Goal: Task Accomplishment & Management: Manage account settings

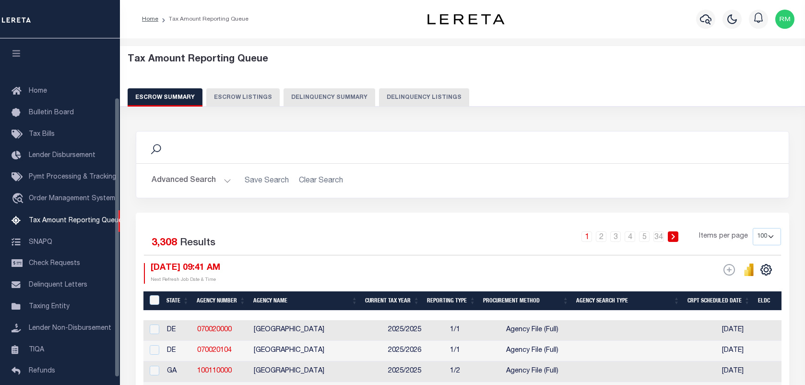
select select "100"
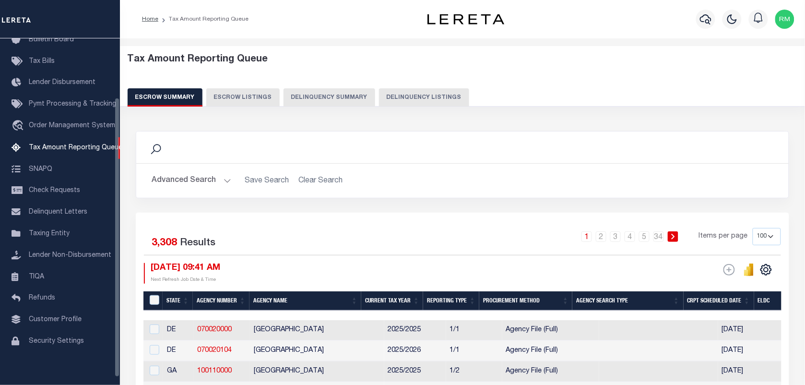
click at [434, 96] on button "Delinquency Listings" at bounding box center [424, 97] width 90 height 18
select select
select select "100"
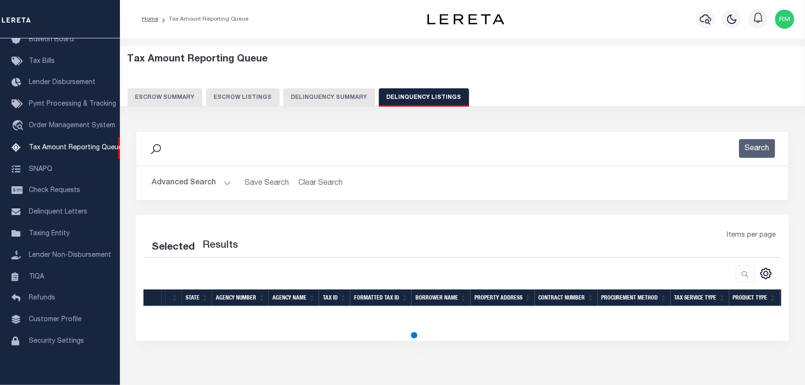
select select "100"
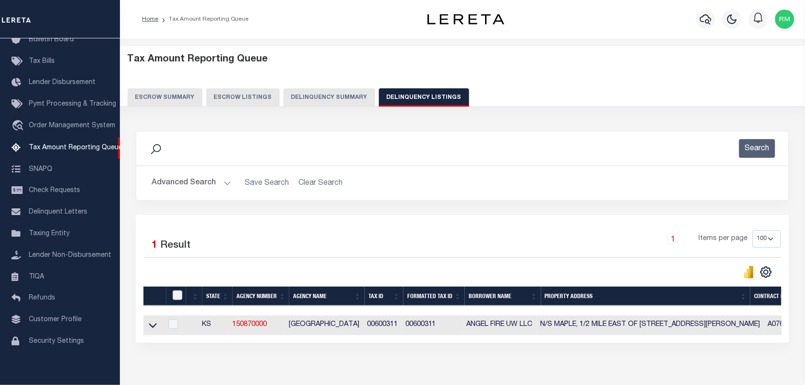
click at [184, 179] on button "Advanced Search" at bounding box center [192, 183] width 80 height 19
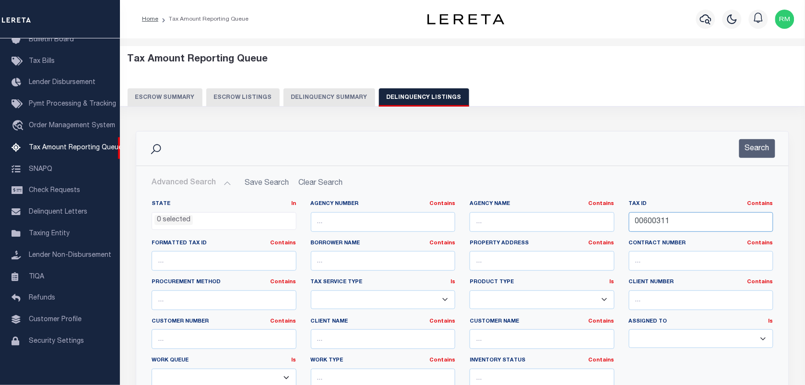
click at [643, 223] on input "00600311" at bounding box center [701, 222] width 145 height 20
click at [752, 149] on button "Search" at bounding box center [757, 148] width 36 height 19
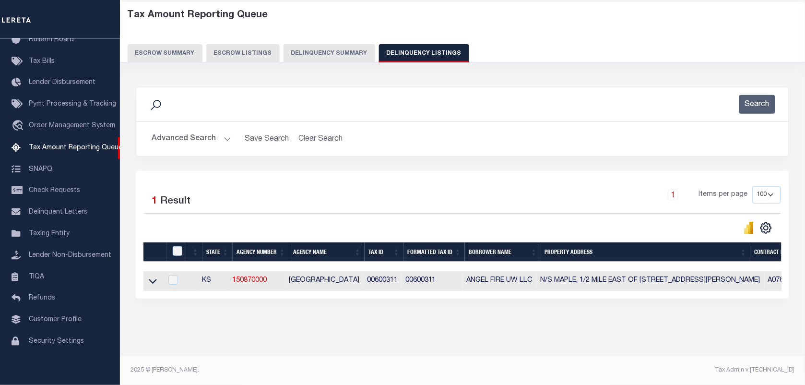
scroll to position [53, 0]
click at [153, 276] on icon at bounding box center [153, 281] width 8 height 10
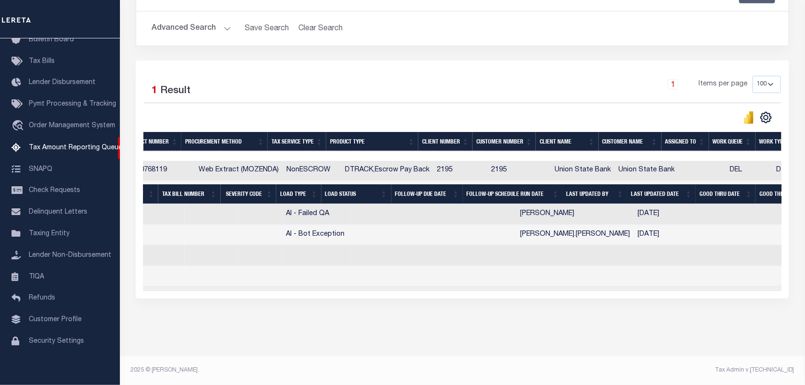
scroll to position [0, 680]
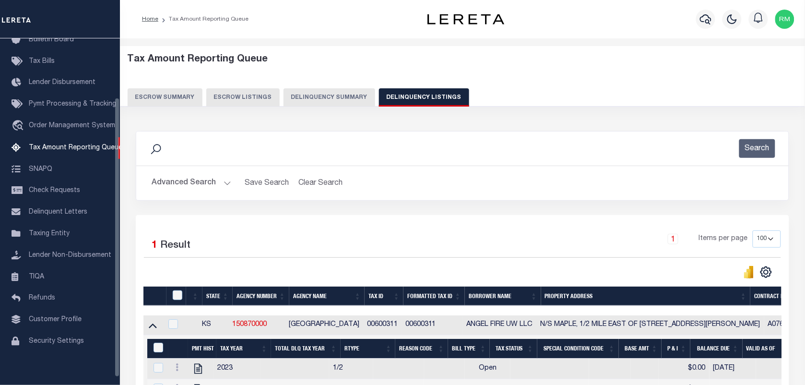
click at [219, 183] on button "Advanced Search" at bounding box center [192, 183] width 80 height 19
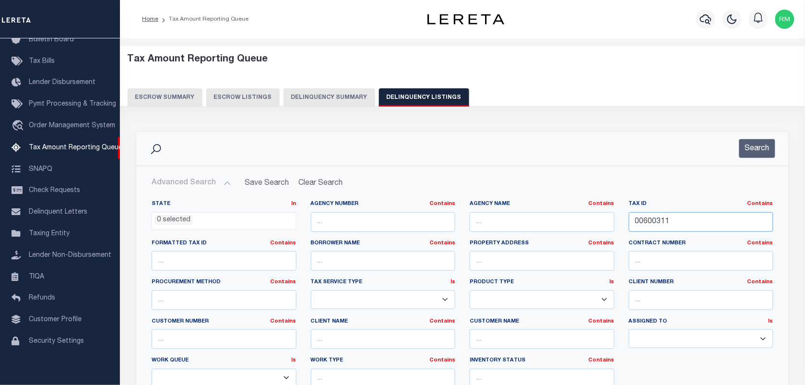
click at [659, 223] on input "00600311" at bounding box center [701, 222] width 145 height 20
paste input "1507"
type input "00601507"
click at [747, 146] on button "Search" at bounding box center [757, 148] width 36 height 19
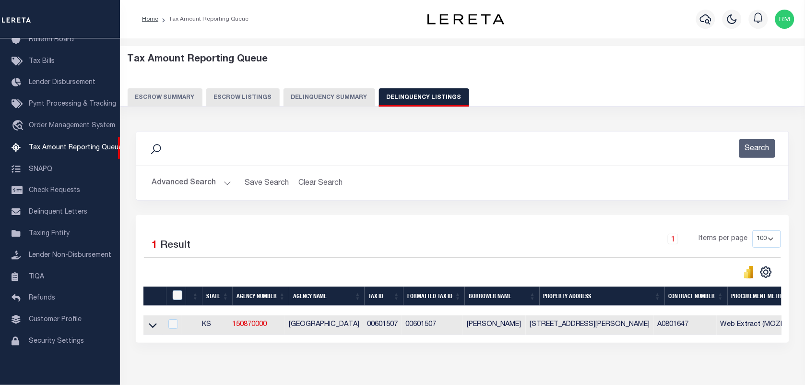
drag, startPoint x: 154, startPoint y: 331, endPoint x: 316, endPoint y: 224, distance: 193.5
click at [154, 330] on icon at bounding box center [153, 325] width 8 height 10
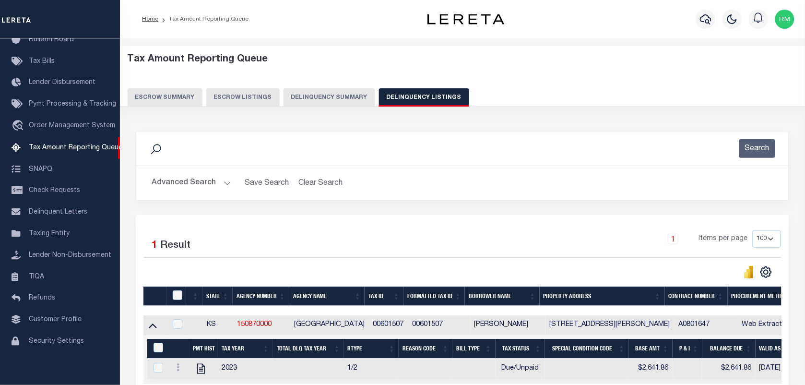
scroll to position [102, 0]
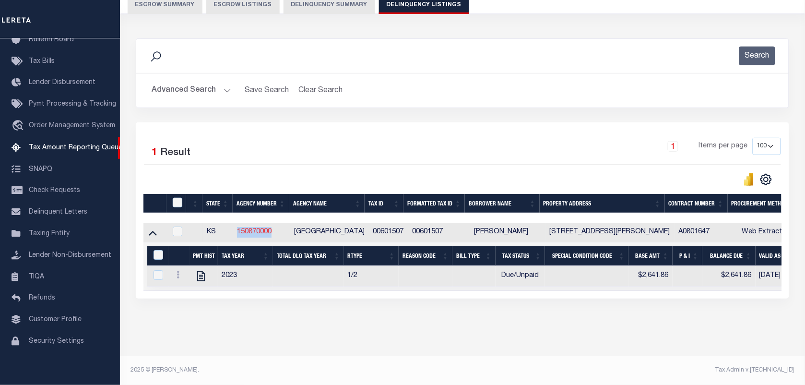
drag, startPoint x: 280, startPoint y: 224, endPoint x: 238, endPoint y: 225, distance: 41.3
click at [238, 225] on td "150870000" at bounding box center [261, 233] width 57 height 20
checkbox input "true"
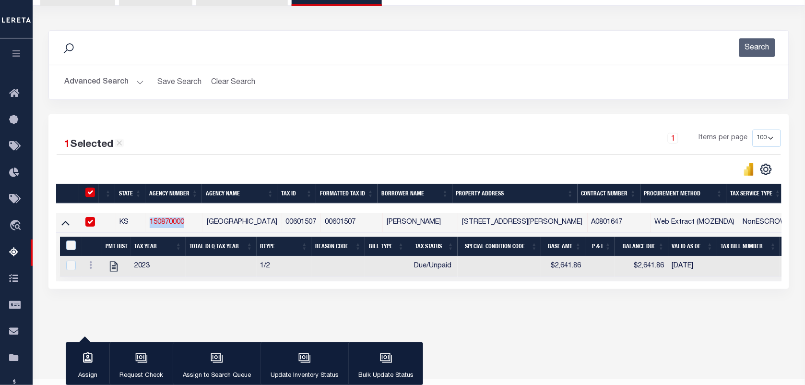
copy link "150870000"
click at [92, 269] on icon at bounding box center [90, 265] width 3 height 8
click at [102, 284] on img "" at bounding box center [102, 280] width 10 height 10
checkbox input "true"
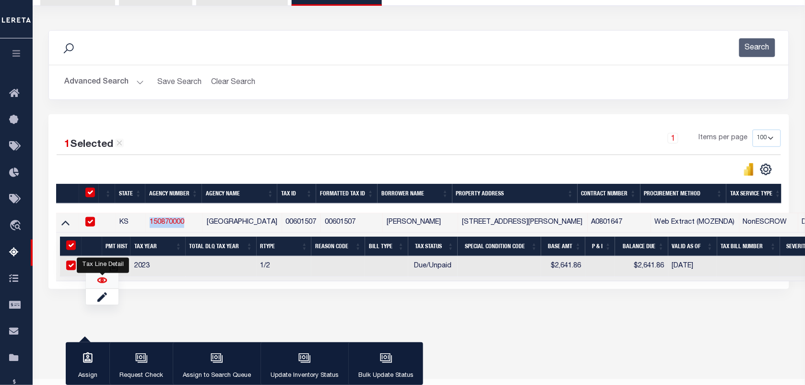
checkbox input "true"
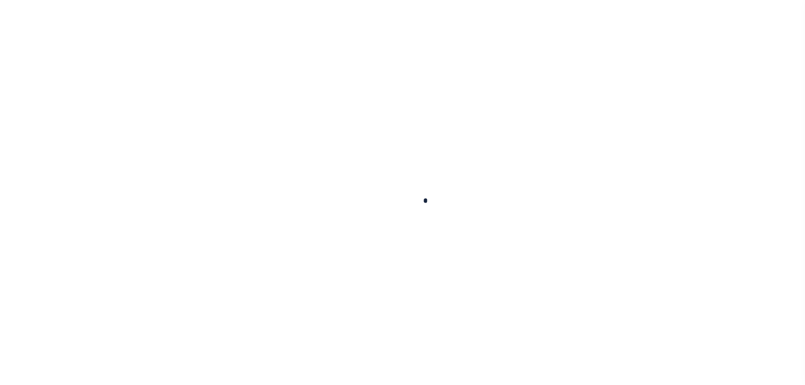
checkbox input "false"
type input "[DATE]"
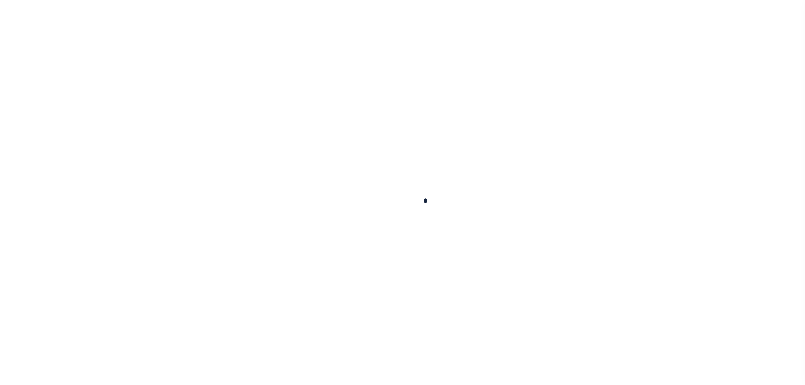
type input "[DATE]"
select select "DUE"
type input "$2,641.86"
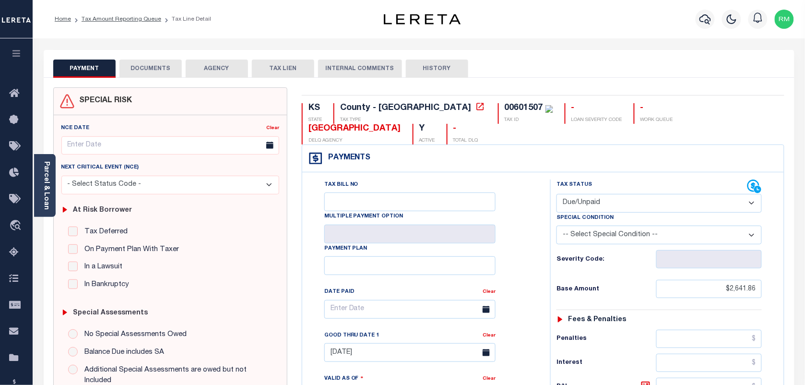
click at [604, 202] on select "- Select Status Code - Open Due/Unpaid Paid Incomplete No Tax Due Internal Refu…" at bounding box center [658, 203] width 205 height 19
select select "PYD"
click at [556, 195] on select "- Select Status Code - Open Due/Unpaid Paid Incomplete No Tax Due Internal Refu…" at bounding box center [658, 203] width 205 height 19
type input "[DATE]"
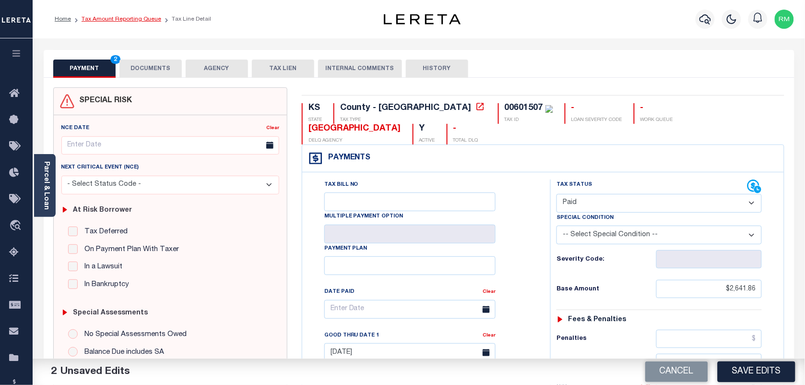
click at [145, 17] on link "Tax Amount Reporting Queue" at bounding box center [122, 19] width 80 height 6
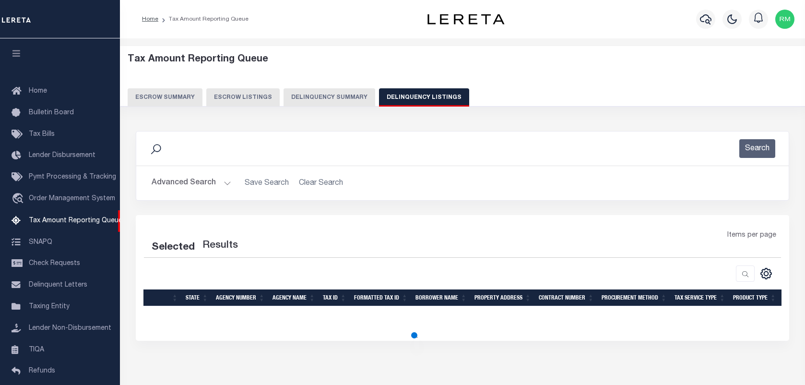
select select "100"
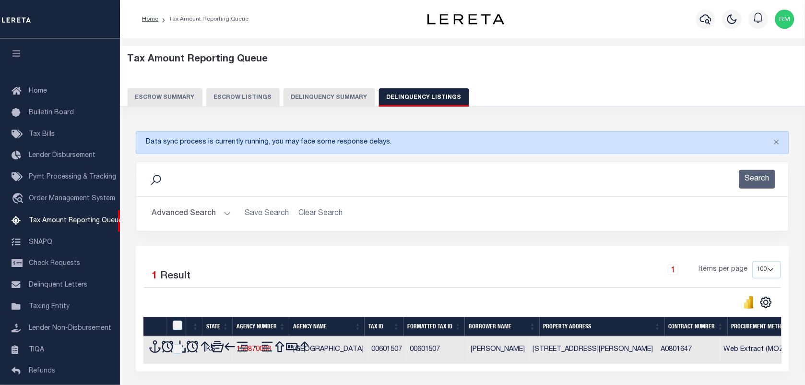
scroll to position [82, 0]
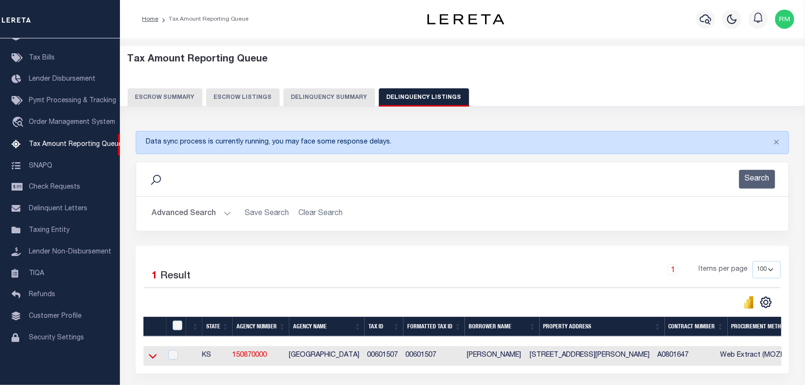
click at [153, 358] on icon at bounding box center [153, 356] width 8 height 10
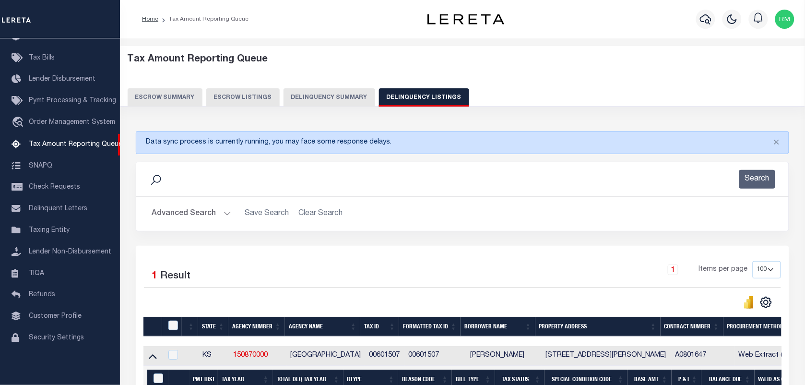
scroll to position [133, 0]
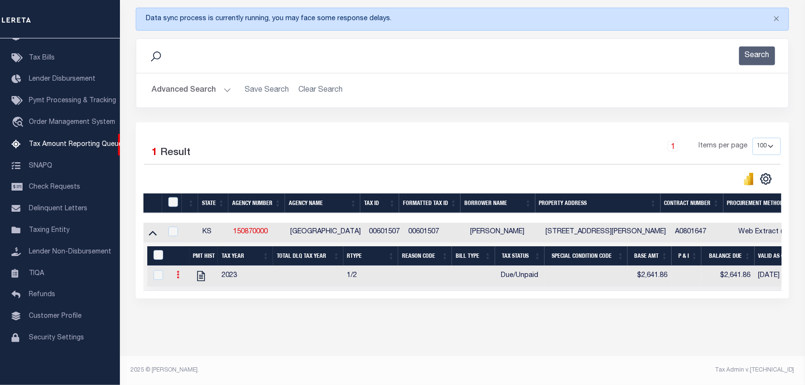
click at [178, 270] on icon at bounding box center [177, 274] width 3 height 8
click at [186, 289] on img "" at bounding box center [190, 290] width 10 height 10
checkbox input "true"
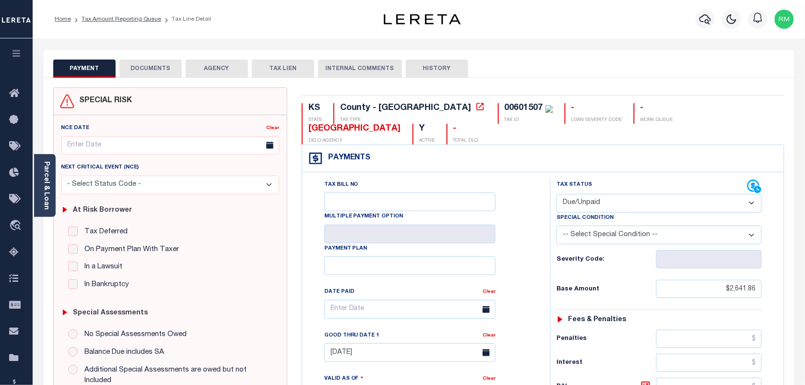
click at [610, 214] on div "Special Condition" at bounding box center [658, 218] width 205 height 13
click at [612, 208] on select "- Select Status Code - Open Due/Unpaid Paid Incomplete No Tax Due Internal Refu…" at bounding box center [658, 203] width 205 height 19
select select "PYD"
click at [556, 195] on select "- Select Status Code - Open Due/Unpaid Paid Incomplete No Tax Due Internal Refu…" at bounding box center [658, 203] width 205 height 19
type input "[DATE]"
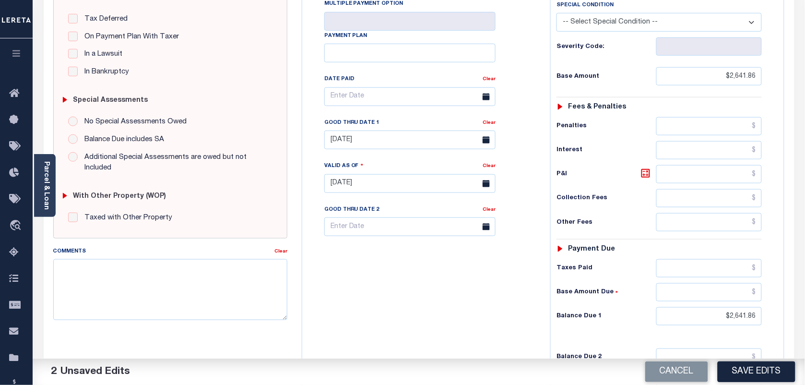
scroll to position [348, 0]
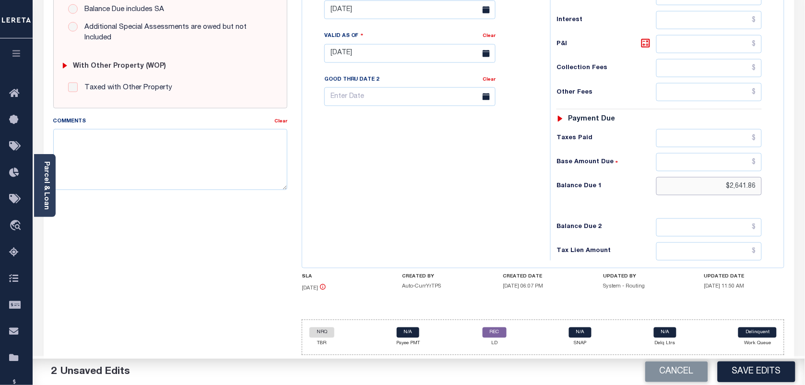
click at [731, 182] on input "$2,641.86" at bounding box center [709, 186] width 106 height 18
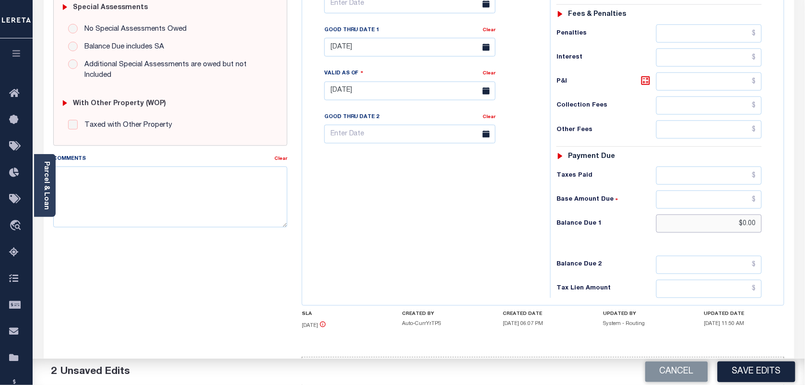
scroll to position [108, 0]
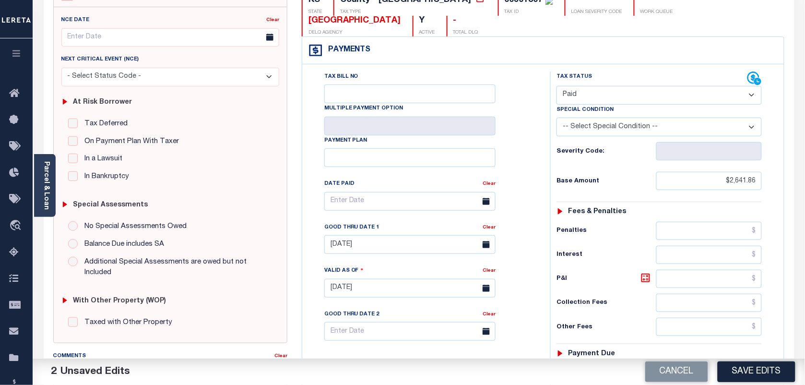
type input "$0.00"
click at [374, 248] on input "[DATE]" at bounding box center [409, 244] width 171 height 19
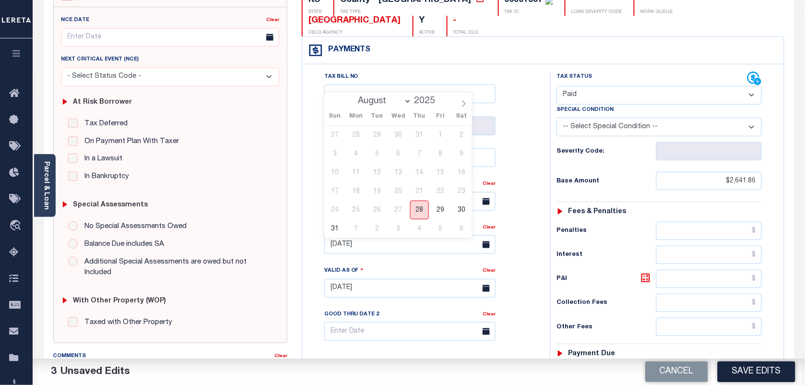
click at [420, 211] on span "28" at bounding box center [419, 209] width 19 height 19
type input "[DATE]"
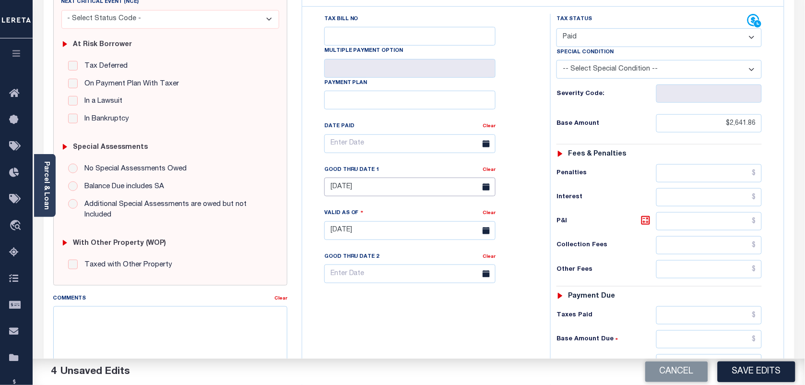
scroll to position [168, 0]
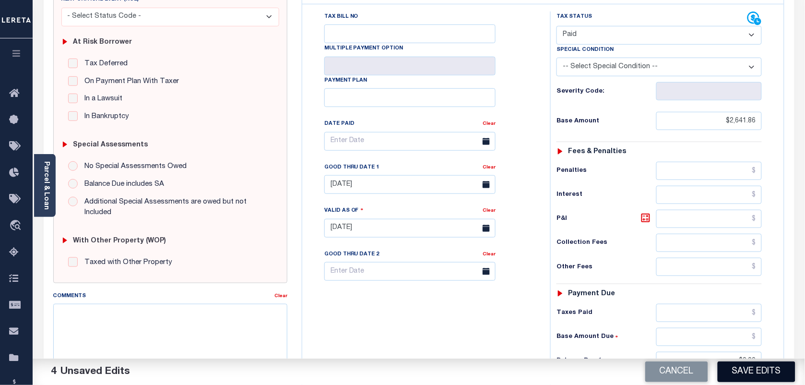
click at [752, 367] on button "Save Edits" at bounding box center [756, 371] width 78 height 21
checkbox input "false"
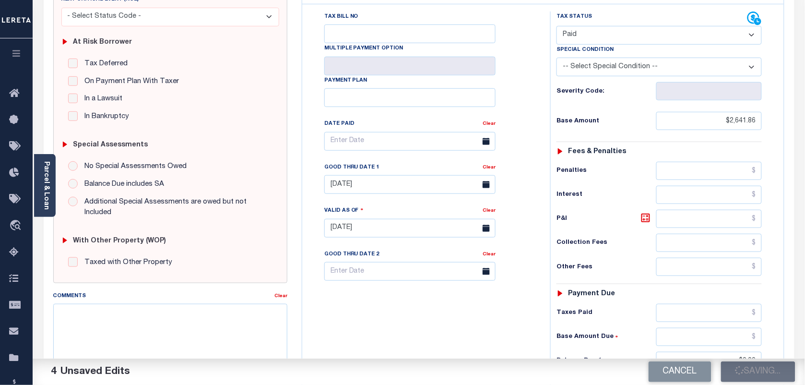
type input "$2,641.86"
type input "$0"
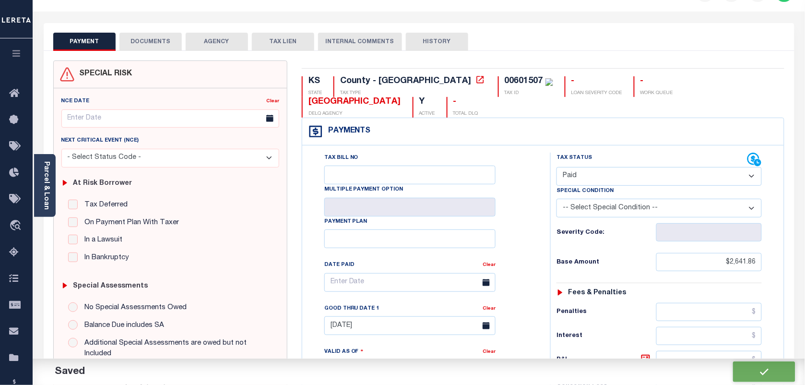
scroll to position [0, 0]
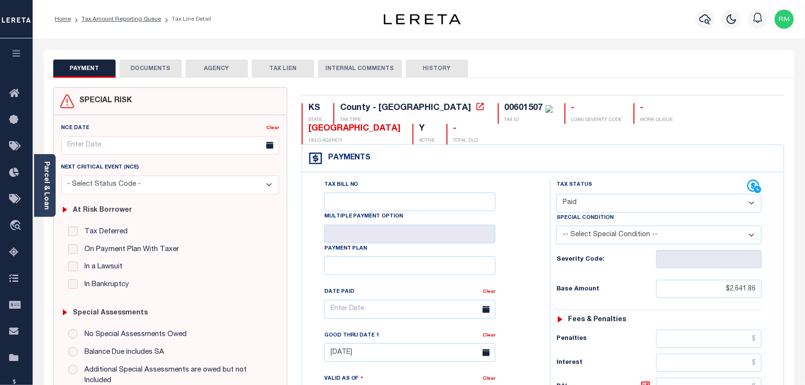
click at [164, 75] on button "DOCUMENTS" at bounding box center [150, 68] width 62 height 18
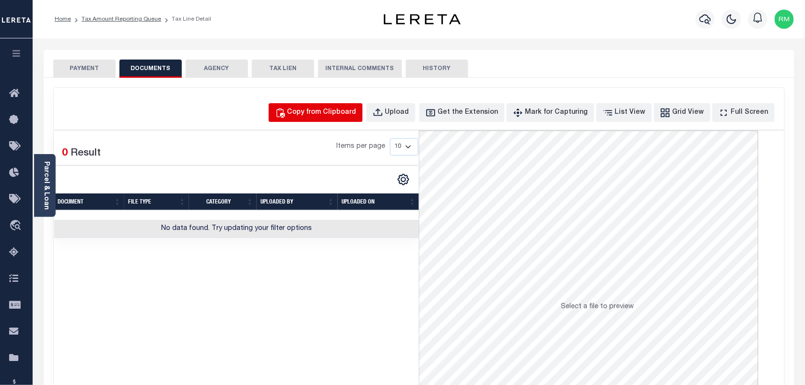
click at [325, 104] on button "Copy from Clipboard" at bounding box center [316, 112] width 94 height 19
select select "POP"
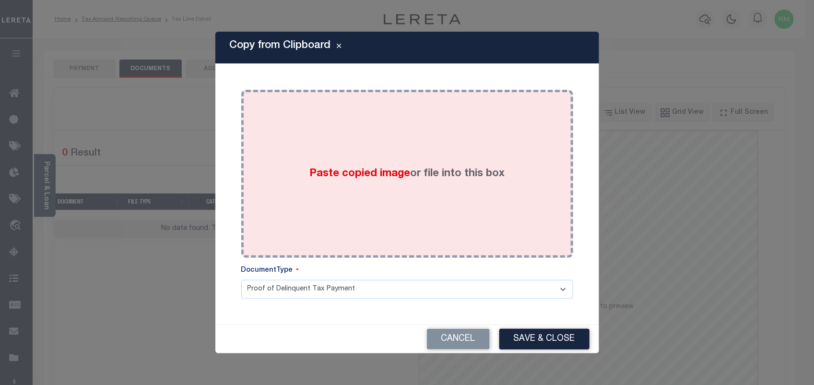
click at [388, 199] on div "Paste copied image or file into this box" at bounding box center [406, 173] width 317 height 153
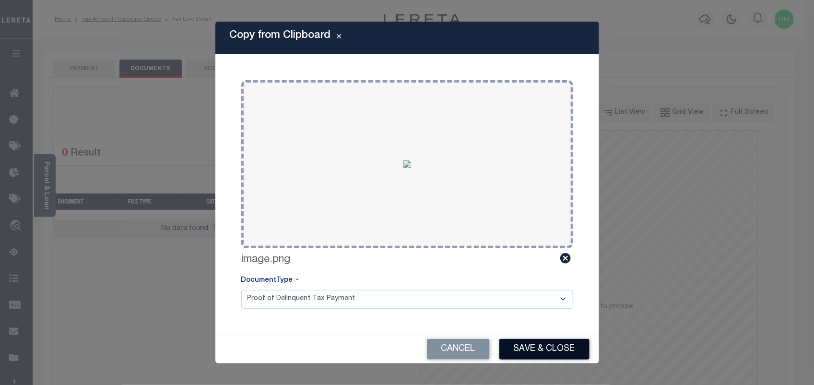
click at [542, 348] on button "Save & Close" at bounding box center [544, 349] width 90 height 21
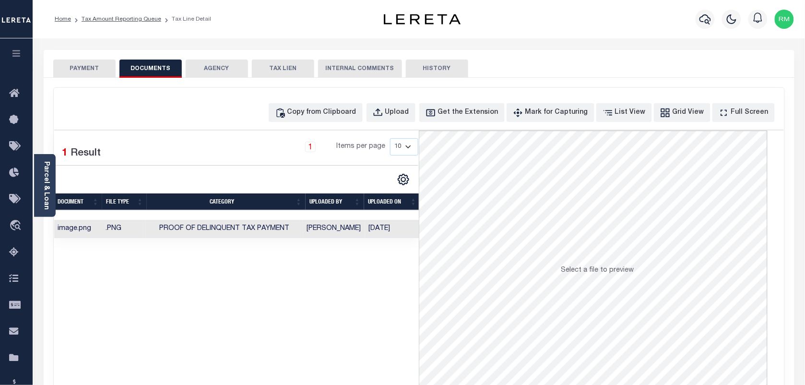
click at [90, 73] on button "PAYMENT" at bounding box center [84, 68] width 62 height 18
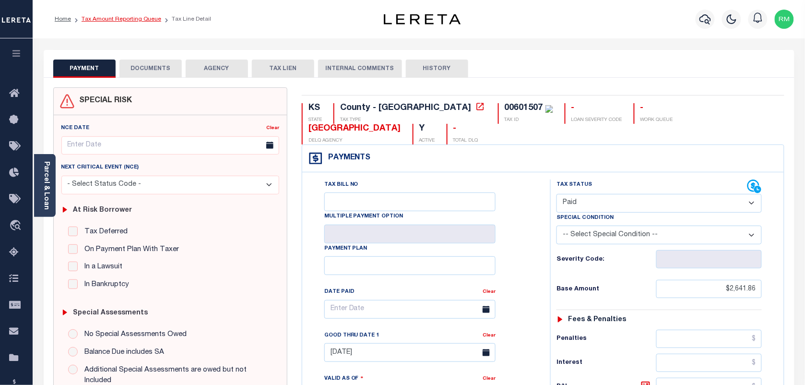
click at [122, 16] on link "Tax Amount Reporting Queue" at bounding box center [122, 19] width 80 height 6
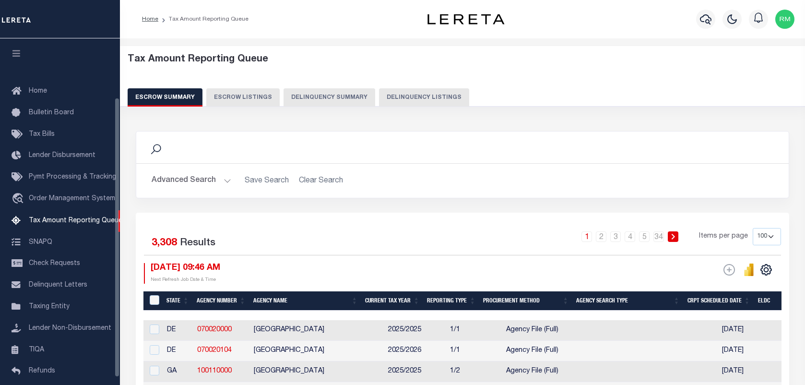
click at [380, 93] on button "Delinquency Listings" at bounding box center [424, 97] width 90 height 18
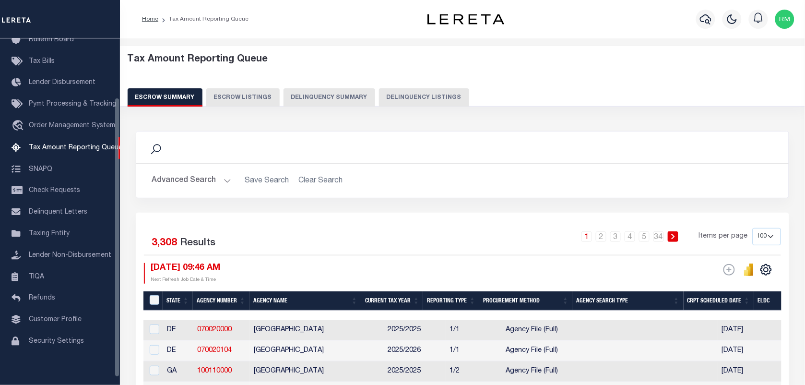
select select "100"
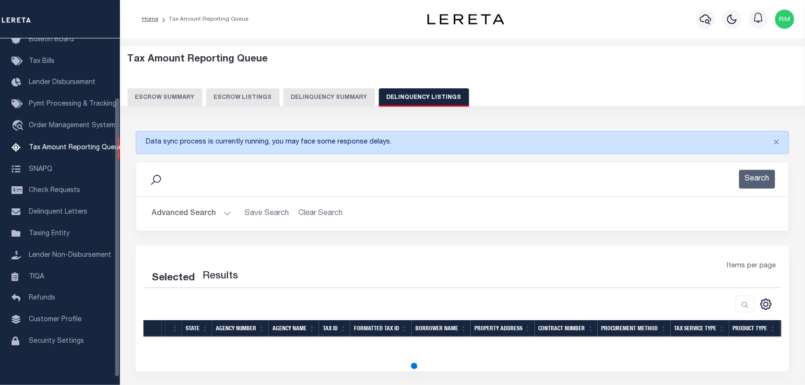
select select "100"
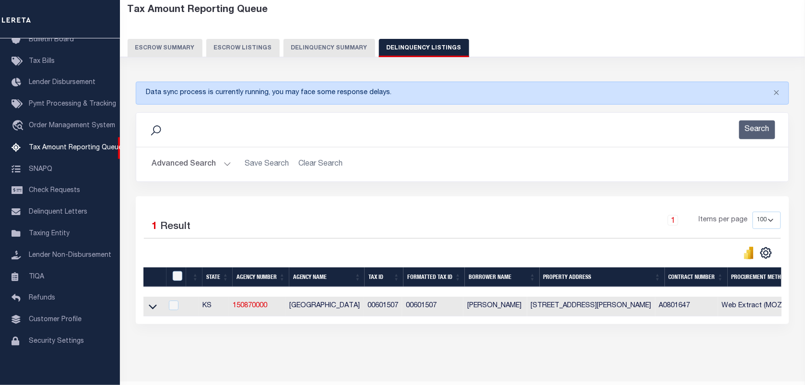
scroll to position [84, 0]
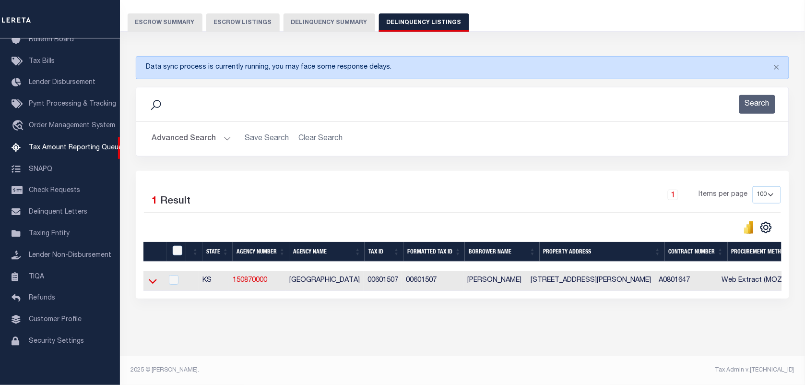
click at [150, 276] on icon at bounding box center [153, 281] width 8 height 10
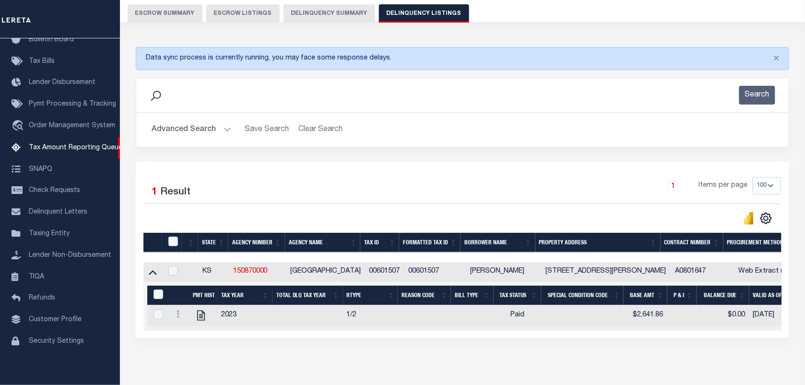
scroll to position [133, 0]
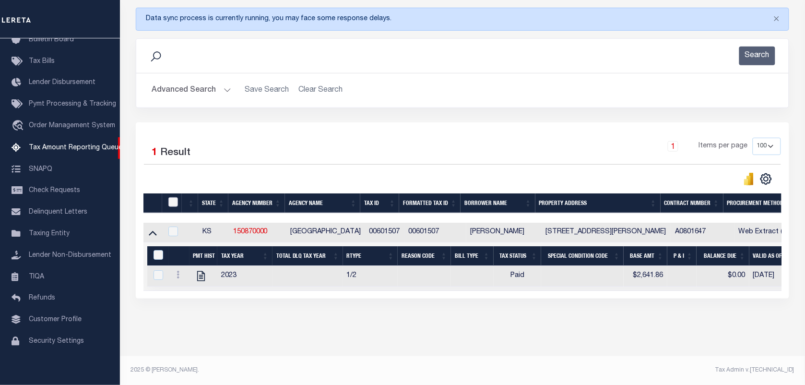
click at [174, 198] on input "checkbox" at bounding box center [173, 202] width 10 height 10
checkbox input "true"
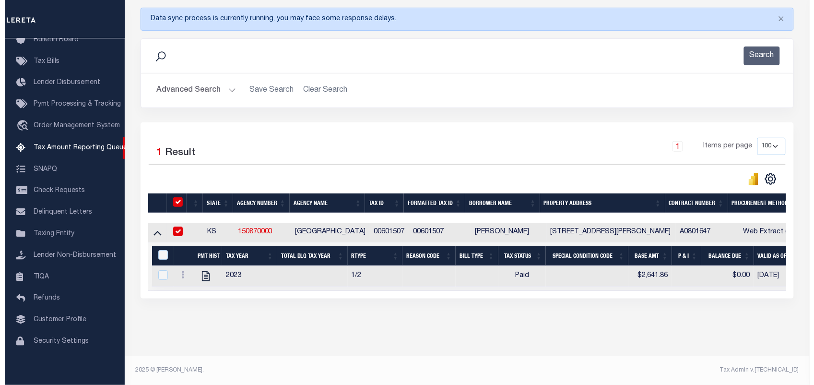
scroll to position [131, 0]
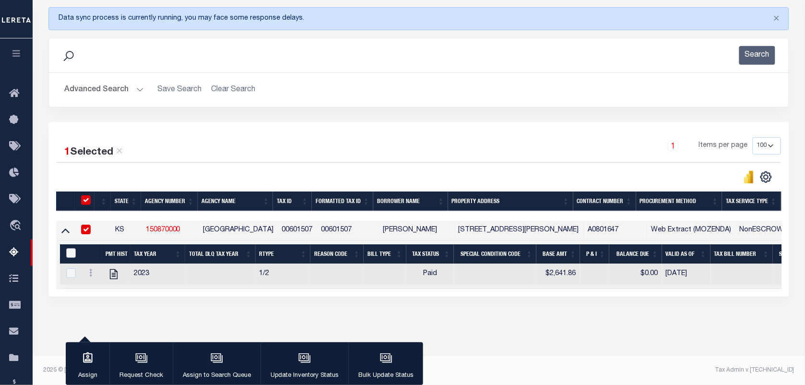
click at [73, 248] on input "&nbsp;" at bounding box center [71, 253] width 10 height 10
checkbox input "true"
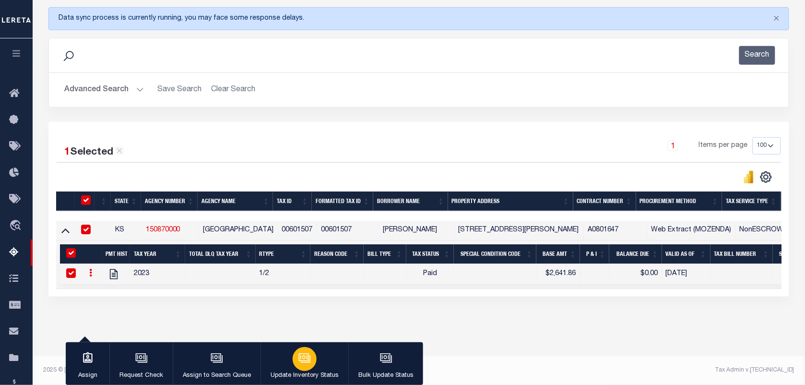
click at [310, 360] on div "button" at bounding box center [305, 359] width 24 height 24
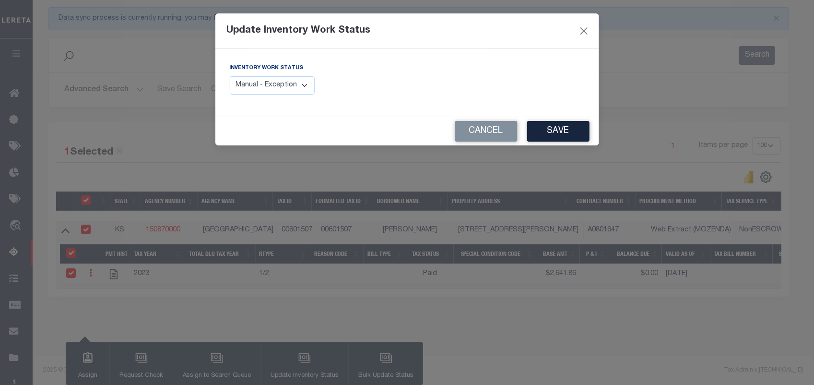
click at [266, 91] on select "Manual - Exception Pended - Awaiting Search Late Add Exception Completed" at bounding box center [272, 85] width 85 height 19
select select "4"
click at [230, 76] on select "Manual - Exception Pended - Awaiting Search Late Add Exception Completed" at bounding box center [272, 85] width 85 height 19
click at [534, 132] on button "Save" at bounding box center [558, 131] width 62 height 21
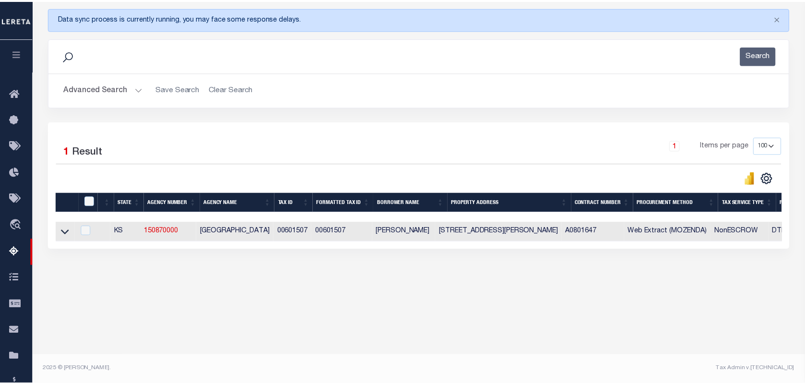
scroll to position [123, 0]
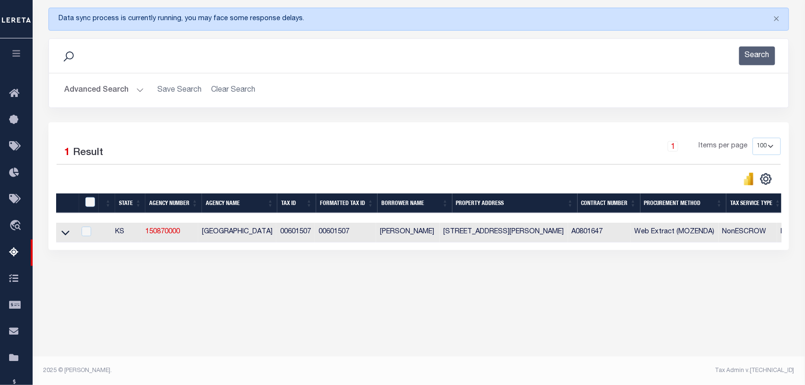
click at [122, 90] on button "Advanced Search" at bounding box center [104, 90] width 80 height 19
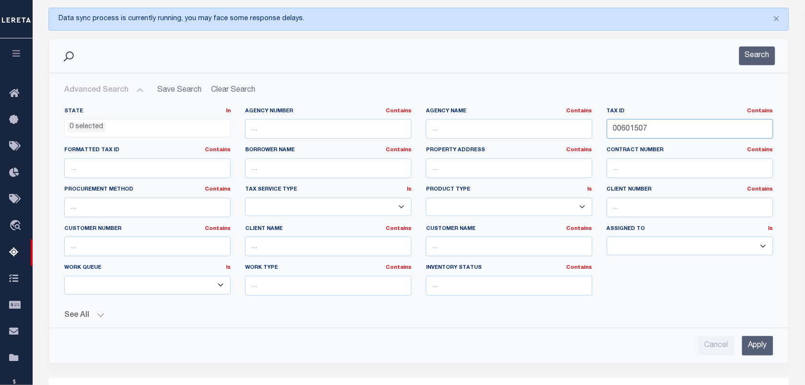
click at [650, 133] on input "00601507" at bounding box center [690, 129] width 166 height 20
paste input "30001189"
type input "30001189"
click at [763, 46] on div "Search" at bounding box center [418, 56] width 739 height 34
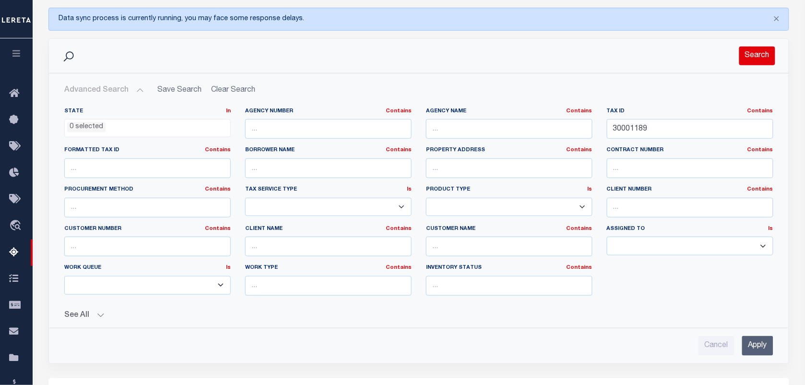
click at [756, 48] on button "Search" at bounding box center [757, 56] width 36 height 19
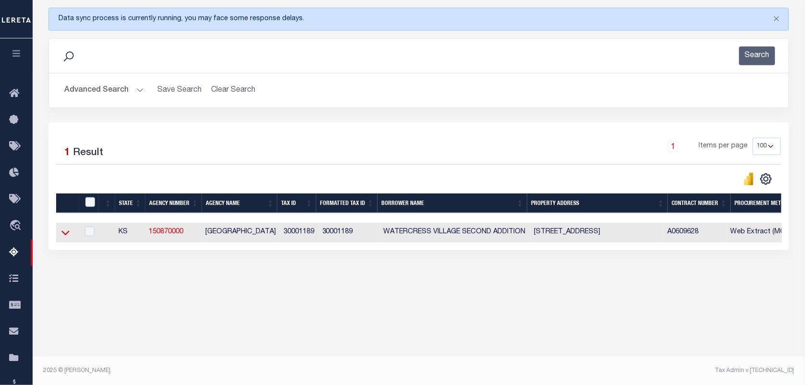
click at [64, 237] on icon at bounding box center [65, 232] width 8 height 10
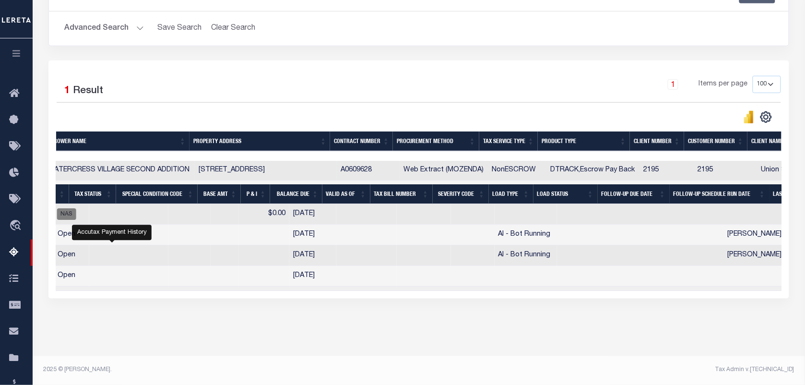
scroll to position [0, 0]
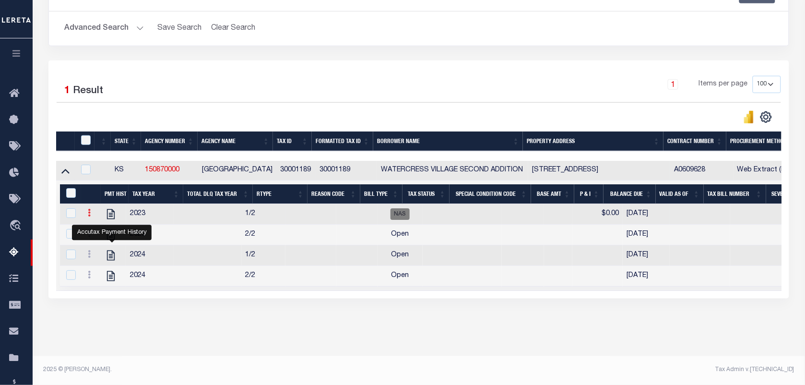
click at [93, 210] on link at bounding box center [89, 214] width 11 height 8
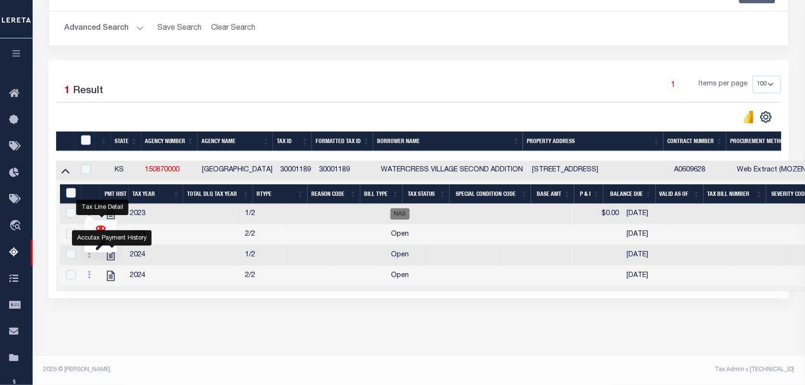
click at [104, 226] on img "" at bounding box center [101, 228] width 10 height 10
checkbox input "false"
checkbox input "true"
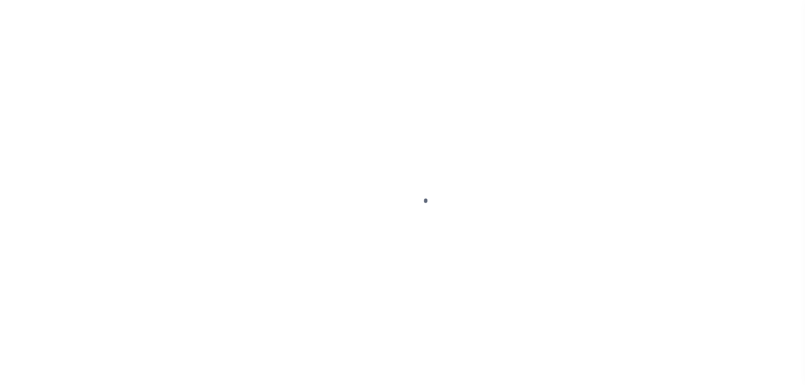
select select "NAS"
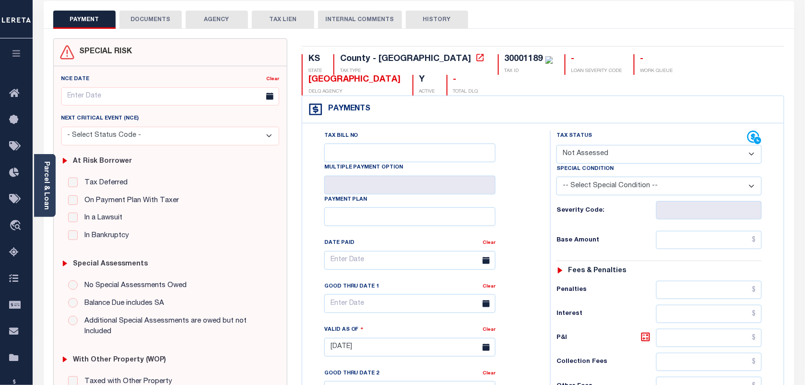
scroll to position [60, 0]
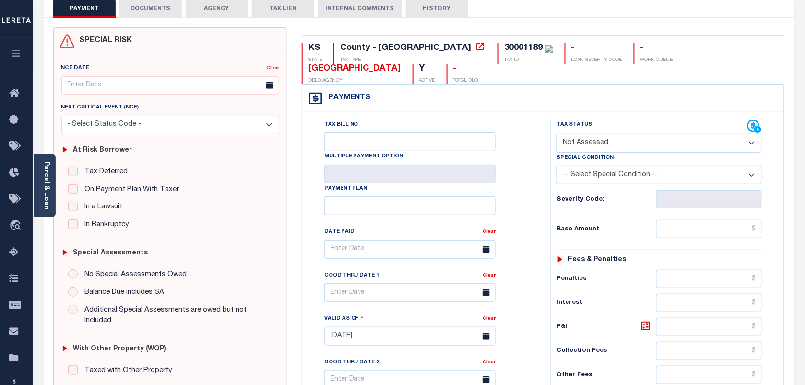
click at [605, 144] on select "- Select Status Code - Open Due/Unpaid Paid Incomplete No Tax Due Internal Refu…" at bounding box center [658, 143] width 205 height 19
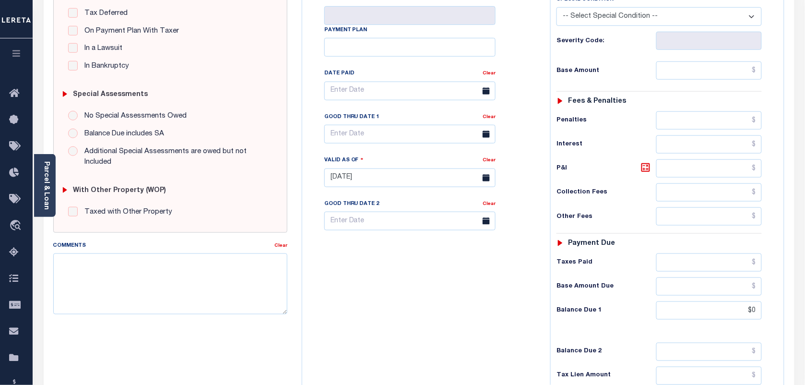
scroll to position [180, 0]
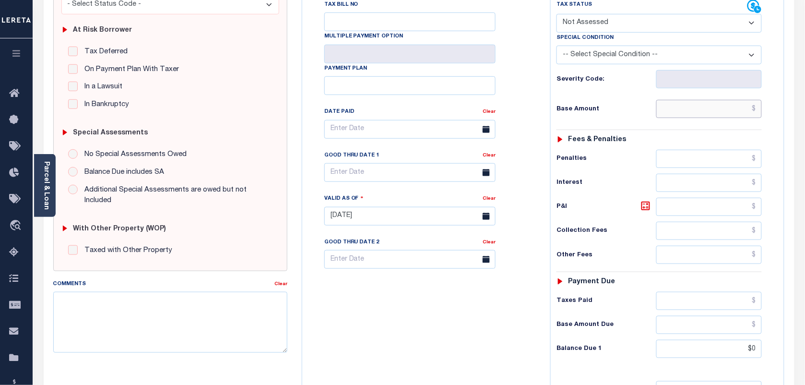
click at [717, 110] on input "text" at bounding box center [709, 109] width 106 height 18
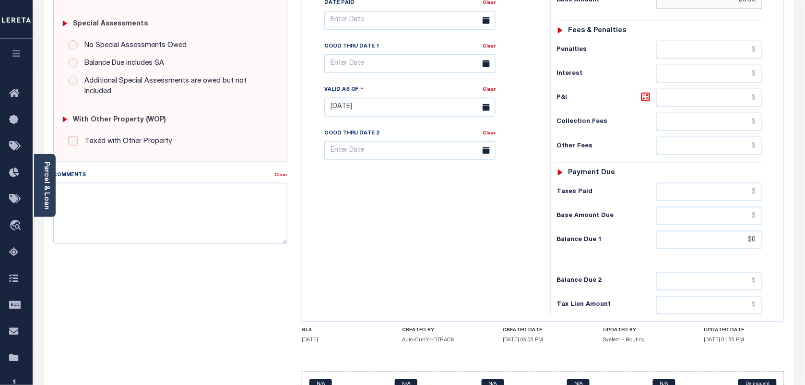
scroll to position [300, 0]
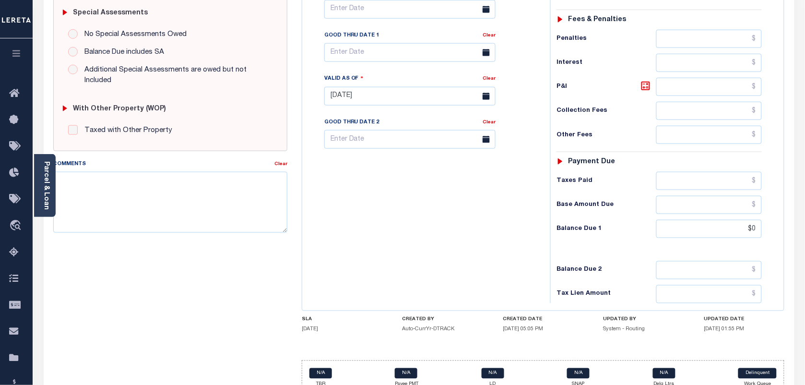
type input "$0.00"
type input "[DATE]"
click at [367, 58] on input "text" at bounding box center [409, 52] width 171 height 19
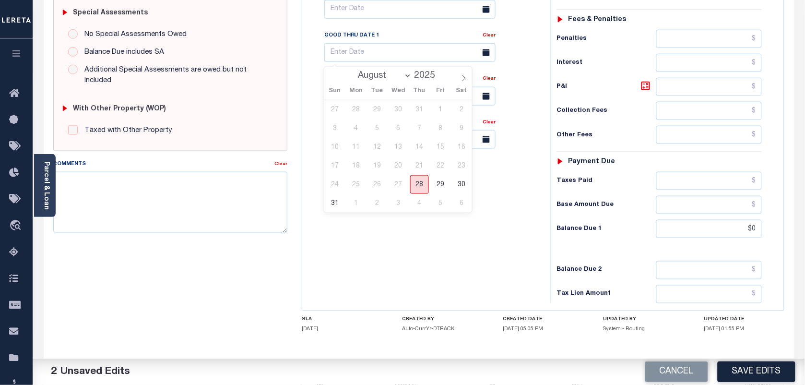
click at [419, 184] on span "28" at bounding box center [419, 184] width 19 height 19
type input "[DATE]"
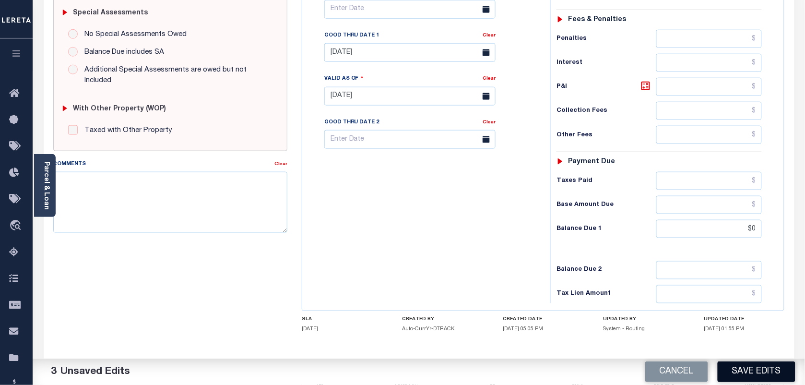
click at [739, 368] on button "Save Edits" at bounding box center [756, 371] width 78 height 21
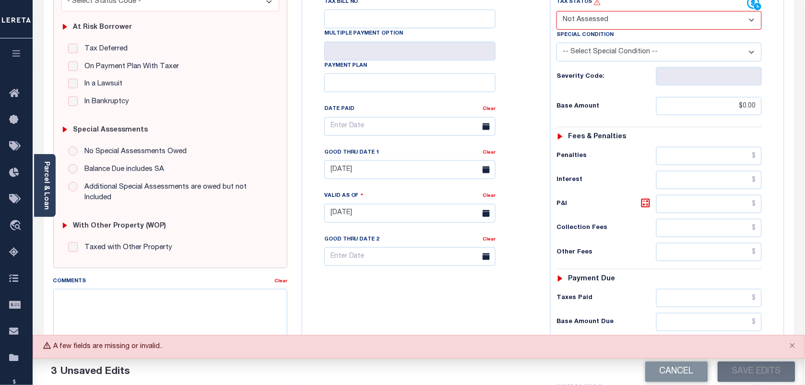
scroll to position [0, 0]
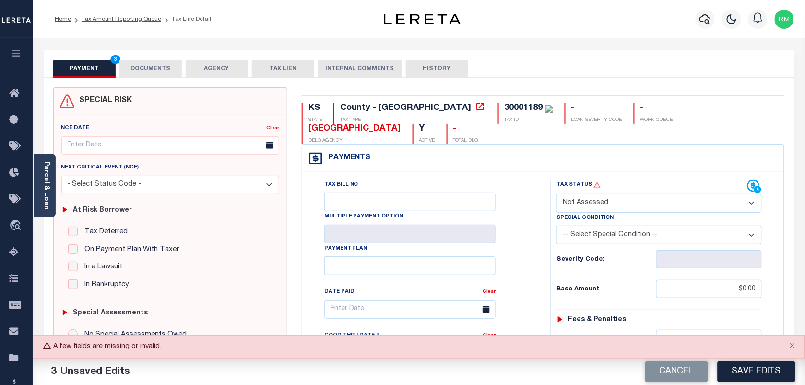
click at [589, 202] on select "- Select Status Code - Open Due/Unpaid Paid Incomplete No Tax Due Internal Refu…" at bounding box center [658, 203] width 205 height 19
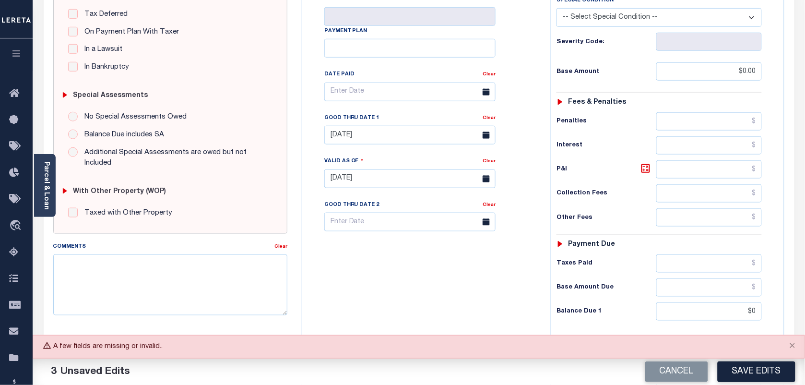
scroll to position [240, 0]
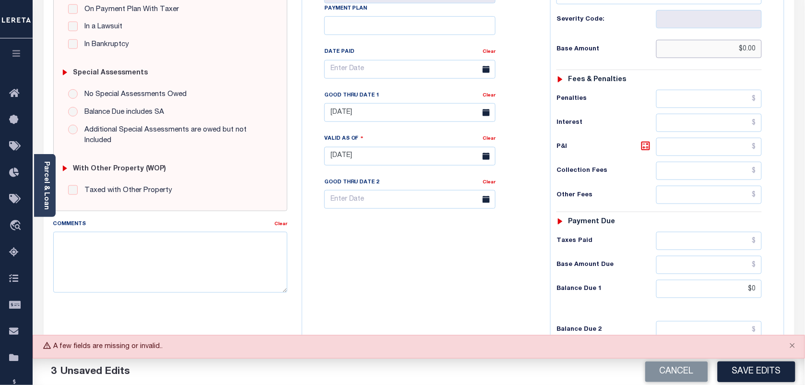
click at [751, 56] on input "$0.00" at bounding box center [709, 49] width 106 height 18
type input "$.00"
click at [480, 319] on div "Tax Bill No Multiple Payment Option Payment Plan Clear" at bounding box center [424, 151] width 238 height 423
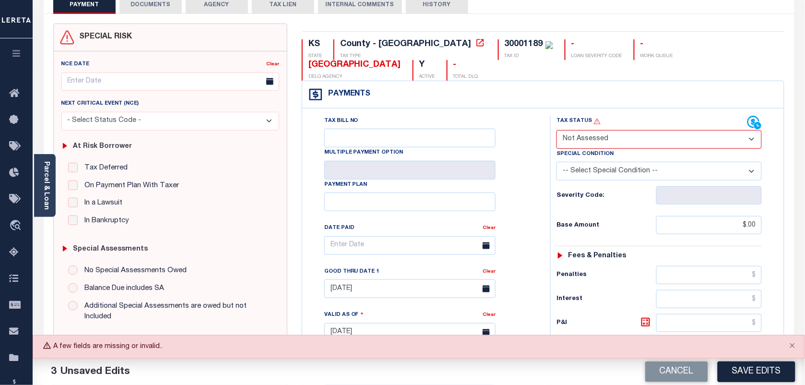
scroll to position [60, 0]
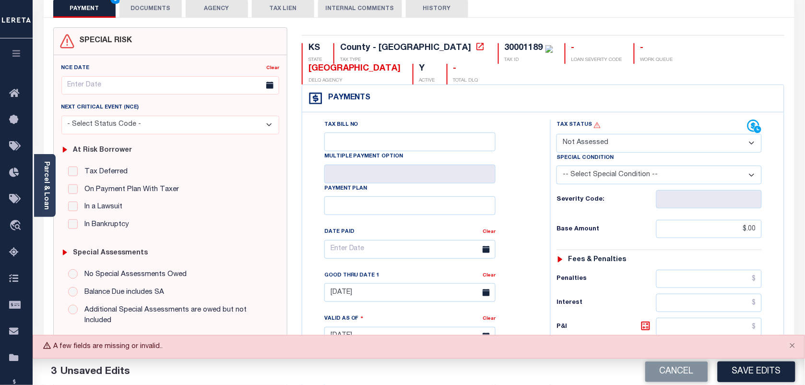
click at [607, 150] on select "- Select Status Code - Open Due/Unpaid Paid Incomplete No Tax Due Internal Refu…" at bounding box center [658, 143] width 205 height 19
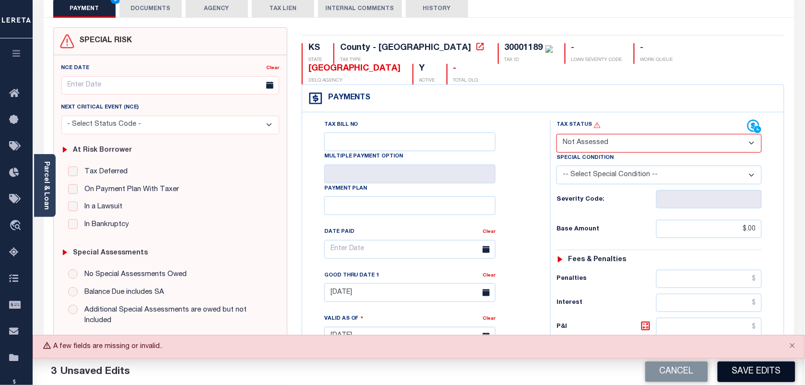
click at [735, 365] on button "Save Edits" at bounding box center [756, 371] width 78 height 21
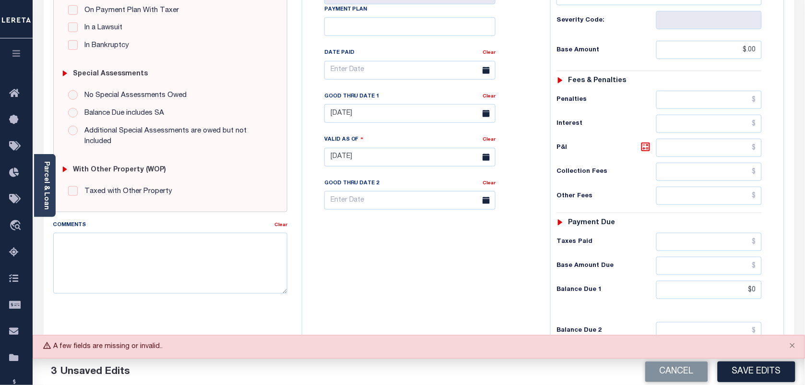
scroll to position [227, 0]
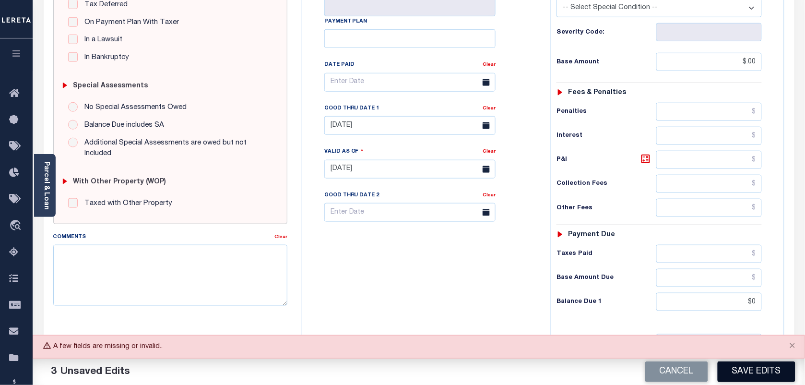
click at [746, 370] on button "Save Edits" at bounding box center [756, 371] width 78 height 21
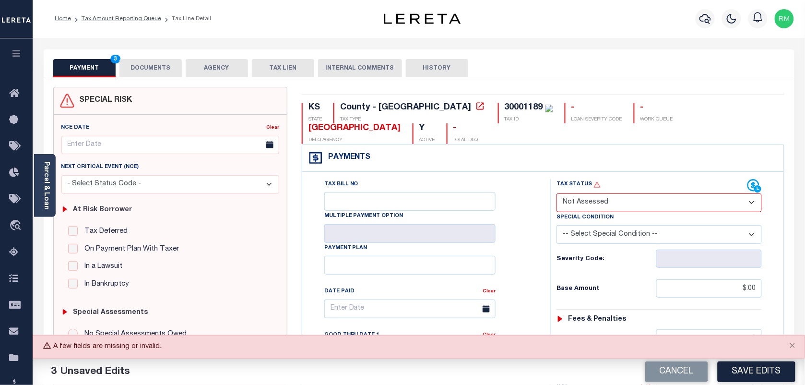
scroll to position [0, 0]
click at [140, 20] on link "Tax Amount Reporting Queue" at bounding box center [122, 19] width 80 height 6
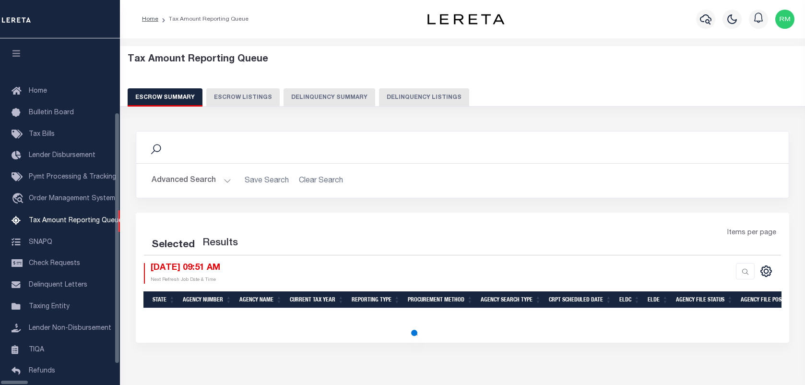
select select "100"
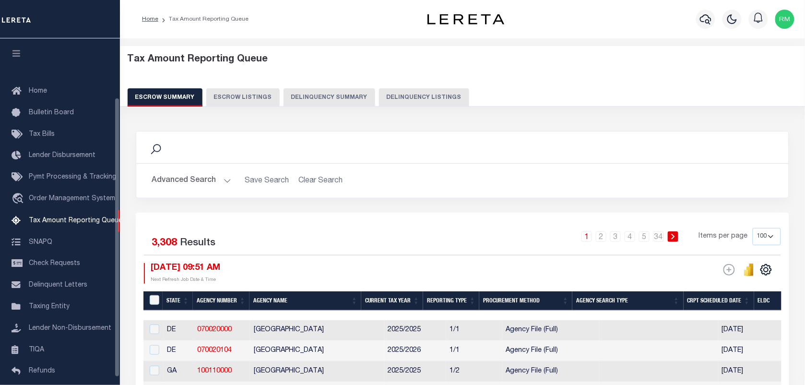
scroll to position [73, 0]
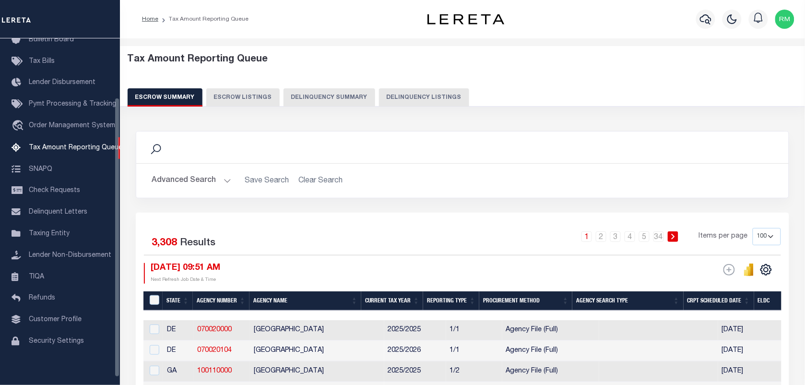
click at [364, 103] on button "Delinquency Summary" at bounding box center [329, 97] width 92 height 18
click at [392, 96] on button "Delinquency Listings" at bounding box center [424, 97] width 90 height 18
select select "100"
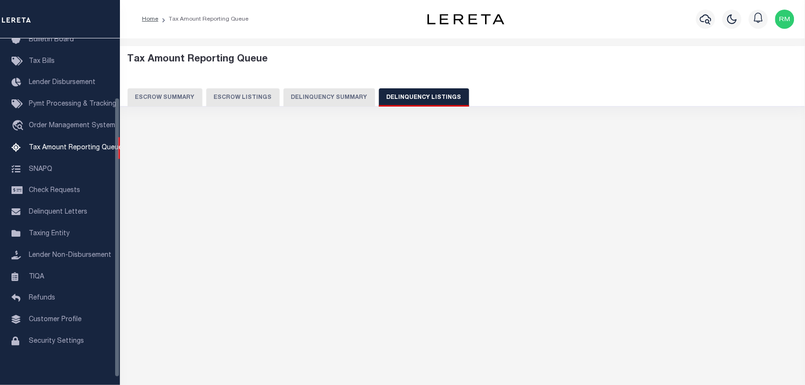
select select "100"
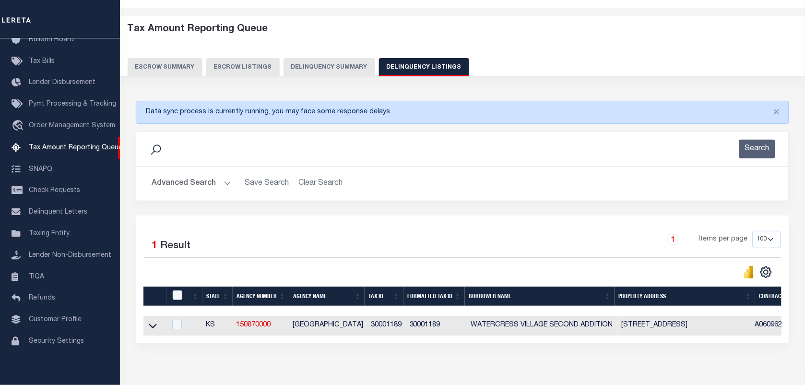
scroll to position [73, 0]
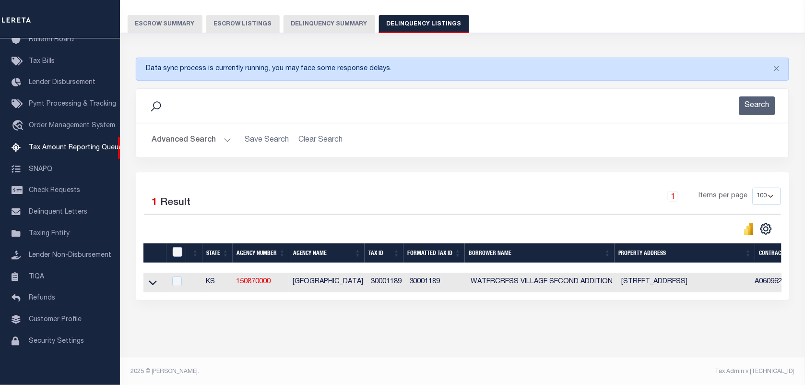
click at [145, 286] on td at bounding box center [154, 282] width 23 height 20
checkbox input "true"
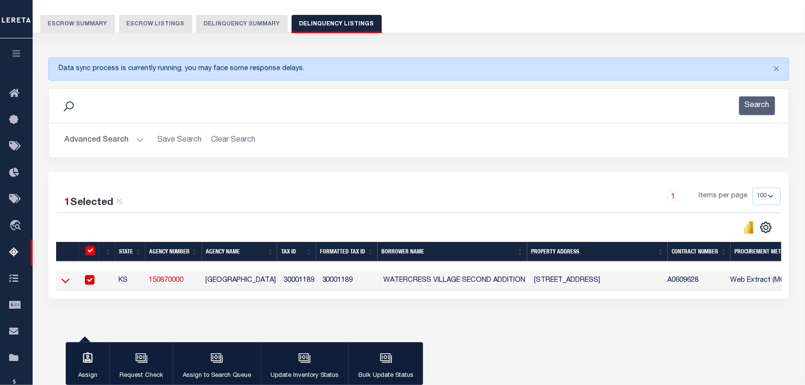
click at [66, 285] on icon at bounding box center [65, 280] width 8 height 10
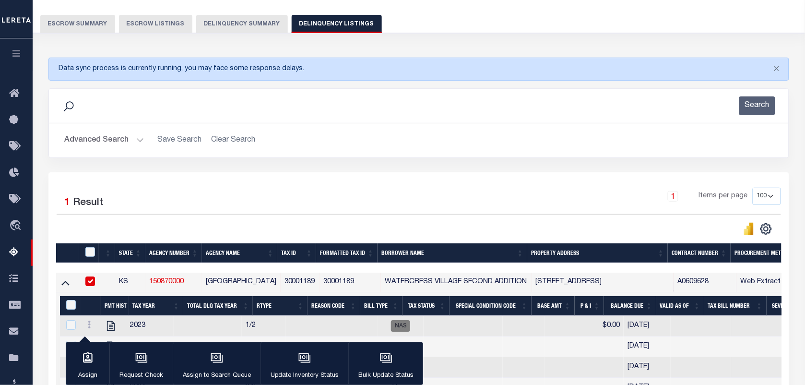
scroll to position [123, 0]
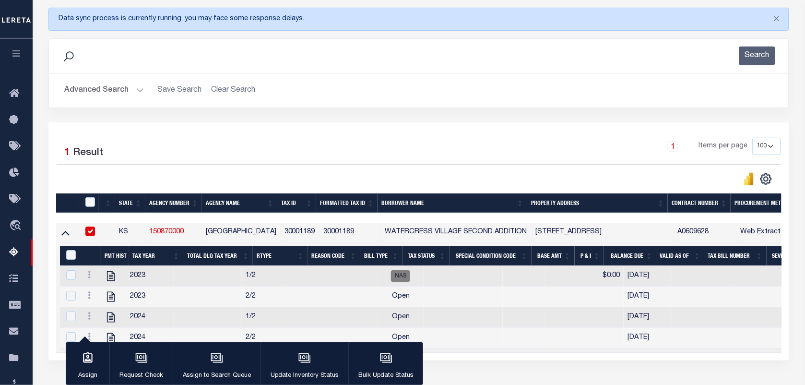
click at [87, 236] on input "checkbox" at bounding box center [90, 231] width 10 height 10
checkbox input "false"
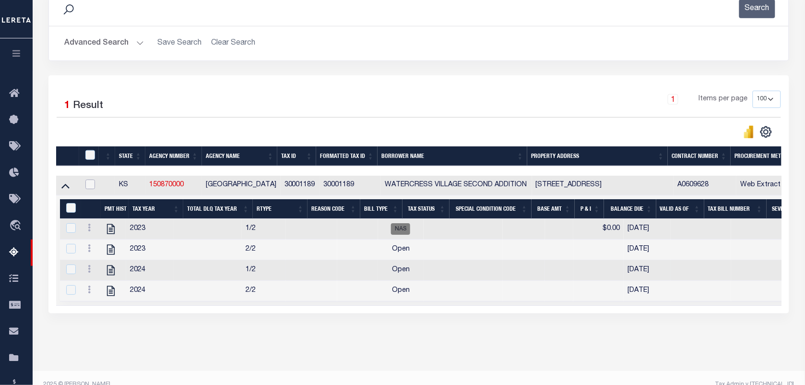
scroll to position [197, 0]
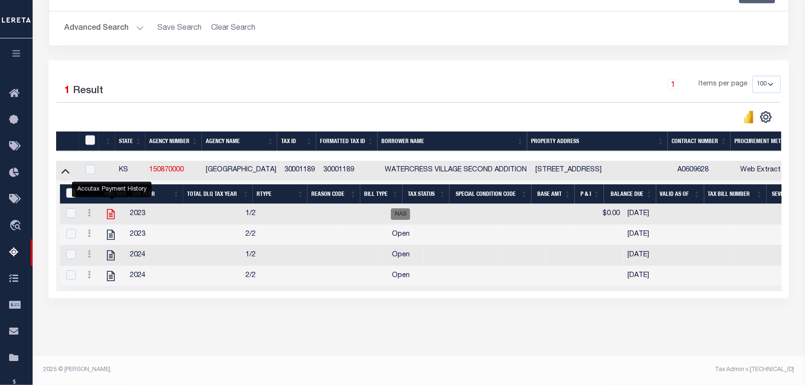
click at [113, 209] on icon "" at bounding box center [111, 214] width 8 height 10
checkbox input "true"
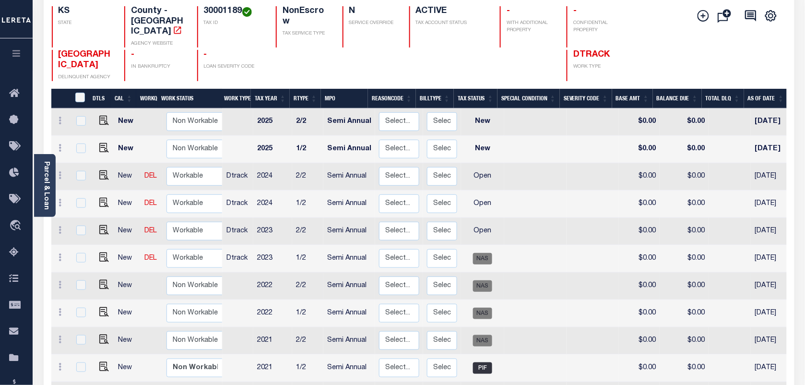
scroll to position [120, 0]
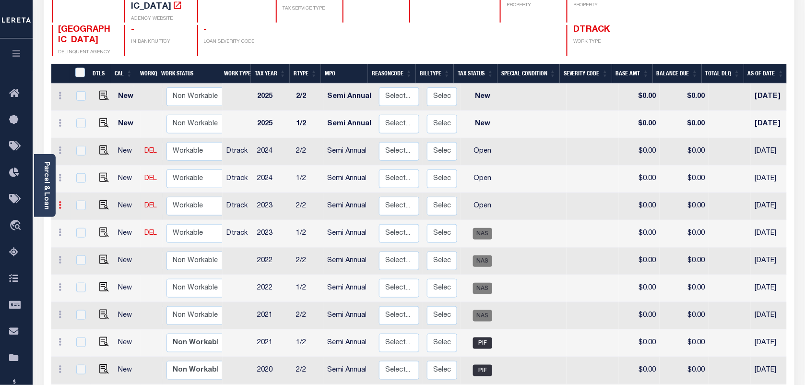
click at [59, 201] on icon at bounding box center [60, 205] width 3 height 8
click at [82, 233] on img at bounding box center [83, 238] width 10 height 10
select select "OP2"
type input "$0.00"
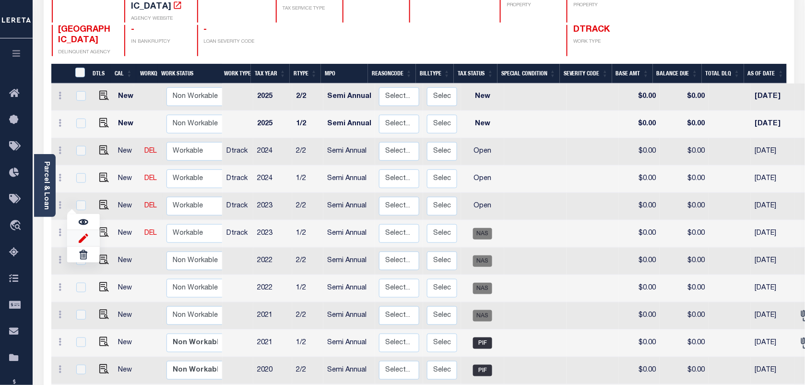
type input "[DATE]"
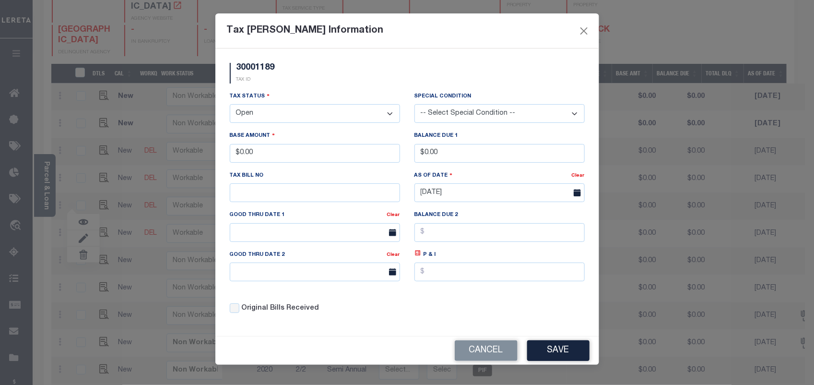
click at [336, 118] on select "- Select Status - Open Due/Unpaid Paid Incomplete No Tax Due Internal Refund Pr…" at bounding box center [315, 113] width 170 height 19
click at [312, 114] on select "- Select Status - Open Due/Unpaid Paid Incomplete No Tax Due Internal Refund Pr…" at bounding box center [315, 113] width 170 height 19
select select "NTX"
click at [230, 105] on select "- Select Status - Open Due/Unpaid Paid Incomplete No Tax Due Internal Refund Pr…" at bounding box center [315, 113] width 170 height 19
click at [550, 360] on button "Save" at bounding box center [558, 350] width 62 height 21
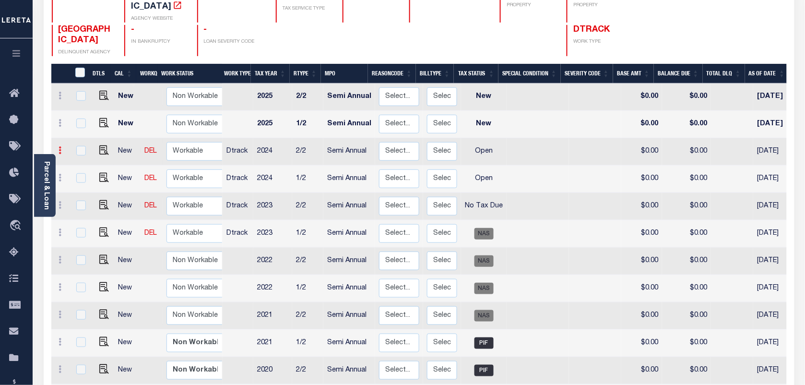
click at [59, 146] on icon at bounding box center [60, 150] width 3 height 8
click at [85, 178] on img at bounding box center [83, 183] width 10 height 10
type input "$0.00"
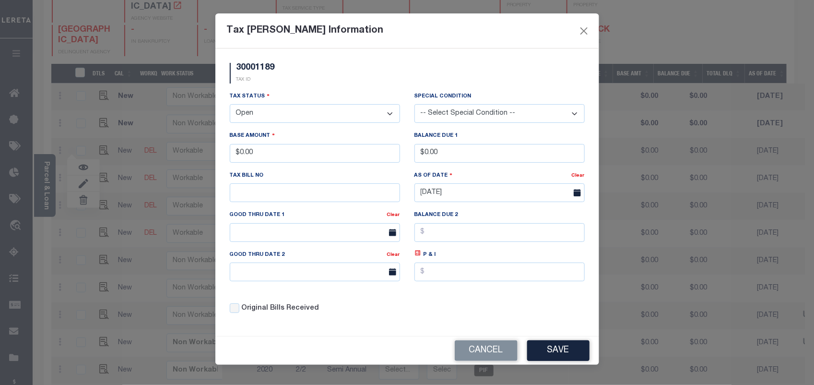
click at [305, 118] on select "- Select Status - Open Due/Unpaid Paid Incomplete No Tax Due Internal Refund Pr…" at bounding box center [315, 113] width 170 height 19
click at [308, 106] on select "- Select Status - Open Due/Unpaid Paid Incomplete No Tax Due Internal Refund Pr…" at bounding box center [315, 113] width 170 height 19
click at [230, 105] on select "- Select Status - Open Due/Unpaid Paid Incomplete No Tax Due Internal Refund Pr…" at bounding box center [315, 113] width 170 height 19
click at [550, 357] on button "Save" at bounding box center [558, 350] width 62 height 21
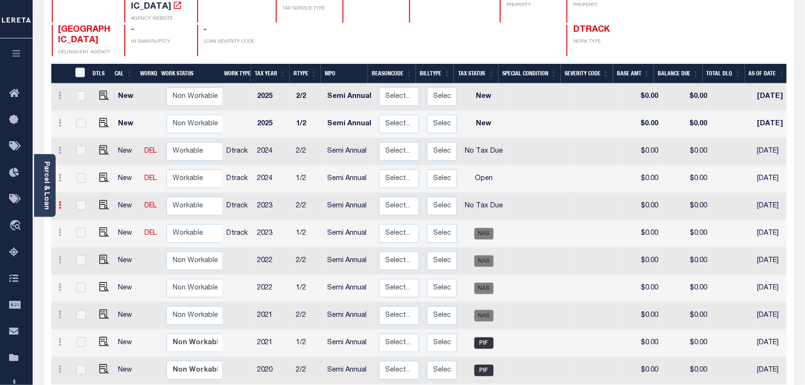
click at [59, 201] on icon at bounding box center [60, 205] width 3 height 8
click at [82, 233] on img at bounding box center [83, 238] width 10 height 10
select select "NTX"
type input "$0.00"
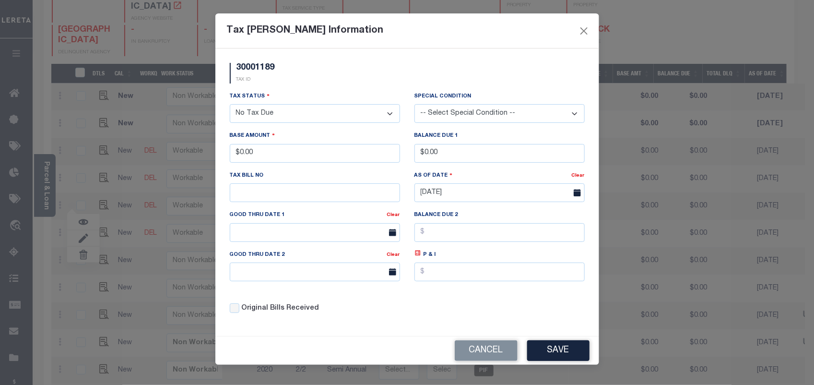
click at [300, 116] on select "- Select Status - Open Due/Unpaid Paid Incomplete No Tax Due Internal Refund Pr…" at bounding box center [315, 113] width 170 height 19
click at [548, 360] on button "Save" at bounding box center [558, 350] width 62 height 21
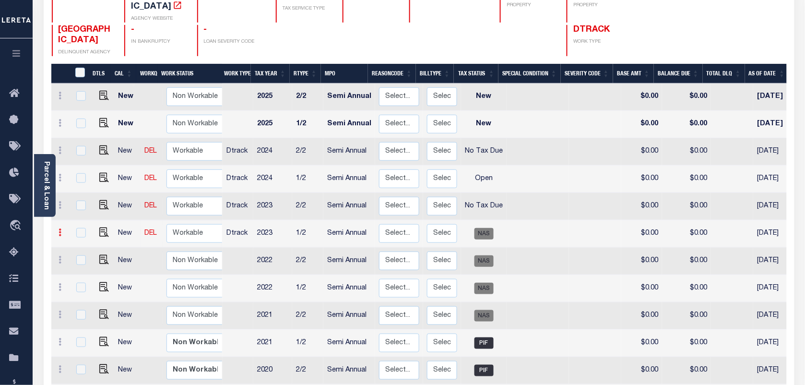
click at [59, 228] on icon at bounding box center [60, 232] width 3 height 8
click at [84, 260] on img at bounding box center [83, 265] width 10 height 10
type input "$0.00"
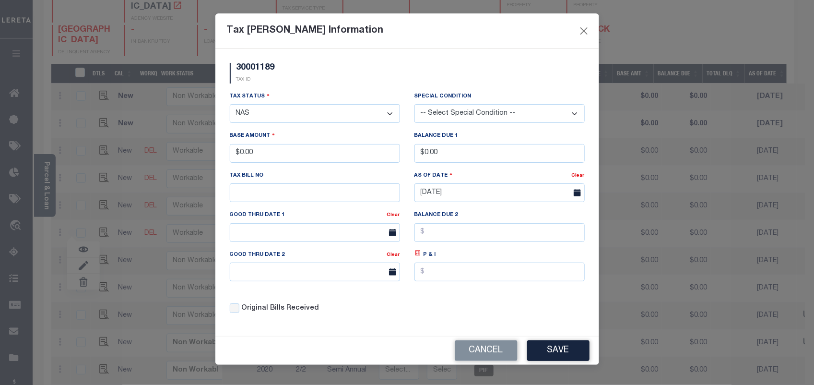
click at [283, 121] on select "- Select Status - Open Due/Unpaid Paid Incomplete No Tax Due Internal Refund Pr…" at bounding box center [315, 113] width 170 height 19
click at [290, 116] on select "- Select Status - Open Due/Unpaid Paid Incomplete No Tax Due Internal Refund Pr…" at bounding box center [315, 113] width 170 height 19
select select "NTX"
click at [230, 105] on select "- Select Status - Open Due/Unpaid Paid Incomplete No Tax Due Internal Refund Pr…" at bounding box center [315, 113] width 170 height 19
click at [556, 355] on button "Save" at bounding box center [558, 350] width 62 height 21
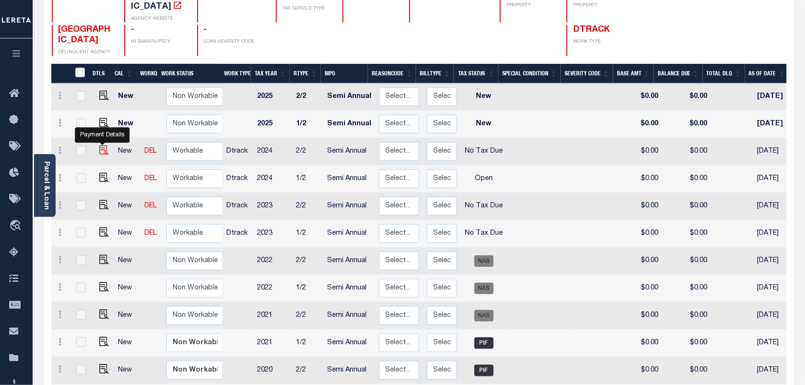
click at [102, 145] on img at bounding box center [104, 150] width 10 height 10
checkbox input "true"
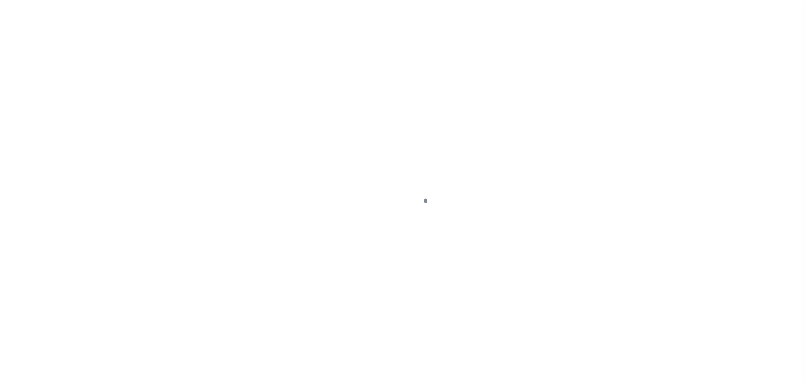
select select "NTX"
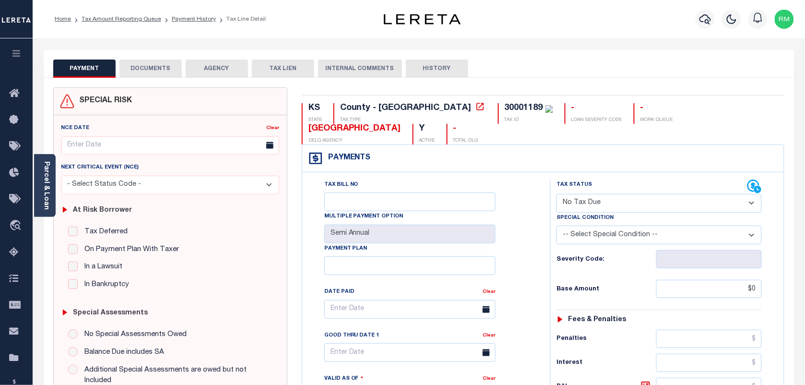
click at [154, 70] on button "DOCUMENTS" at bounding box center [150, 68] width 62 height 18
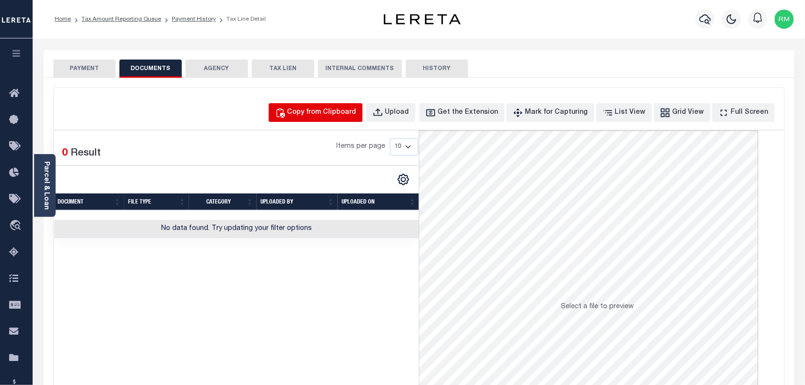
click at [344, 113] on div "Copy from Clipboard" at bounding box center [321, 112] width 69 height 11
select select "POP"
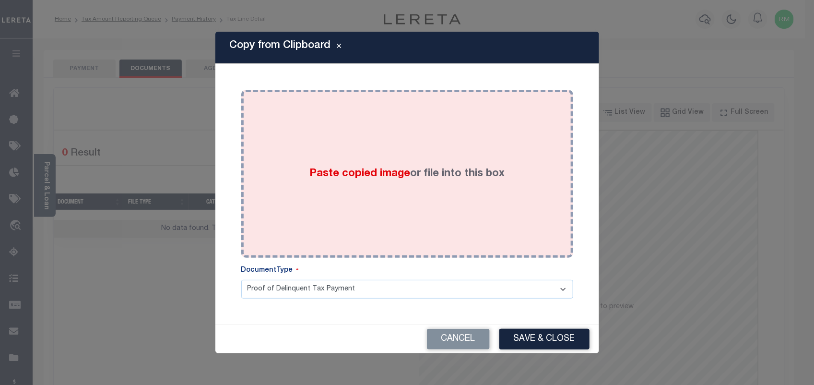
click at [348, 207] on div "Paste copied image or file into this box" at bounding box center [406, 173] width 317 height 153
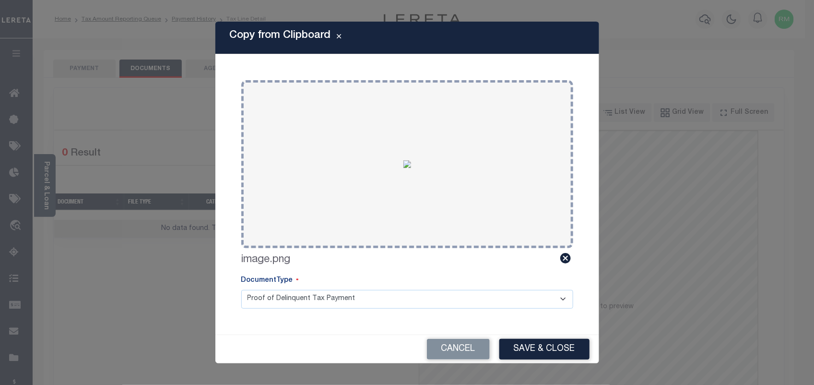
click at [532, 337] on div "Cancel Save & Close" at bounding box center [407, 349] width 384 height 28
click at [528, 343] on button "Save & Close" at bounding box center [544, 349] width 90 height 21
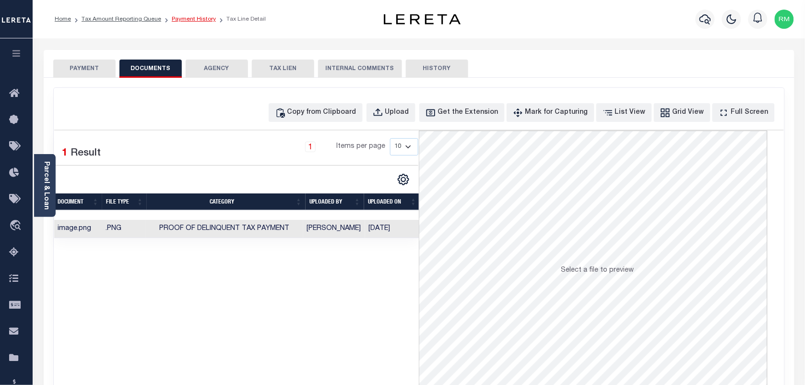
click at [190, 21] on link "Payment History" at bounding box center [194, 19] width 44 height 6
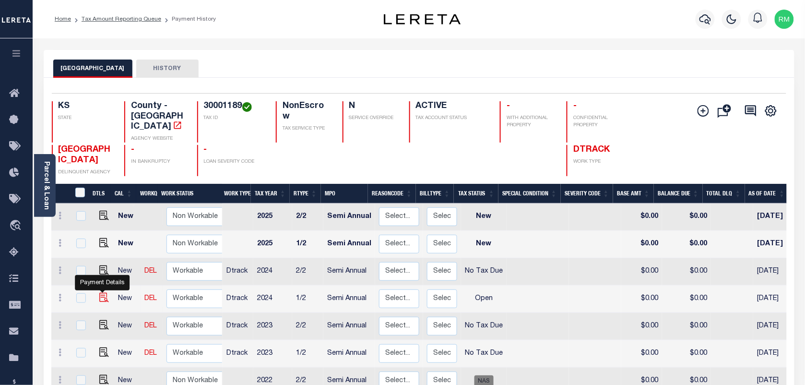
click at [104, 293] on img "" at bounding box center [104, 298] width 10 height 10
checkbox input "true"
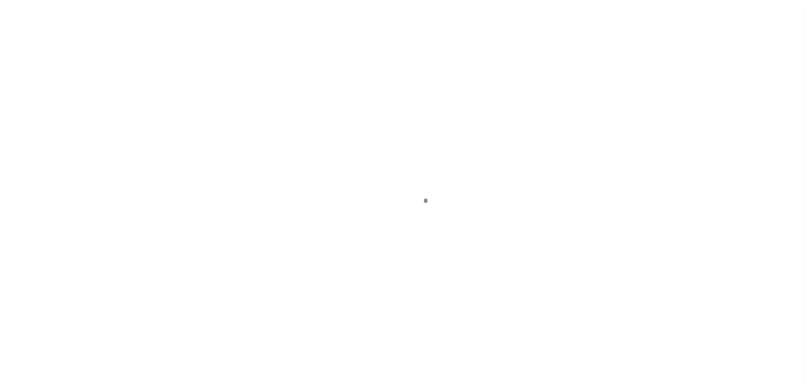
select select "OP2"
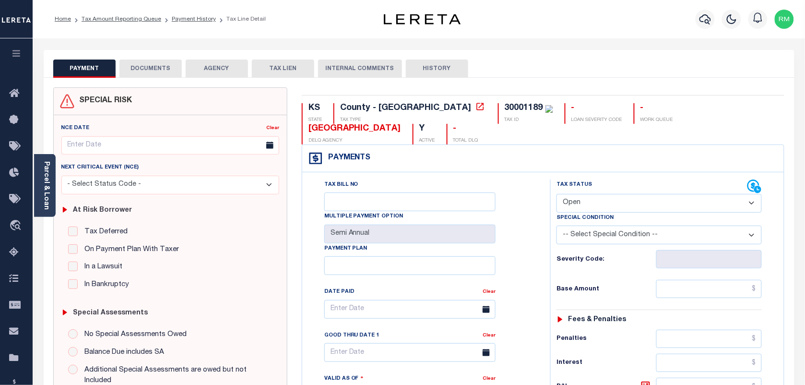
click at [164, 68] on button "DOCUMENTS" at bounding box center [150, 68] width 62 height 18
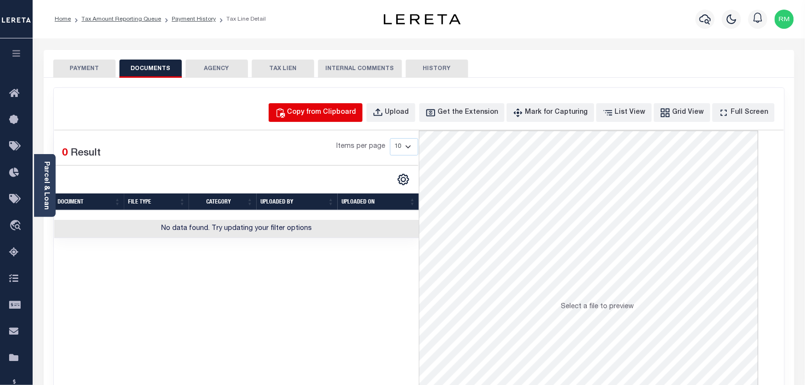
click at [327, 111] on div "Copy from Clipboard" at bounding box center [321, 112] width 69 height 11
select select "POP"
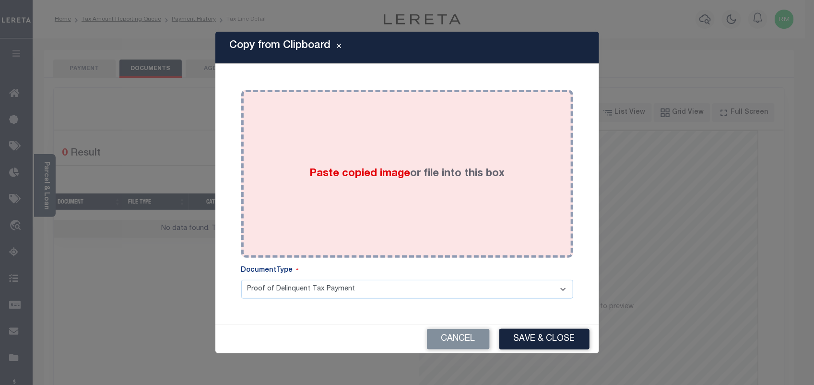
click at [341, 199] on div "Paste copied image or file into this box" at bounding box center [406, 173] width 317 height 153
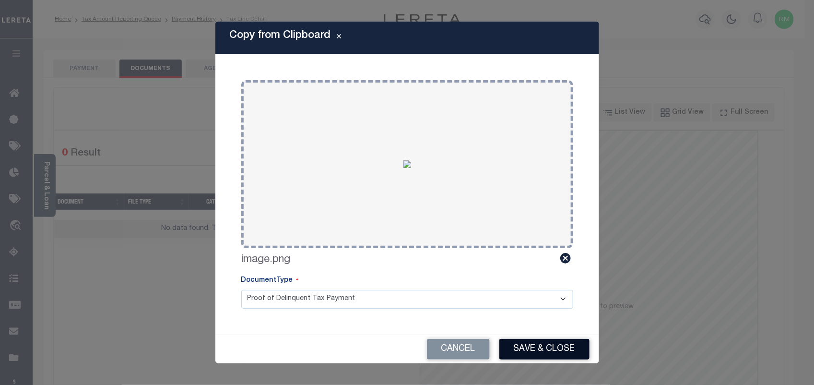
click at [524, 342] on button "Save & Close" at bounding box center [544, 349] width 90 height 21
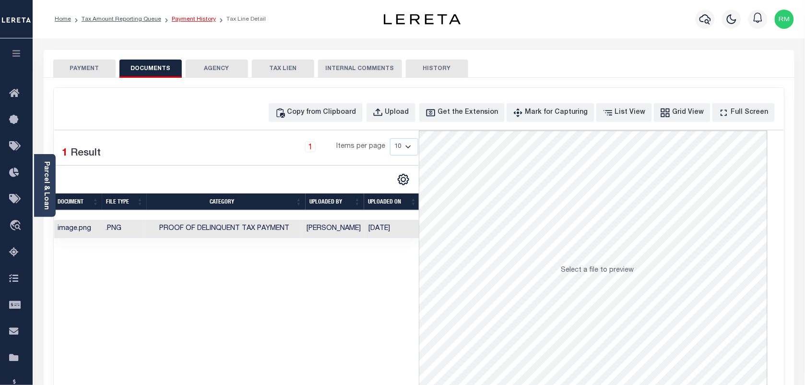
click at [190, 17] on link "Payment History" at bounding box center [194, 19] width 44 height 6
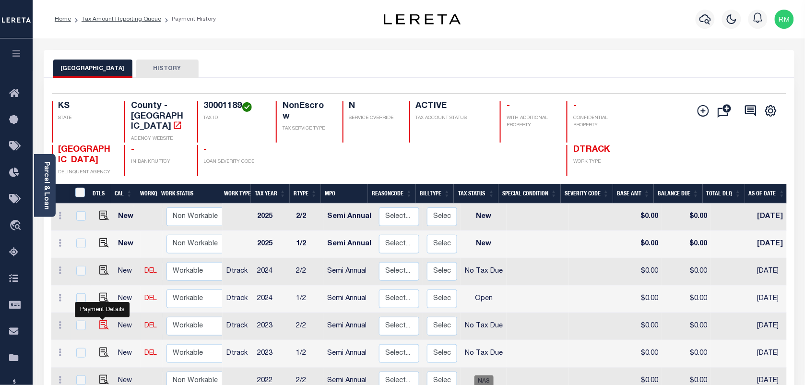
click at [101, 320] on img "" at bounding box center [104, 325] width 10 height 10
checkbox input "true"
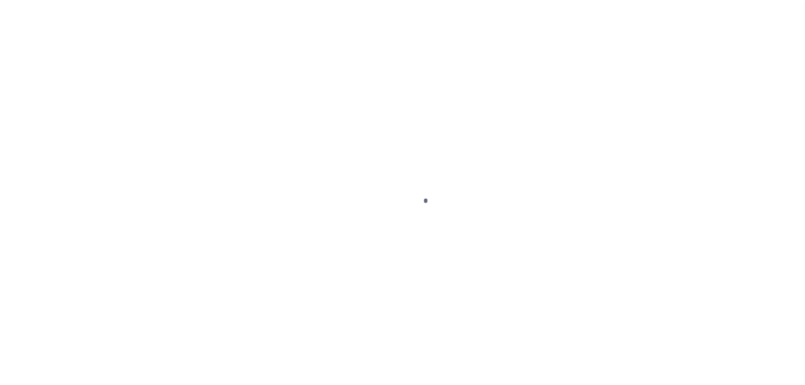
select select "NTX"
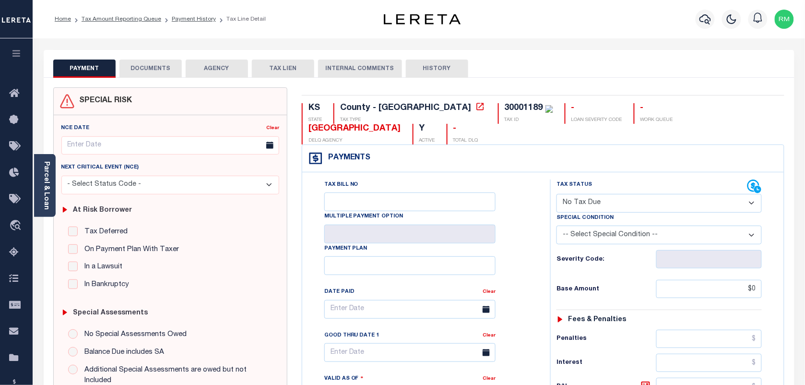
click at [156, 66] on button "DOCUMENTS" at bounding box center [150, 68] width 62 height 18
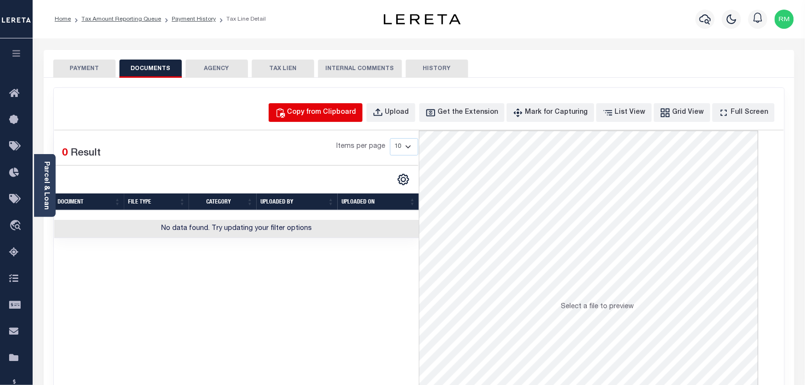
click at [340, 116] on div "Copy from Clipboard" at bounding box center [321, 112] width 69 height 11
select select "POP"
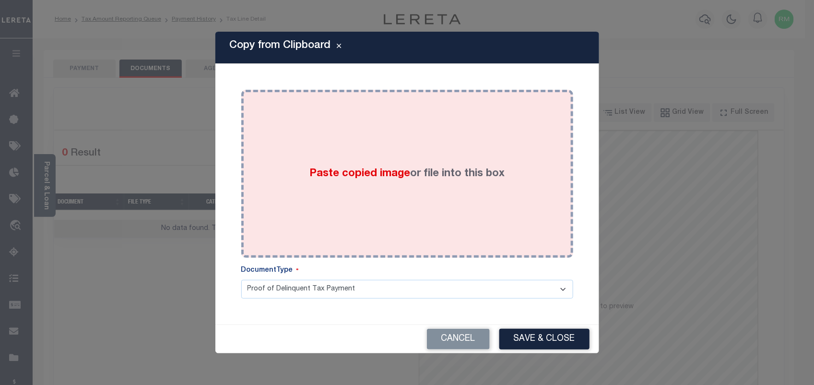
click at [344, 180] on label "Paste copied image or file into this box" at bounding box center [406, 174] width 195 height 16
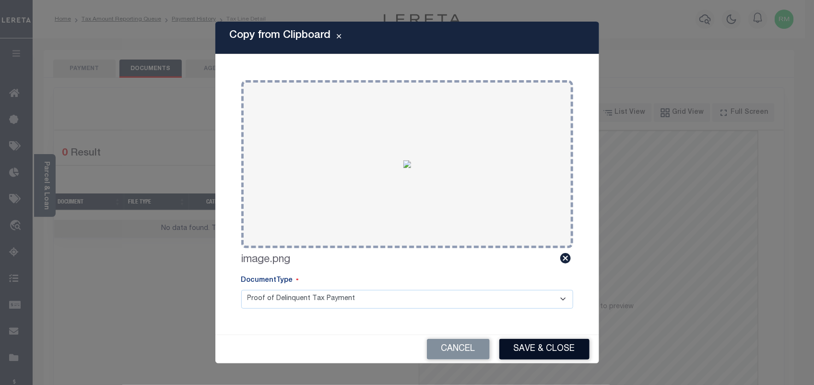
click at [528, 351] on button "Save & Close" at bounding box center [544, 349] width 90 height 21
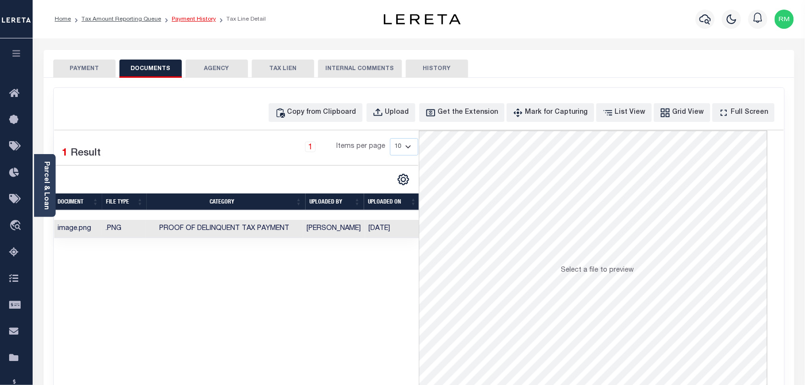
click at [188, 18] on link "Payment History" at bounding box center [194, 19] width 44 height 6
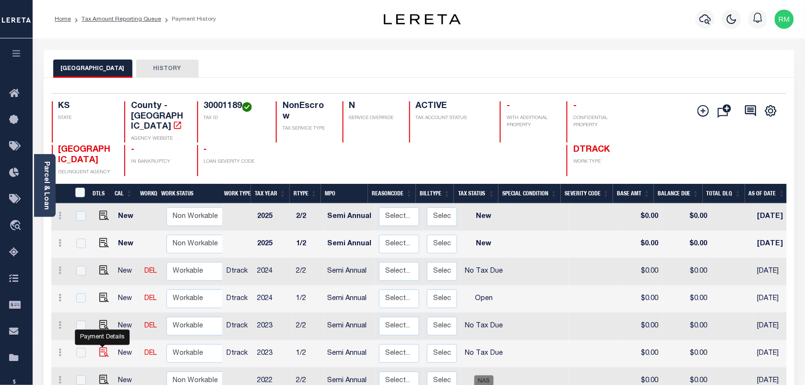
click at [102, 347] on img "" at bounding box center [104, 352] width 10 height 10
checkbox input "true"
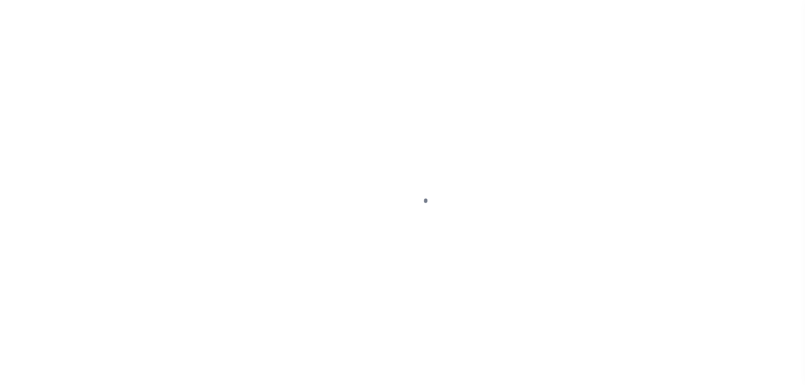
select select "NTX"
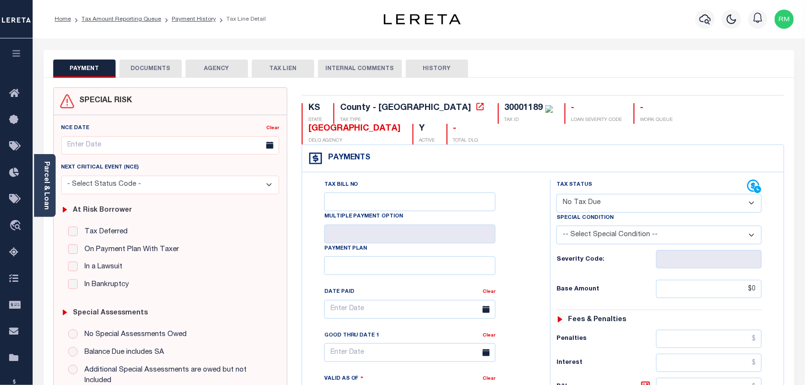
click at [152, 67] on button "DOCUMENTS" at bounding box center [150, 68] width 62 height 18
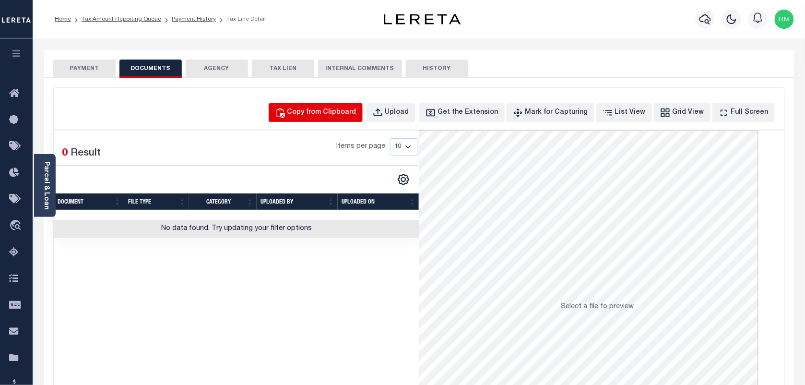
click at [356, 114] on div "Copy from Clipboard" at bounding box center [321, 112] width 69 height 11
select select "POP"
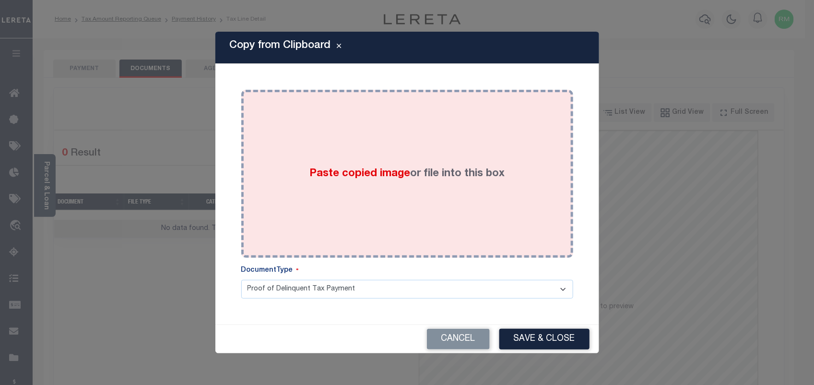
click at [331, 174] on span "Paste copied image" at bounding box center [359, 173] width 101 height 11
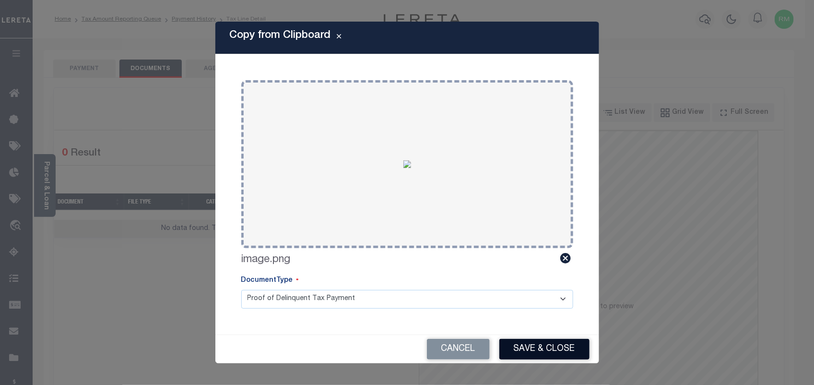
click at [538, 349] on button "Save & Close" at bounding box center [544, 349] width 90 height 21
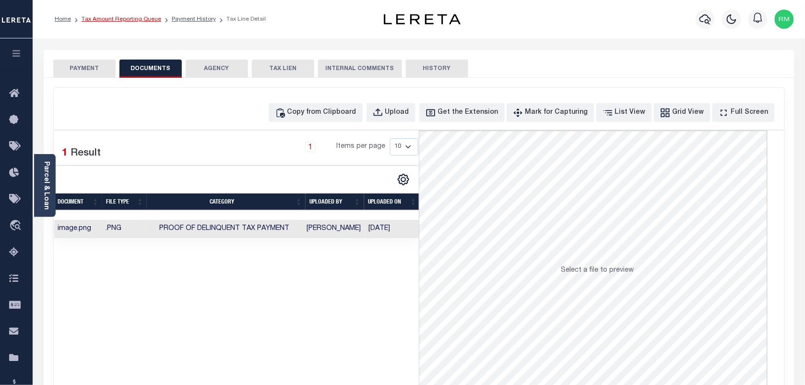
click at [137, 21] on link "Tax Amount Reporting Queue" at bounding box center [122, 19] width 80 height 6
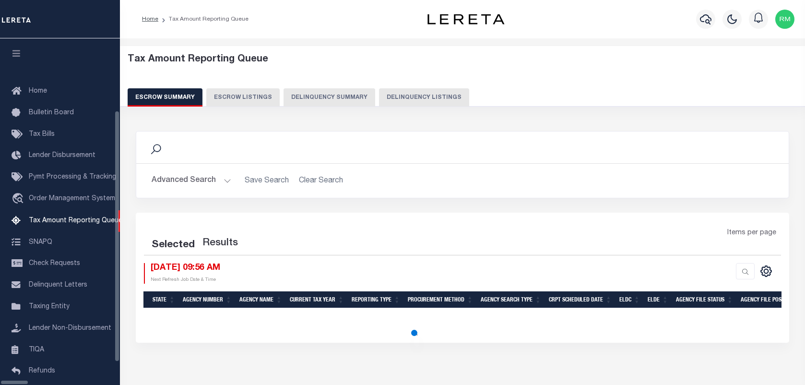
select select "100"
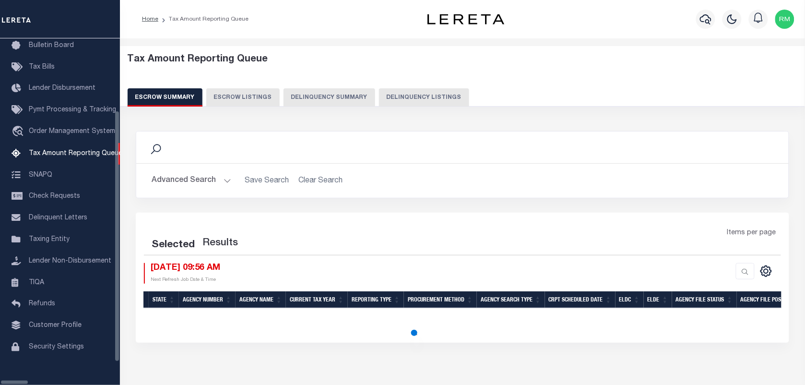
select select "100"
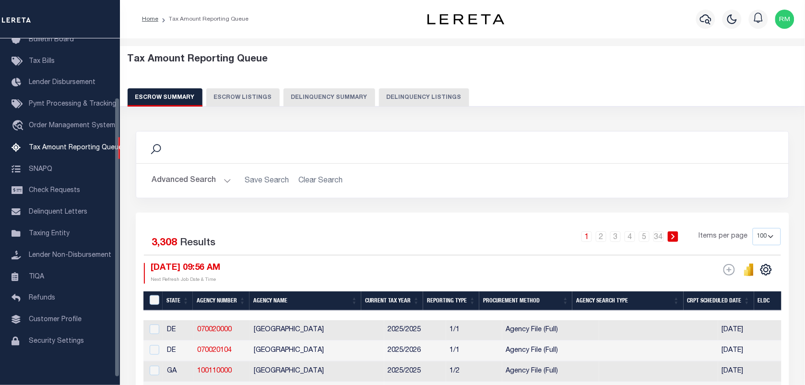
click at [393, 96] on button "Delinquency Listings" at bounding box center [424, 97] width 90 height 18
select select "100"
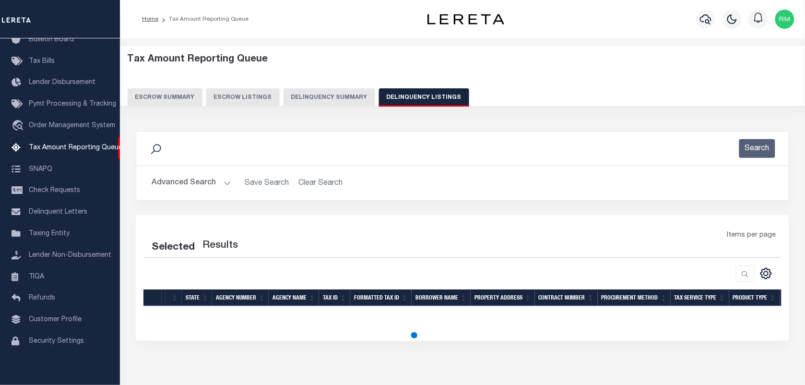
select select "100"
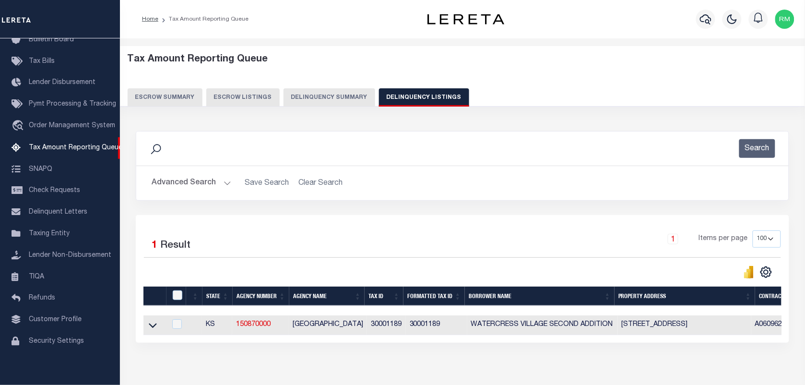
click at [154, 327] on icon at bounding box center [153, 325] width 8 height 10
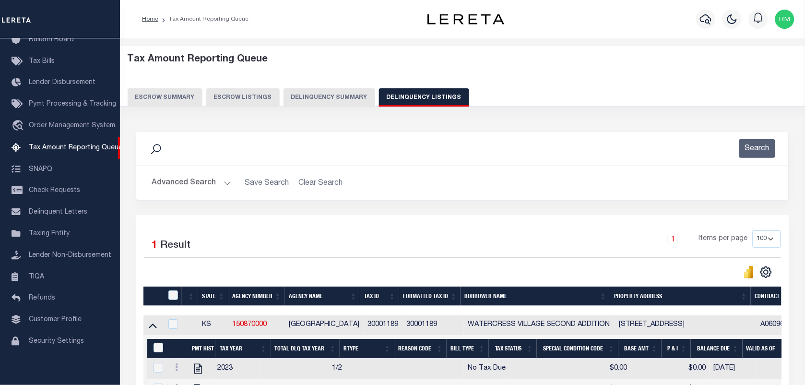
scroll to position [120, 0]
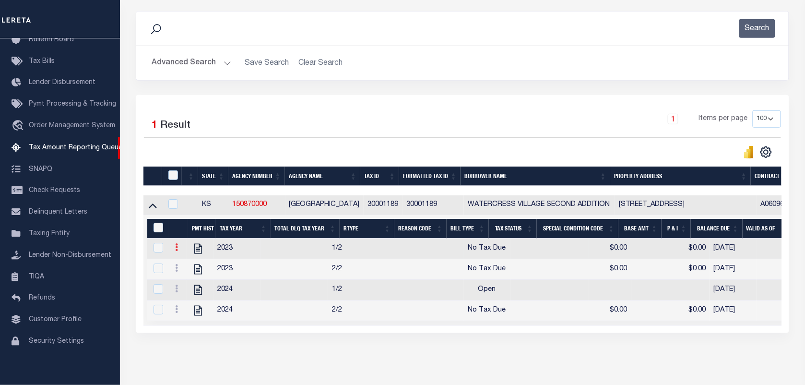
click at [173, 252] on link at bounding box center [176, 249] width 11 height 8
click at [193, 267] on img "" at bounding box center [188, 263] width 10 height 10
checkbox input "true"
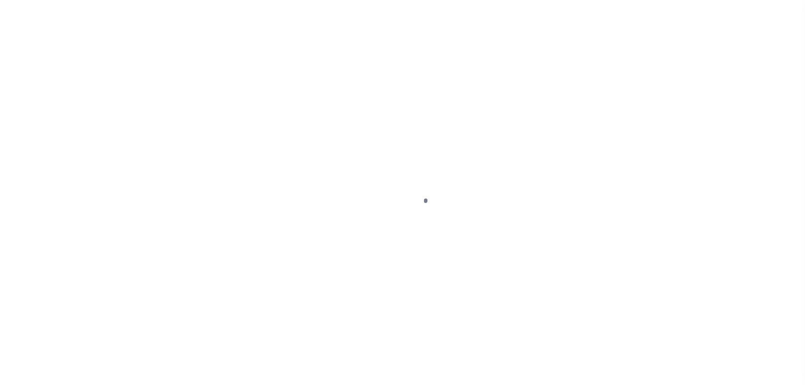
select select "NTX"
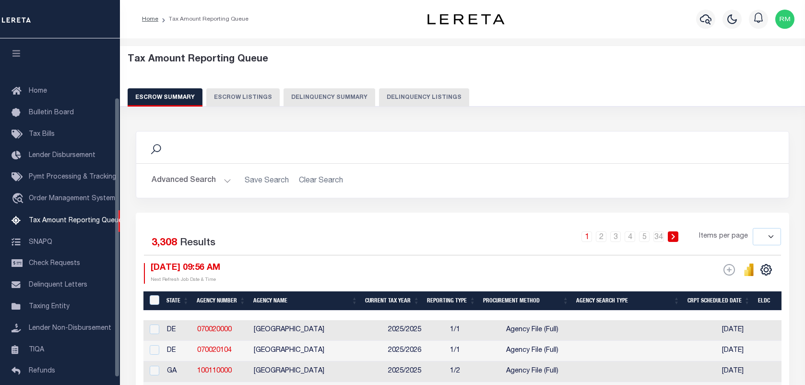
select select
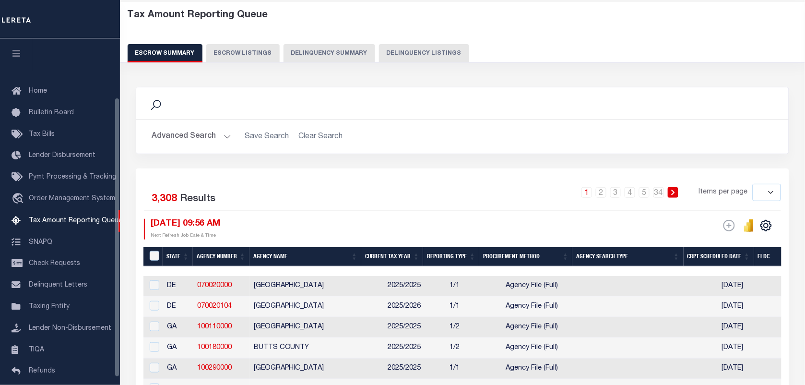
click at [403, 52] on button "Delinquency Listings" at bounding box center [424, 53] width 90 height 18
select select "100"
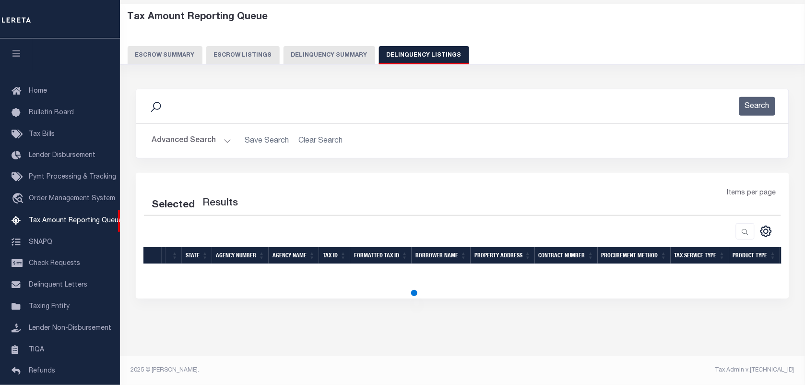
scroll to position [73, 0]
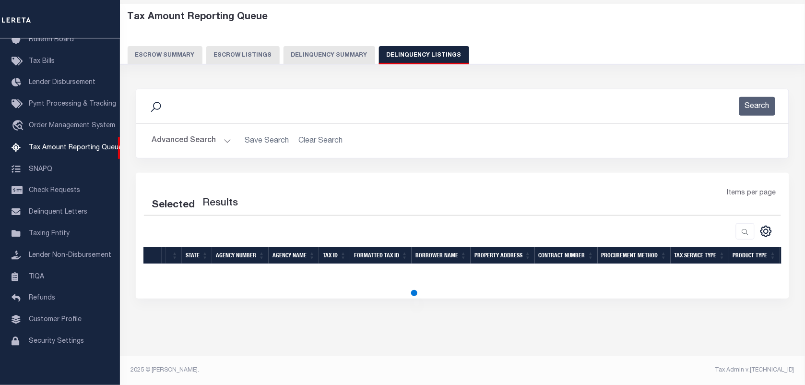
select select "100"
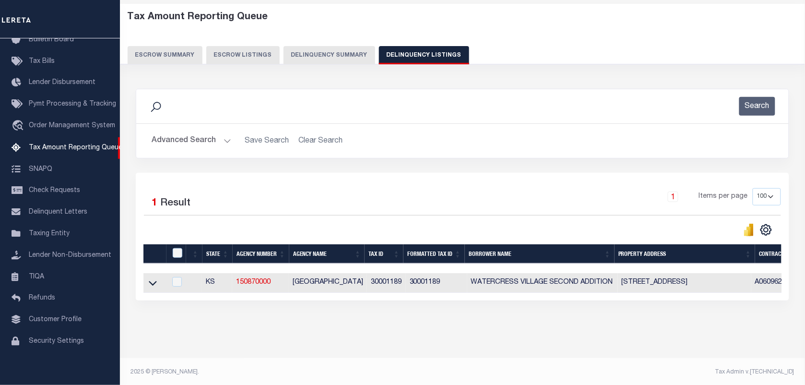
scroll to position [44, 0]
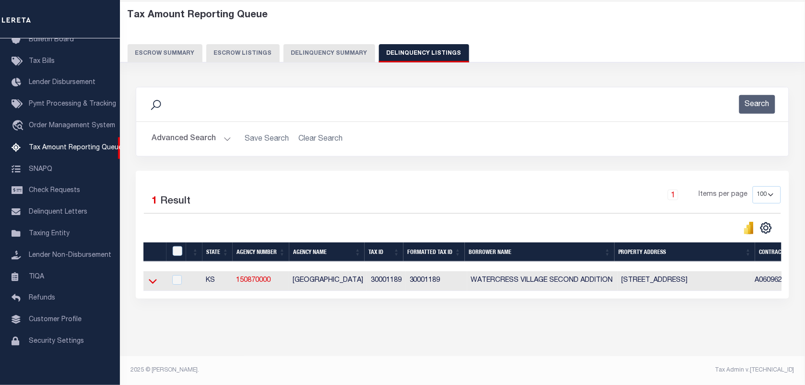
click at [152, 283] on icon at bounding box center [153, 281] width 8 height 10
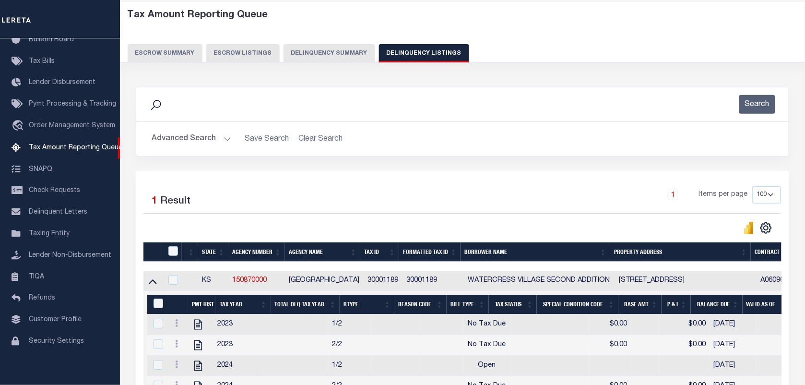
scroll to position [164, 0]
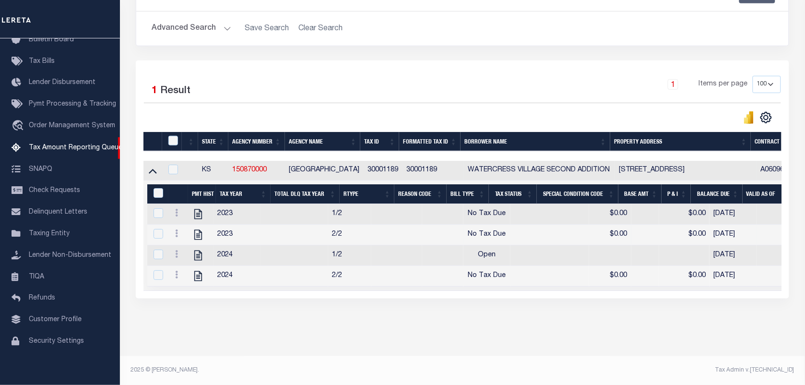
click at [179, 231] on link at bounding box center [176, 235] width 11 height 8
click at [186, 247] on img "" at bounding box center [188, 249] width 10 height 10
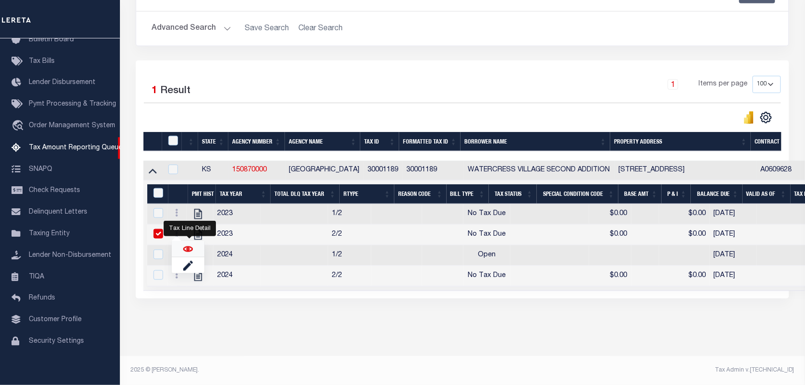
checkbox input "true"
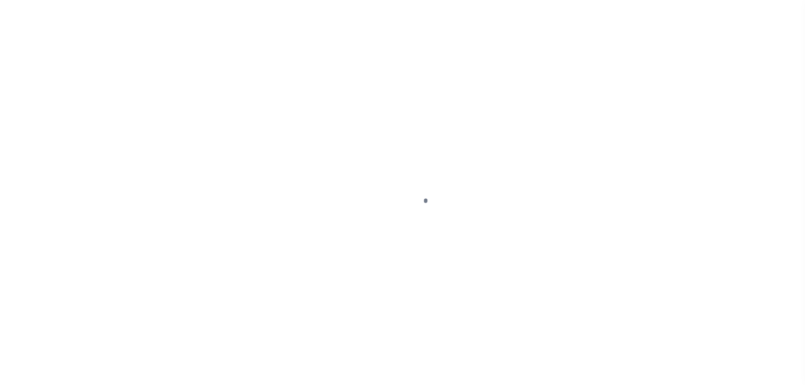
select select "NTX"
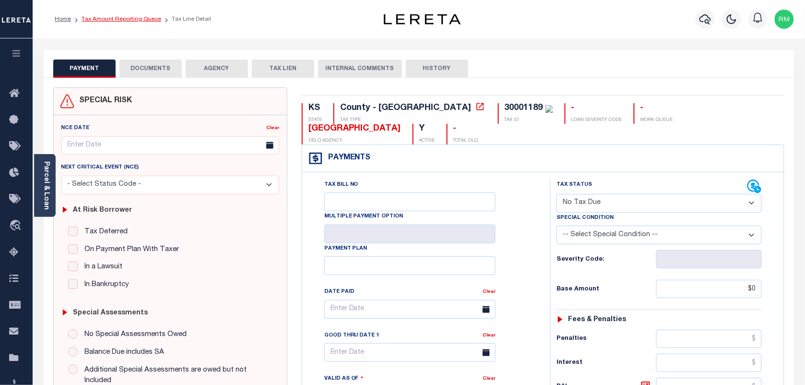
click at [125, 21] on link "Tax Amount Reporting Queue" at bounding box center [122, 19] width 80 height 6
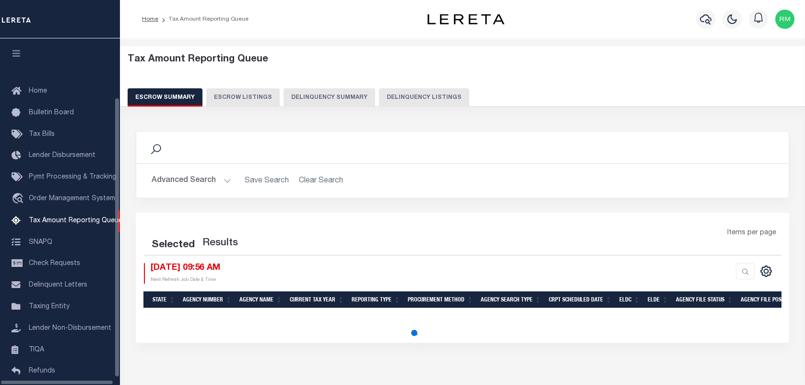
click at [409, 99] on button "Delinquency Listings" at bounding box center [424, 97] width 90 height 18
select select "100"
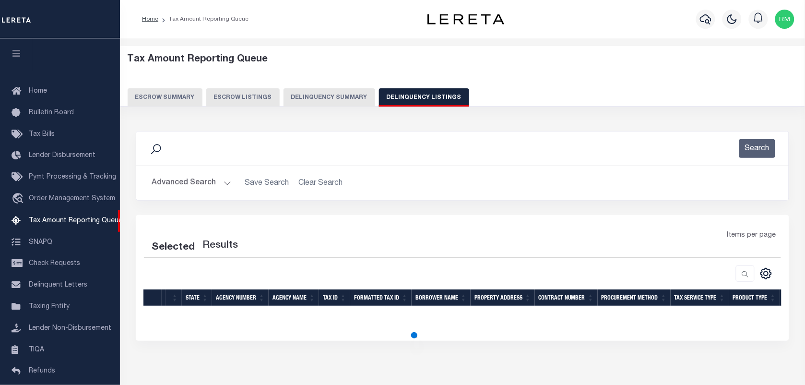
scroll to position [73, 0]
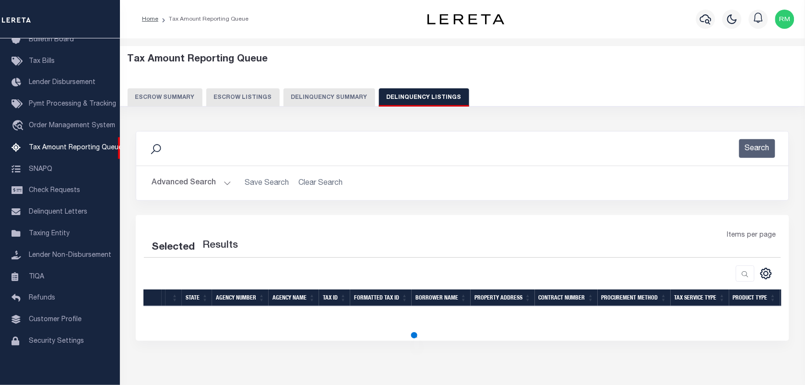
select select "100"
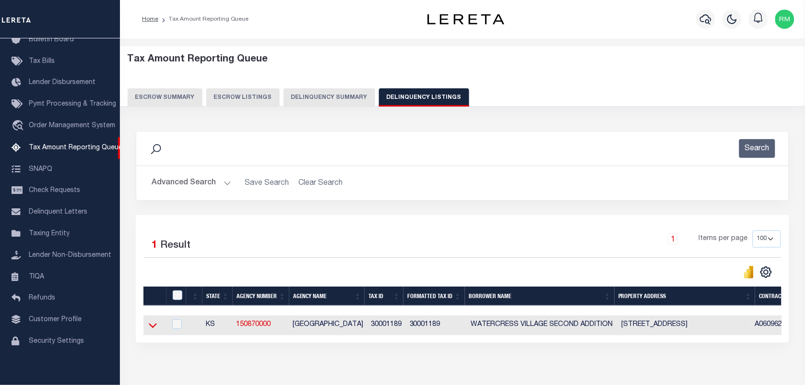
click at [150, 329] on icon at bounding box center [153, 325] width 8 height 10
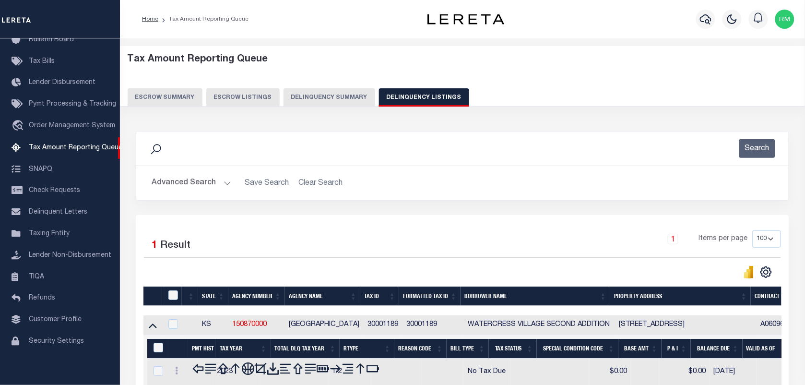
scroll to position [166, 0]
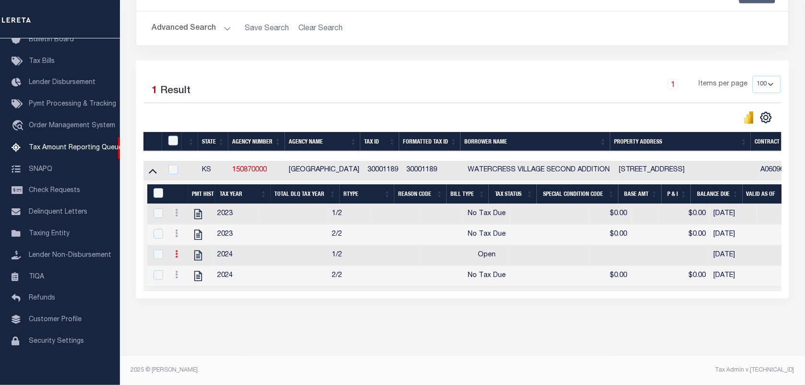
click at [175, 251] on link at bounding box center [176, 255] width 11 height 8
click at [187, 269] on img "" at bounding box center [188, 270] width 10 height 10
checkbox input "true"
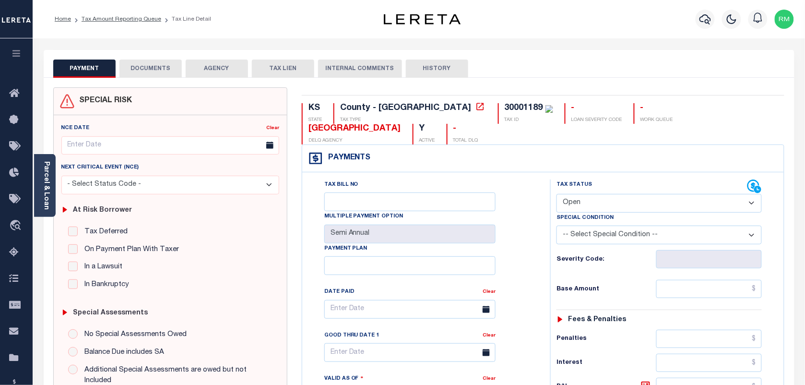
click at [575, 204] on select "- Select Status Code - Open Due/Unpaid Paid Incomplete No Tax Due Internal Refu…" at bounding box center [658, 203] width 205 height 19
select select "NTX"
click at [556, 195] on select "- Select Status Code - Open Due/Unpaid Paid Incomplete No Tax Due Internal Refu…" at bounding box center [658, 203] width 205 height 19
type input "[DATE]"
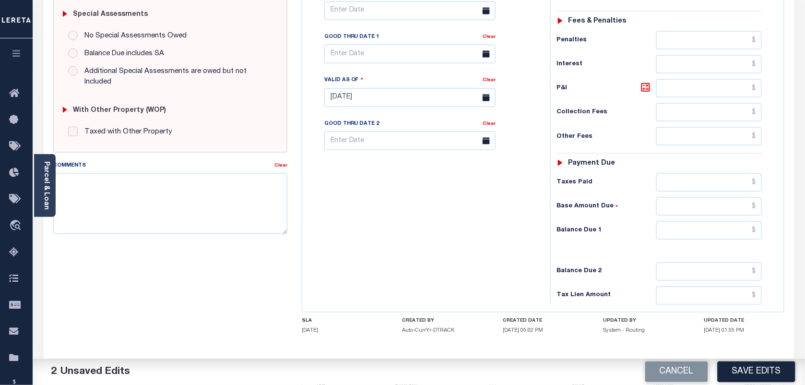
scroll to position [300, 0]
click at [751, 375] on button "Save Edits" at bounding box center [756, 371] width 78 height 21
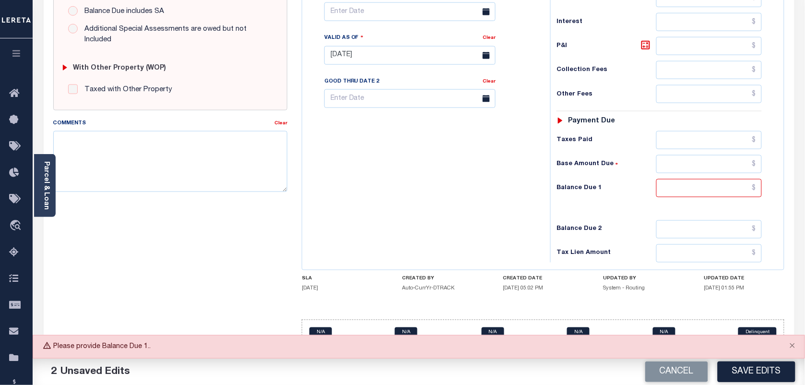
scroll to position [346, 0]
click at [739, 188] on input "text" at bounding box center [709, 188] width 106 height 18
type input "$0.00"
click at [739, 370] on button "Save Edits" at bounding box center [756, 371] width 78 height 21
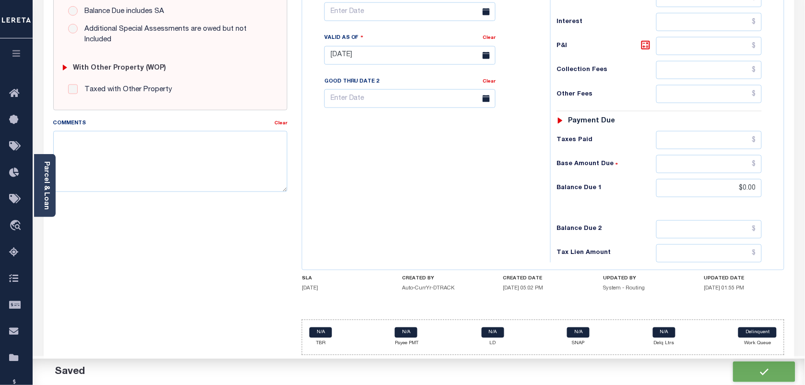
checkbox input "false"
type input "$0"
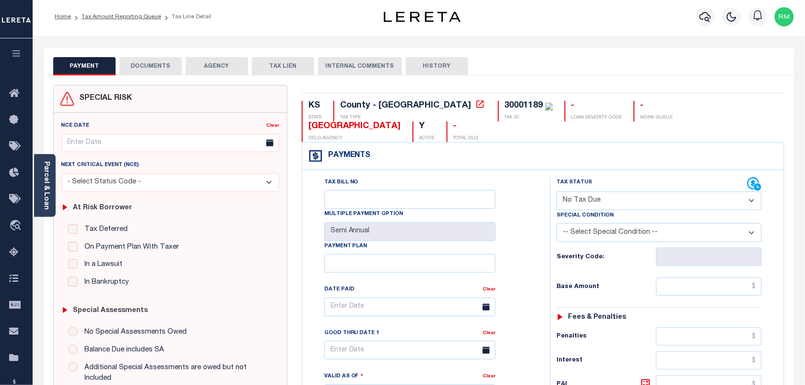
scroll to position [0, 0]
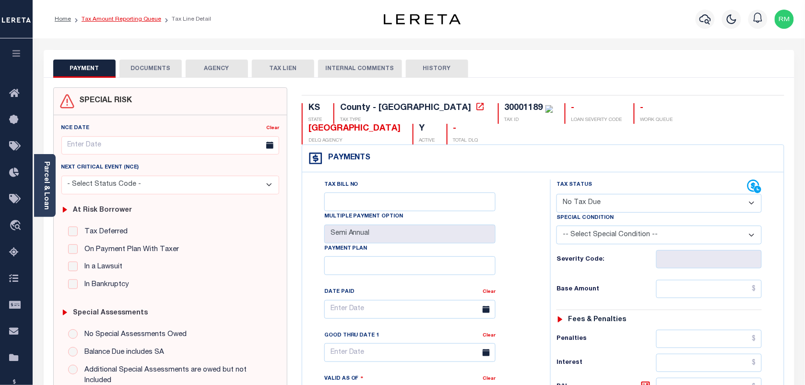
click at [145, 20] on link "Tax Amount Reporting Queue" at bounding box center [122, 19] width 80 height 6
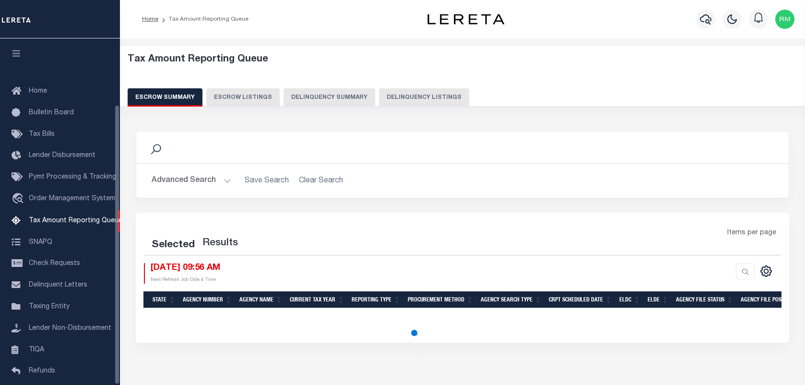
select select "100"
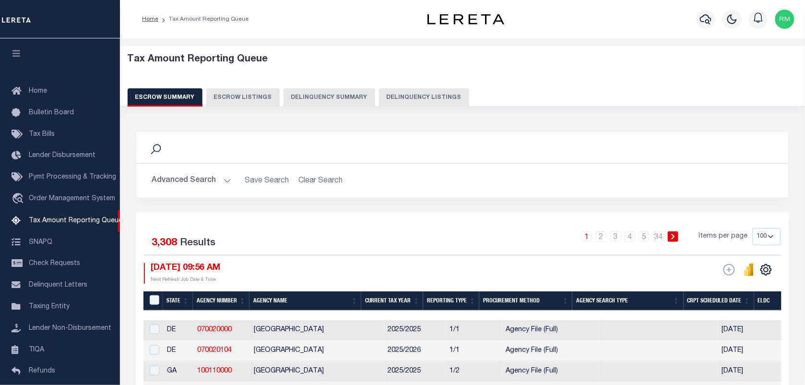
scroll to position [82, 0]
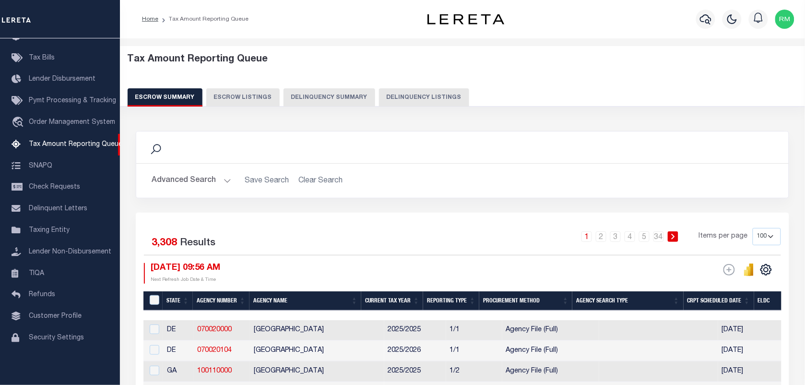
click at [411, 94] on button "Delinquency Listings" at bounding box center [424, 97] width 90 height 18
select select "100"
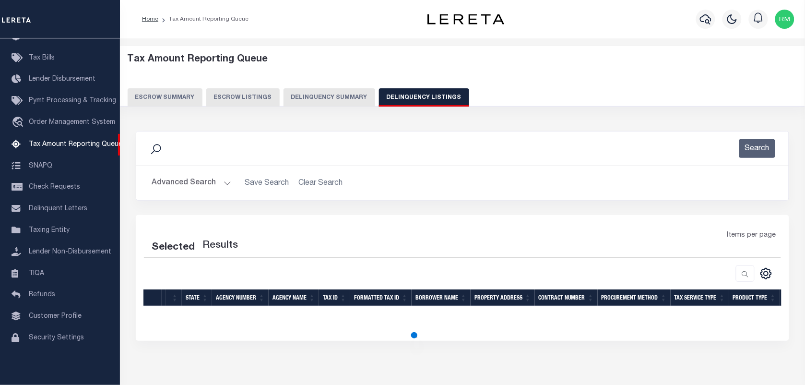
select select "100"
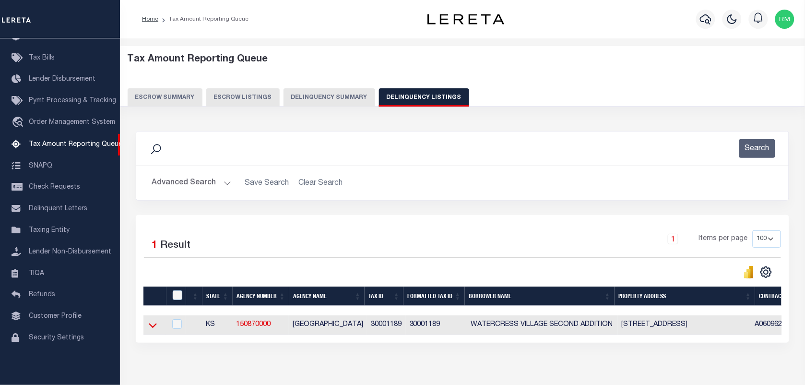
click at [149, 325] on icon at bounding box center [153, 325] width 8 height 10
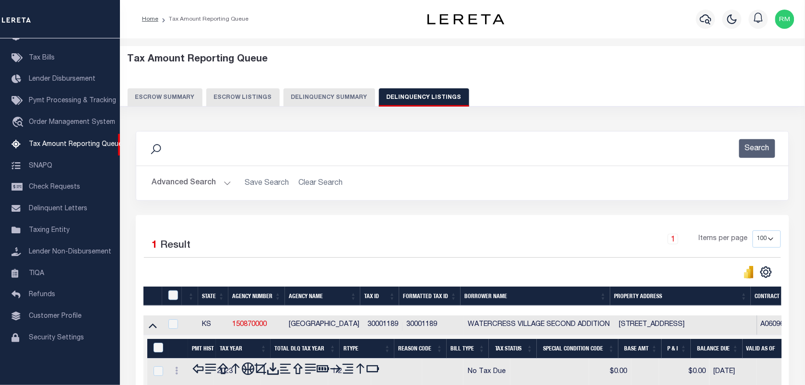
scroll to position [166, 0]
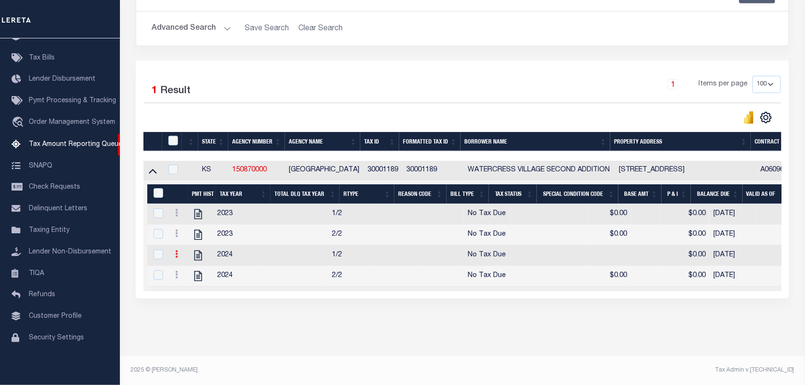
click at [176, 250] on icon at bounding box center [176, 254] width 3 height 8
click at [189, 272] on img "" at bounding box center [188, 270] width 10 height 10
checkbox input "true"
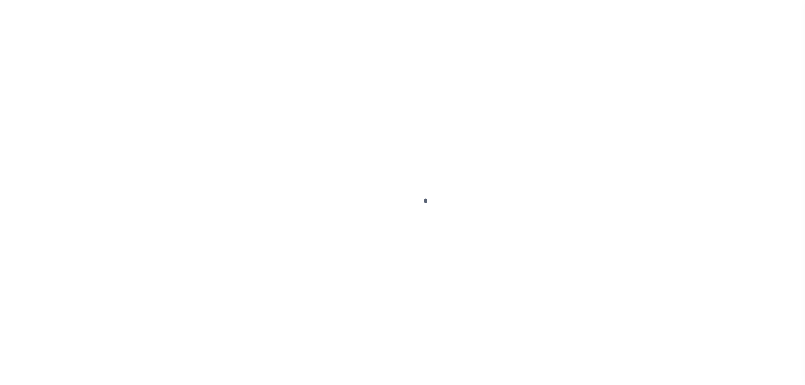
select select "NTX"
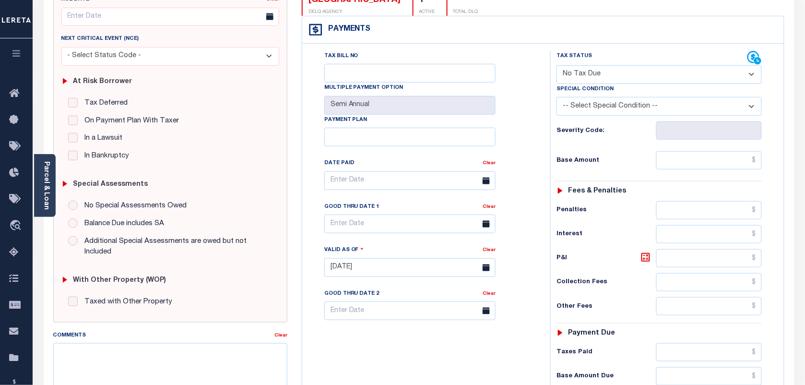
scroll to position [180, 0]
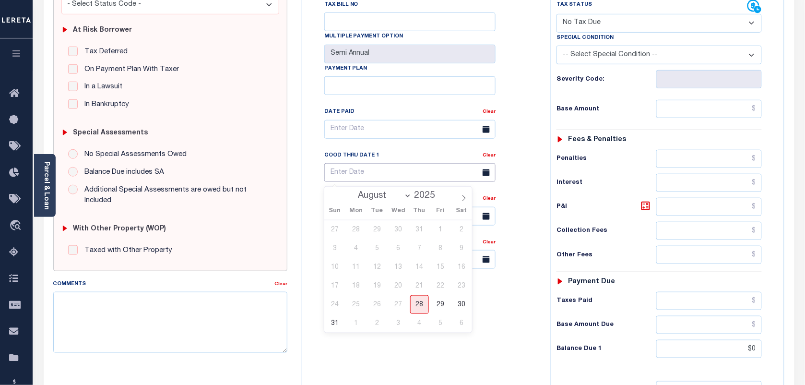
click at [411, 181] on input "text" at bounding box center [409, 172] width 171 height 19
click at [423, 301] on span "28" at bounding box center [419, 304] width 19 height 19
type input "[DATE]"
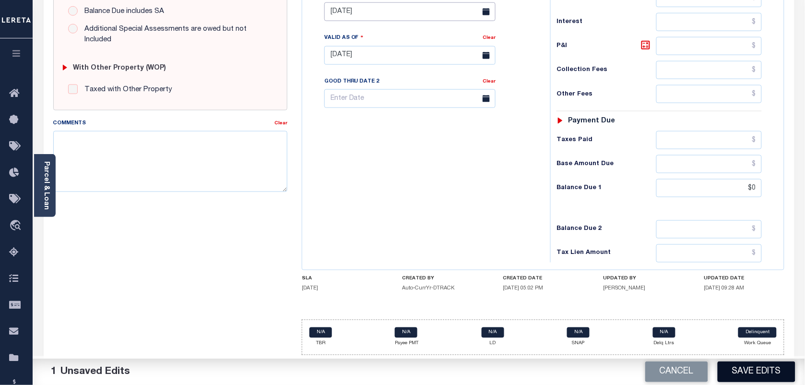
scroll to position [346, 0]
click at [734, 364] on button "Save Edits" at bounding box center [756, 371] width 78 height 21
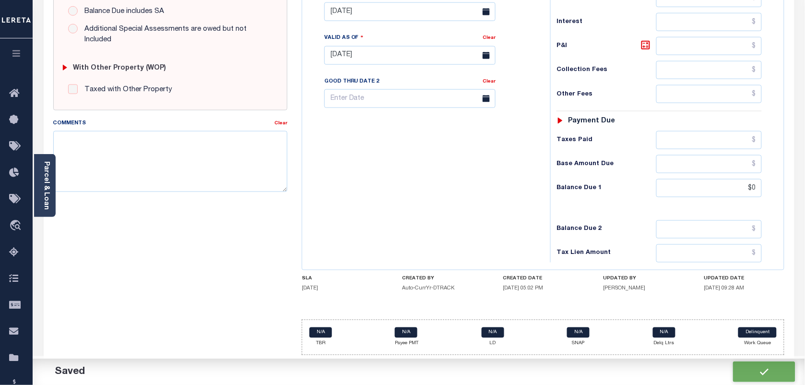
checkbox input "false"
type input "$0"
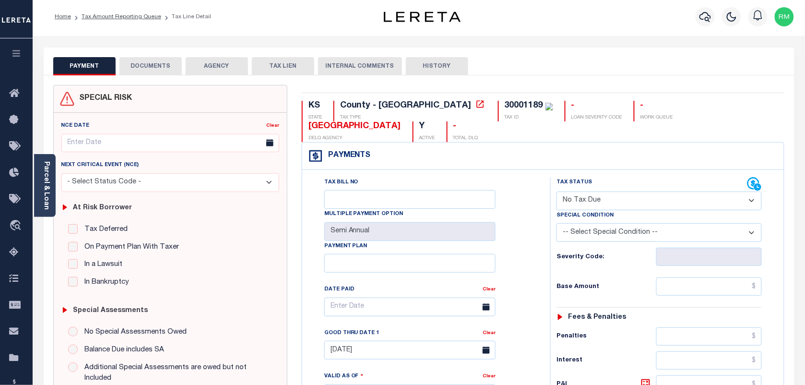
scroll to position [0, 0]
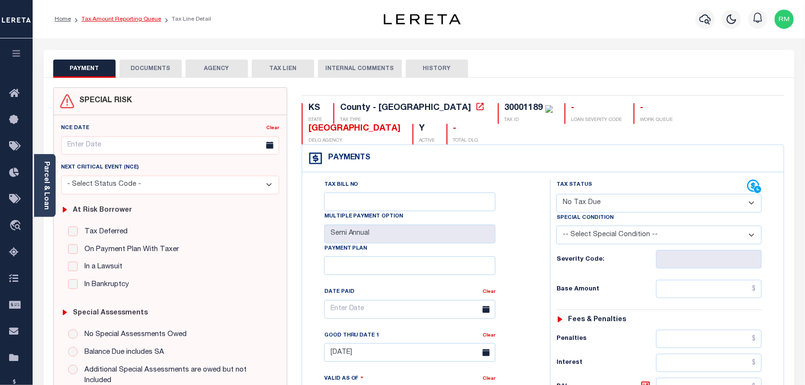
click at [140, 18] on link "Tax Amount Reporting Queue" at bounding box center [122, 19] width 80 height 6
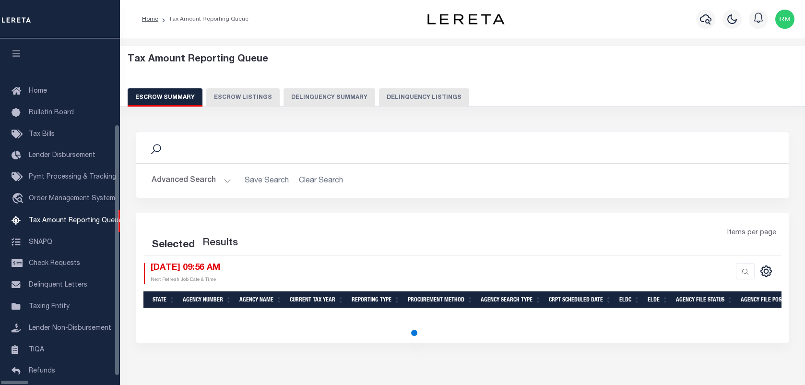
click at [406, 99] on button "Delinquency Listings" at bounding box center [424, 97] width 90 height 18
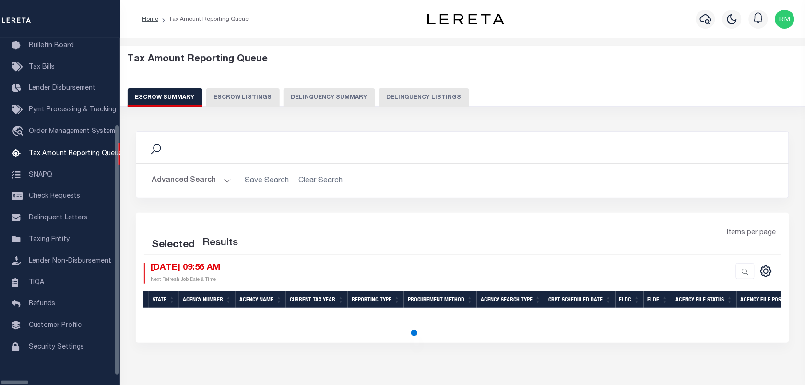
select select "100"
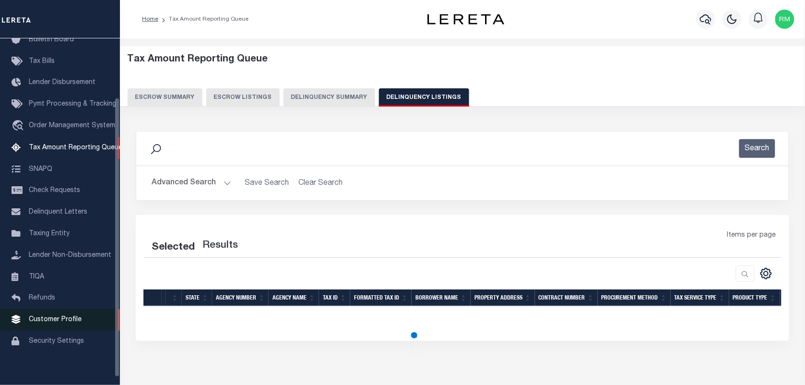
scroll to position [73, 0]
select select "100"
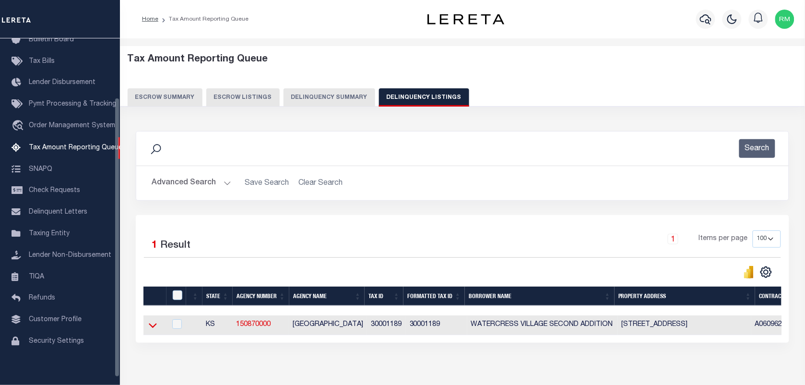
click at [152, 327] on icon at bounding box center [153, 325] width 8 height 10
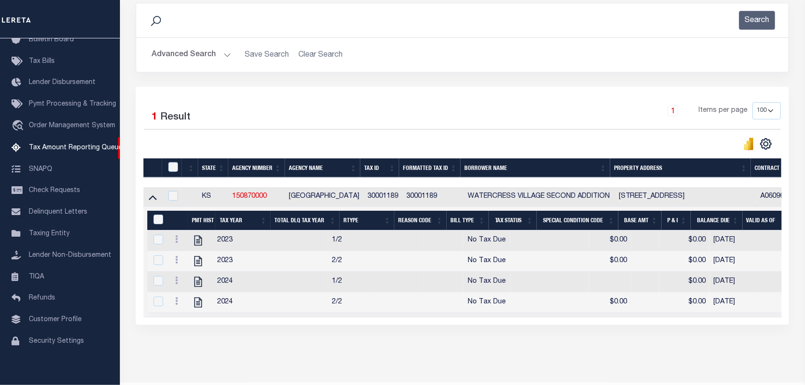
scroll to position [166, 0]
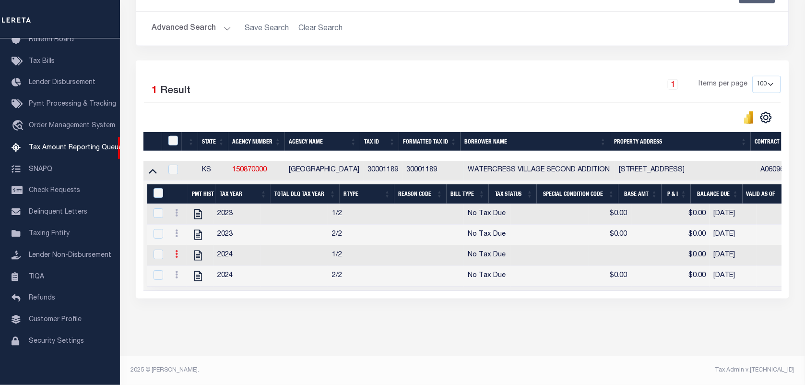
click at [179, 251] on link at bounding box center [176, 255] width 11 height 8
click at [188, 269] on img "" at bounding box center [188, 270] width 10 height 10
checkbox input "true"
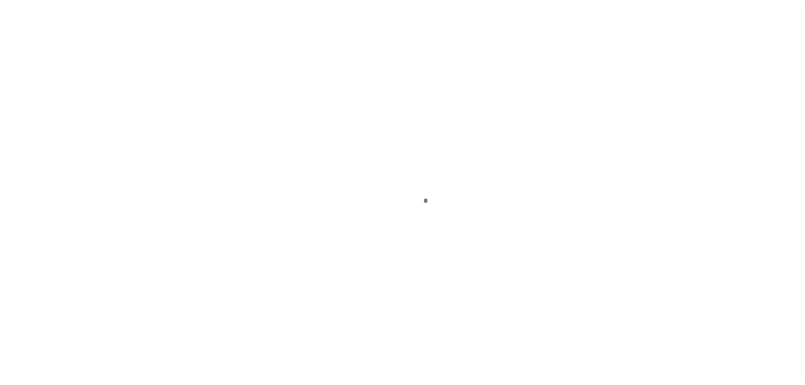
select select "NTX"
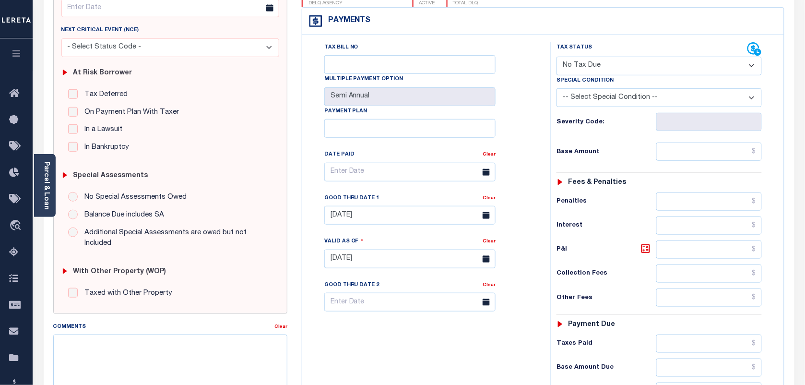
scroll to position [240, 0]
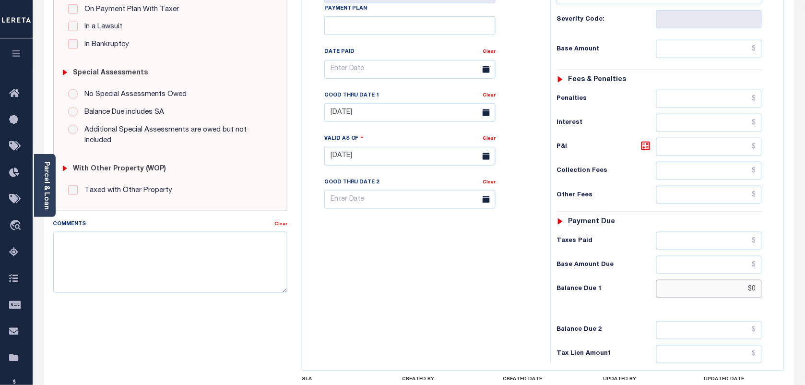
click at [686, 289] on input "$0" at bounding box center [709, 289] width 106 height 18
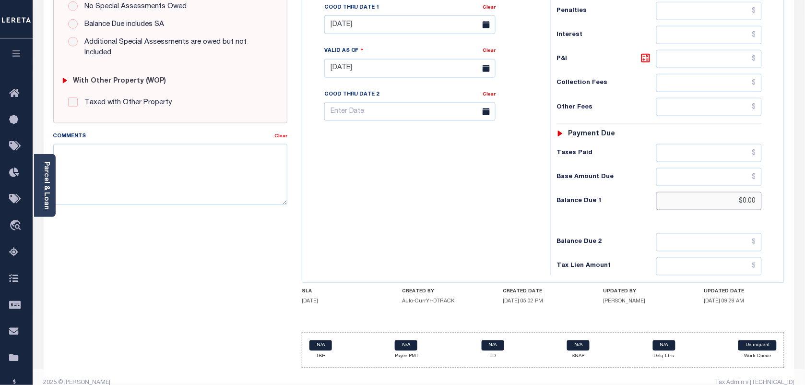
scroll to position [47, 0]
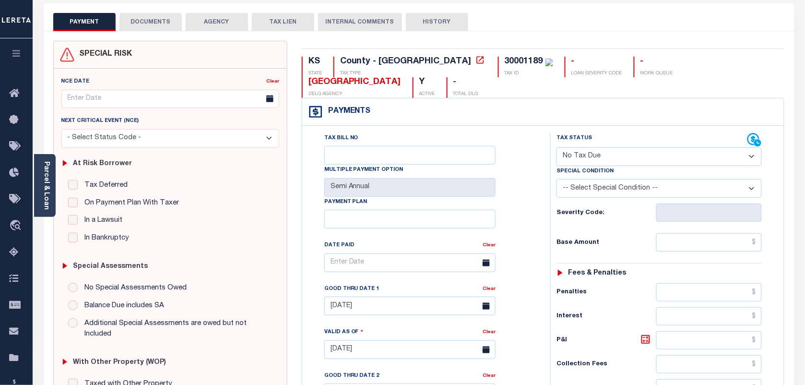
type input "$0.00"
click at [377, 307] on input "[DATE]" at bounding box center [409, 305] width 171 height 19
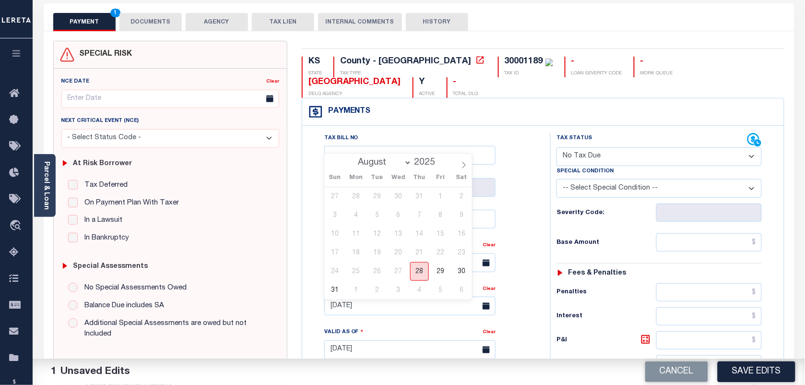
click at [420, 269] on span "28" at bounding box center [419, 271] width 19 height 19
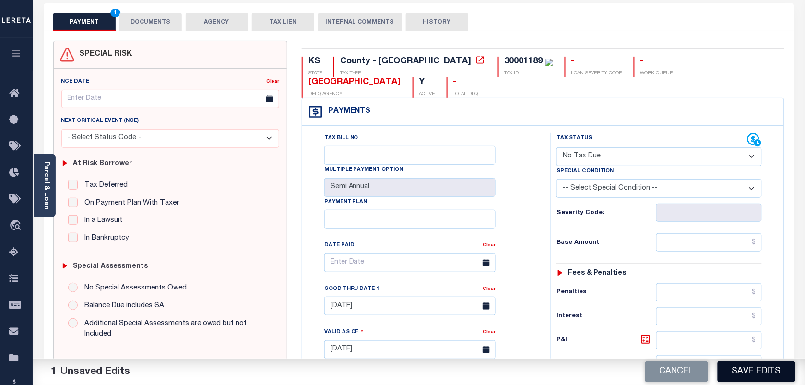
click at [737, 370] on button "Save Edits" at bounding box center [756, 371] width 78 height 21
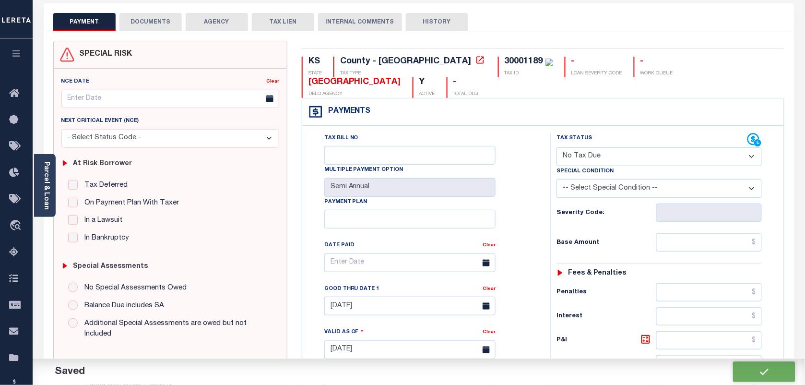
checkbox input "false"
type input "$0"
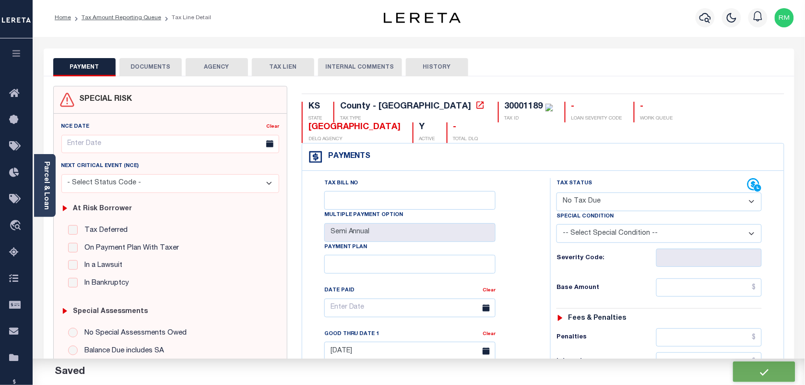
scroll to position [0, 0]
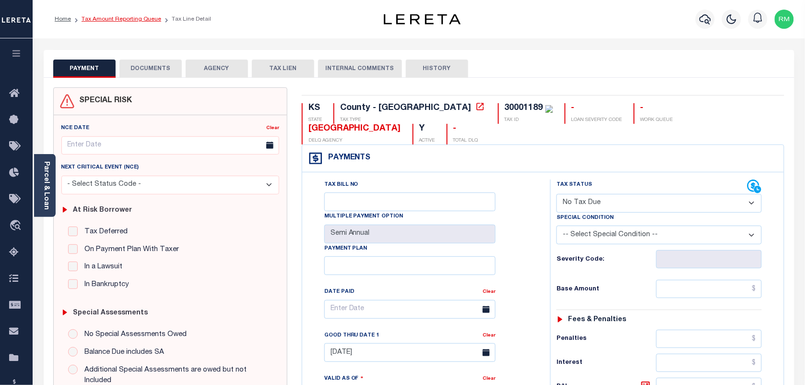
click at [104, 16] on link "Tax Amount Reporting Queue" at bounding box center [122, 19] width 80 height 6
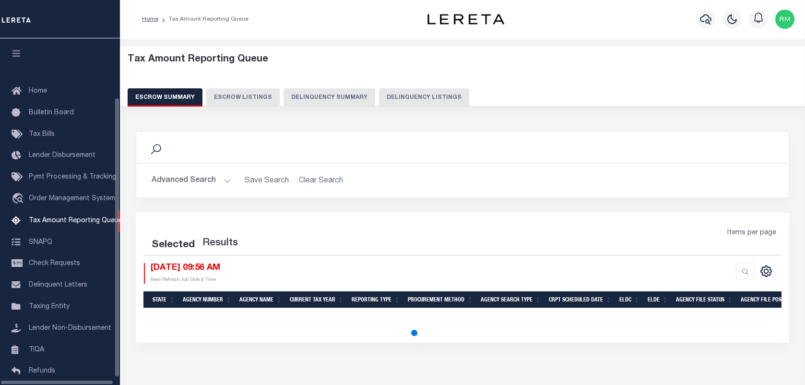
select select "100"
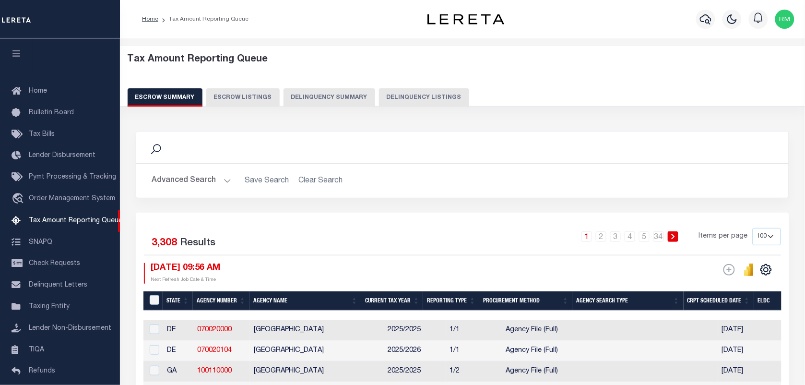
scroll to position [73, 0]
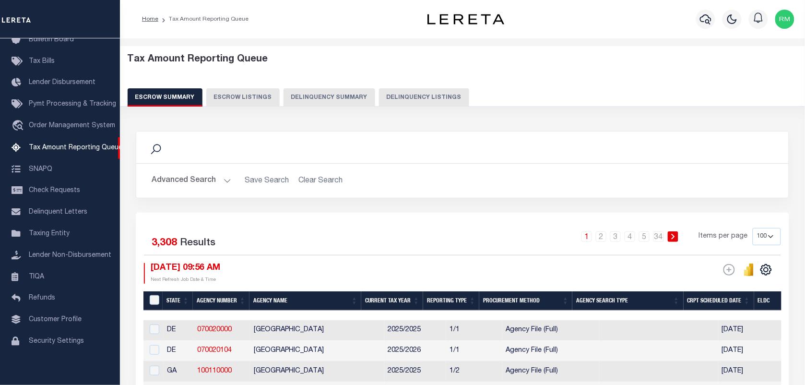
click at [420, 88] on button "Delinquency Listings" at bounding box center [424, 97] width 90 height 18
select select "100"
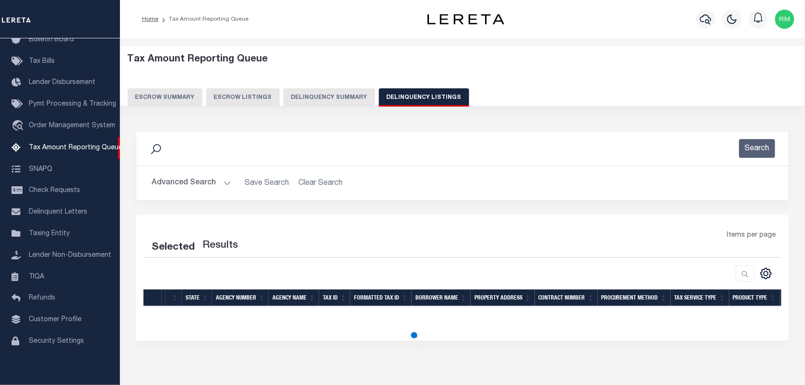
select select "100"
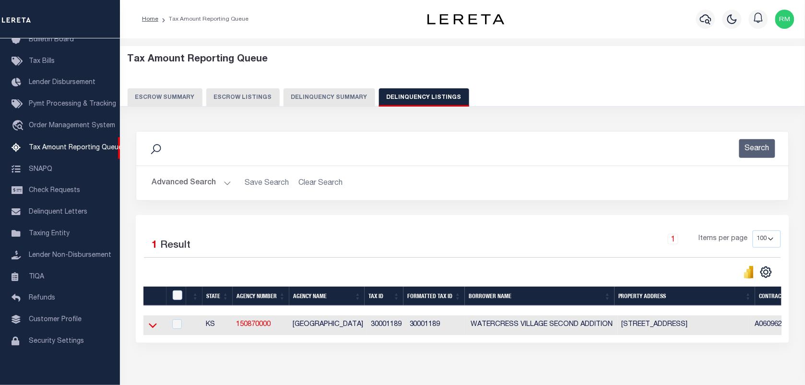
click at [152, 328] on icon at bounding box center [153, 325] width 8 height 10
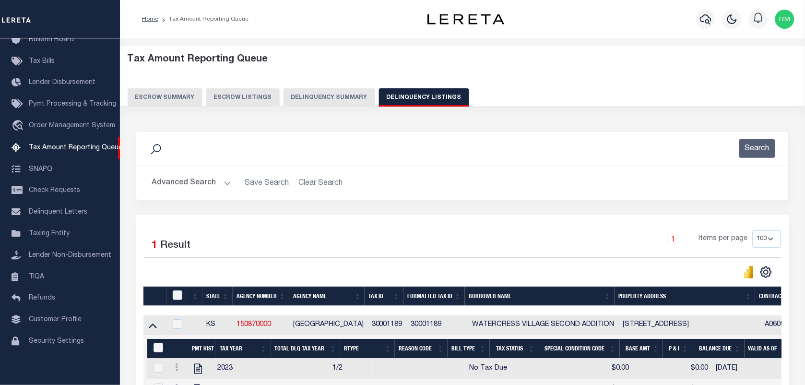
scroll to position [166, 0]
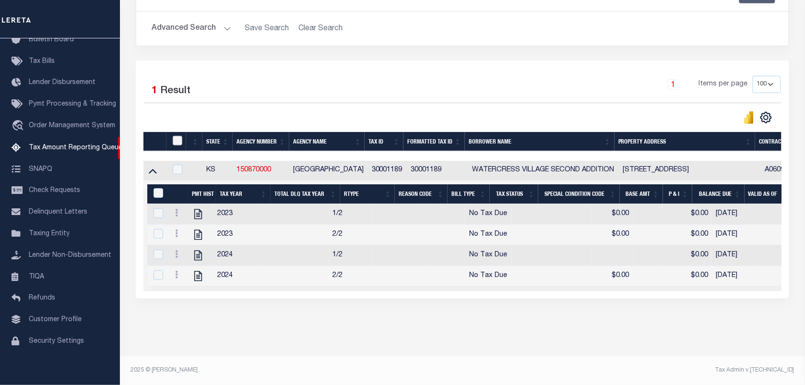
click at [173, 136] on input "checkbox" at bounding box center [178, 141] width 10 height 10
checkbox input "true"
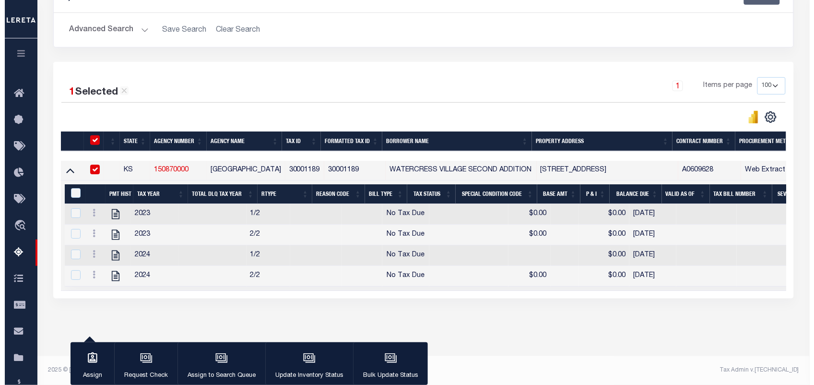
scroll to position [164, 0]
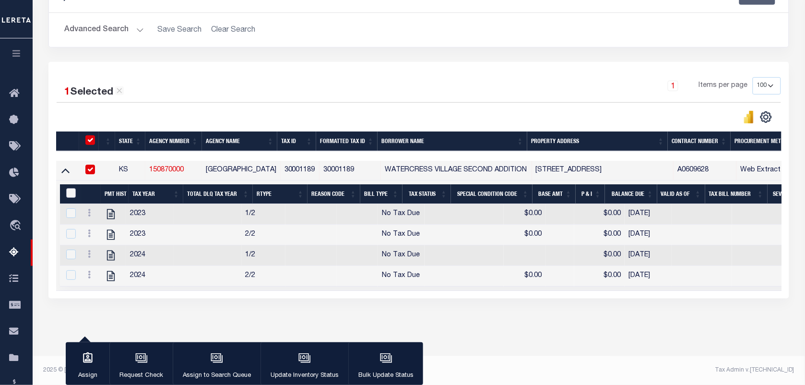
click at [72, 188] on input "&nbsp;" at bounding box center [71, 193] width 10 height 10
checkbox input "true"
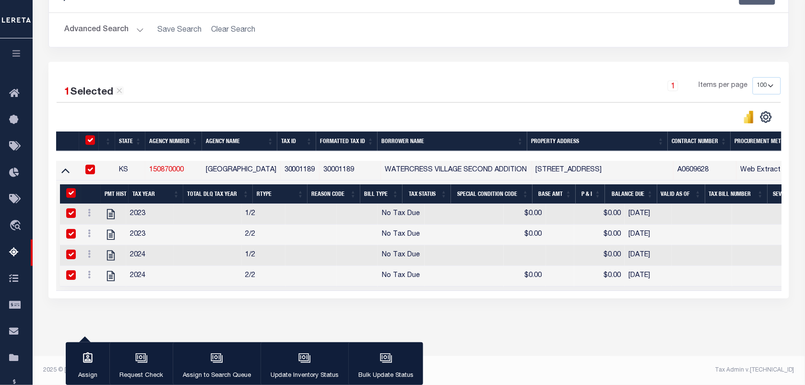
checkbox input "true"
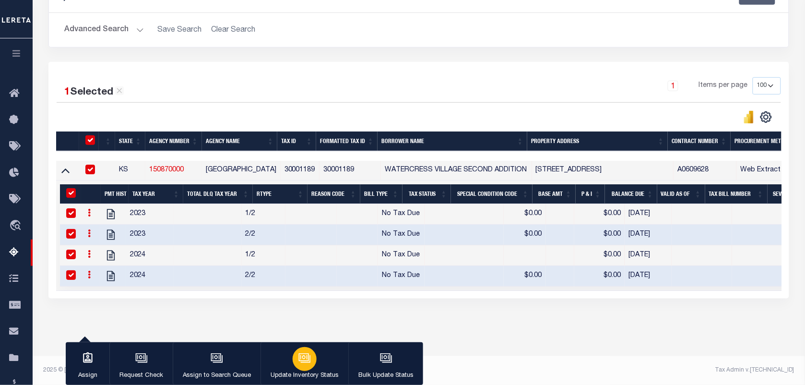
click at [300, 359] on icon "button" at bounding box center [303, 357] width 7 height 4
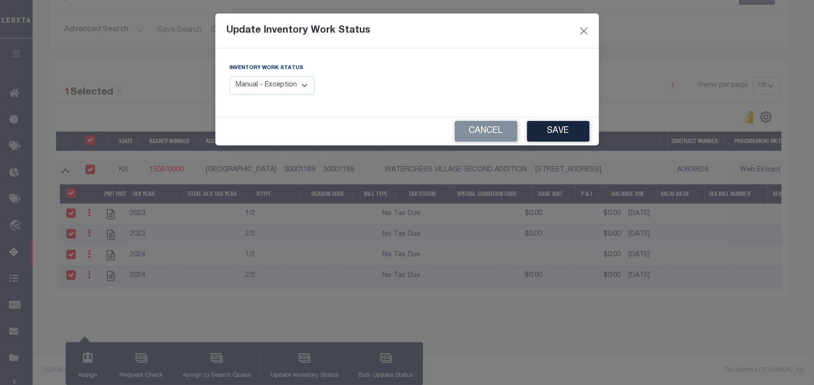
click at [283, 87] on select "Manual - Exception Pended - Awaiting Search Late Add Exception Completed" at bounding box center [272, 85] width 85 height 19
select select "4"
click at [230, 76] on select "Manual - Exception Pended - Awaiting Search Late Add Exception Completed" at bounding box center [272, 85] width 85 height 19
click at [547, 128] on button "Save" at bounding box center [558, 131] width 62 height 21
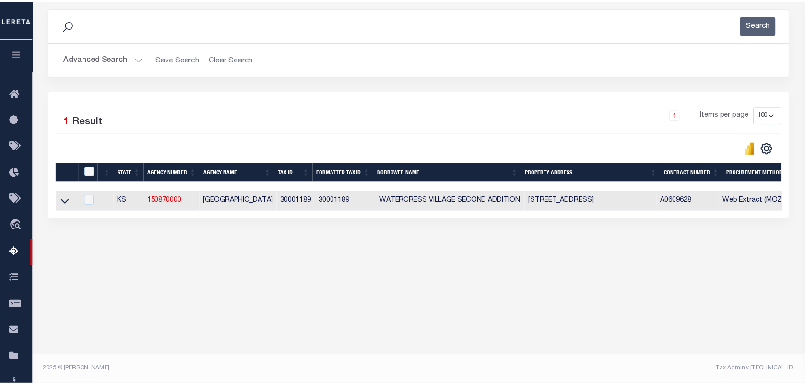
scroll to position [123, 0]
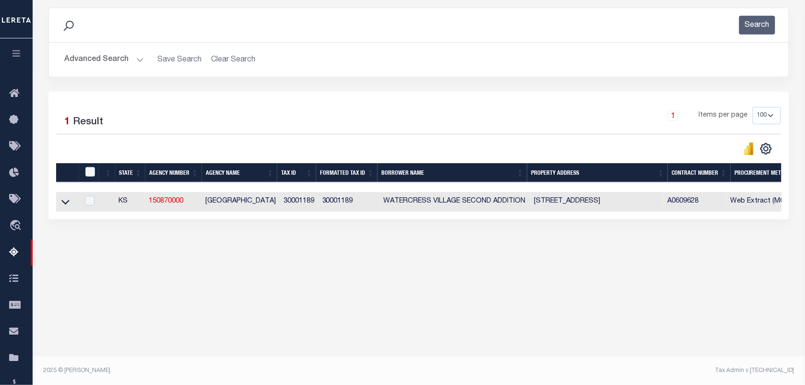
click at [120, 63] on button "Advanced Search" at bounding box center [104, 59] width 80 height 19
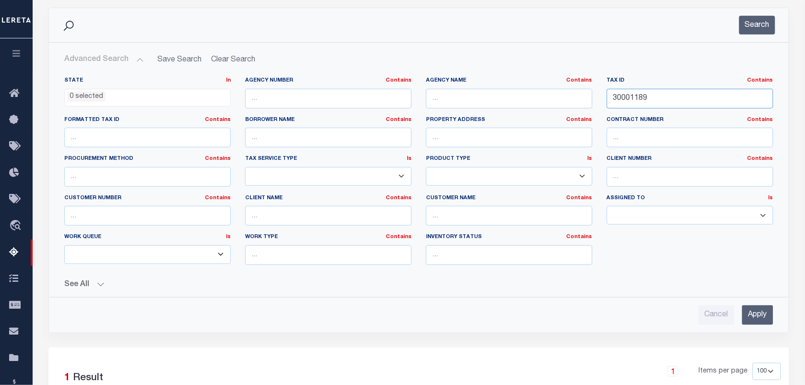
click at [623, 101] on input "30001189" at bounding box center [690, 99] width 166 height 20
paste input "2514"
type input "30002514"
click at [744, 20] on button "Search" at bounding box center [757, 25] width 36 height 19
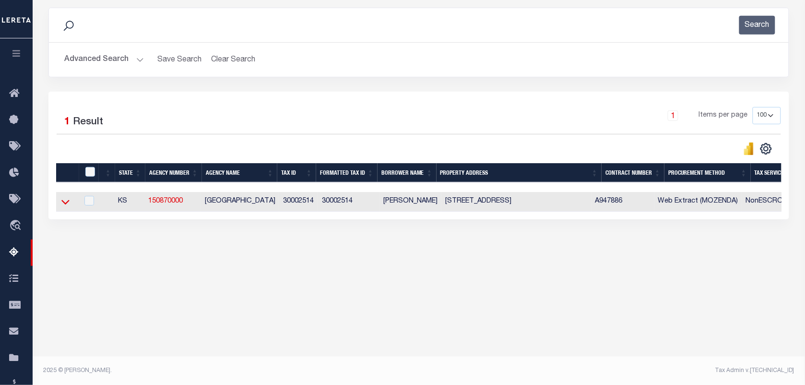
click at [64, 203] on icon at bounding box center [65, 202] width 8 height 10
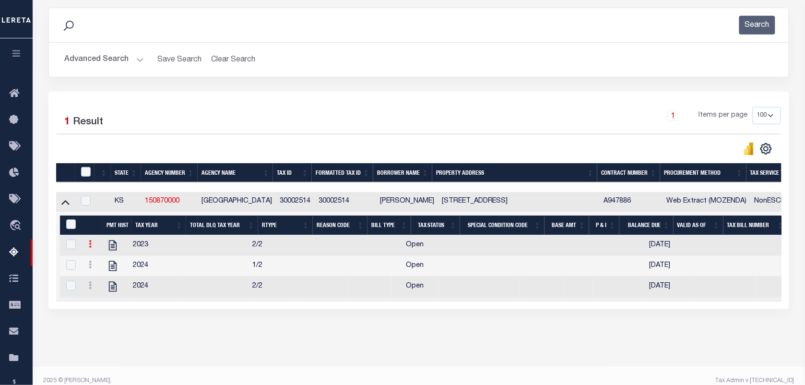
click at [88, 248] on link at bounding box center [90, 245] width 11 height 8
click at [104, 262] on img "" at bounding box center [102, 260] width 10 height 10
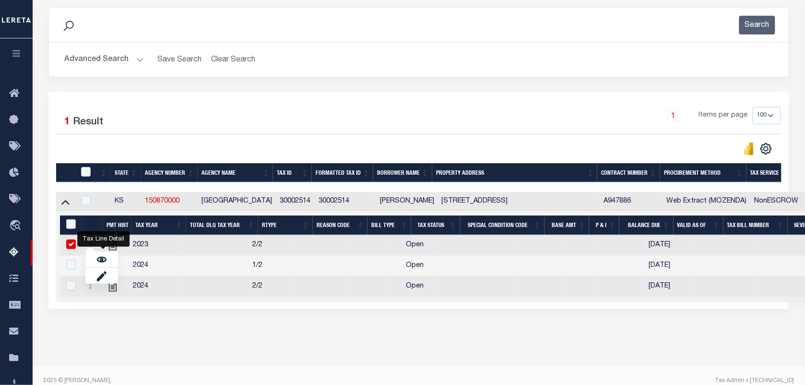
checkbox input "false"
checkbox input "true"
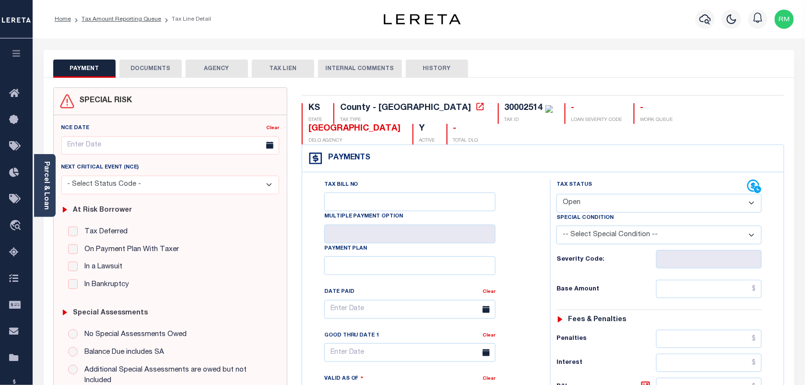
click at [588, 203] on select "- Select Status Code - Open Due/Unpaid Paid Incomplete No Tax Due Internal Refu…" at bounding box center [658, 203] width 205 height 19
select select "PYD"
click at [556, 195] on select "- Select Status Code - Open Due/Unpaid Paid Incomplete No Tax Due Internal Refu…" at bounding box center [658, 203] width 205 height 19
type input "[DATE]"
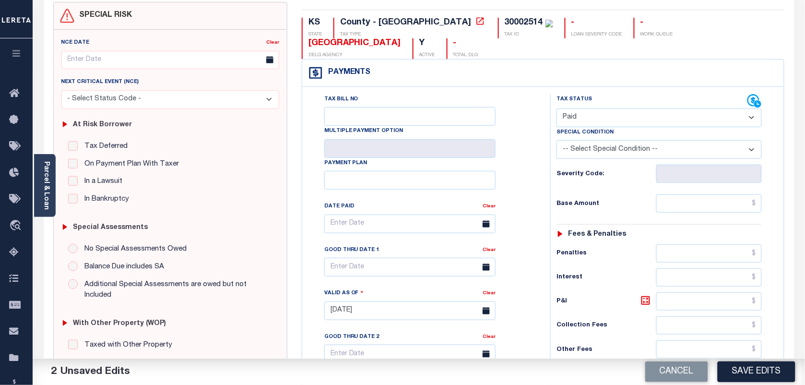
scroll to position [120, 0]
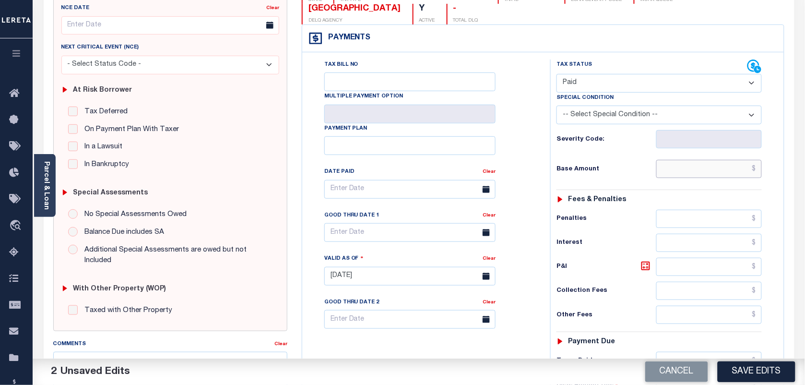
click at [693, 176] on input "text" at bounding box center [709, 169] width 106 height 18
paste input "157.85"
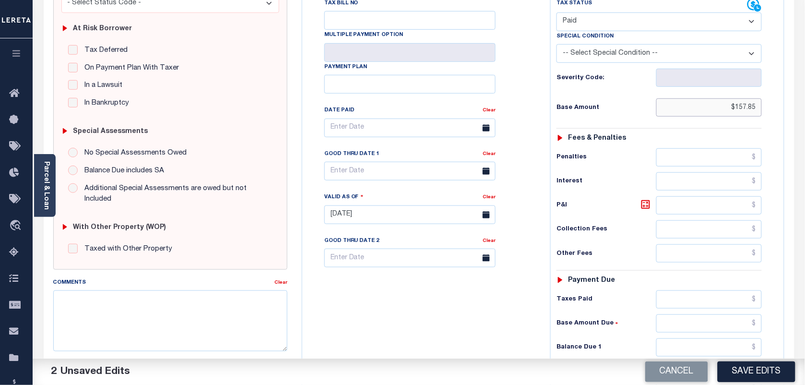
scroll to position [240, 0]
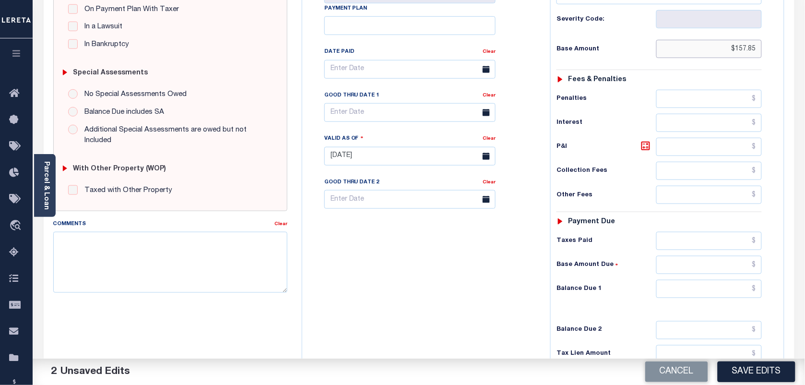
type input "$157.85"
click at [693, 293] on input "text" at bounding box center [709, 289] width 106 height 18
type input "$0.00"
click at [418, 121] on body "Home Tax Amount Reporting Queue Tax Line Detail" at bounding box center [402, 122] width 805 height 725
click at [418, 244] on span "28" at bounding box center [419, 244] width 19 height 19
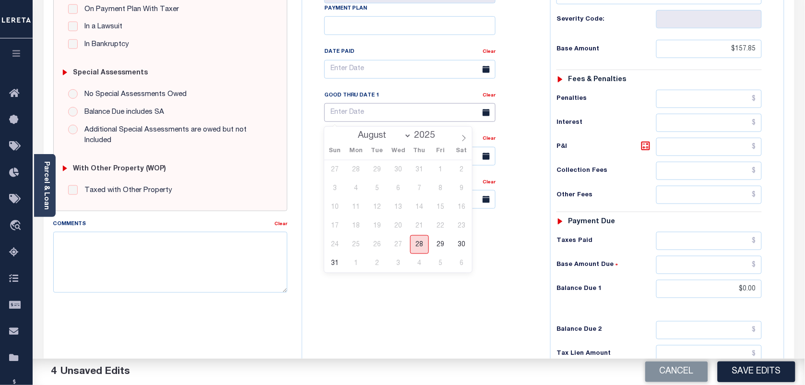
type input "[DATE]"
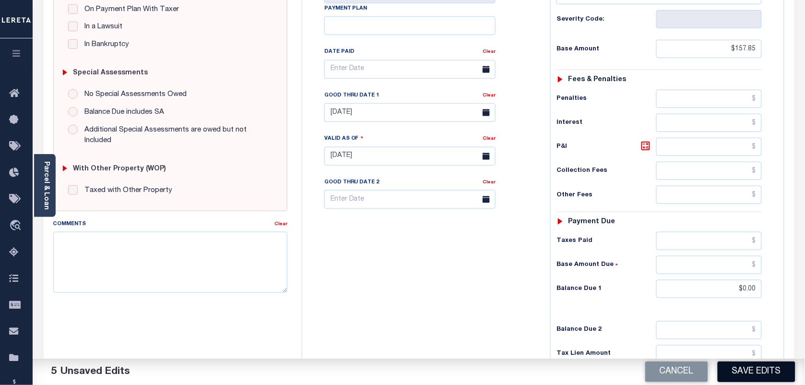
click at [754, 368] on button "Save Edits" at bounding box center [756, 371] width 78 height 21
checkbox input "false"
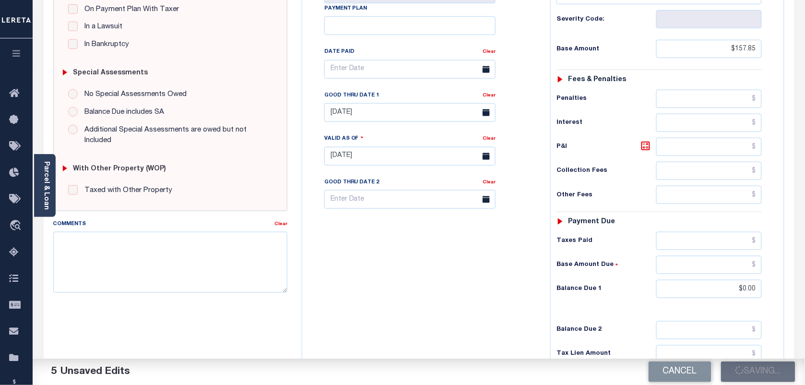
type input "$157.85"
type input "$0"
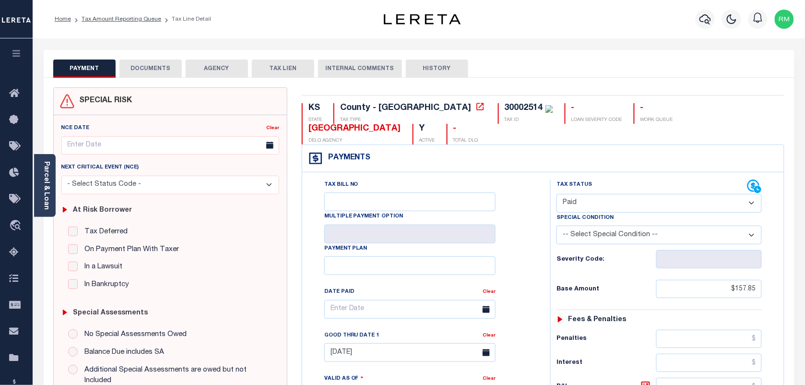
click at [158, 70] on button "DOCUMENTS" at bounding box center [150, 68] width 62 height 18
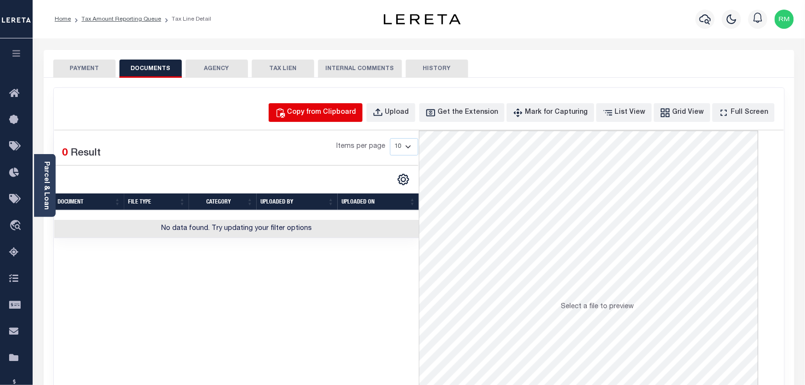
click at [342, 111] on div "Copy from Clipboard" at bounding box center [321, 112] width 69 height 11
select select "POP"
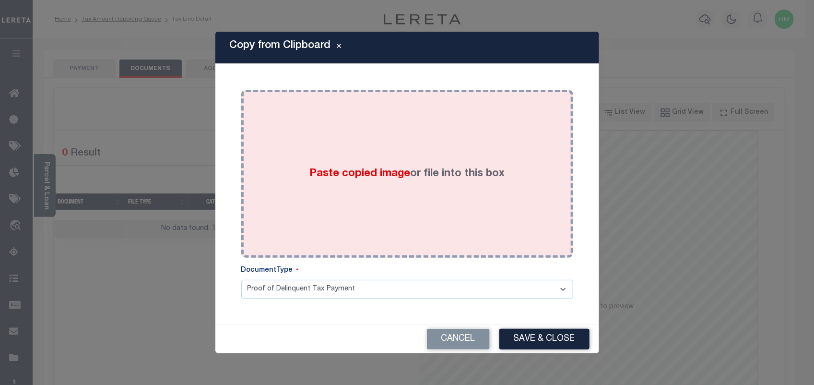
click at [367, 188] on div "Paste copied image or file into this box" at bounding box center [406, 173] width 317 height 153
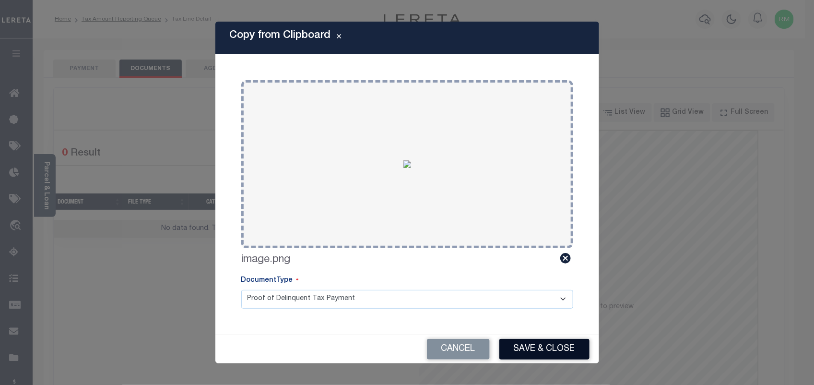
click at [545, 343] on button "Save & Close" at bounding box center [544, 349] width 90 height 21
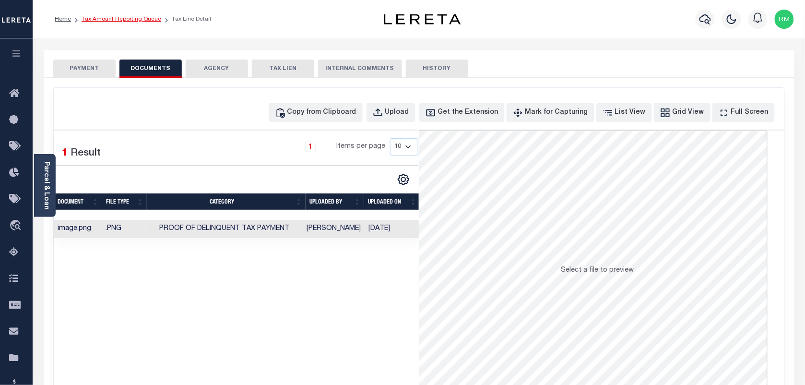
click at [142, 17] on link "Tax Amount Reporting Queue" at bounding box center [122, 19] width 80 height 6
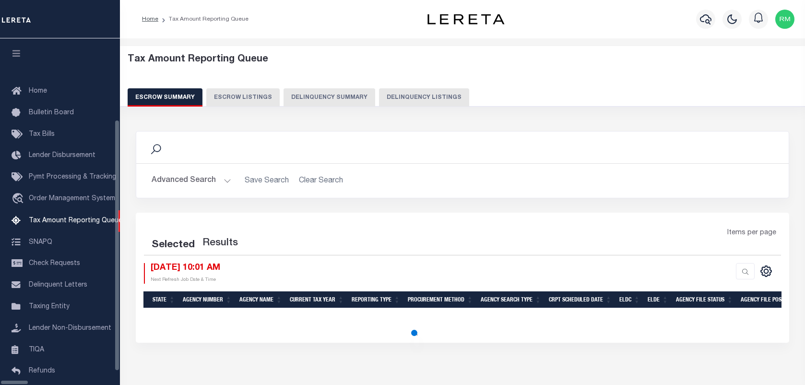
click at [407, 94] on button "Delinquency Listings" at bounding box center [424, 97] width 90 height 18
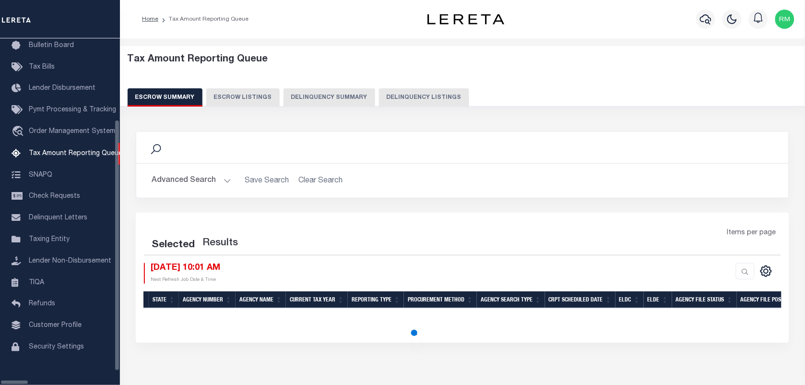
select select "100"
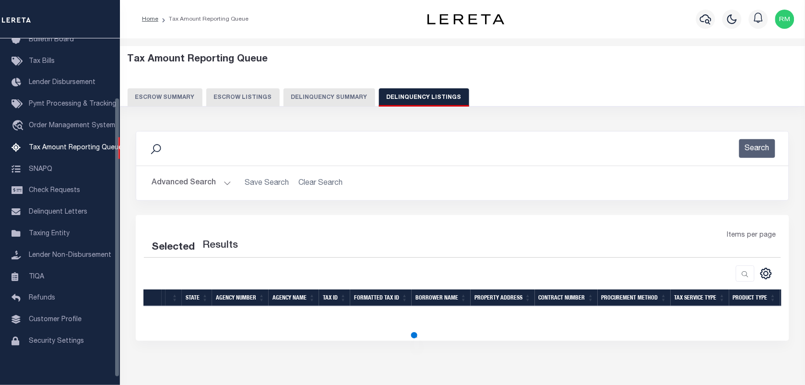
select select "100"
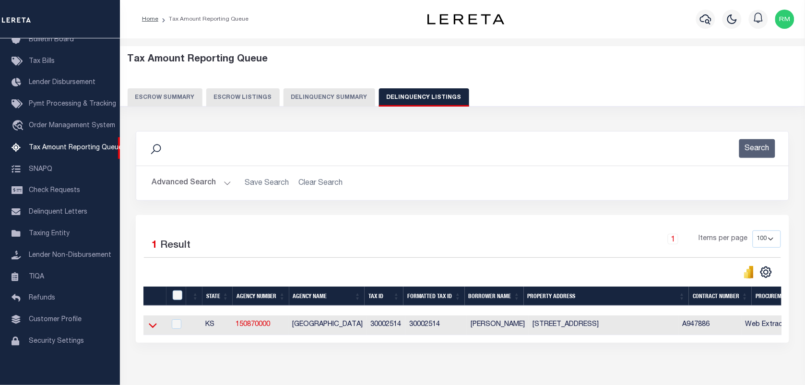
click at [154, 330] on icon at bounding box center [153, 325] width 8 height 10
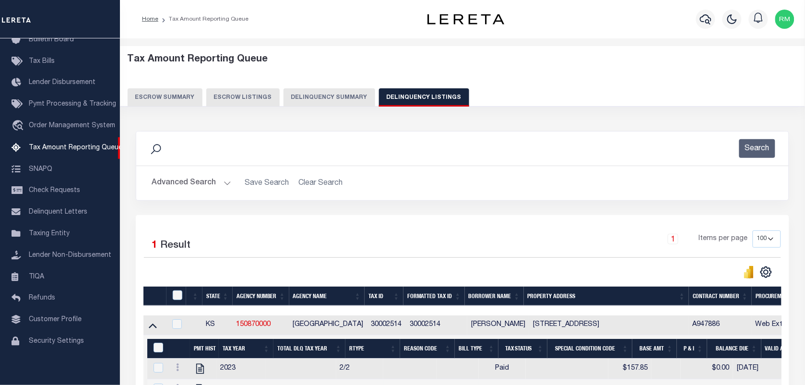
scroll to position [113, 0]
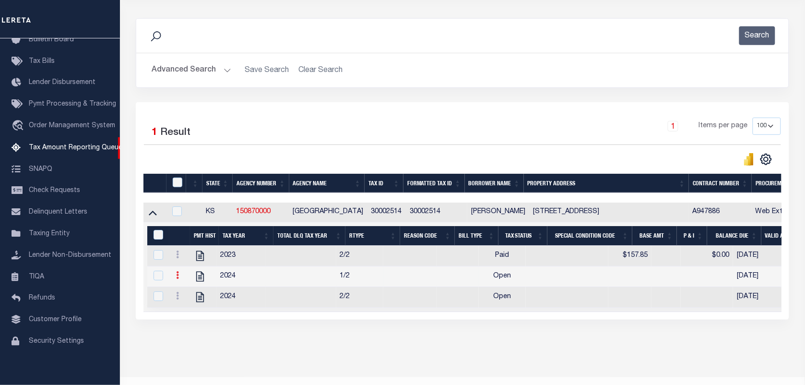
click at [176, 280] on link at bounding box center [177, 276] width 11 height 8
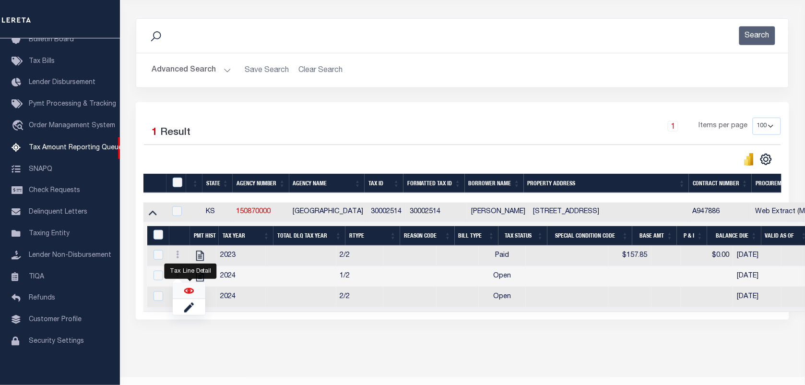
click at [188, 295] on img "" at bounding box center [189, 291] width 10 height 10
checkbox input "true"
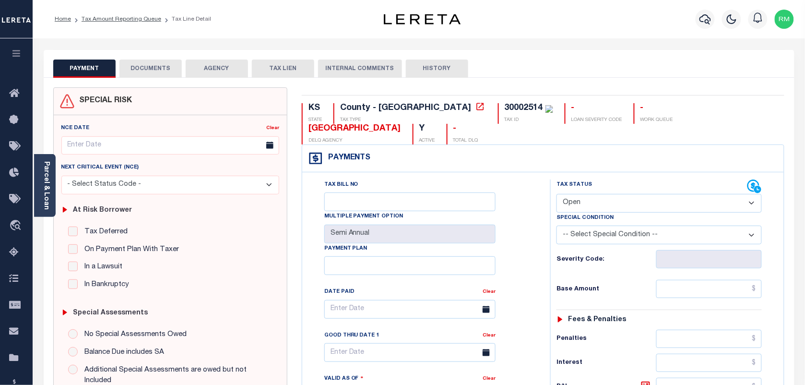
click at [610, 202] on select "- Select Status Code - Open Due/Unpaid Paid Incomplete No Tax Due Internal Refu…" at bounding box center [658, 203] width 205 height 19
select select "PYD"
click at [556, 195] on select "- Select Status Code - Open Due/Unpaid Paid Incomplete No Tax Due Internal Refu…" at bounding box center [658, 203] width 205 height 19
type input "[DATE]"
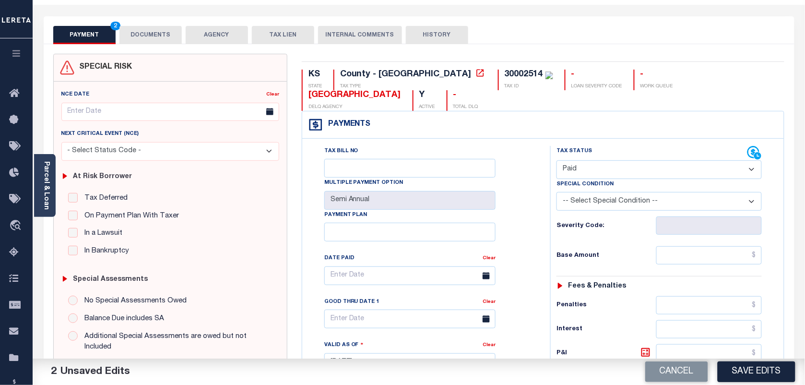
scroll to position [120, 0]
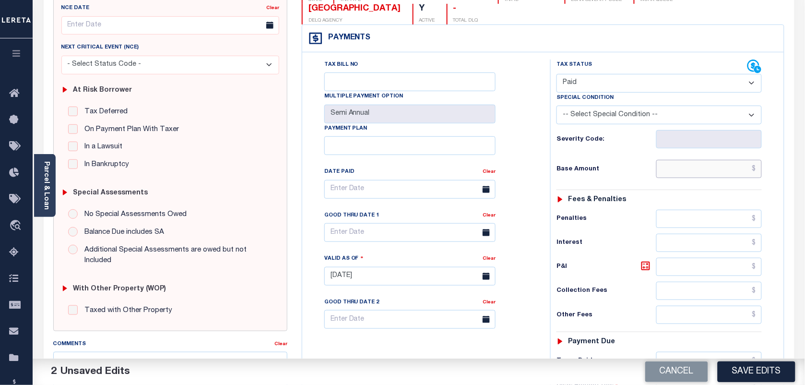
click at [689, 174] on input "text" at bounding box center [709, 169] width 106 height 18
paste input "157.75"
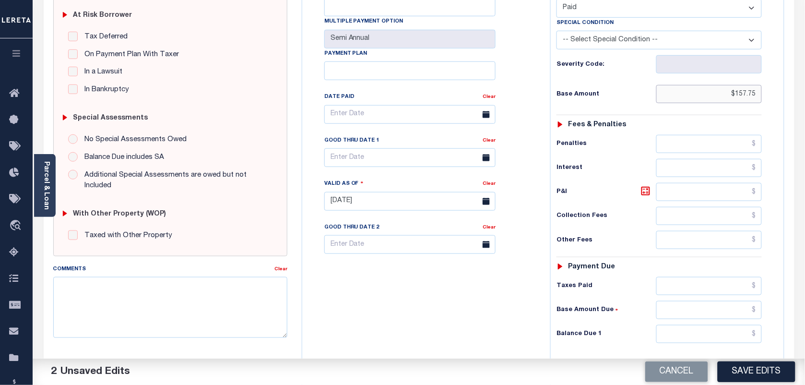
scroll to position [240, 0]
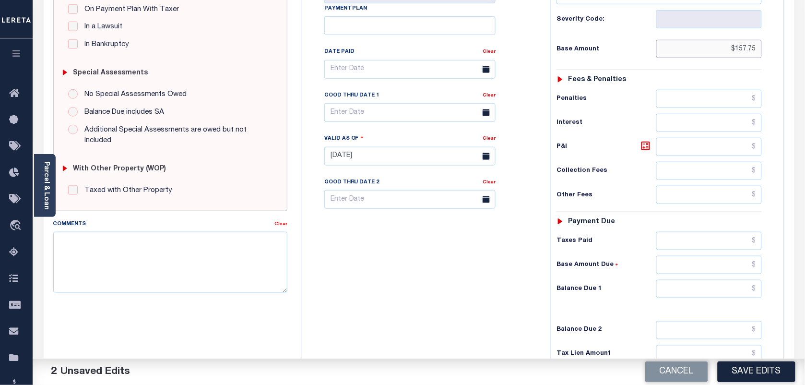
type input "$157.75"
click at [686, 288] on input "text" at bounding box center [709, 289] width 106 height 18
type input "$0.00"
click at [400, 118] on body "Home Tax Amount Reporting Queue Tax Line Detail" at bounding box center [402, 122] width 805 height 725
click at [418, 243] on span "28" at bounding box center [419, 244] width 19 height 19
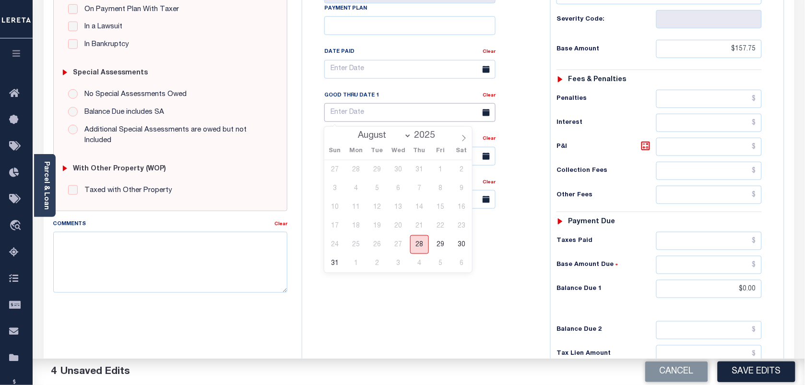
type input "[DATE]"
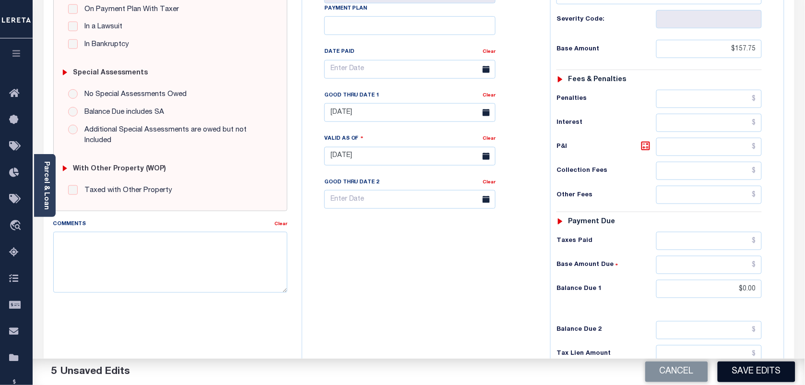
click at [755, 368] on button "Save Edits" at bounding box center [756, 371] width 78 height 21
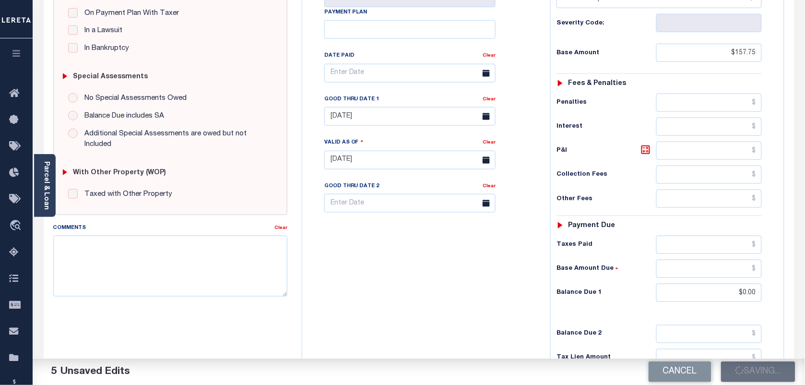
checkbox input "false"
type input "$157.75"
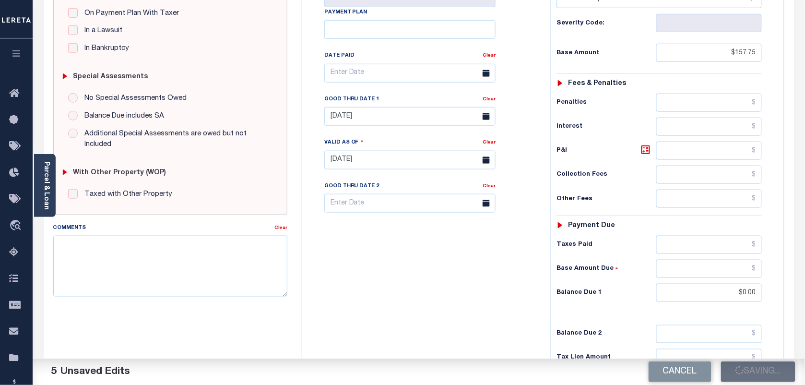
type input "$0"
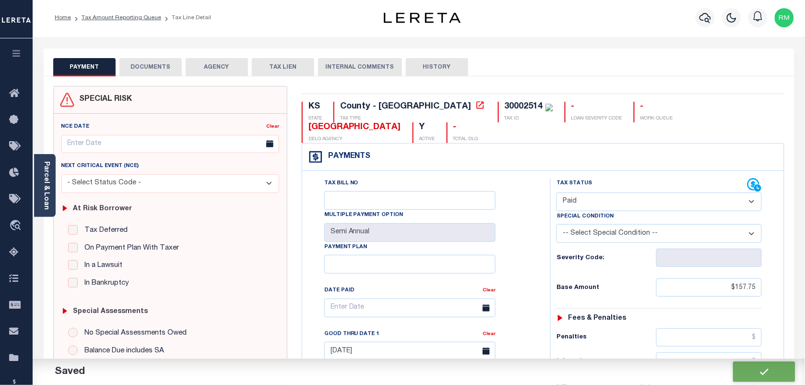
scroll to position [0, 0]
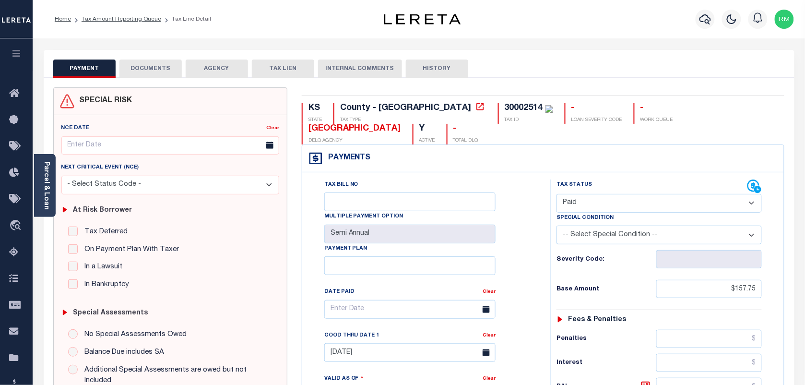
click at [157, 68] on button "DOCUMENTS" at bounding box center [150, 68] width 62 height 18
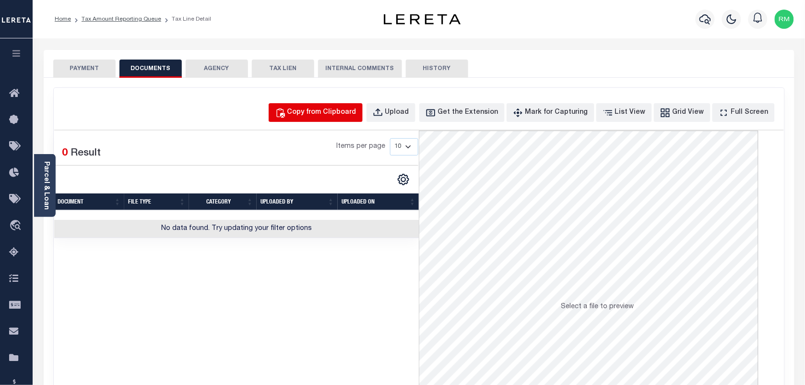
click at [333, 116] on div "Copy from Clipboard" at bounding box center [321, 112] width 69 height 11
select select "POP"
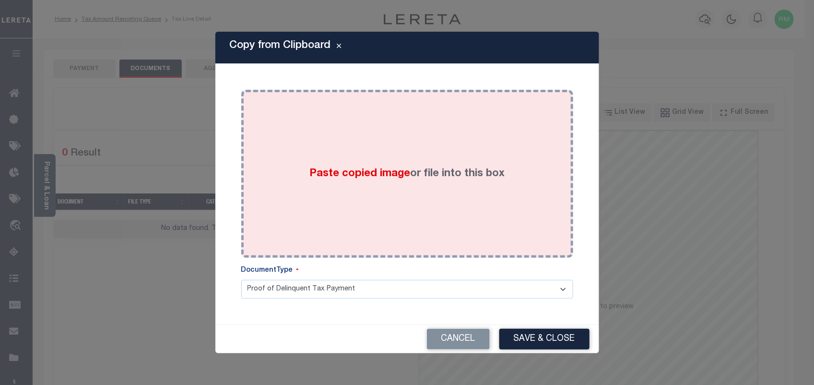
click at [362, 222] on div "Paste copied image or file into this box" at bounding box center [406, 173] width 317 height 153
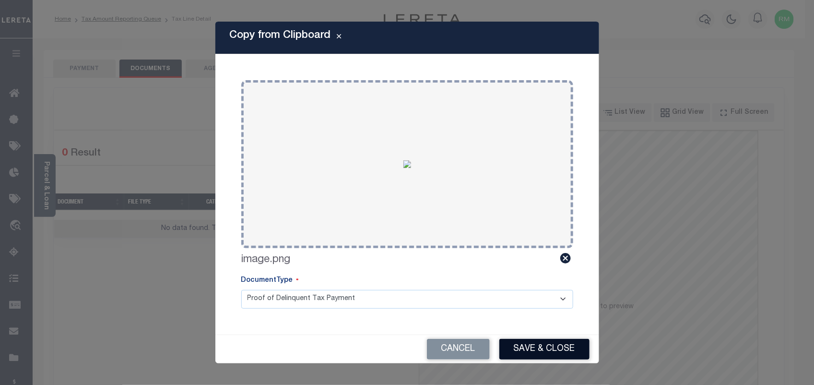
click at [551, 352] on button "Save & Close" at bounding box center [544, 349] width 90 height 21
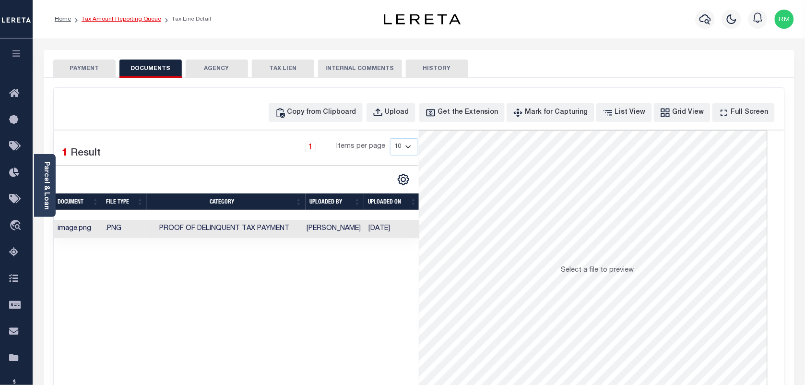
click at [133, 19] on link "Tax Amount Reporting Queue" at bounding box center [122, 19] width 80 height 6
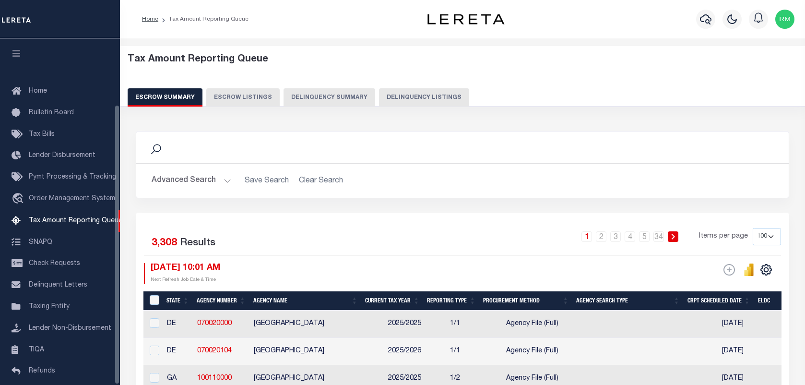
select select "100"
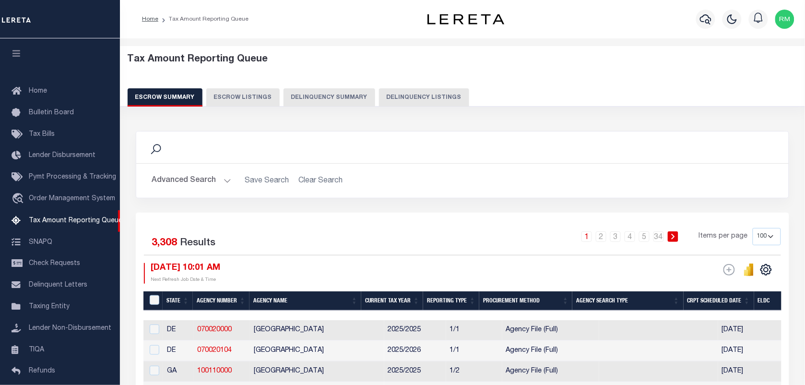
scroll to position [82, 0]
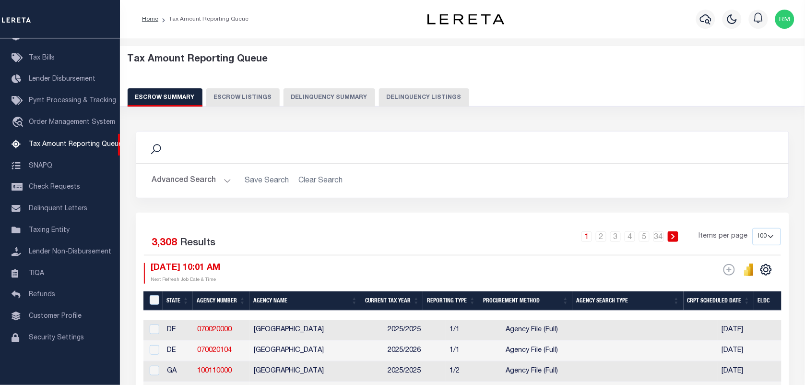
click at [394, 96] on button "Delinquency Listings" at bounding box center [424, 97] width 90 height 18
select select "100"
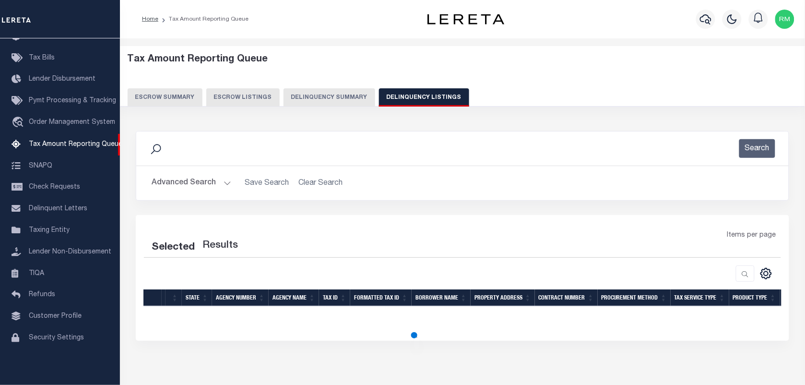
select select "100"
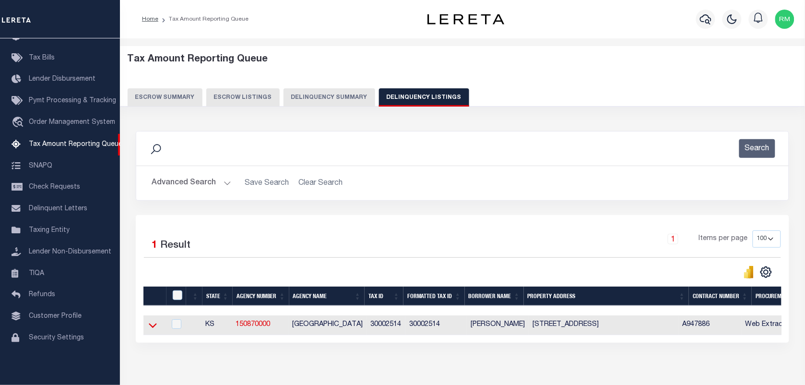
click at [151, 327] on icon at bounding box center [153, 325] width 8 height 10
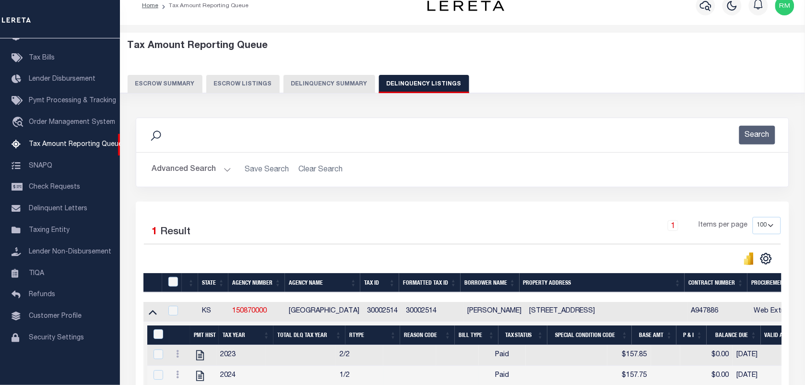
scroll to position [145, 0]
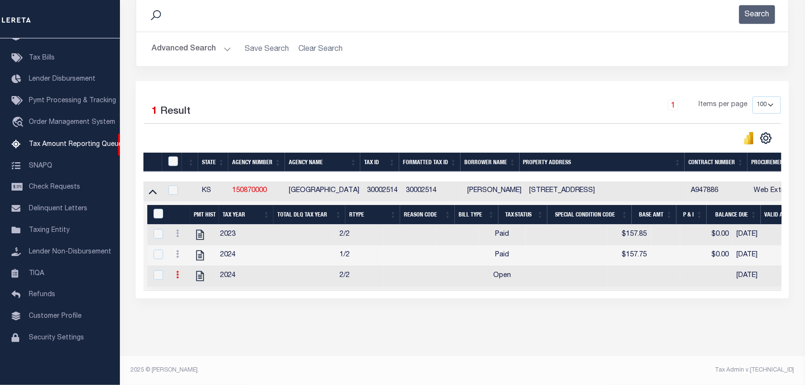
click at [177, 270] on icon at bounding box center [177, 274] width 3 height 8
click at [192, 293] on img "" at bounding box center [189, 290] width 10 height 10
checkbox input "true"
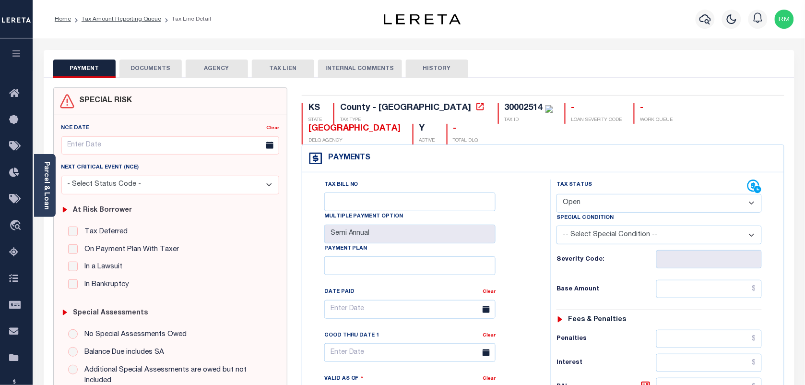
click at [603, 203] on select "- Select Status Code - Open Due/Unpaid Paid Incomplete No Tax Due Internal Refu…" at bounding box center [658, 203] width 205 height 19
select select "PYD"
click at [556, 195] on select "- Select Status Code - Open Due/Unpaid Paid Incomplete No Tax Due Internal Refu…" at bounding box center [658, 203] width 205 height 19
type input "[DATE]"
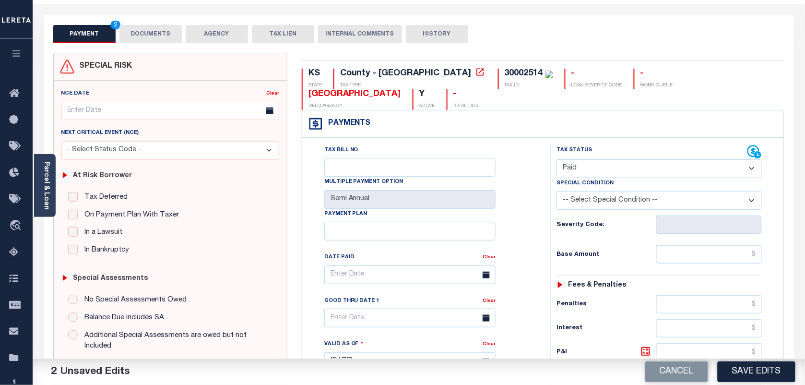
scroll to position [120, 0]
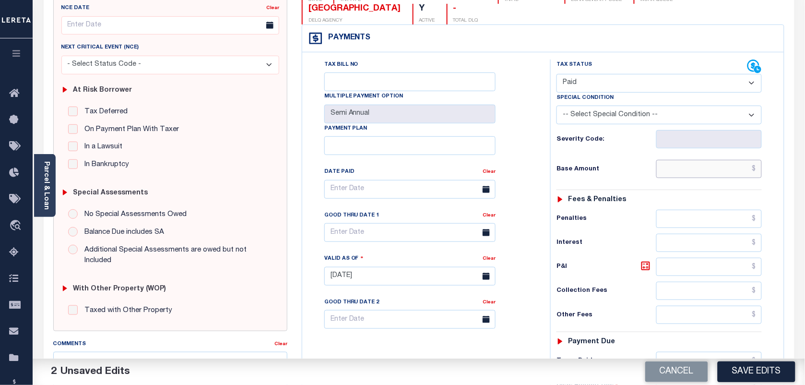
click at [694, 176] on input "text" at bounding box center [709, 169] width 106 height 18
paste input "157.75"
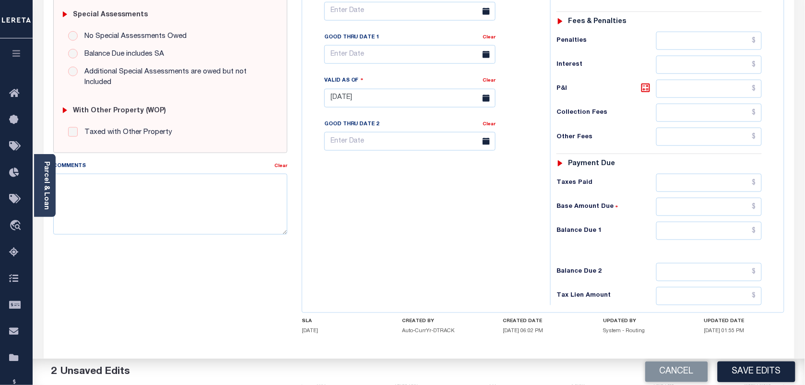
scroll to position [300, 0]
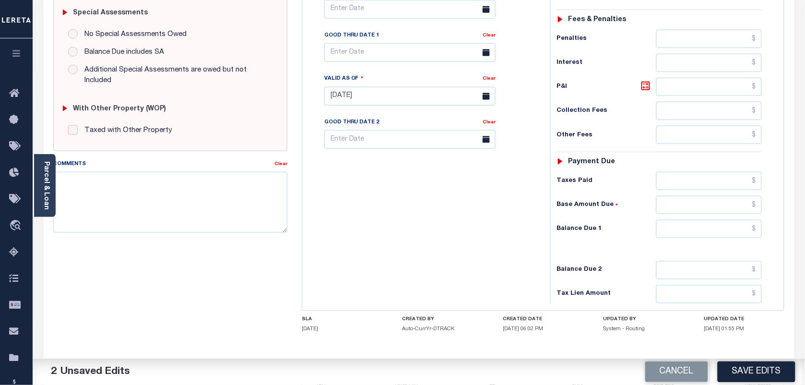
type input "$157.75"
click at [679, 232] on input "text" at bounding box center [709, 229] width 106 height 18
type input "$0.00"
click at [401, 58] on input "text" at bounding box center [409, 52] width 171 height 19
click at [421, 188] on span "28" at bounding box center [419, 184] width 19 height 19
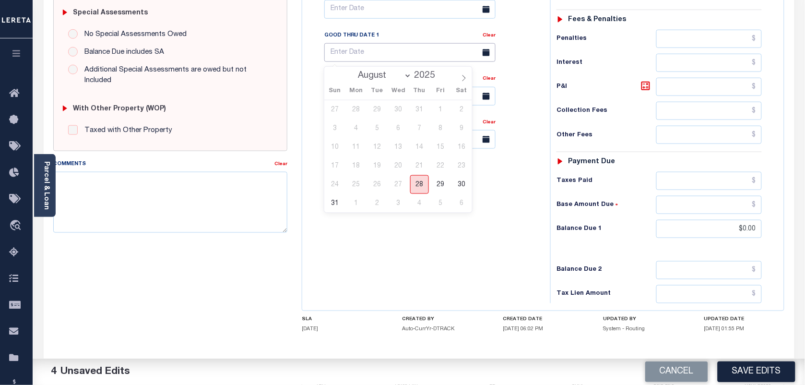
type input "[DATE]"
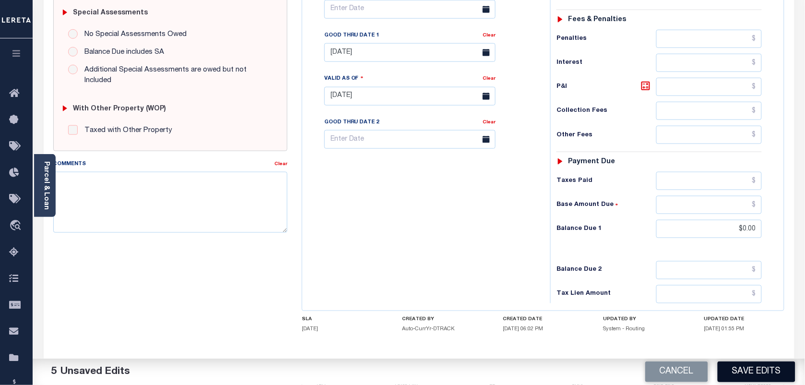
click at [732, 363] on button "Save Edits" at bounding box center [756, 371] width 78 height 21
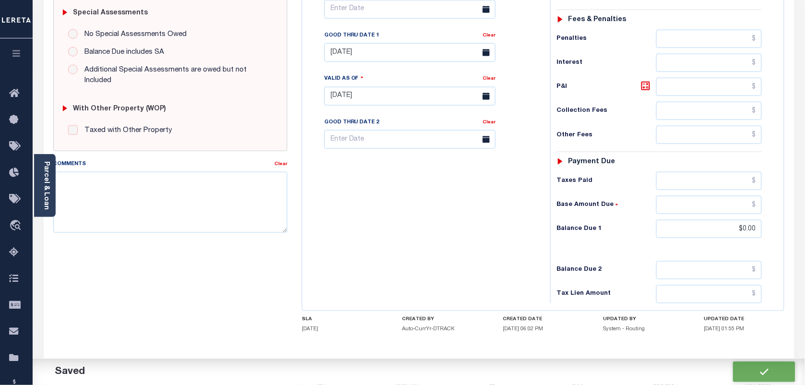
checkbox input "false"
type input "$157.75"
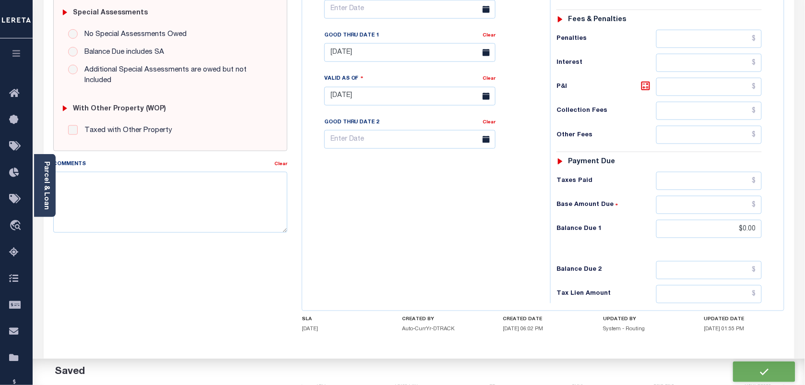
type input "$0"
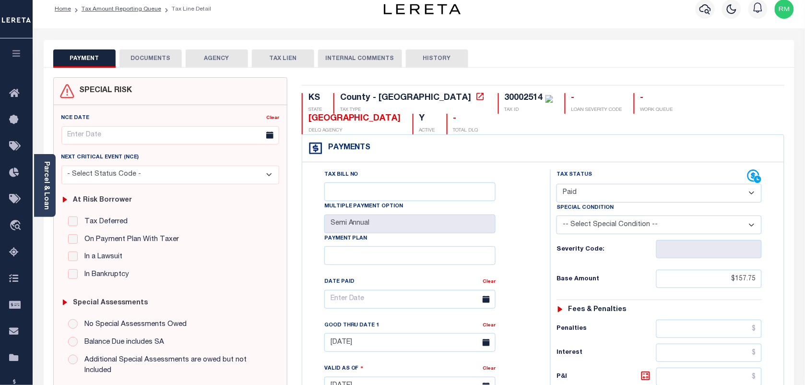
scroll to position [0, 0]
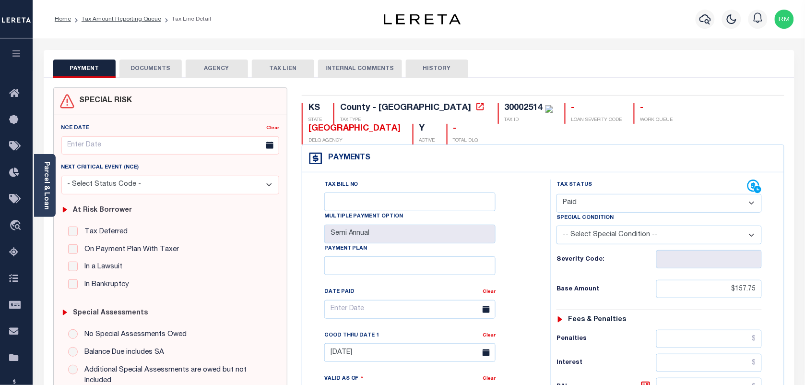
click at [142, 70] on button "DOCUMENTS" at bounding box center [150, 68] width 62 height 18
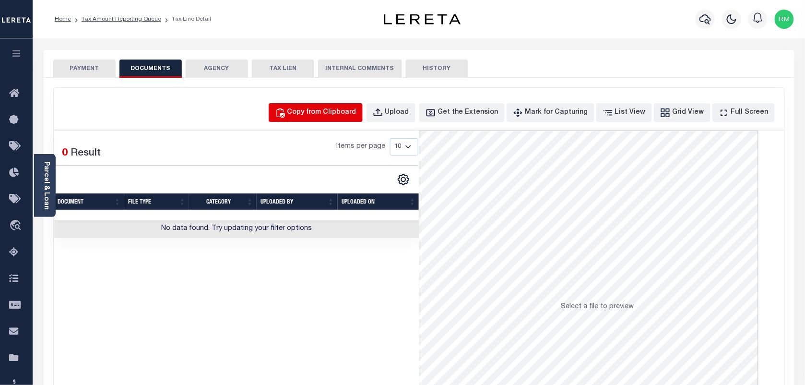
click at [310, 111] on div "Copy from Clipboard" at bounding box center [321, 112] width 69 height 11
select select "POP"
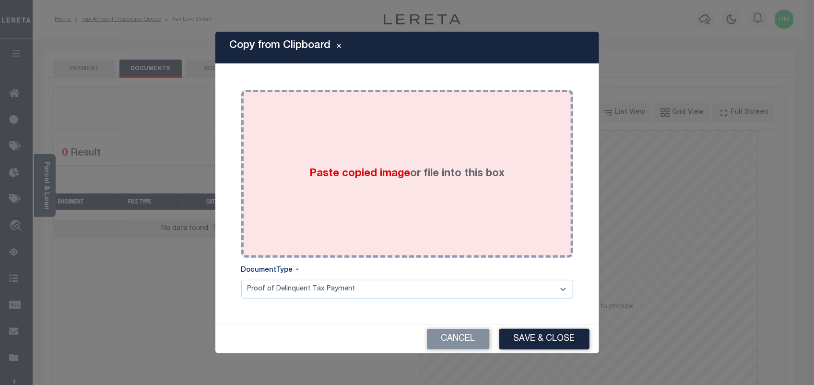
click at [408, 198] on div "Paste copied image or file into this box" at bounding box center [406, 173] width 317 height 153
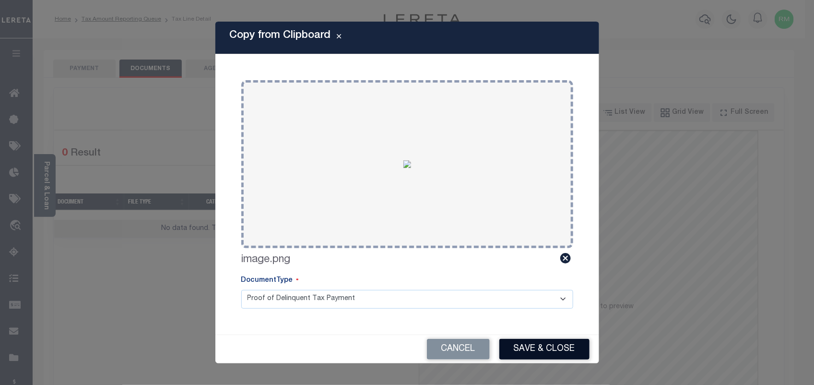
click at [543, 353] on button "Save & Close" at bounding box center [544, 349] width 90 height 21
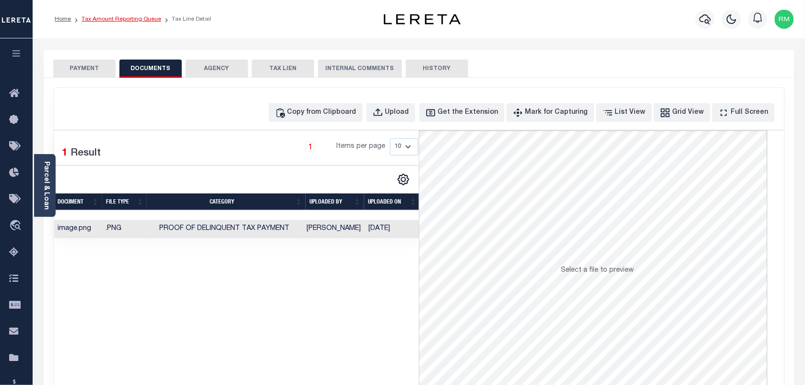
click at [130, 22] on link "Tax Amount Reporting Queue" at bounding box center [122, 19] width 80 height 6
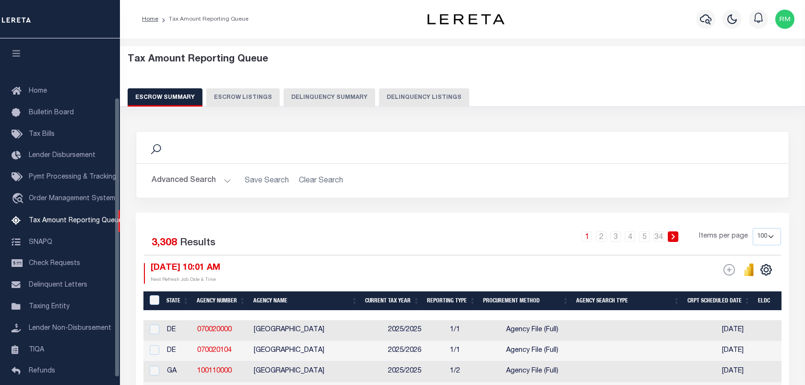
select select "100"
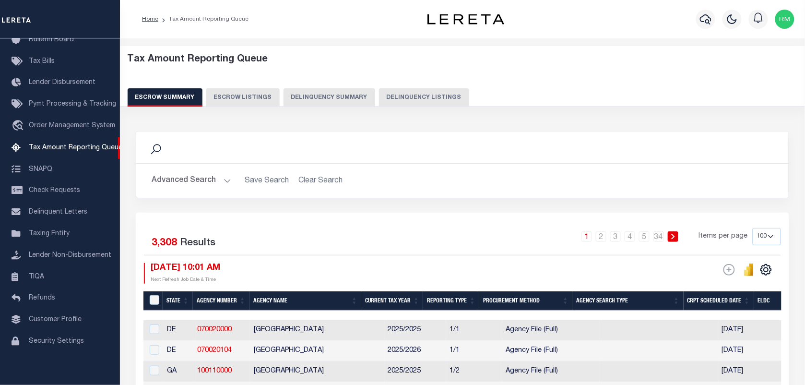
click at [399, 101] on button "Delinquency Listings" at bounding box center [424, 97] width 90 height 18
select select "100"
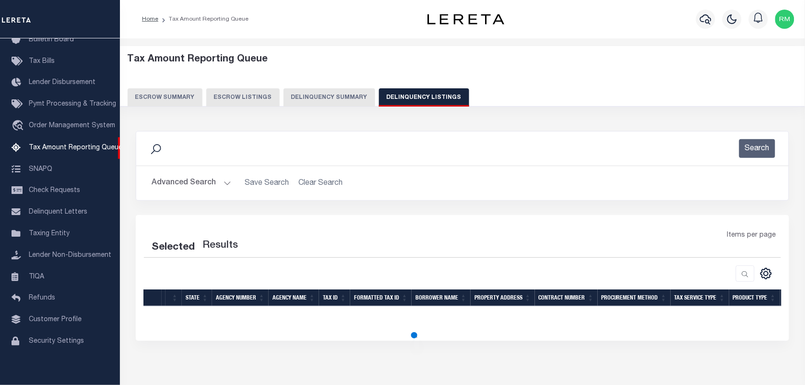
select select "100"
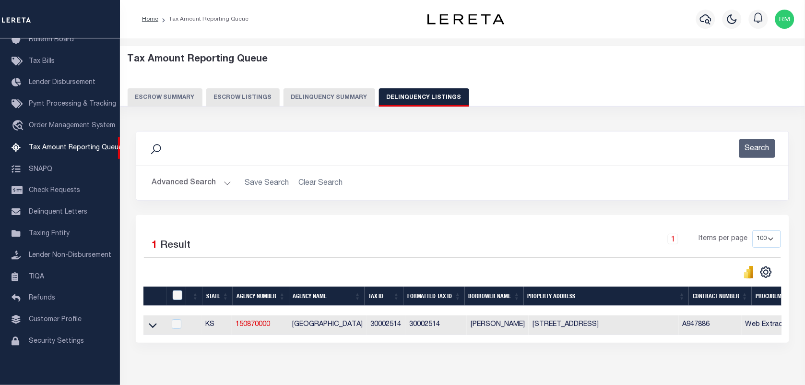
click at [149, 330] on icon at bounding box center [153, 325] width 8 height 10
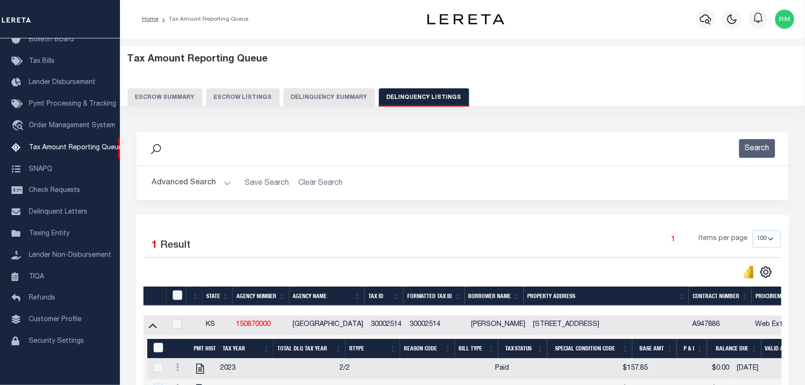
scroll to position [53, 0]
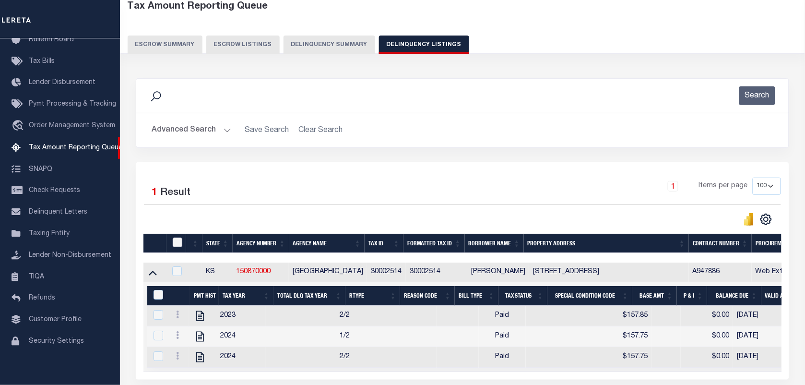
click at [181, 247] on input "checkbox" at bounding box center [178, 242] width 10 height 10
checkbox input "true"
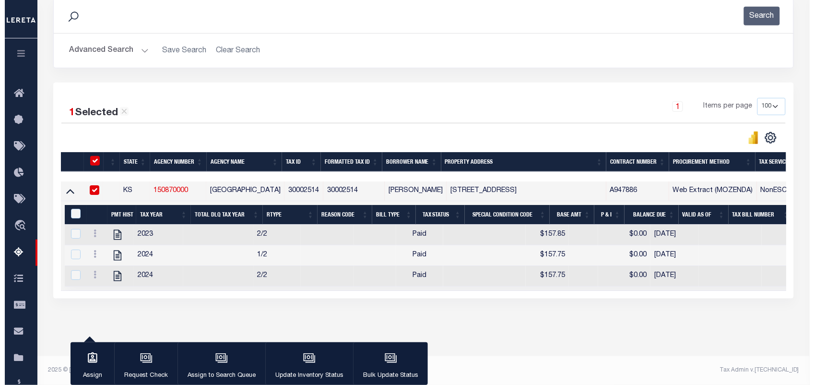
scroll to position [143, 0]
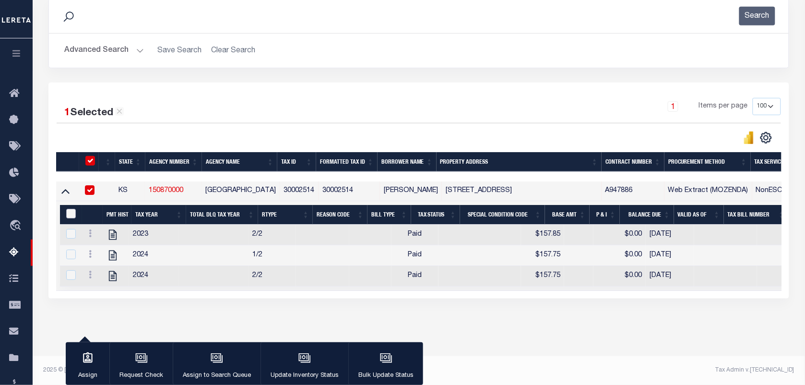
click at [73, 209] on input "&nbsp;" at bounding box center [71, 214] width 10 height 10
checkbox input "true"
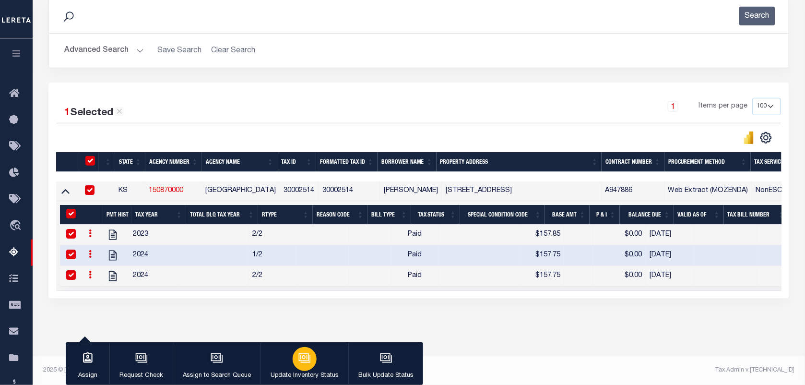
click at [301, 358] on icon "button" at bounding box center [303, 357] width 7 height 4
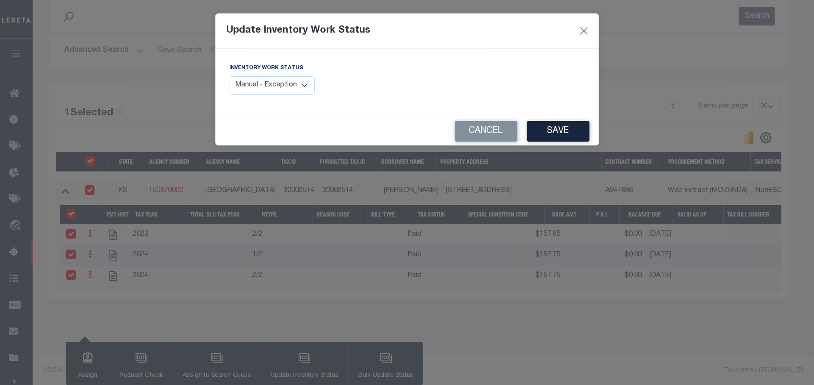
click at [275, 94] on select "Manual - Exception Pended - Awaiting Search Late Add Exception Completed" at bounding box center [272, 85] width 85 height 19
select select "4"
click at [230, 76] on select "Manual - Exception Pended - Awaiting Search Late Add Exception Completed" at bounding box center [272, 85] width 85 height 19
click at [550, 133] on button "Save" at bounding box center [558, 131] width 62 height 21
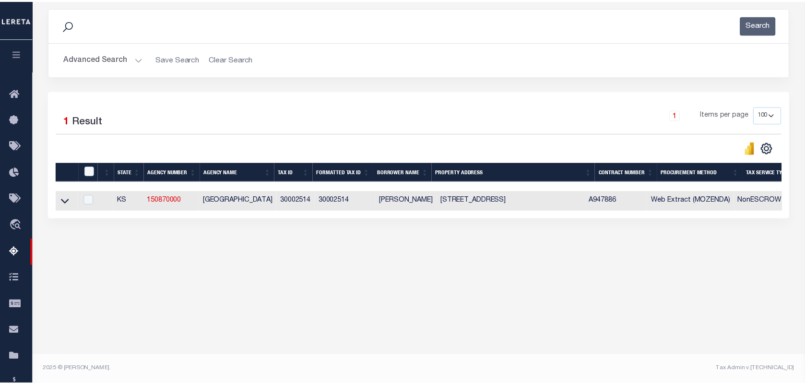
scroll to position [123, 0]
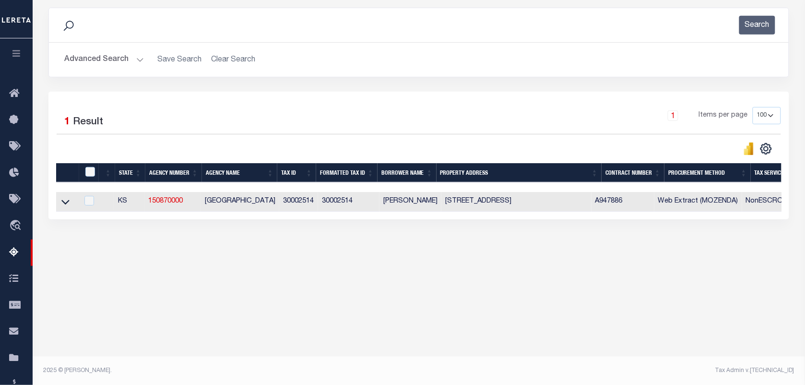
click at [137, 57] on button "Advanced Search" at bounding box center [104, 59] width 80 height 19
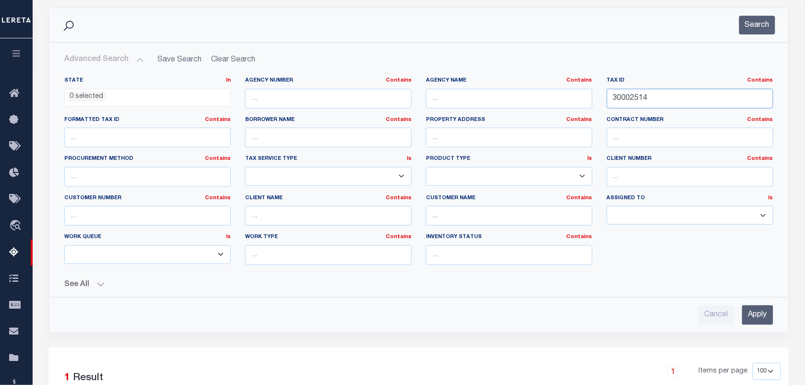
click at [658, 99] on input "30002514" at bounding box center [690, 99] width 166 height 20
paste input "3761"
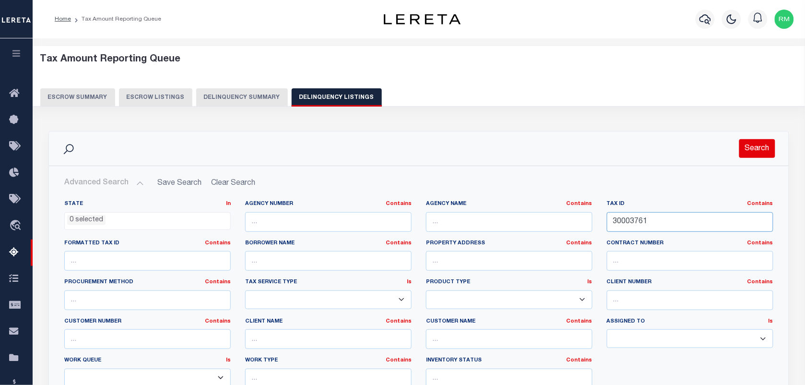
type input "30003761"
click at [747, 141] on button "Search" at bounding box center [757, 148] width 36 height 19
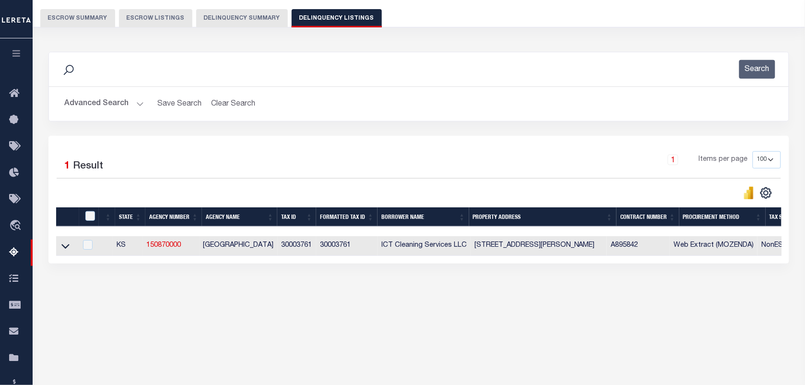
scroll to position [120, 0]
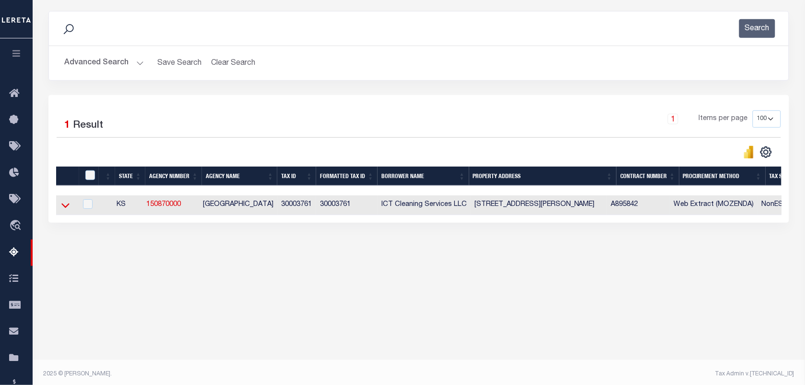
click at [65, 209] on icon at bounding box center [65, 205] width 8 height 10
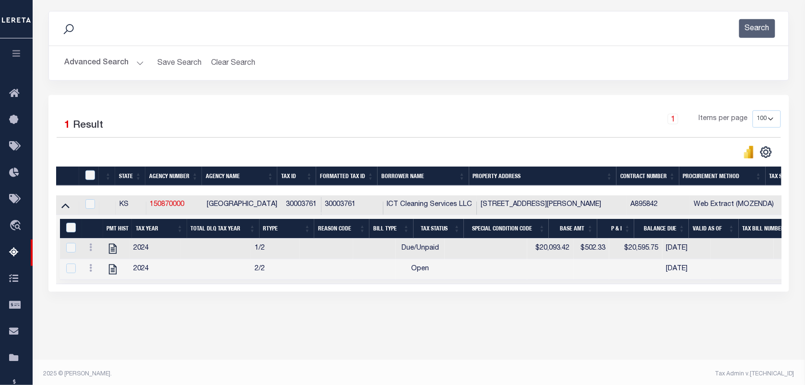
scroll to position [123, 0]
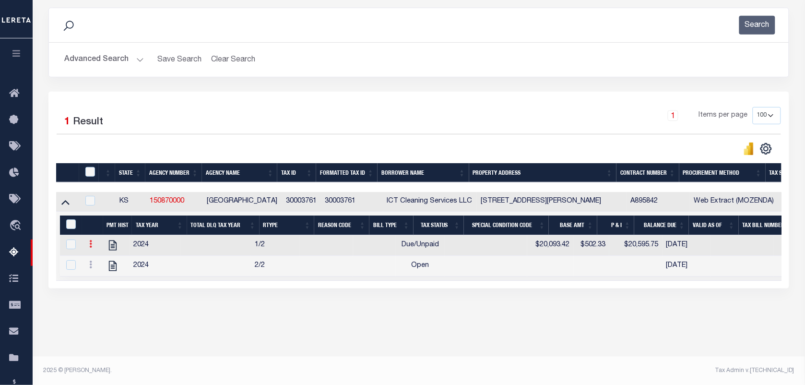
click at [92, 247] on icon at bounding box center [90, 244] width 3 height 8
click at [103, 264] on img "" at bounding box center [102, 260] width 10 height 10
checkbox input "false"
checkbox input "true"
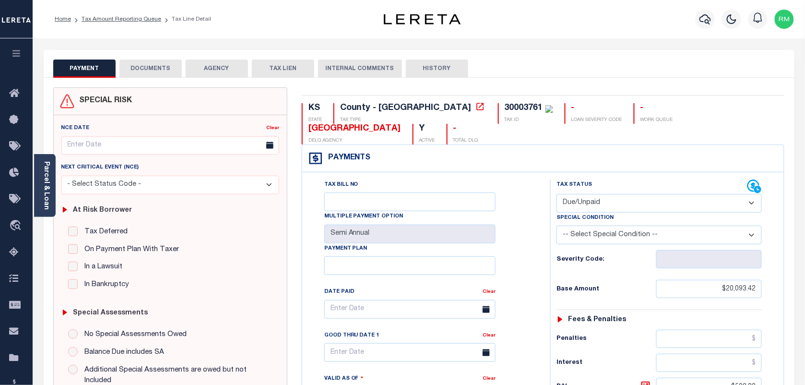
click at [620, 204] on select "- Select Status Code - Open Due/Unpaid Paid Incomplete No Tax Due Internal Refu…" at bounding box center [658, 203] width 205 height 19
select select "PYD"
click at [556, 195] on select "- Select Status Code - Open Due/Unpaid Paid Incomplete No Tax Due Internal Refu…" at bounding box center [658, 203] width 205 height 19
type input "[DATE]"
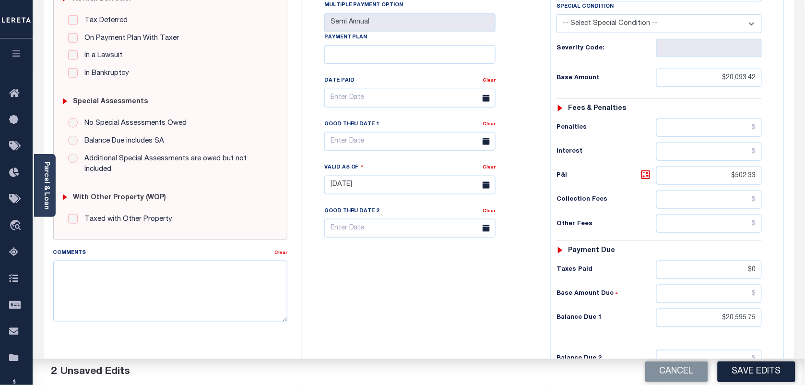
scroll to position [300, 0]
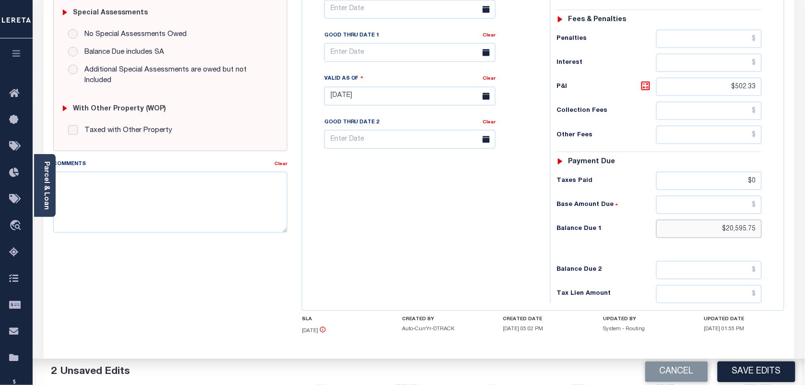
click at [738, 229] on input "$20,595.75" at bounding box center [709, 229] width 106 height 18
type input "$0.00"
click at [738, 372] on button "Save Edits" at bounding box center [756, 371] width 78 height 21
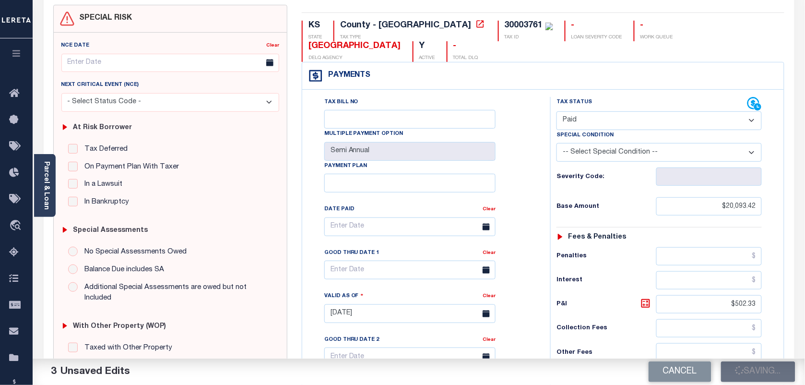
scroll to position [60, 0]
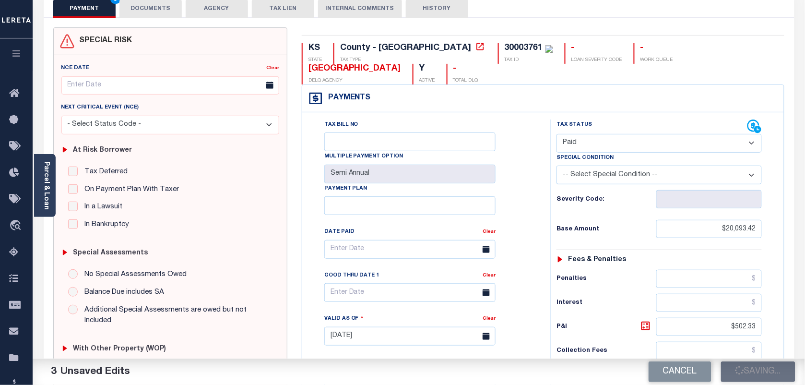
checkbox input "false"
type input "$20,093.42"
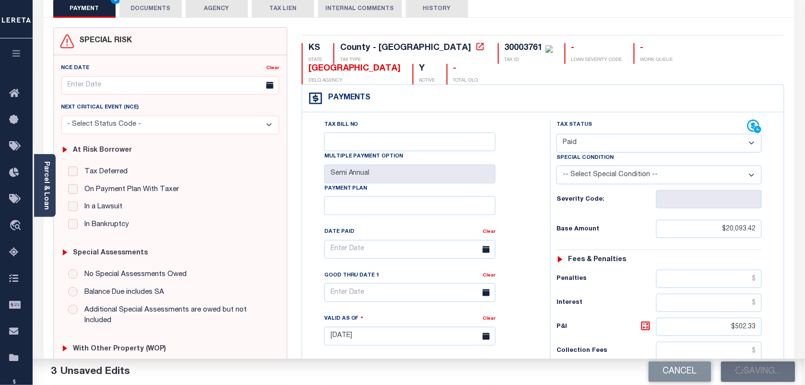
type input "$502.33"
type input "$0"
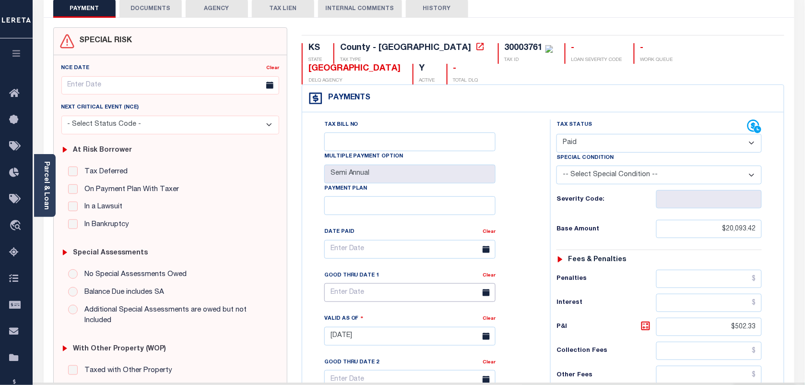
click at [366, 298] on input "text" at bounding box center [409, 292] width 171 height 19
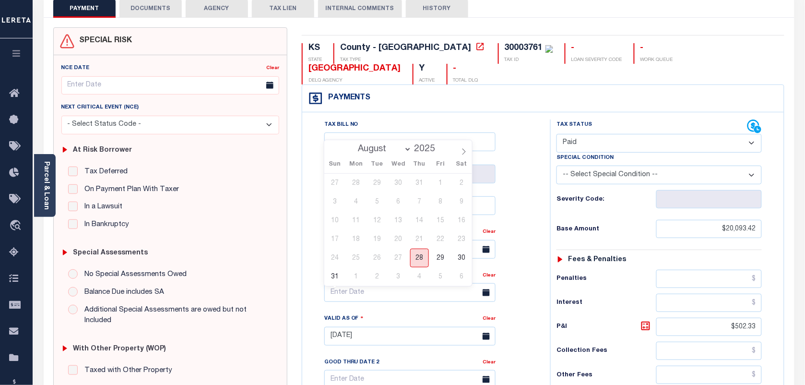
click at [420, 255] on span "28" at bounding box center [419, 257] width 19 height 19
type input "[DATE]"
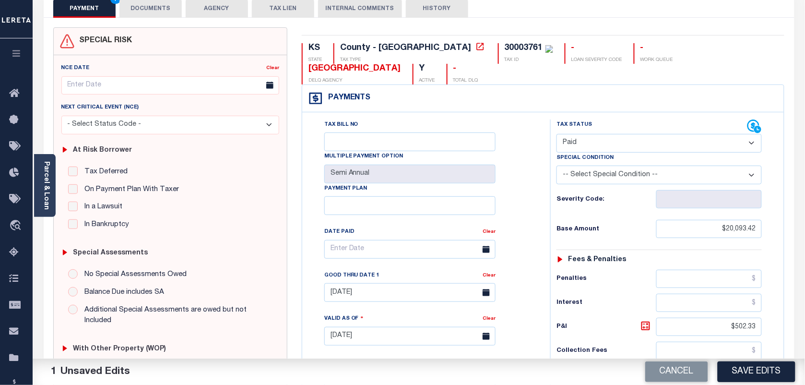
click at [729, 373] on button "Save Edits" at bounding box center [756, 371] width 78 height 21
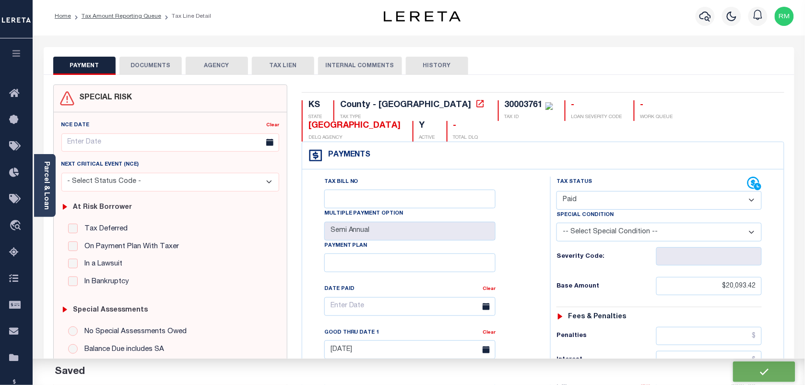
checkbox input "false"
type input "$20,093.42"
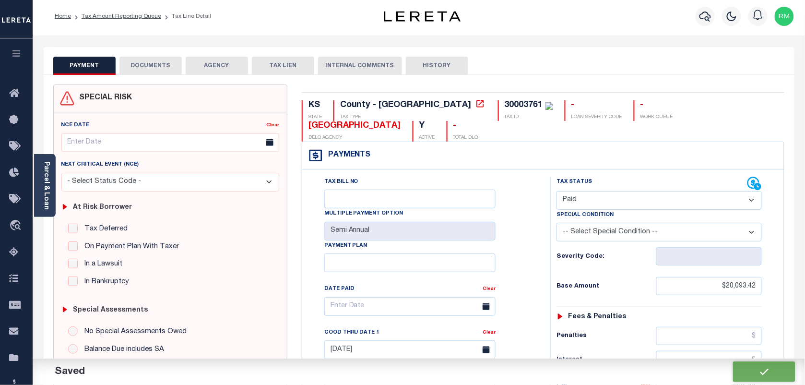
type input "$502.33"
type input "$0"
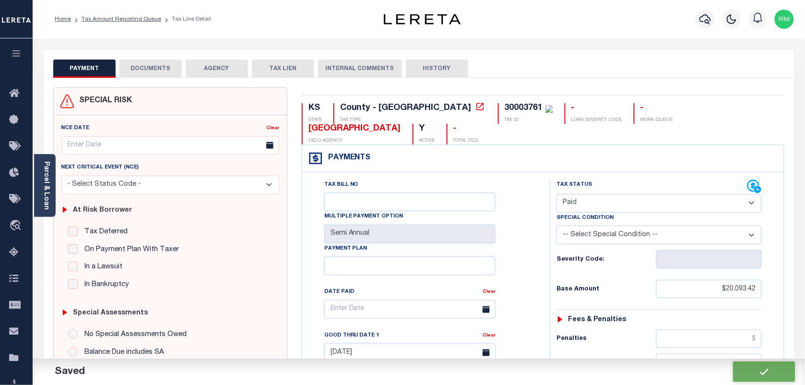
click at [159, 66] on button "DOCUMENTS" at bounding box center [150, 68] width 62 height 18
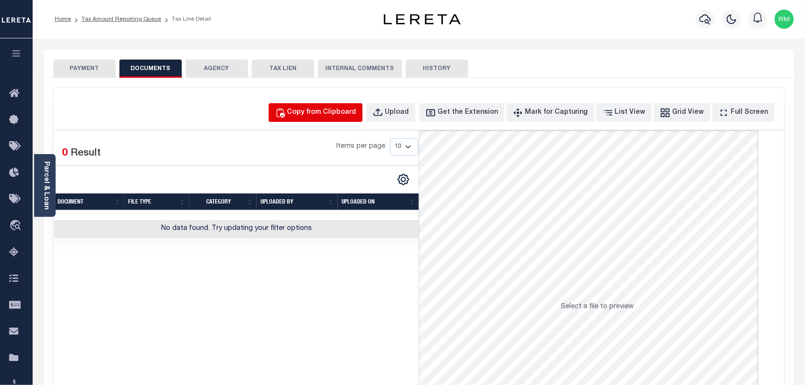
click at [356, 116] on div "Copy from Clipboard" at bounding box center [321, 112] width 69 height 11
select select "POP"
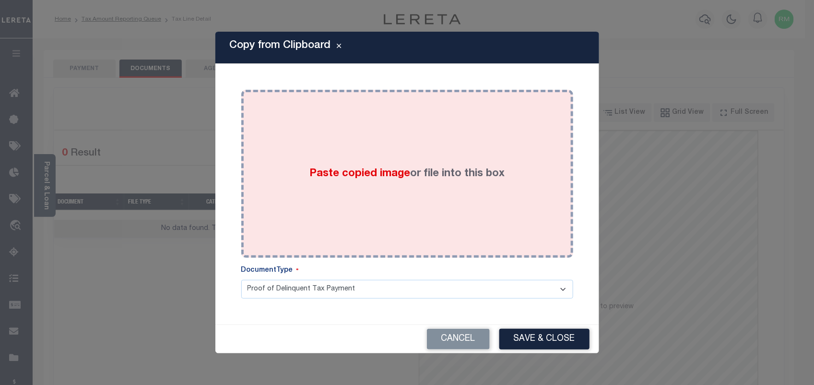
click at [399, 199] on div "Paste copied image or file into this box" at bounding box center [406, 173] width 317 height 153
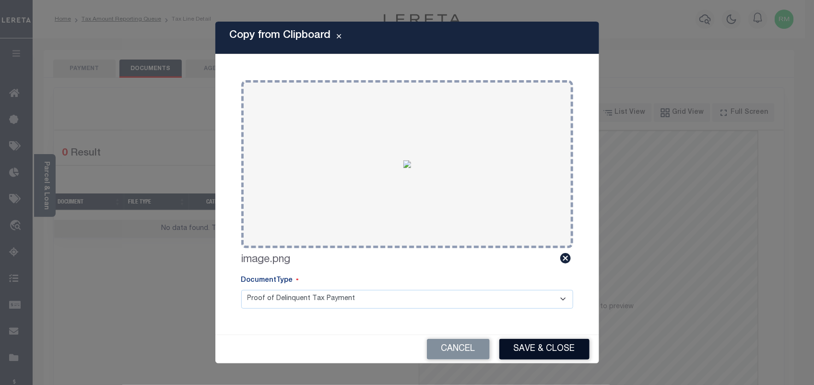
click at [566, 344] on button "Save & Close" at bounding box center [544, 349] width 90 height 21
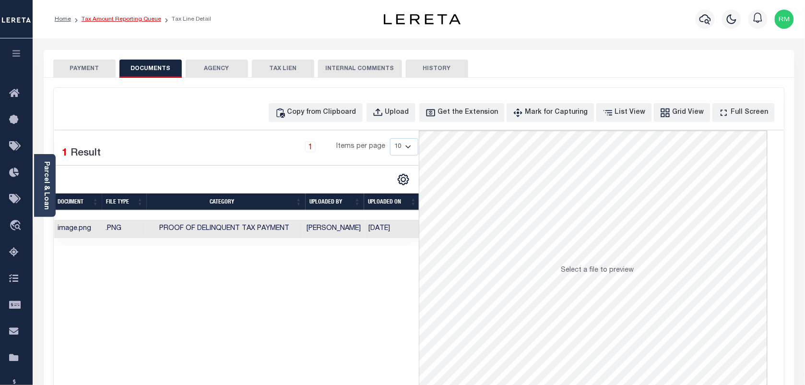
click at [140, 22] on link "Tax Amount Reporting Queue" at bounding box center [122, 19] width 80 height 6
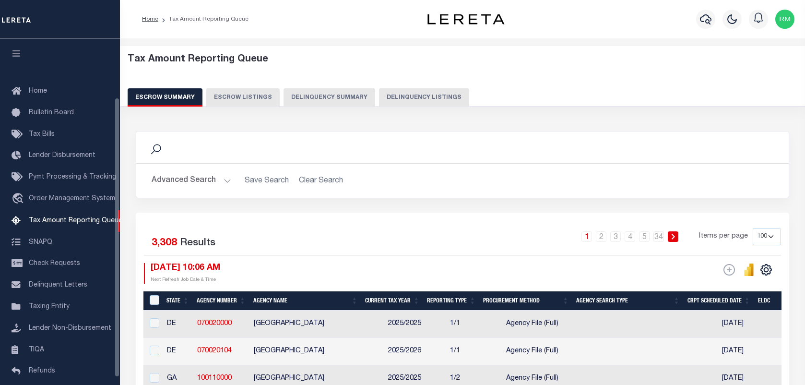
click at [390, 99] on button "Delinquency Listings" at bounding box center [424, 97] width 90 height 18
select select "100"
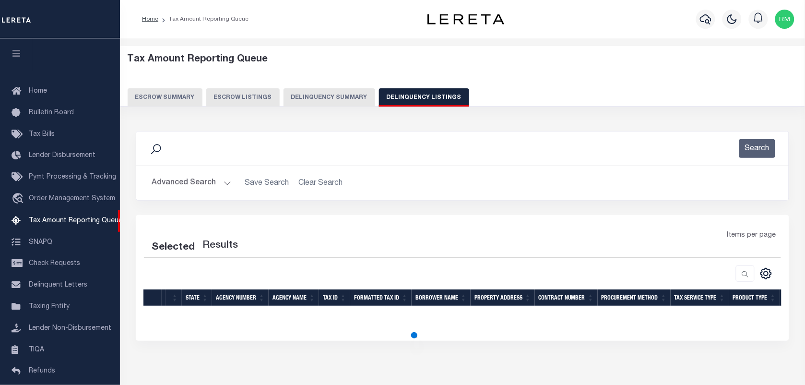
select select "100"
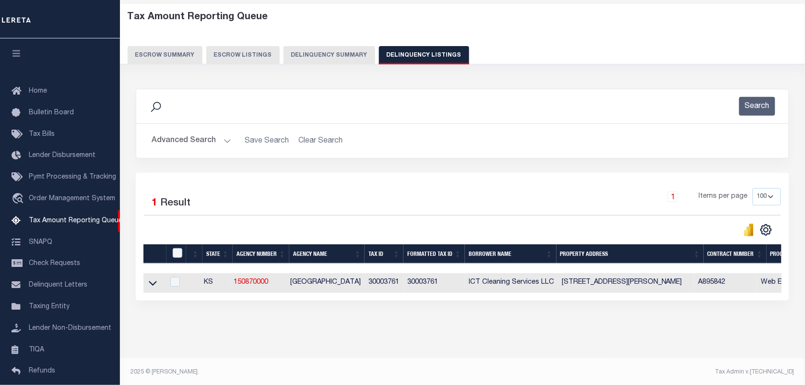
scroll to position [73, 0]
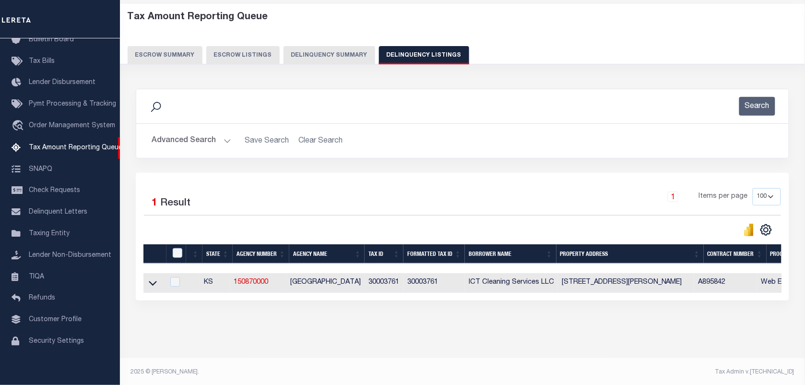
click at [154, 288] on icon at bounding box center [153, 283] width 8 height 10
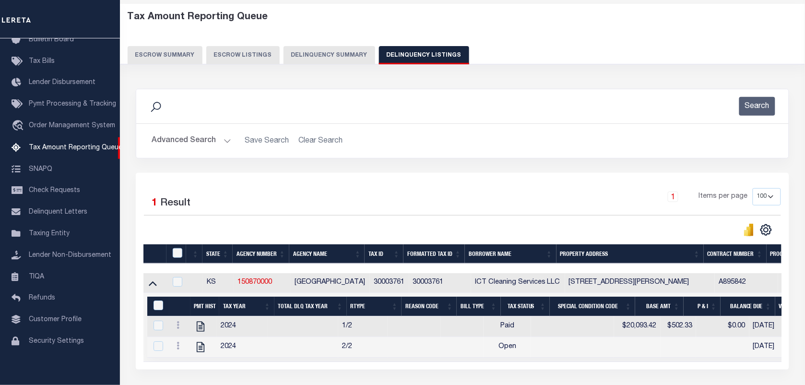
scroll to position [53, 0]
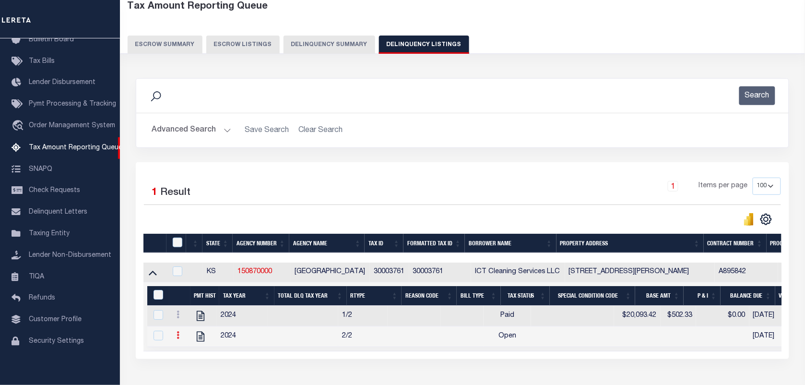
click at [176, 339] on link at bounding box center [178, 336] width 11 height 8
click at [176, 316] on icon at bounding box center [177, 314] width 3 height 8
click at [193, 333] on img "" at bounding box center [190, 330] width 10 height 10
checkbox input "true"
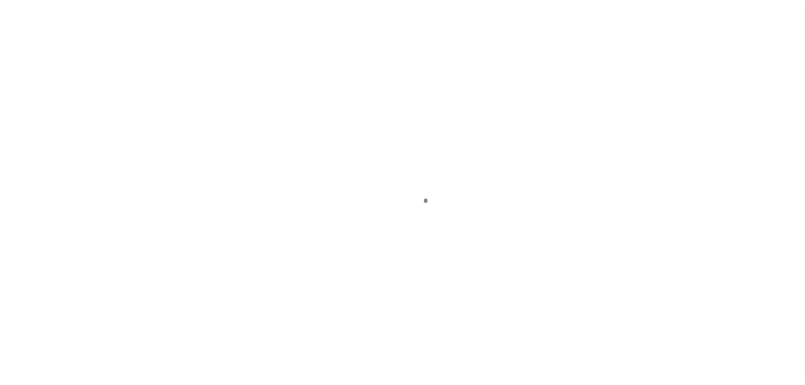
select select "PYD"
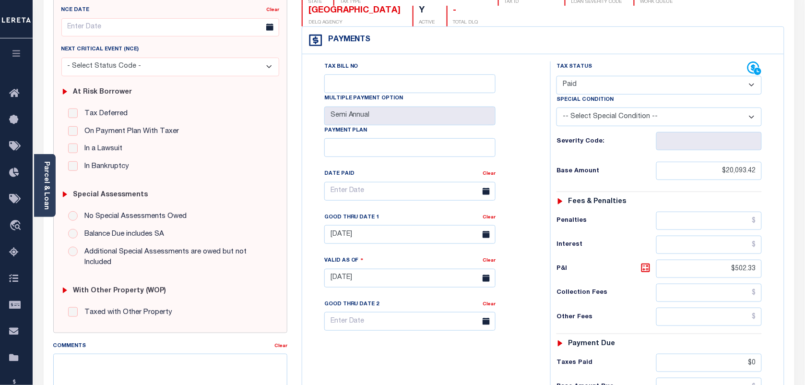
scroll to position [120, 0]
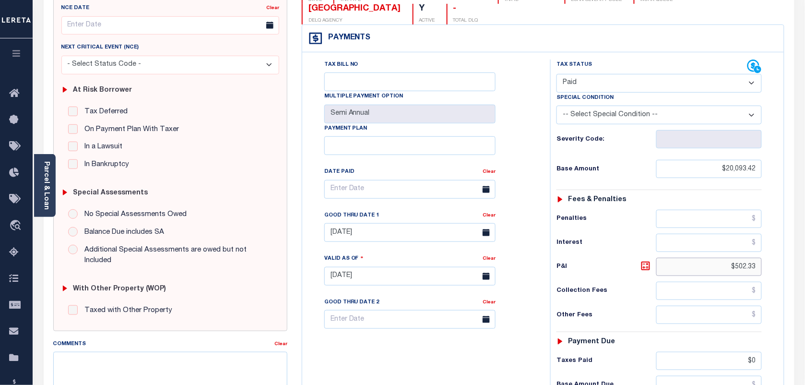
click at [743, 273] on input "$502.33" at bounding box center [709, 267] width 106 height 18
type input "$.00"
click at [484, 216] on link "Clear" at bounding box center [488, 215] width 13 height 5
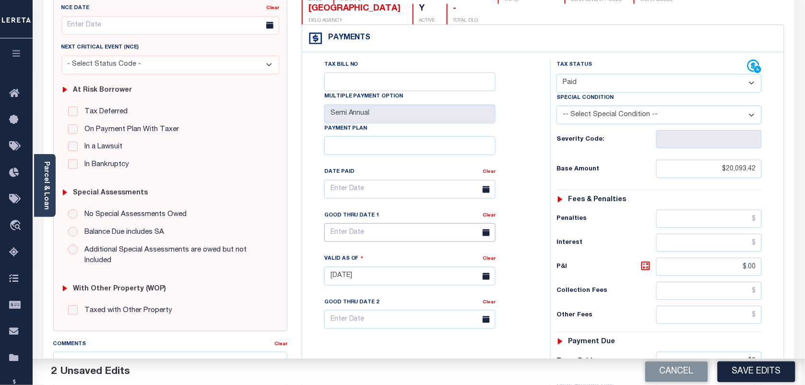
click at [374, 237] on input "text" at bounding box center [409, 232] width 171 height 19
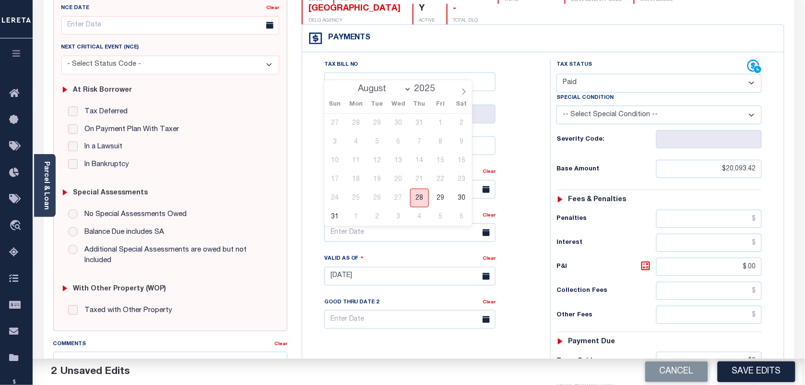
click at [422, 193] on span "28" at bounding box center [419, 197] width 19 height 19
type input "[DATE]"
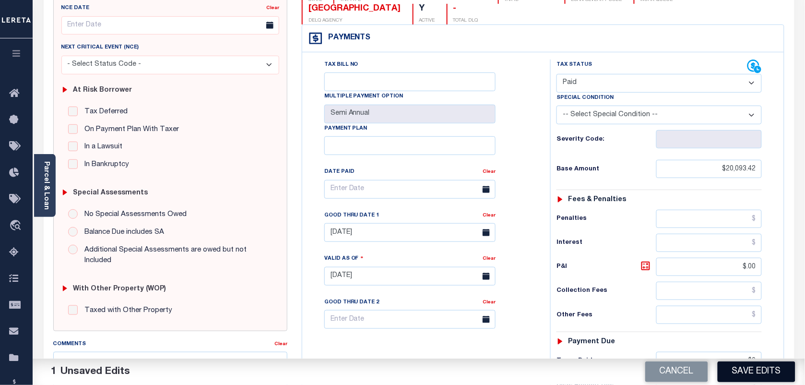
click at [735, 364] on button "Save Edits" at bounding box center [756, 371] width 78 height 21
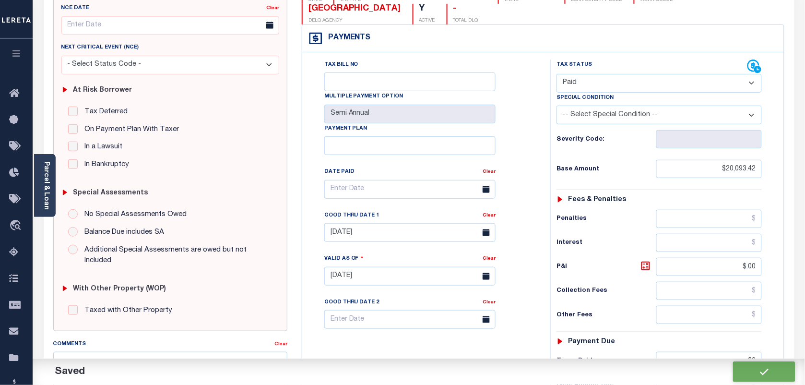
checkbox input "false"
type input "$20,093.42"
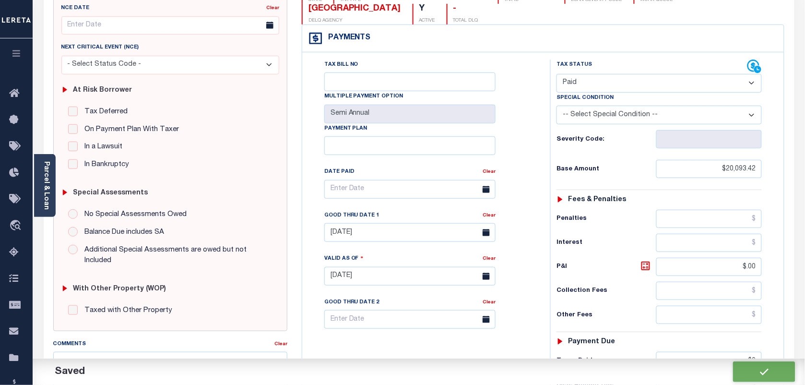
type input "$0"
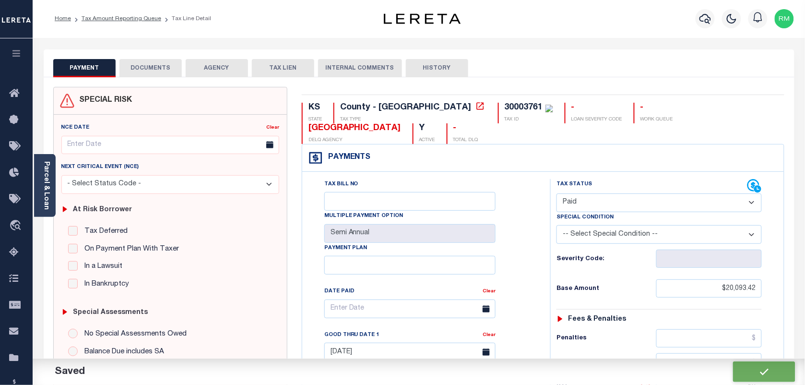
scroll to position [0, 0]
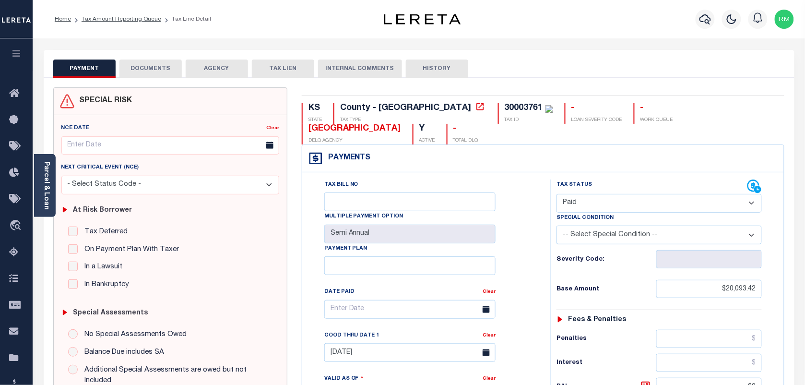
click at [140, 70] on button "DOCUMENTS" at bounding box center [150, 68] width 62 height 18
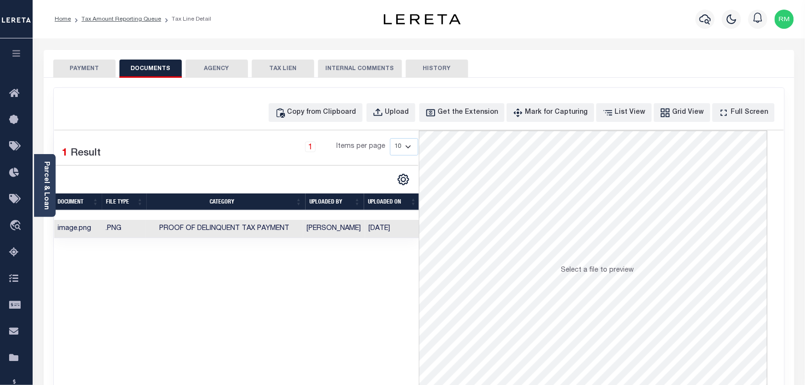
click at [152, 22] on li "Tax Amount Reporting Queue" at bounding box center [116, 19] width 90 height 9
click at [142, 18] on link "Tax Amount Reporting Queue" at bounding box center [122, 19] width 80 height 6
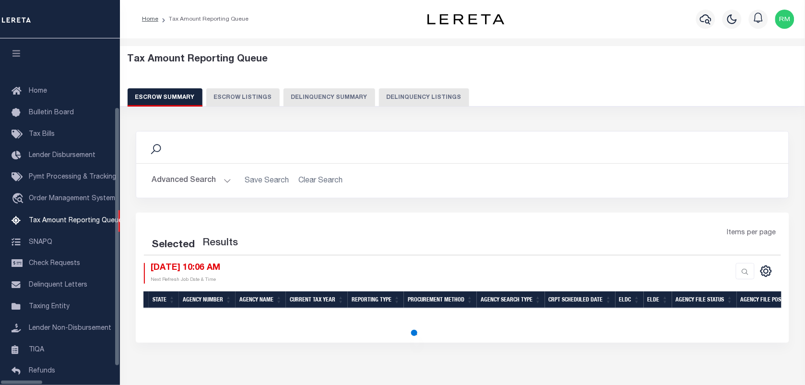
select select "100"
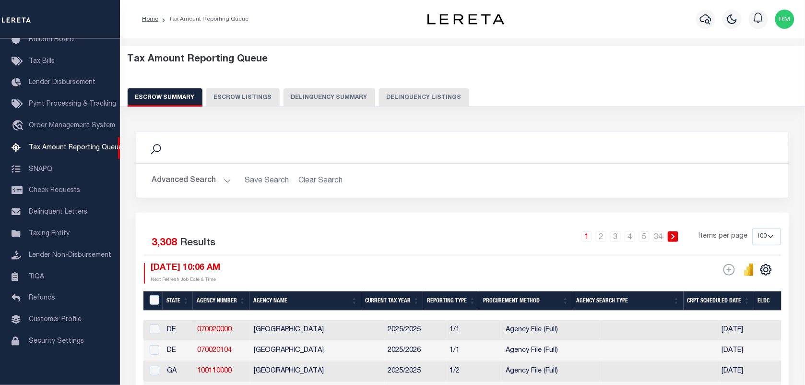
click at [427, 100] on button "Delinquency Listings" at bounding box center [424, 97] width 90 height 18
select select "100"
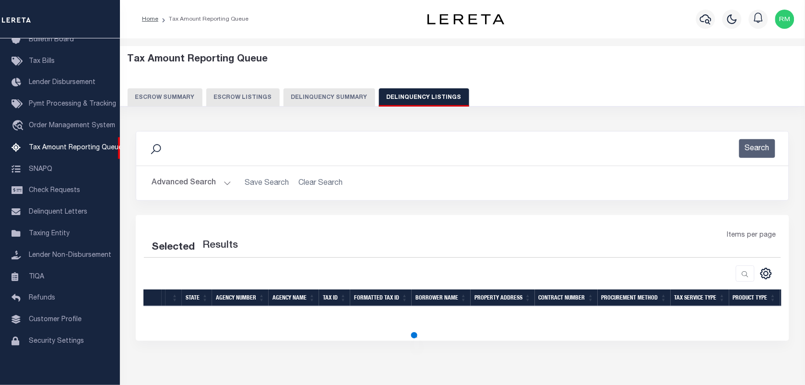
select select "100"
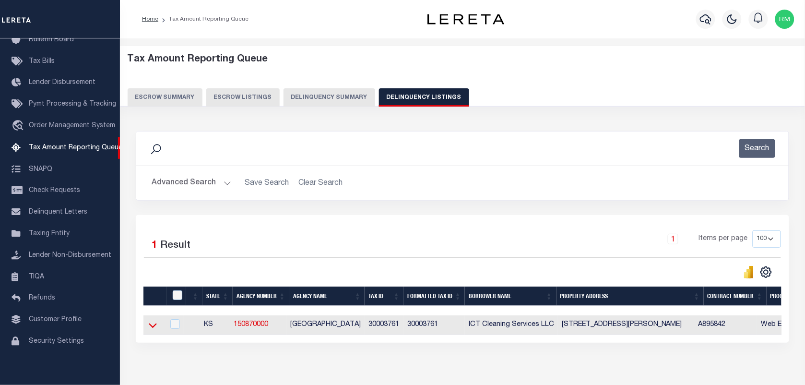
click at [151, 330] on icon at bounding box center [153, 325] width 8 height 10
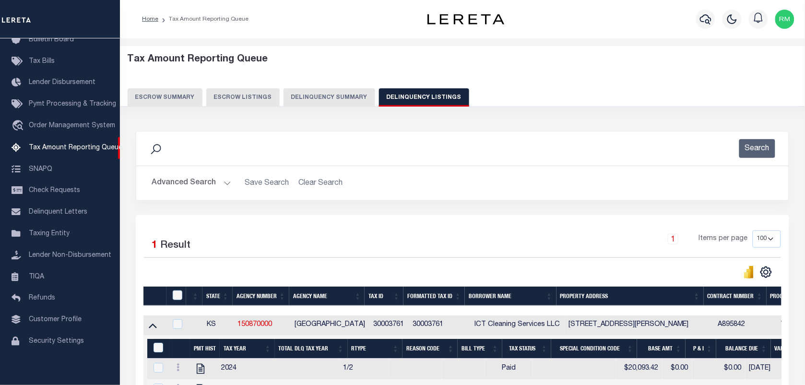
scroll to position [53, 0]
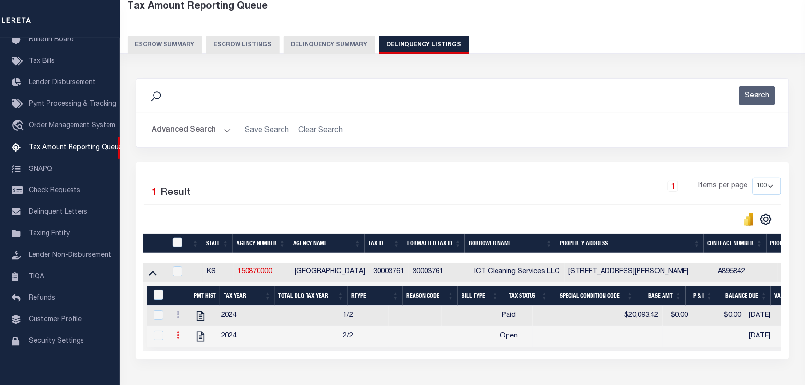
click at [179, 339] on icon at bounding box center [177, 335] width 3 height 8
click at [189, 354] on img "" at bounding box center [190, 351] width 10 height 10
checkbox input "true"
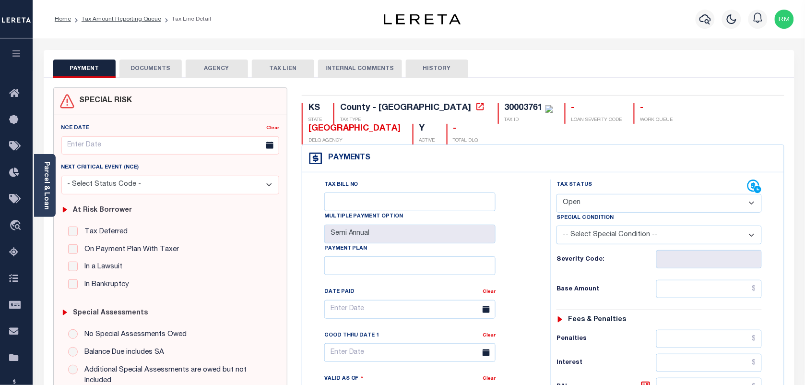
click at [590, 206] on select "- Select Status Code - Open Due/Unpaid Paid Incomplete No Tax Due Internal Refu…" at bounding box center [658, 203] width 205 height 19
select select "DUE"
click at [556, 195] on select "- Select Status Code - Open Due/Unpaid Paid Incomplete No Tax Due Internal Refu…" at bounding box center [658, 203] width 205 height 19
type input "[DATE]"
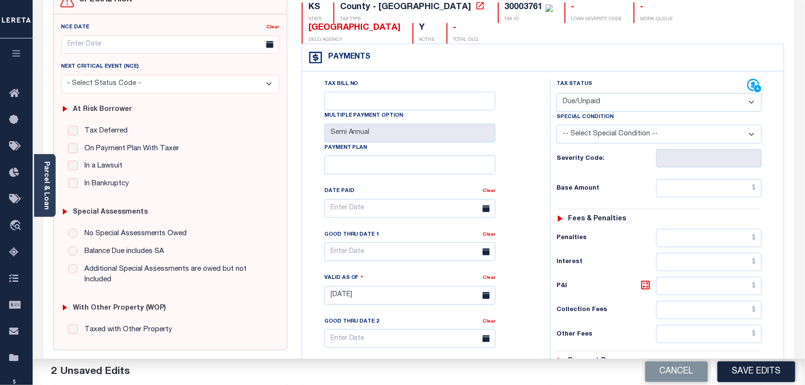
scroll to position [120, 0]
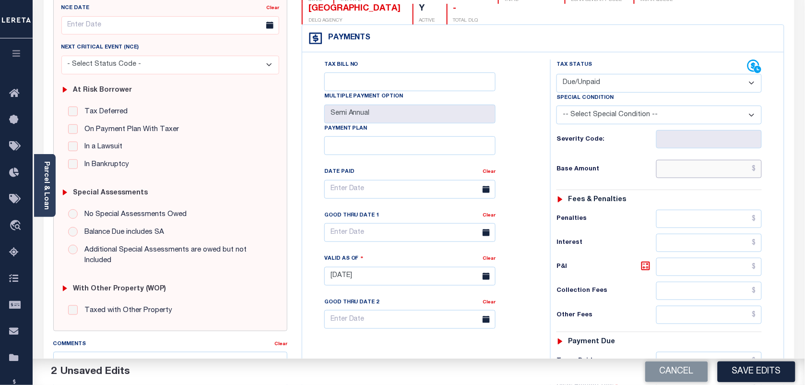
click at [717, 164] on input "text" at bounding box center [709, 169] width 106 height 18
paste input "20,093.42"
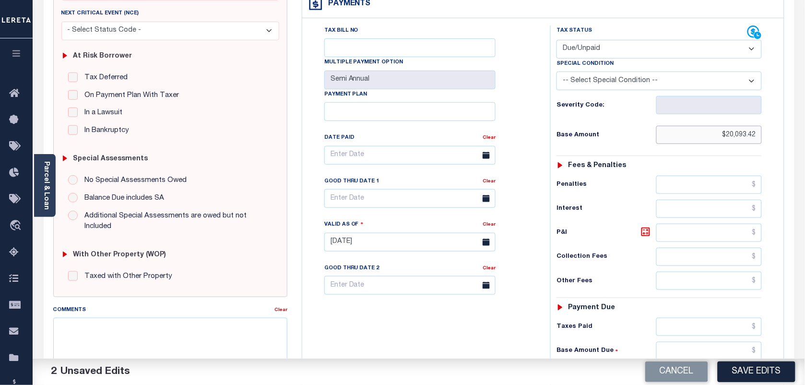
scroll to position [240, 0]
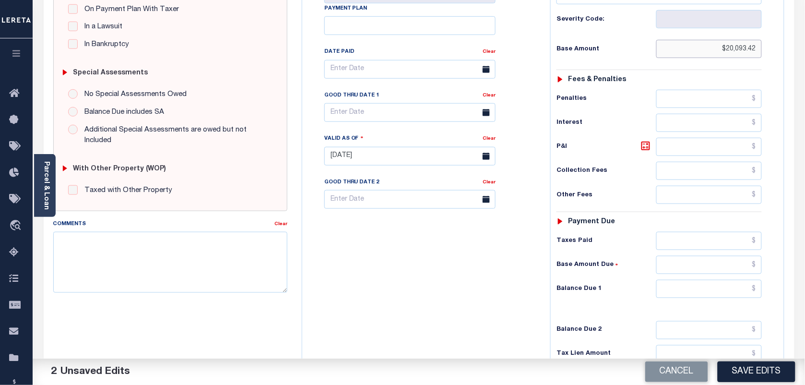
type input "$20,093.42"
click at [688, 293] on input "text" at bounding box center [709, 289] width 106 height 18
paste input "21,114.09"
type input "$21,114.09"
click at [645, 152] on icon at bounding box center [646, 146] width 12 height 12
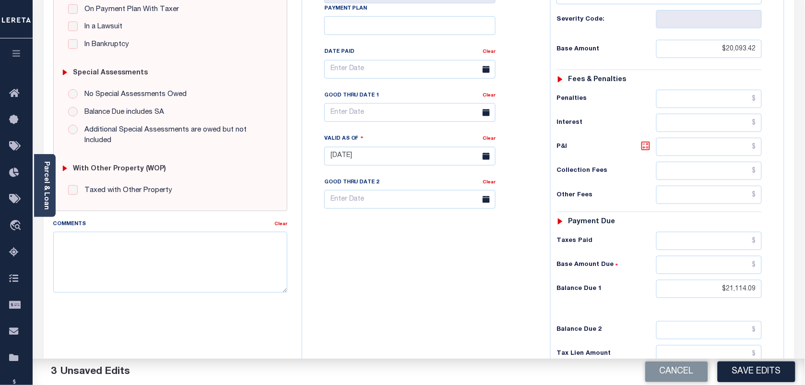
type input "$1,020.67"
click at [373, 113] on input "text" at bounding box center [409, 112] width 171 height 19
click at [462, 249] on span "30" at bounding box center [461, 244] width 19 height 19
type input "[DATE]"
click at [753, 375] on button "Save Edits" at bounding box center [756, 371] width 78 height 21
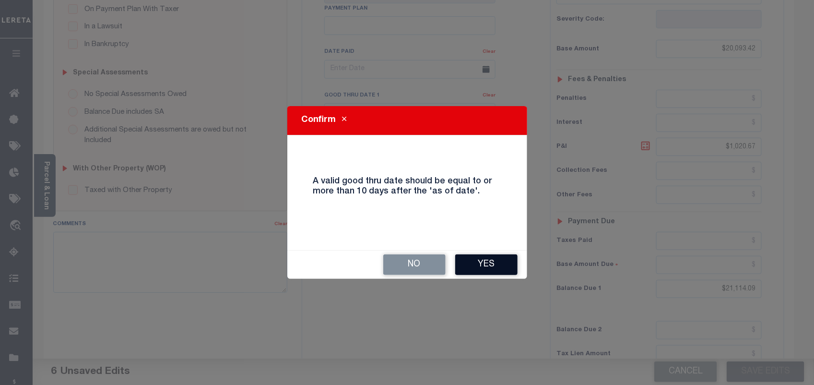
click at [457, 260] on button "Yes" at bounding box center [486, 264] width 62 height 21
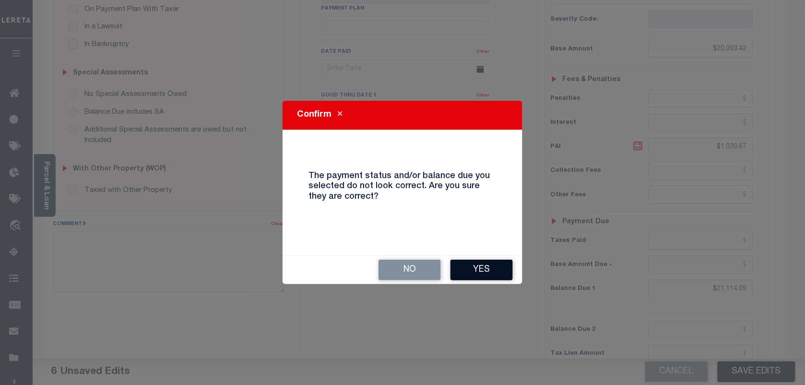
click at [486, 269] on button "Yes" at bounding box center [481, 269] width 62 height 21
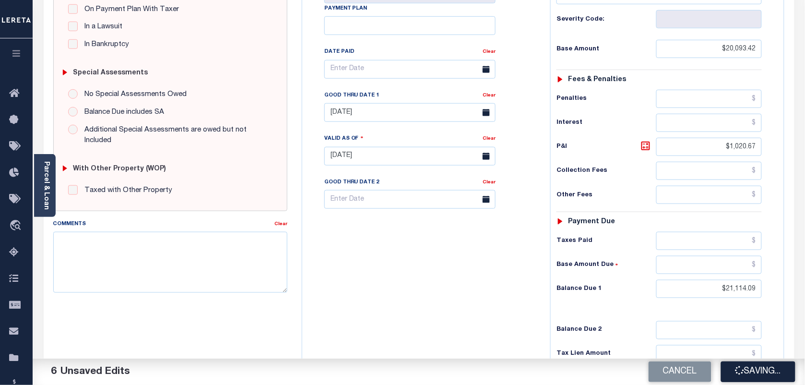
scroll to position [101, 0]
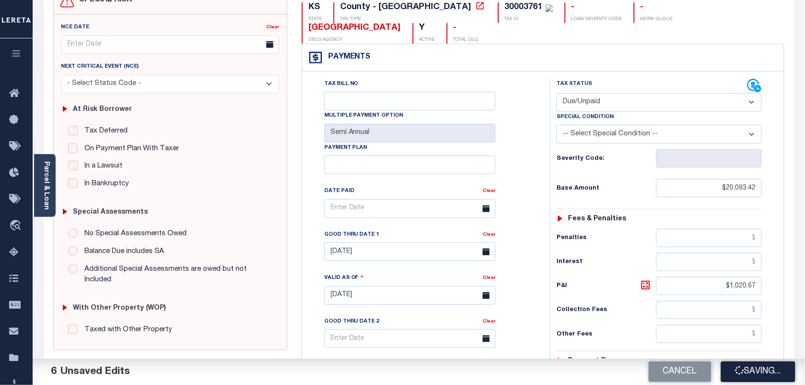
checkbox input "false"
type input "$20,093.42"
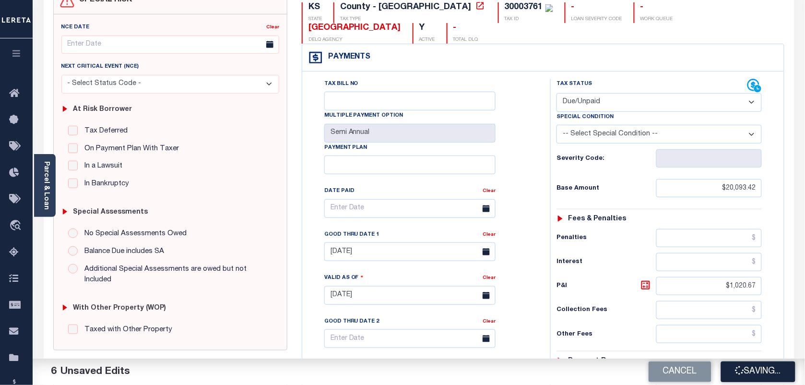
type input "$1,020.67"
type input "$21,114.09"
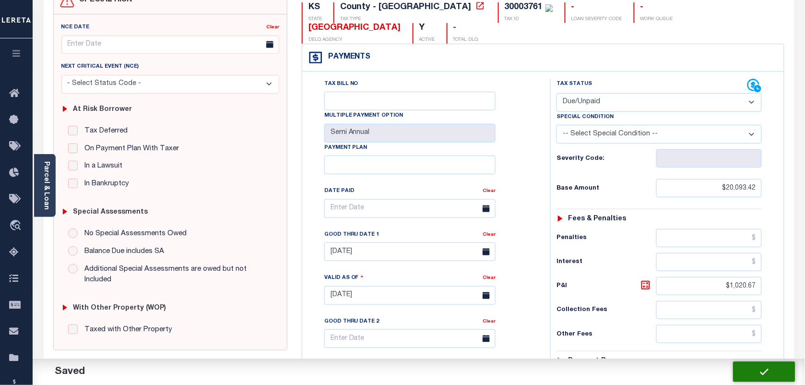
scroll to position [0, 0]
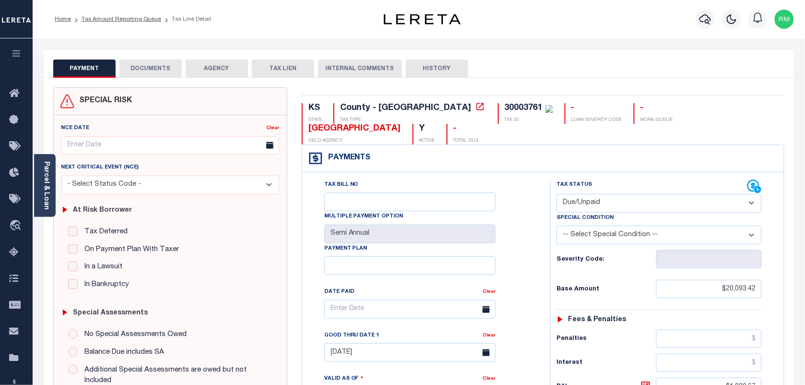
click at [147, 68] on button "DOCUMENTS" at bounding box center [150, 68] width 62 height 18
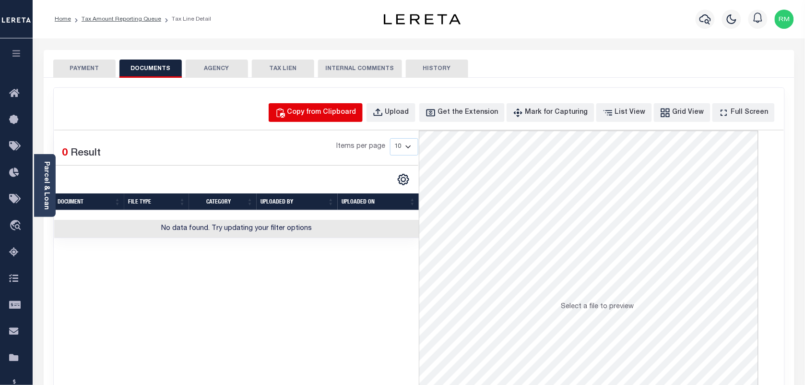
click at [345, 113] on div "Copy from Clipboard" at bounding box center [321, 112] width 69 height 11
select select "POP"
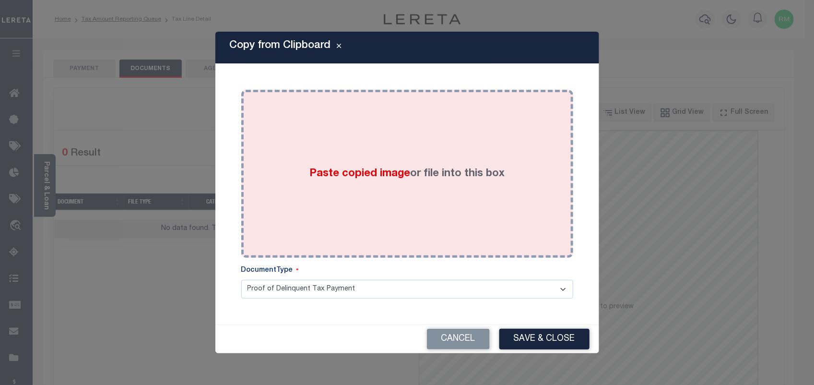
click at [398, 180] on label "Paste copied image or file into this box" at bounding box center [406, 174] width 195 height 16
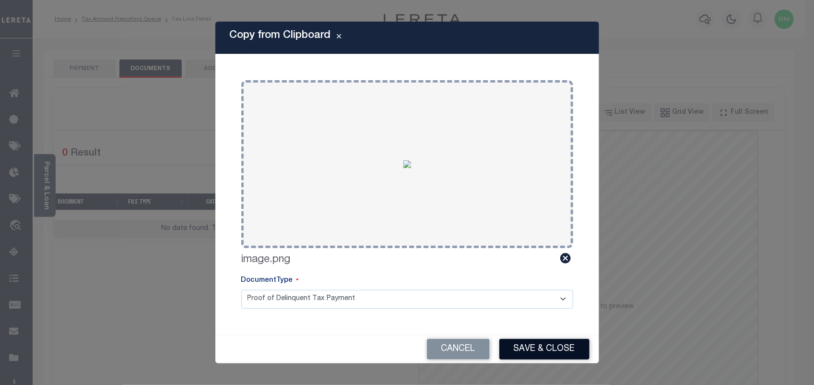
click at [542, 343] on button "Save & Close" at bounding box center [544, 349] width 90 height 21
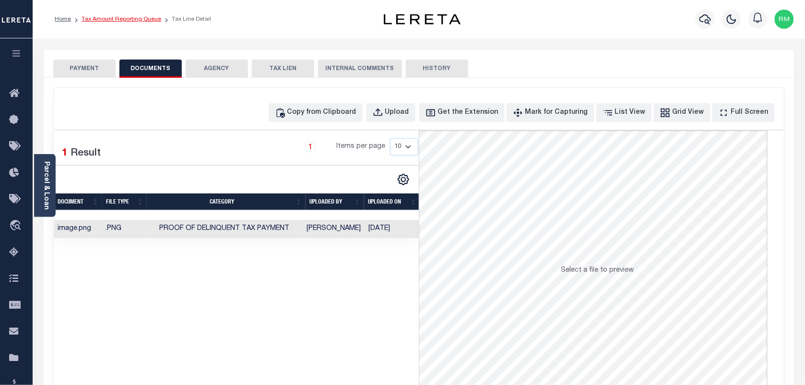
click at [138, 19] on link "Tax Amount Reporting Queue" at bounding box center [122, 19] width 80 height 6
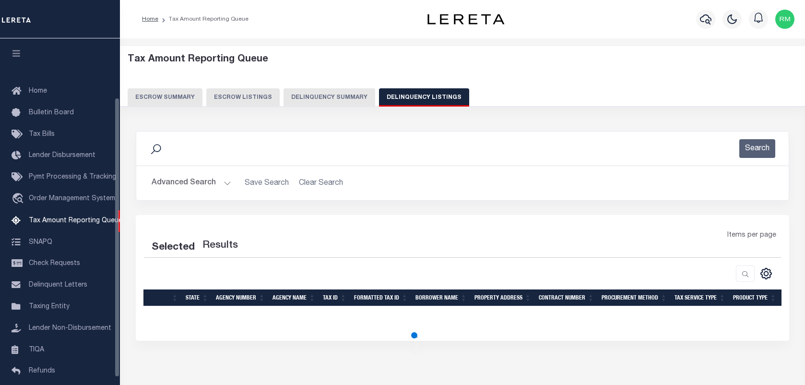
select select "100"
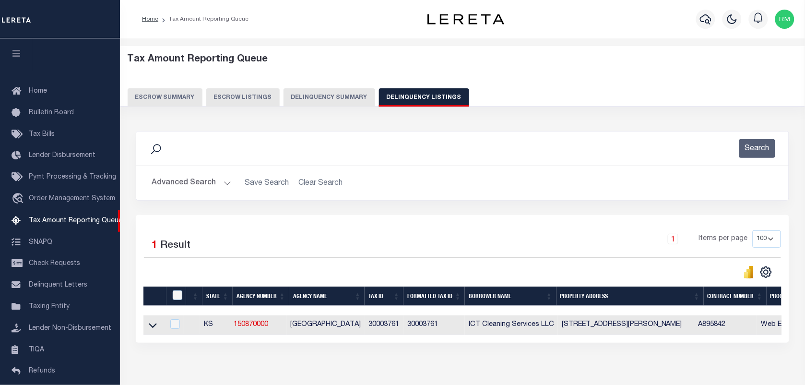
scroll to position [73, 0]
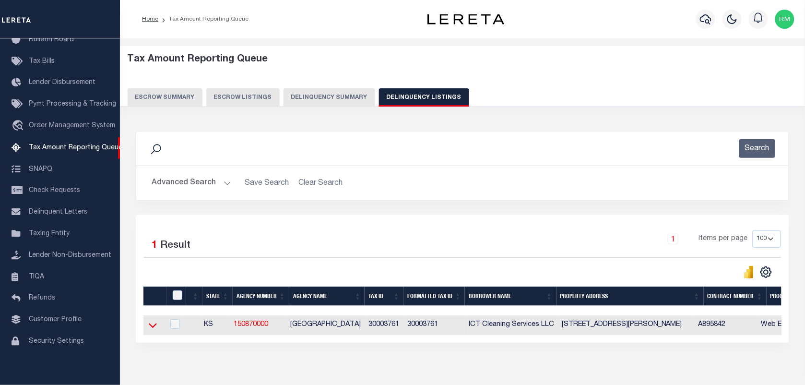
click at [152, 328] on icon at bounding box center [153, 325] width 8 height 5
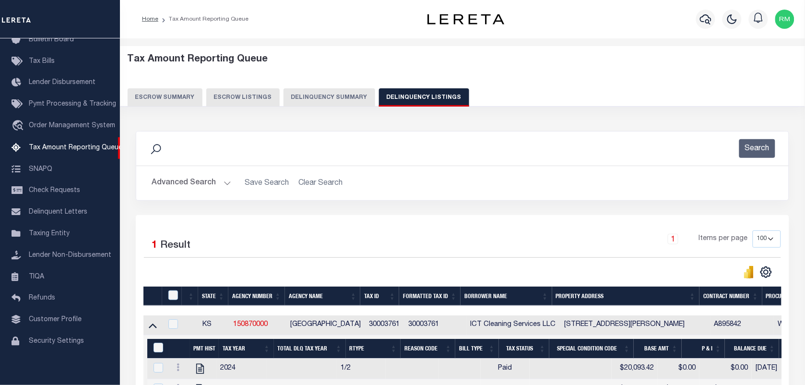
scroll to position [113, 0]
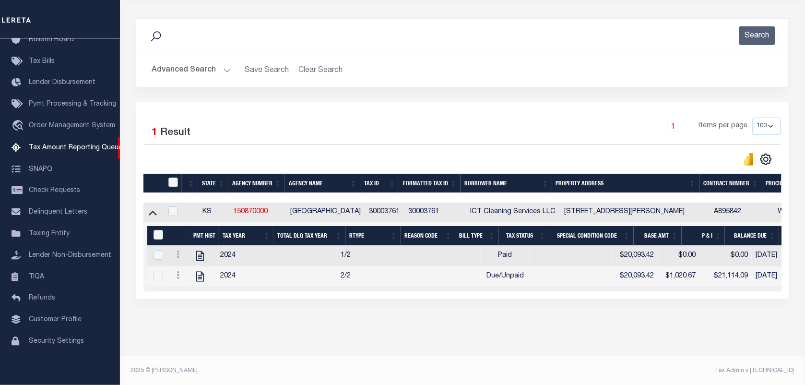
click at [172, 186] on input "checkbox" at bounding box center [173, 182] width 10 height 10
checkbox input "true"
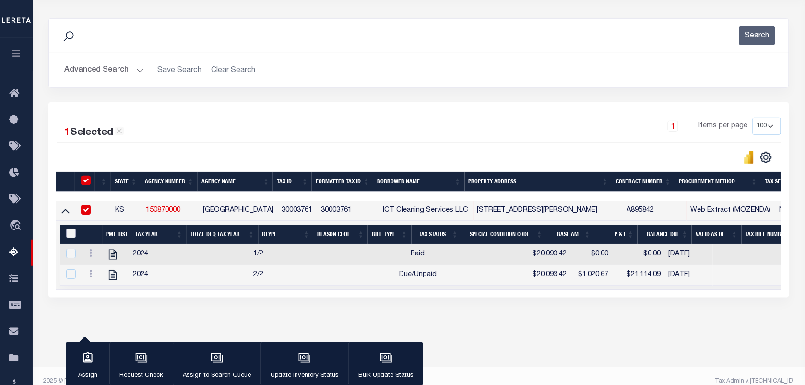
click at [73, 233] on input "&nbsp;" at bounding box center [71, 233] width 10 height 10
checkbox input "true"
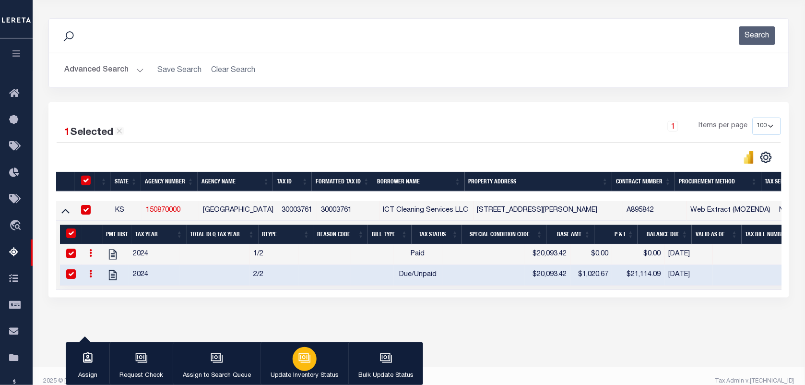
click at [298, 355] on icon "button" at bounding box center [304, 358] width 12 height 12
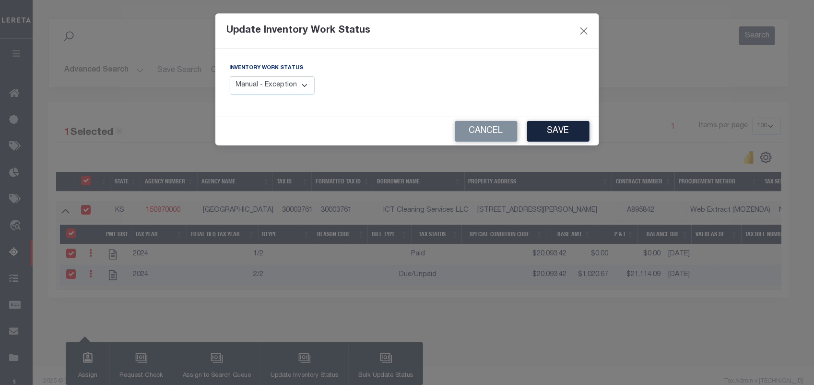
click at [300, 82] on select "Manual - Exception Pended - Awaiting Search Late Add Exception Completed" at bounding box center [272, 85] width 85 height 19
select select "4"
click at [230, 76] on select "Manual - Exception Pended - Awaiting Search Late Add Exception Completed" at bounding box center [272, 85] width 85 height 19
click at [554, 130] on button "Save" at bounding box center [558, 131] width 62 height 21
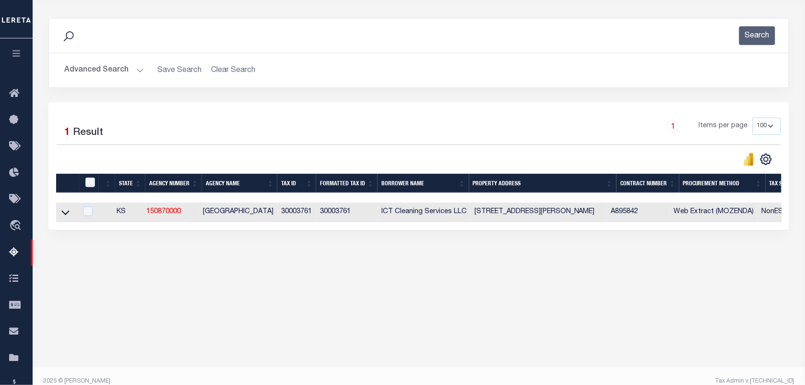
click at [120, 70] on button "Advanced Search" at bounding box center [104, 70] width 80 height 19
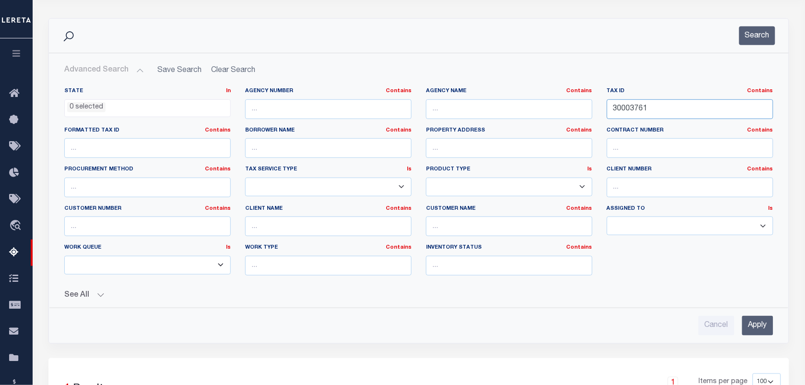
click at [644, 108] on input "30003761" at bounding box center [690, 109] width 166 height 20
paste input "4936"
type input "30004936"
click at [756, 34] on button "Search" at bounding box center [757, 35] width 36 height 19
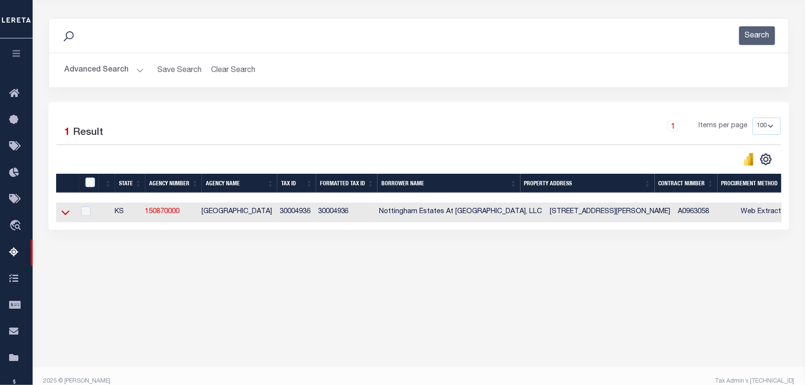
drag, startPoint x: 65, startPoint y: 213, endPoint x: 279, endPoint y: 132, distance: 228.9
click at [65, 213] on icon at bounding box center [65, 212] width 8 height 10
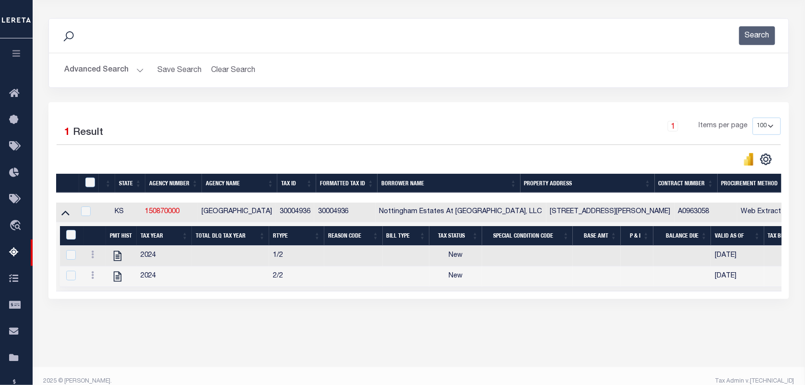
scroll to position [123, 0]
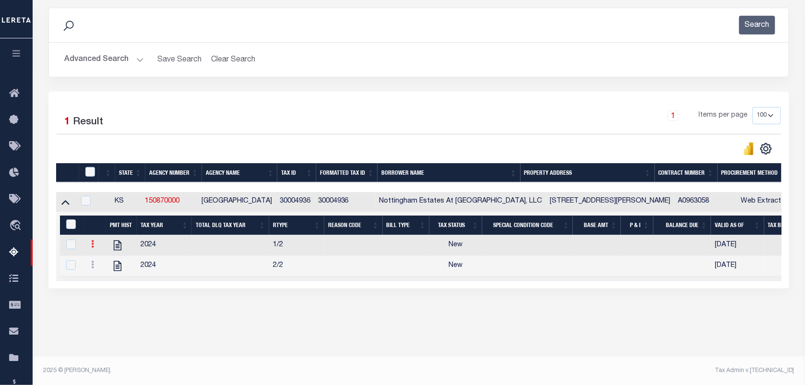
click at [93, 247] on icon at bounding box center [92, 244] width 3 height 8
click at [107, 263] on img "" at bounding box center [104, 260] width 10 height 10
checkbox input "false"
checkbox input "true"
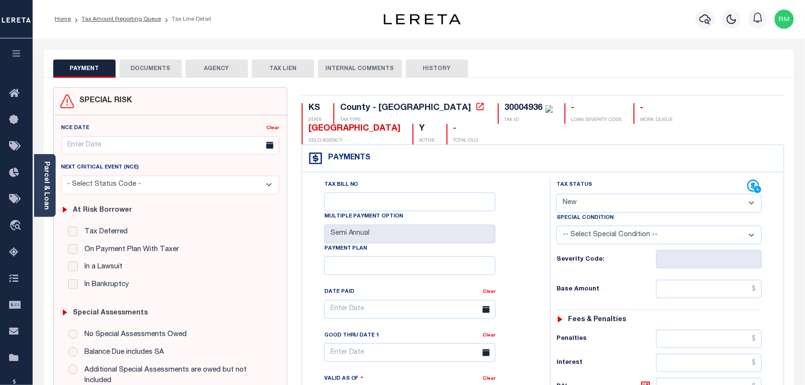
click at [632, 206] on select "- Select Status Code - Open Due/Unpaid Paid Incomplete No Tax Due Internal Refu…" at bounding box center [658, 203] width 205 height 19
select select "PYD"
click at [556, 195] on select "- Select Status Code - Open Due/Unpaid Paid Incomplete No Tax Due Internal Refu…" at bounding box center [658, 203] width 205 height 19
type input "[DATE]"
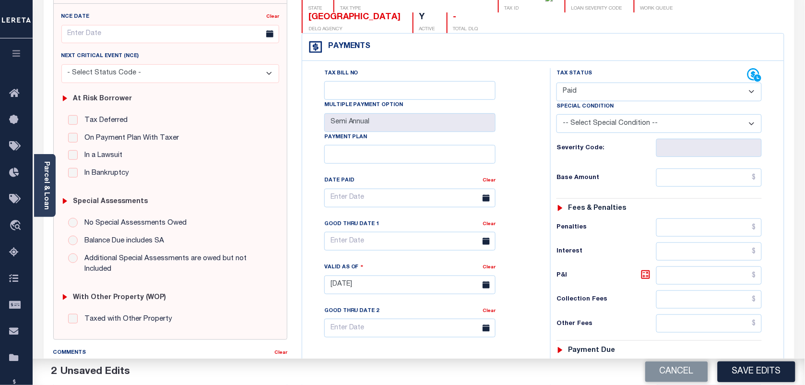
scroll to position [180, 0]
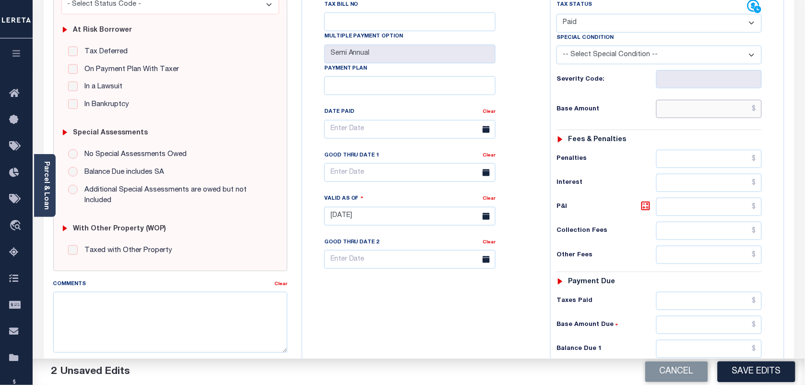
click at [699, 117] on input "text" at bounding box center [709, 109] width 106 height 18
paste input "11,006.88"
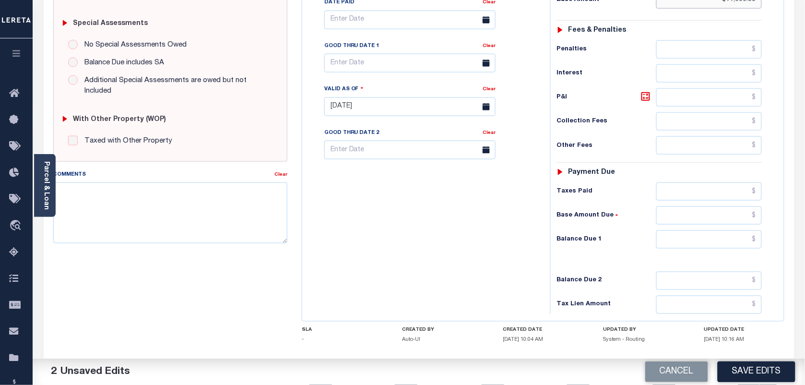
scroll to position [346, 0]
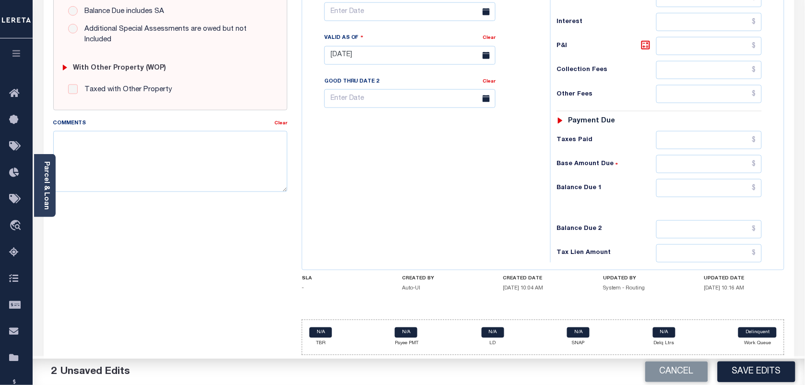
type input "$11,006.88"
click at [675, 190] on input "text" at bounding box center [709, 188] width 106 height 18
type input "$0.00"
click at [371, 10] on body "Home Tax Amount Reporting Queue Tax Line Detail" at bounding box center [402, 22] width 805 height 725
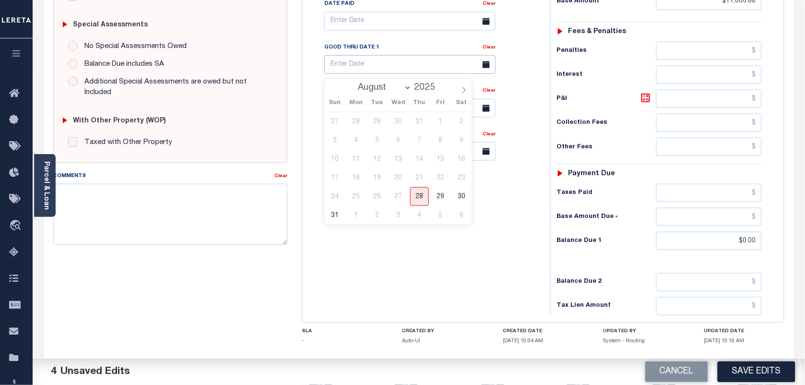
scroll to position [286, 0]
click at [422, 199] on span "28" at bounding box center [419, 197] width 19 height 19
type input "[DATE]"
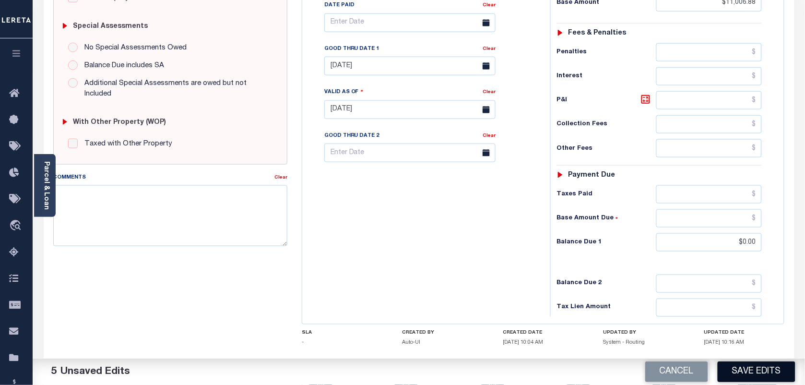
drag, startPoint x: 766, startPoint y: 368, endPoint x: 420, endPoint y: 285, distance: 356.0
click at [765, 368] on button "Save Edits" at bounding box center [756, 371] width 78 height 21
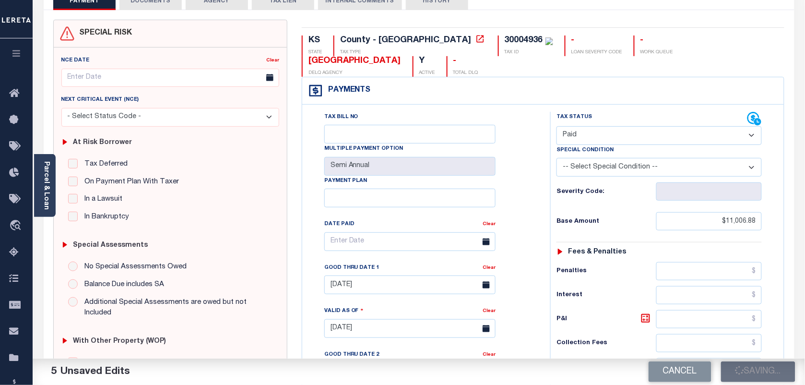
checkbox input "false"
type input "$11,006.88"
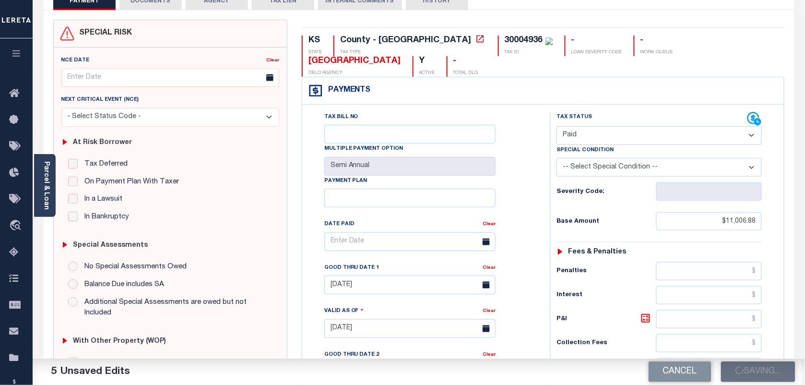
type input "$0"
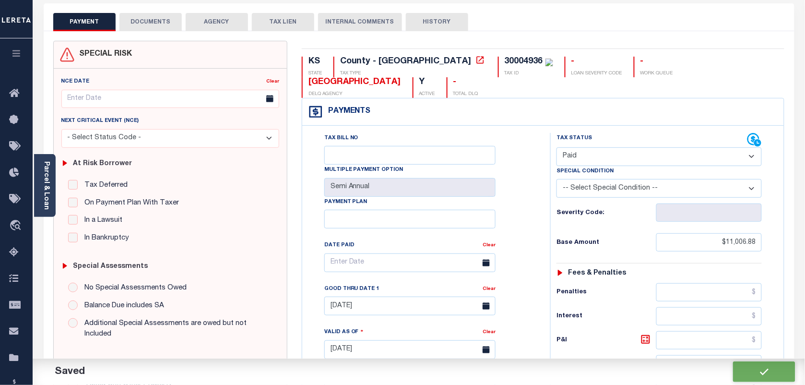
click at [159, 22] on button "DOCUMENTS" at bounding box center [150, 22] width 62 height 18
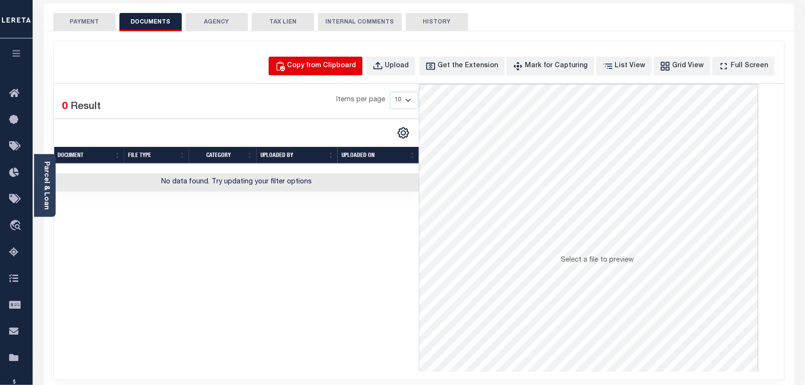
click at [326, 68] on div "Copy from Clipboard" at bounding box center [321, 66] width 69 height 11
select select "POP"
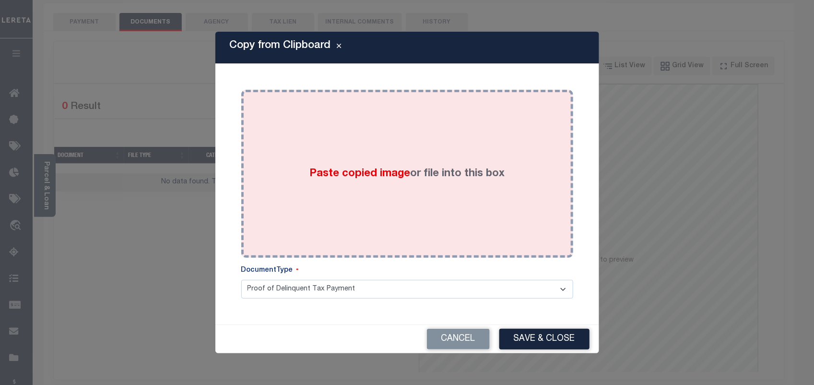
click at [327, 140] on div "Paste copied image or file into this box" at bounding box center [406, 173] width 317 height 153
click at [375, 212] on div "Paste copied image or file into this box" at bounding box center [406, 173] width 317 height 153
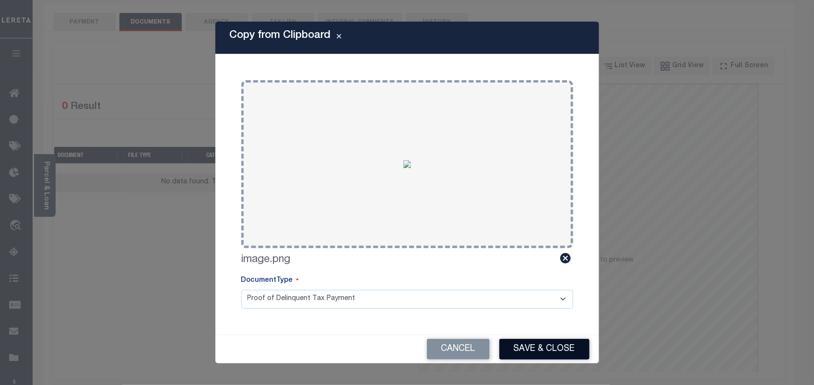
click at [545, 352] on button "Save & Close" at bounding box center [544, 349] width 90 height 21
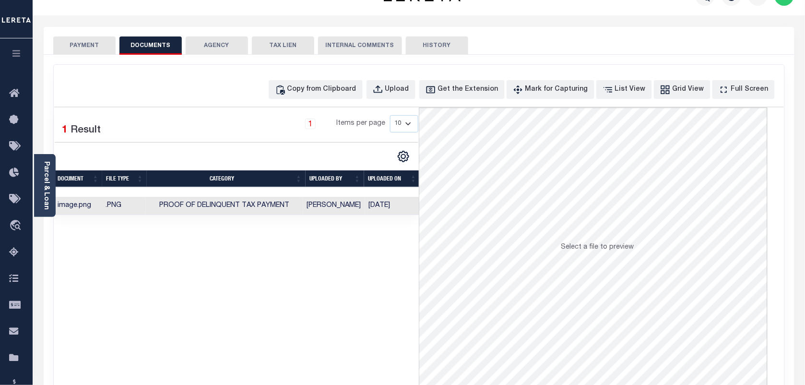
scroll to position [0, 0]
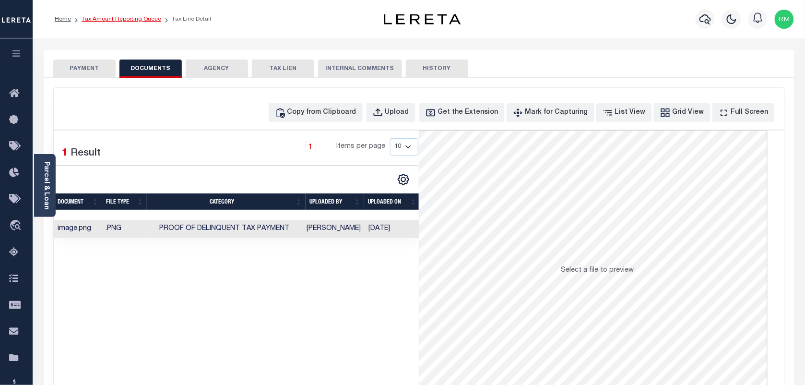
click at [142, 18] on link "Tax Amount Reporting Queue" at bounding box center [122, 19] width 80 height 6
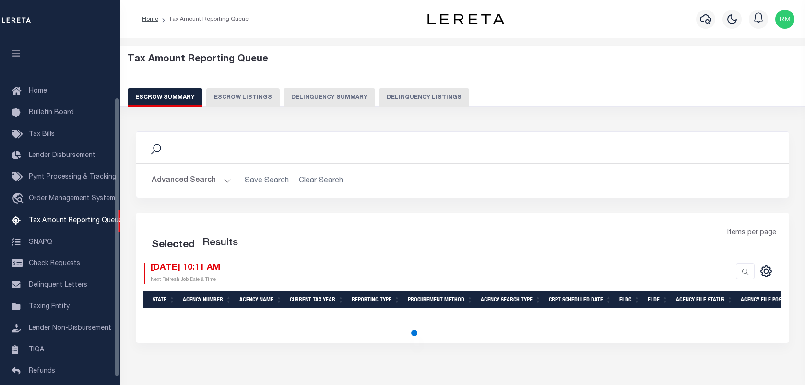
click at [409, 92] on button "Delinquency Listings" at bounding box center [424, 97] width 90 height 18
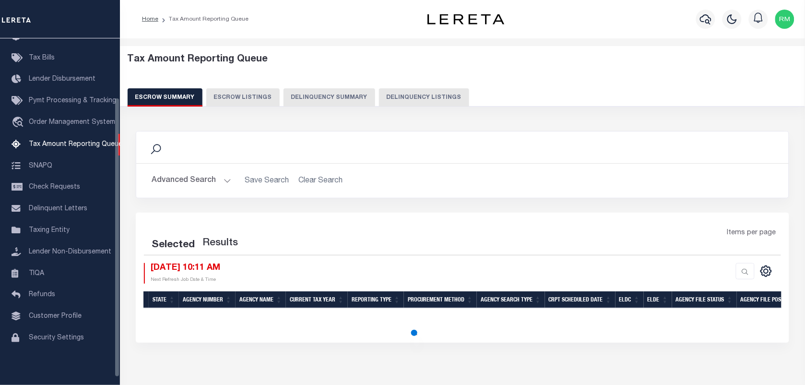
select select "100"
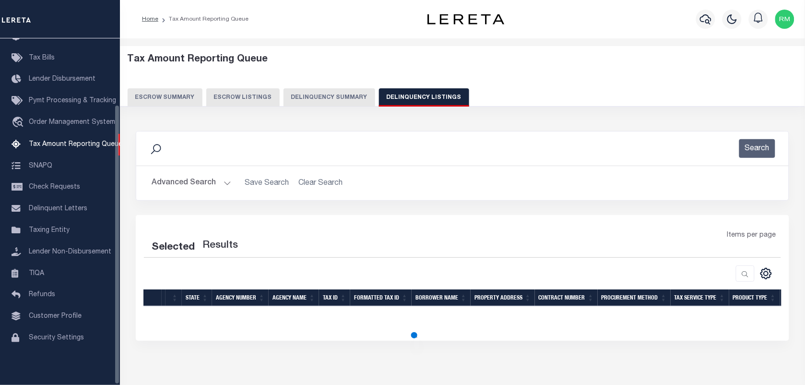
select select "100"
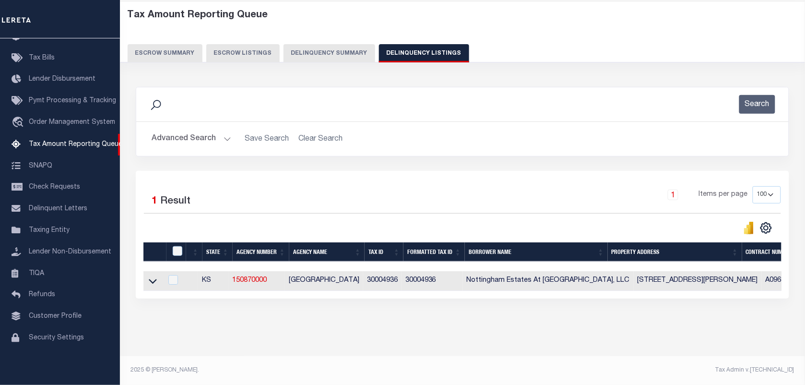
scroll to position [53, 0]
click at [153, 276] on icon at bounding box center [153, 281] width 8 height 10
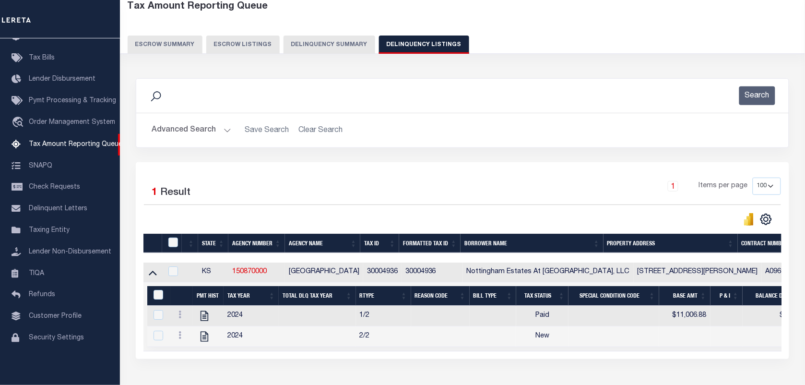
scroll to position [123, 0]
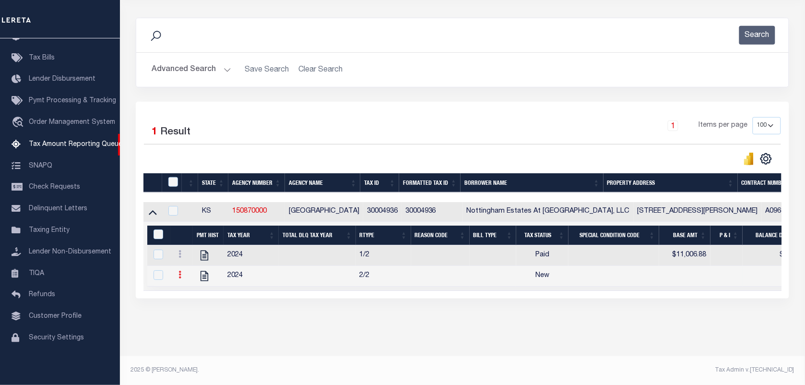
click at [176, 272] on link at bounding box center [180, 276] width 11 height 8
click at [193, 289] on img "" at bounding box center [192, 290] width 10 height 10
checkbox input "true"
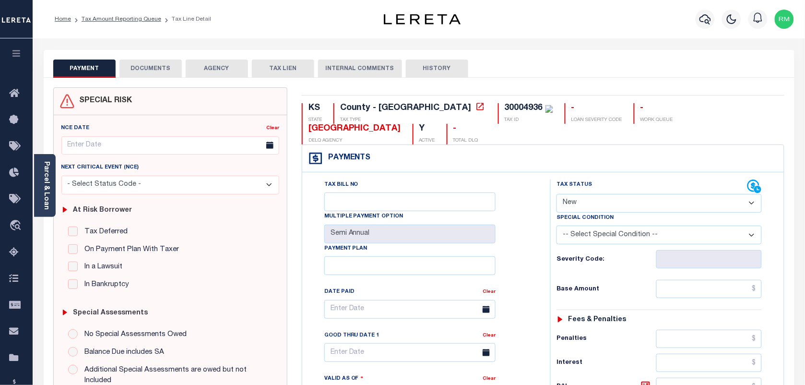
click at [576, 212] on select "- Select Status Code - Open Due/Unpaid Paid Incomplete No Tax Due Internal Refu…" at bounding box center [658, 203] width 205 height 19
select select "PYD"
click at [556, 195] on select "- Select Status Code - Open Due/Unpaid Paid Incomplete No Tax Due Internal Refu…" at bounding box center [658, 203] width 205 height 19
type input "[DATE]"
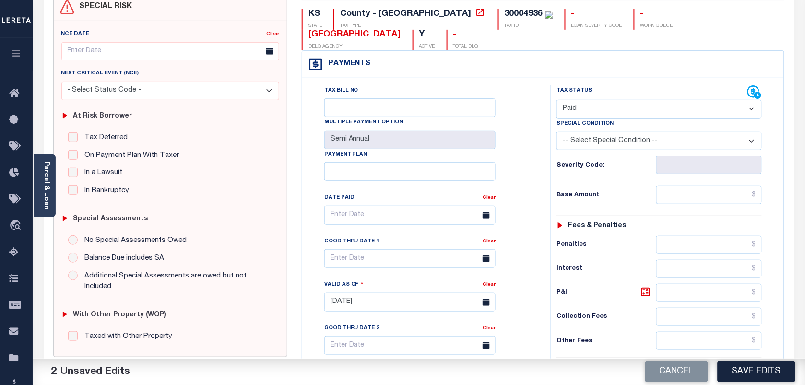
scroll to position [120, 0]
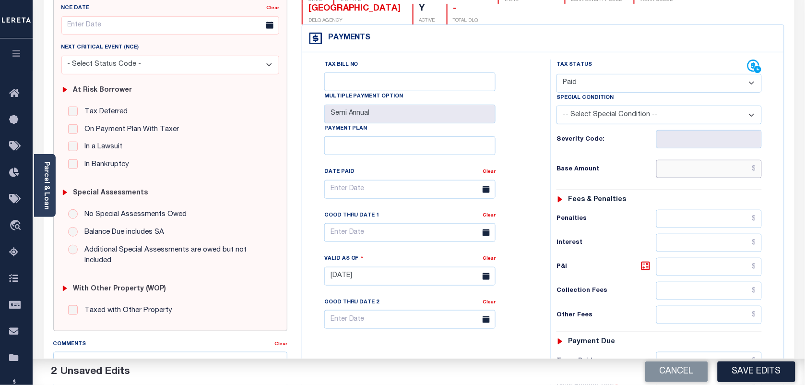
click at [682, 176] on input "text" at bounding box center [709, 169] width 106 height 18
click at [714, 169] on input "text" at bounding box center [709, 169] width 106 height 18
type input "$11,006.88"
type input "$0.00"
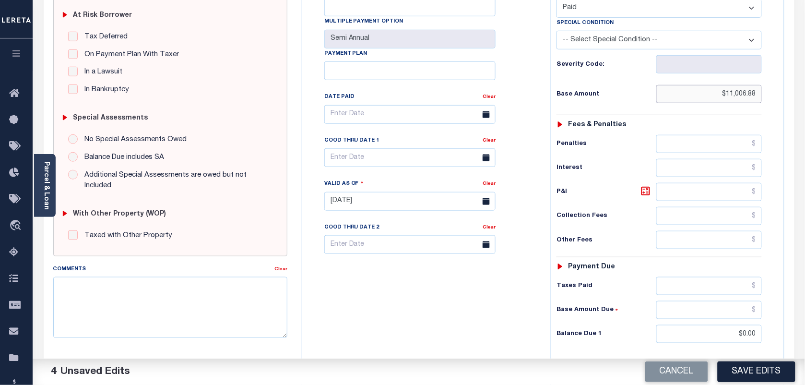
scroll to position [300, 0]
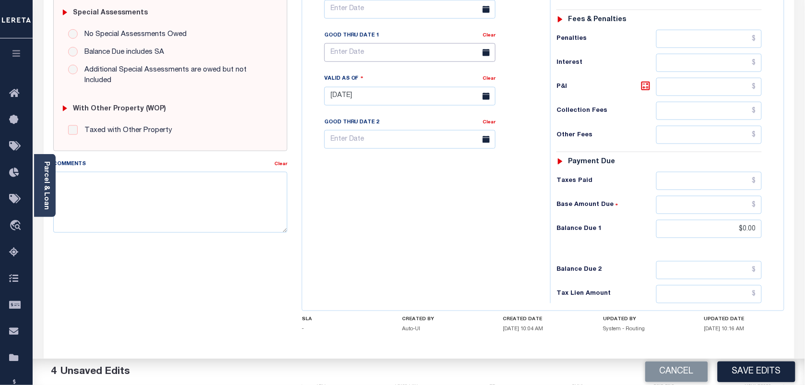
click at [386, 56] on input "text" at bounding box center [409, 52] width 171 height 19
click at [421, 190] on span "28" at bounding box center [419, 184] width 19 height 19
type input "[DATE]"
click at [747, 373] on button "Save Edits" at bounding box center [756, 371] width 78 height 21
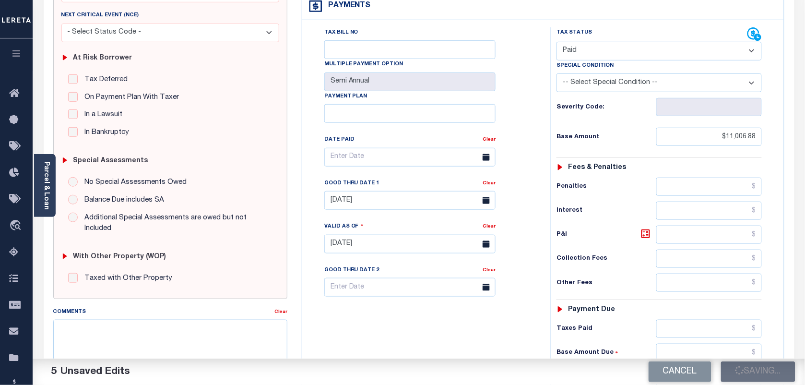
checkbox input "false"
type input "$11,006.88"
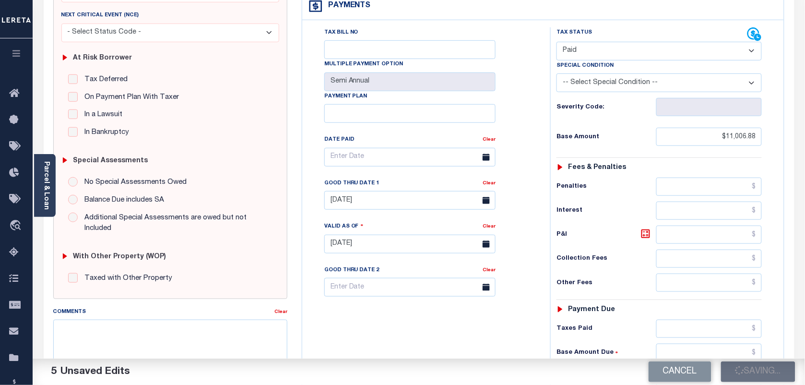
type input "$0"
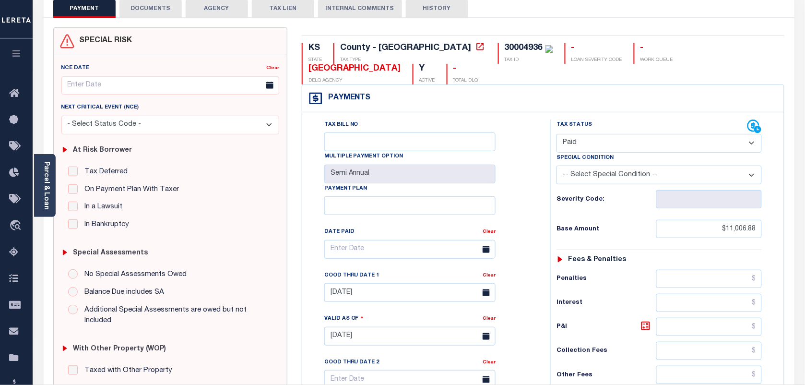
click at [152, 13] on button "DOCUMENTS" at bounding box center [150, 9] width 62 height 18
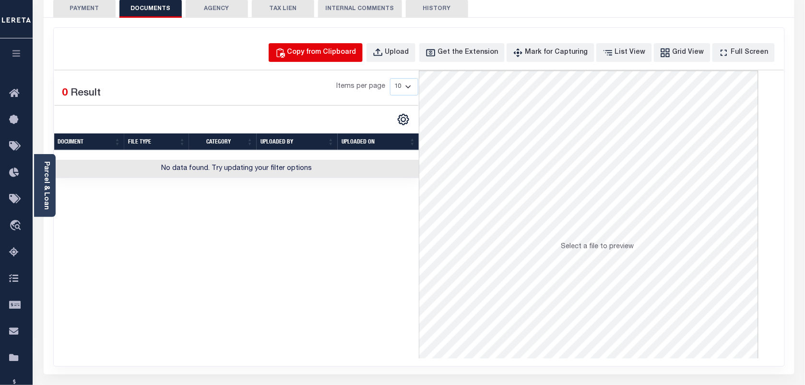
click at [317, 59] on button "Copy from Clipboard" at bounding box center [316, 52] width 94 height 19
select select "POP"
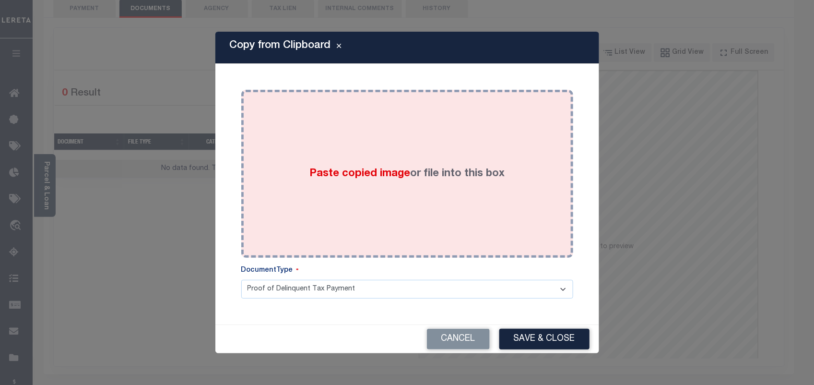
click at [392, 157] on div "Paste copied image or file into this box" at bounding box center [406, 173] width 317 height 153
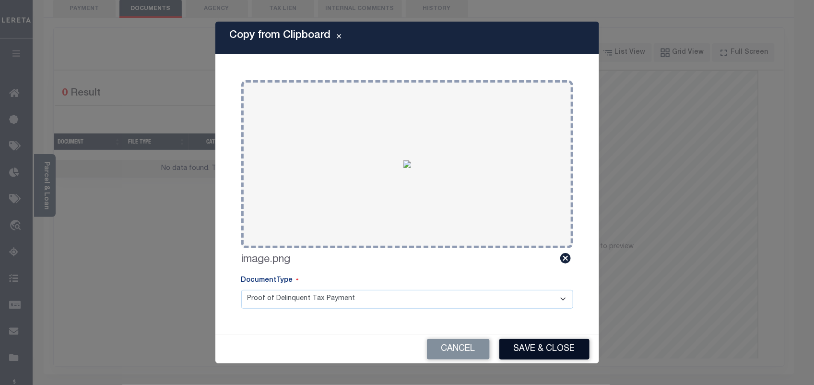
click at [519, 355] on button "Save & Close" at bounding box center [544, 349] width 90 height 21
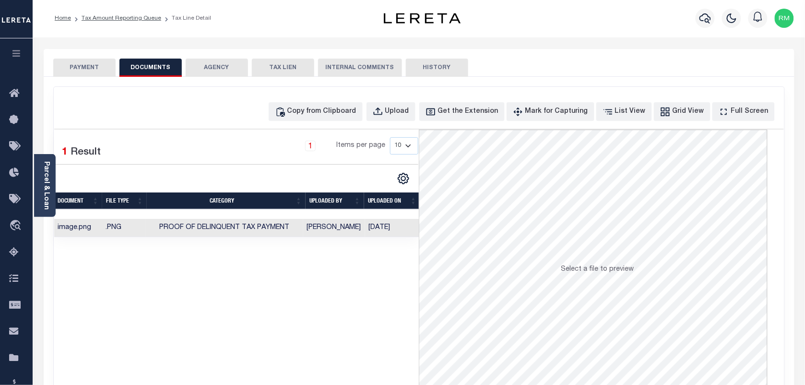
scroll to position [0, 0]
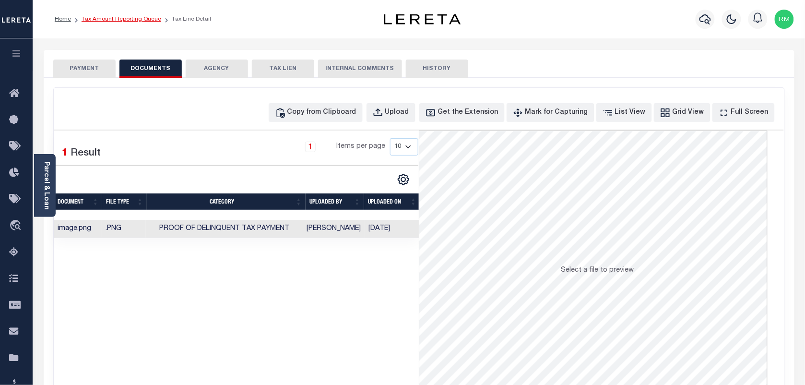
click at [140, 20] on link "Tax Amount Reporting Queue" at bounding box center [122, 19] width 80 height 6
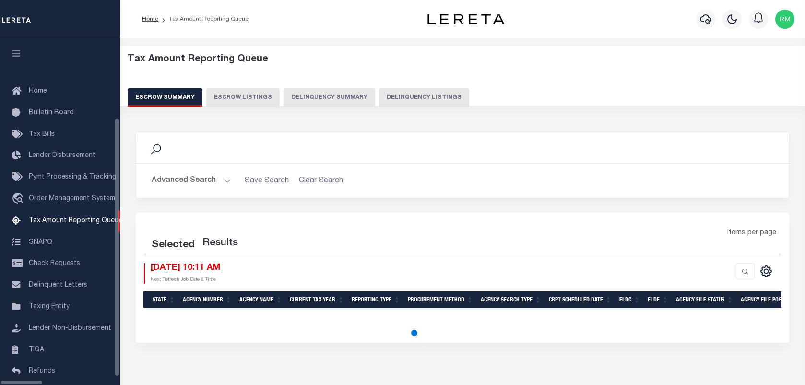
select select "100"
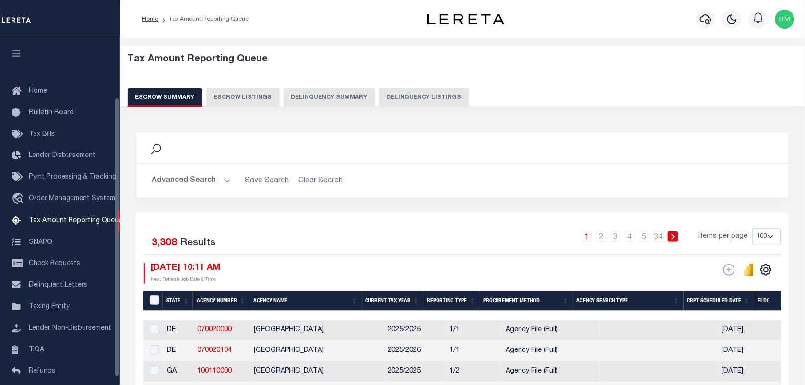
scroll to position [73, 0]
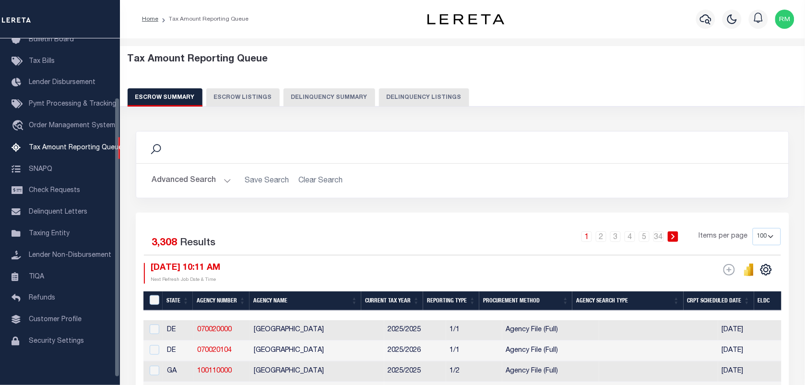
click at [414, 102] on button "Delinquency Listings" at bounding box center [424, 97] width 90 height 18
select select "100"
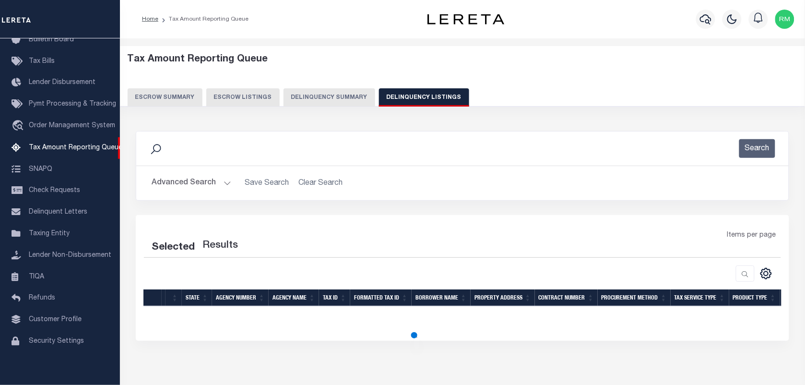
select select "100"
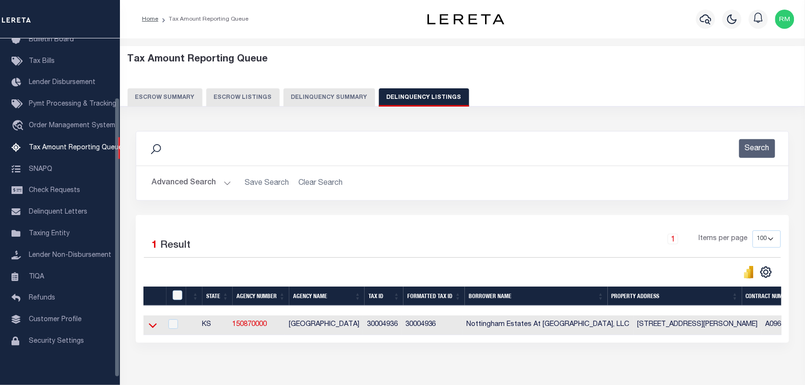
click at [150, 327] on icon at bounding box center [153, 325] width 8 height 10
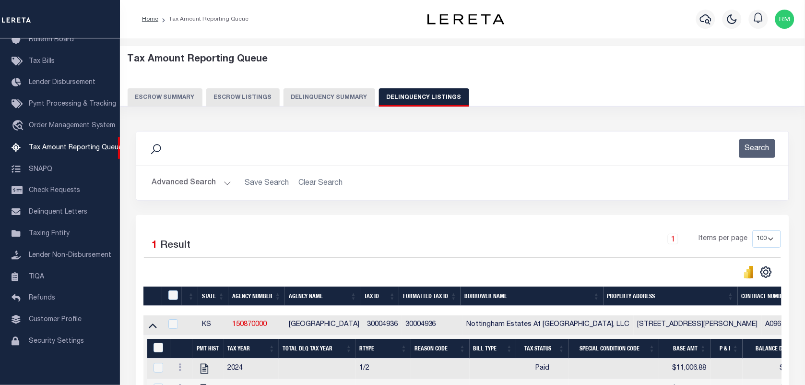
scroll to position [106, 0]
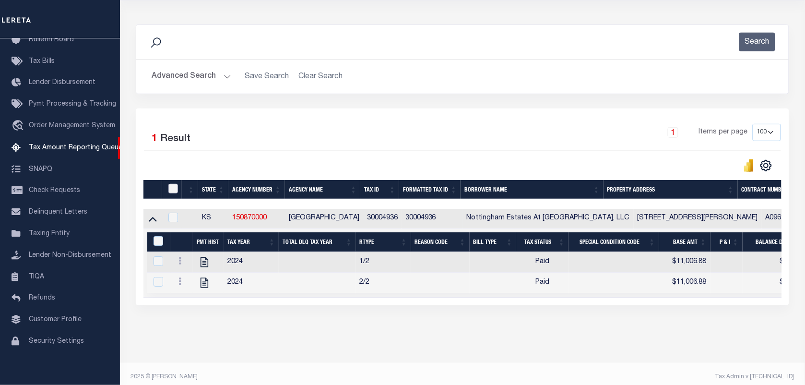
click at [169, 188] on input "checkbox" at bounding box center [173, 189] width 10 height 10
checkbox input "true"
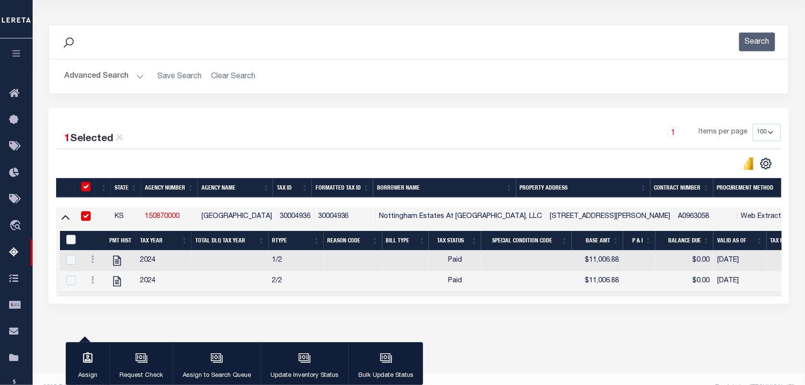
click at [66, 241] on input "&nbsp;" at bounding box center [71, 240] width 10 height 10
checkbox input "true"
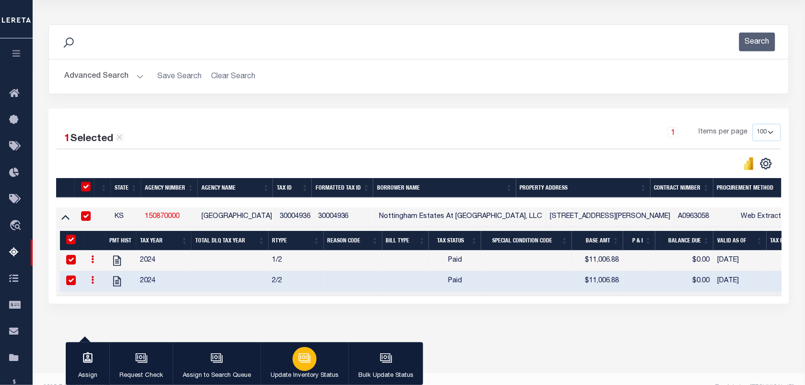
click at [299, 361] on icon "button" at bounding box center [304, 357] width 10 height 8
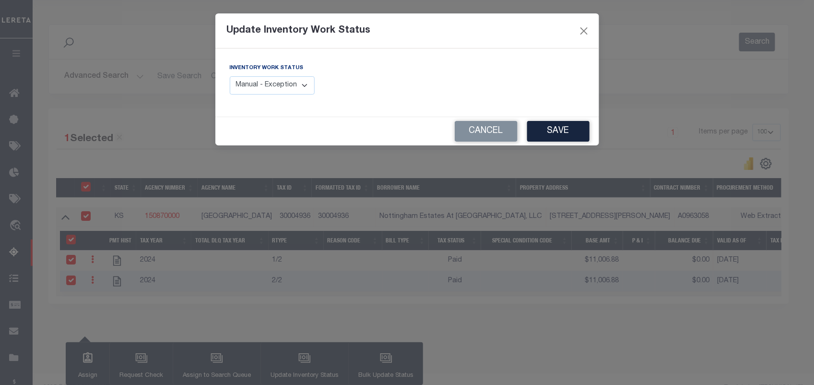
click at [266, 91] on select "Manual - Exception Pended - Awaiting Search Late Add Exception Completed" at bounding box center [272, 85] width 85 height 19
select select "4"
click at [230, 76] on select "Manual - Exception Pended - Awaiting Search Late Add Exception Completed" at bounding box center [272, 85] width 85 height 19
click at [564, 133] on button "Save" at bounding box center [558, 131] width 62 height 21
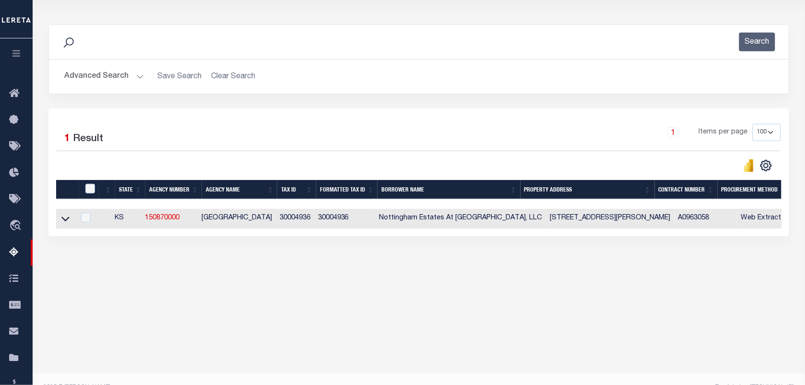
click at [128, 76] on button "Advanced Search" at bounding box center [104, 76] width 80 height 19
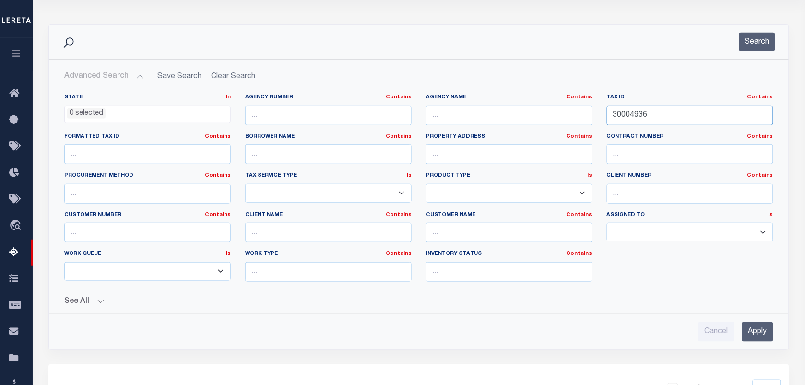
click at [660, 110] on input "30004936" at bounding box center [690, 116] width 166 height 20
paste input "5017"
type input "30005017"
click at [760, 37] on button "Search" at bounding box center [757, 42] width 36 height 19
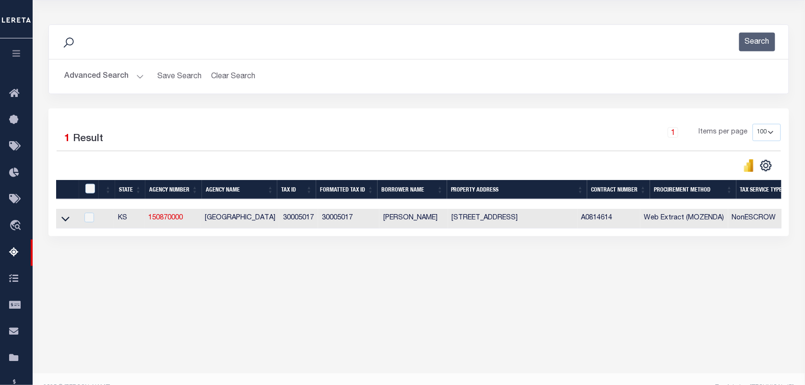
drag, startPoint x: 66, startPoint y: 223, endPoint x: 232, endPoint y: 140, distance: 185.5
click at [66, 222] on icon at bounding box center [65, 219] width 8 height 5
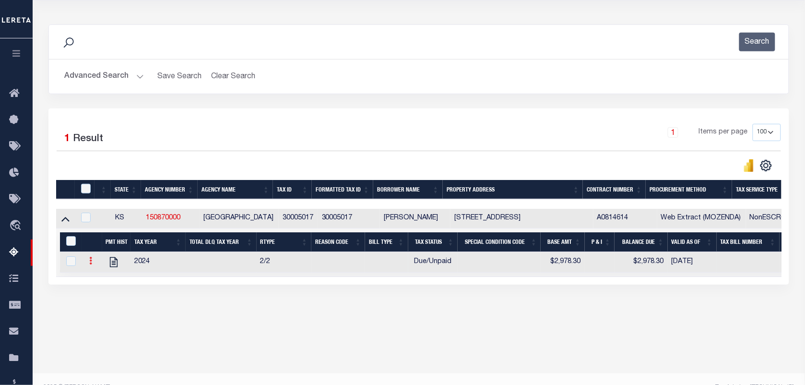
click at [92, 265] on link at bounding box center [90, 262] width 11 height 8
click at [101, 281] on img "" at bounding box center [102, 276] width 10 height 10
checkbox input "true"
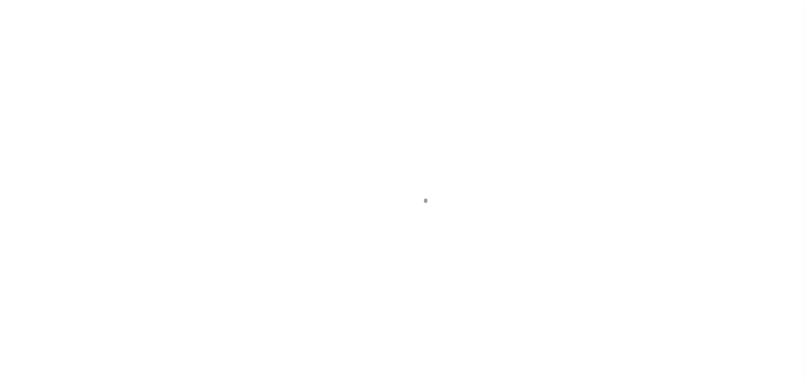
select select "DUE"
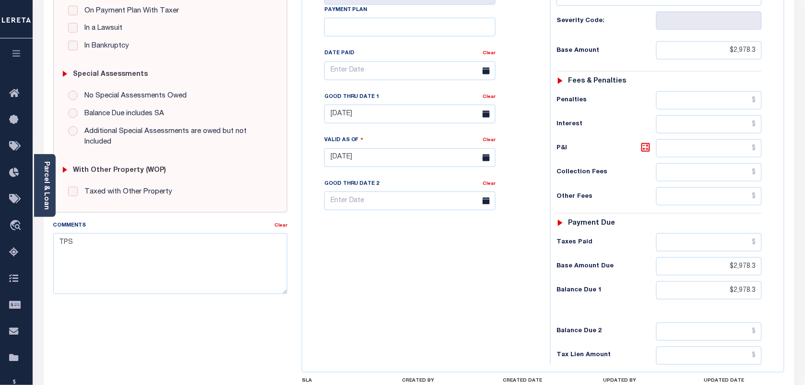
scroll to position [240, 0]
click at [739, 295] on input "$2,978.3" at bounding box center [709, 289] width 106 height 18
type input "$0.00"
type input "[DATE]"
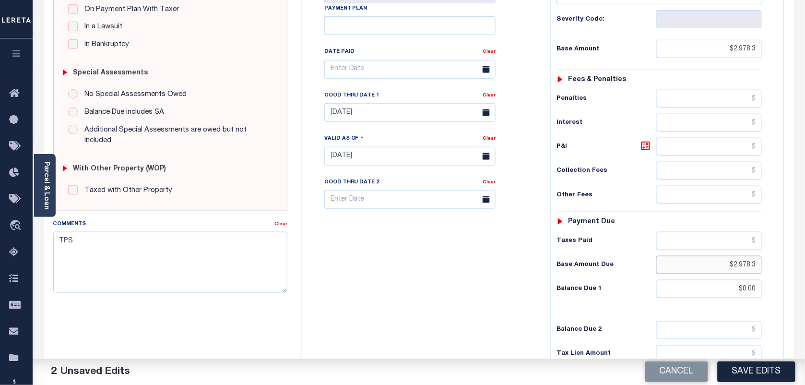
click at [746, 274] on input "$2,978.3" at bounding box center [709, 265] width 106 height 18
type input "$.00"
click at [744, 49] on input "$2,978.3" at bounding box center [709, 49] width 106 height 18
click at [744, 50] on input "$2,978.3" at bounding box center [709, 49] width 106 height 18
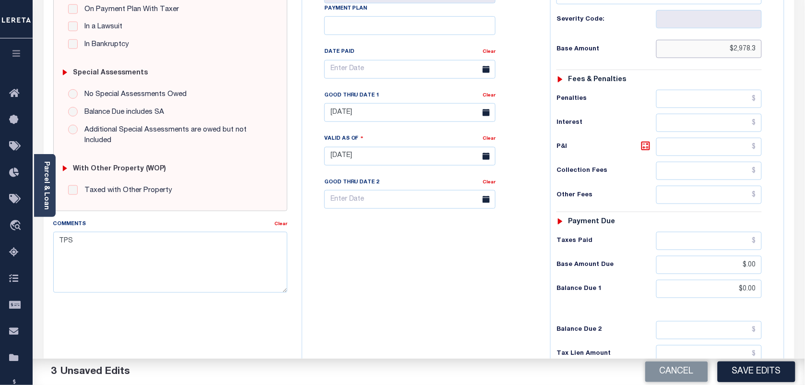
paste input "0"
type input "$2,978.30"
click at [392, 111] on input "05/10/2025" at bounding box center [409, 112] width 171 height 19
click at [416, 245] on span "28" at bounding box center [419, 244] width 19 height 19
type input "[DATE]"
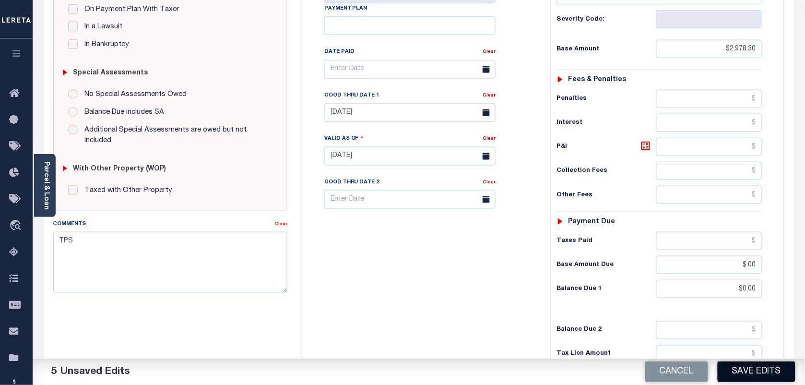
click at [752, 378] on button "Save Edits" at bounding box center [756, 371] width 78 height 21
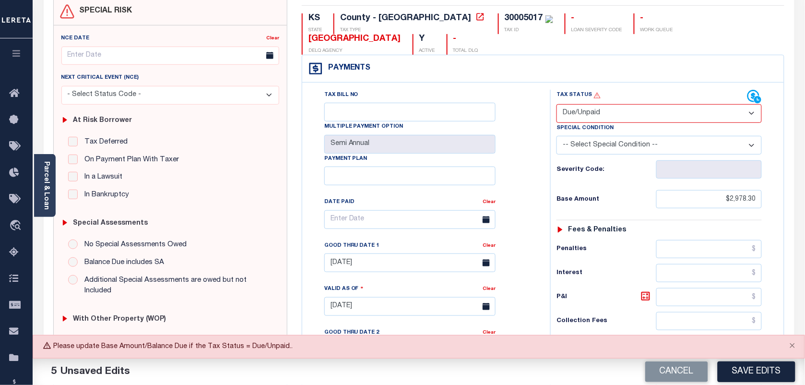
scroll to position [60, 0]
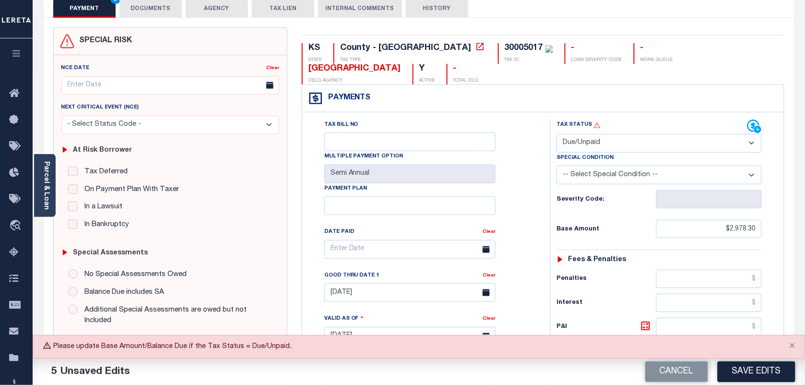
click at [598, 146] on select "- Select Status Code - Open Due/Unpaid Paid Incomplete No Tax Due Internal Refu…" at bounding box center [658, 143] width 205 height 19
select select "PYD"
click at [556, 135] on select "- Select Status Code - Open Due/Unpaid Paid Incomplete No Tax Due Internal Refu…" at bounding box center [658, 143] width 205 height 19
click at [749, 377] on button "Save Edits" at bounding box center [756, 371] width 78 height 21
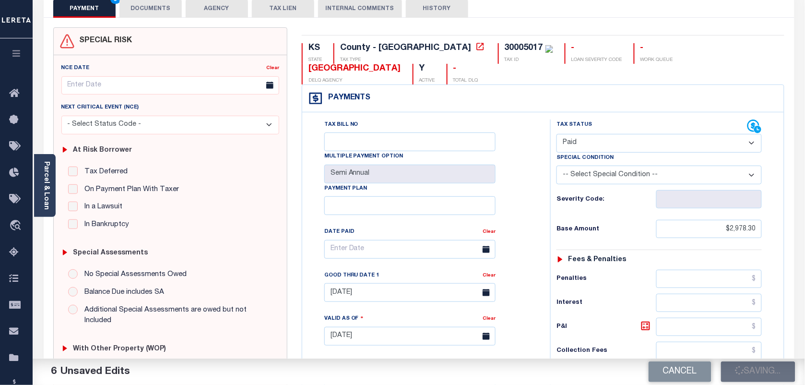
checkbox input "false"
type input "$2,978.3"
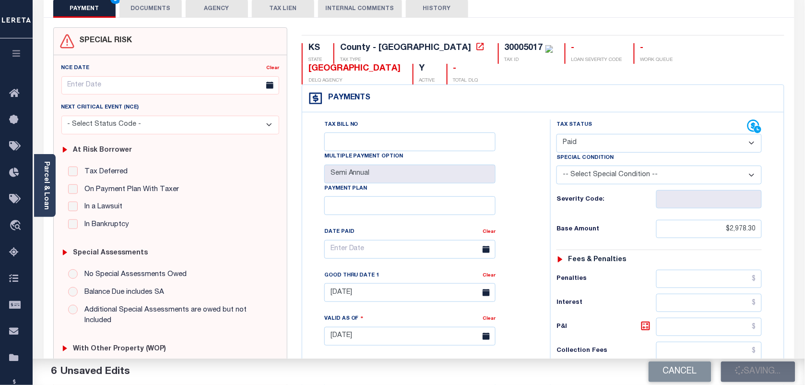
type input "$0"
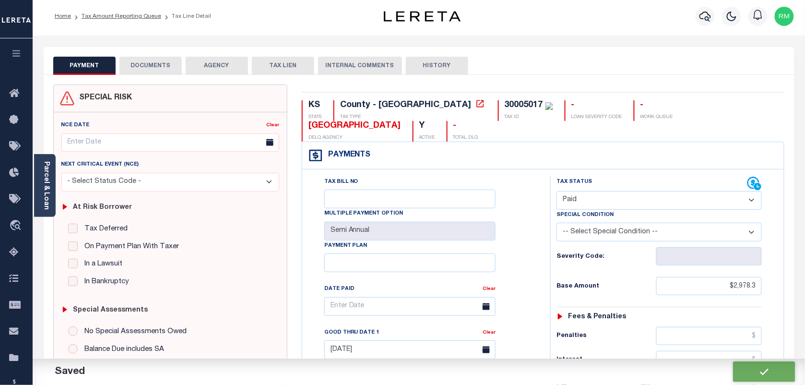
scroll to position [0, 0]
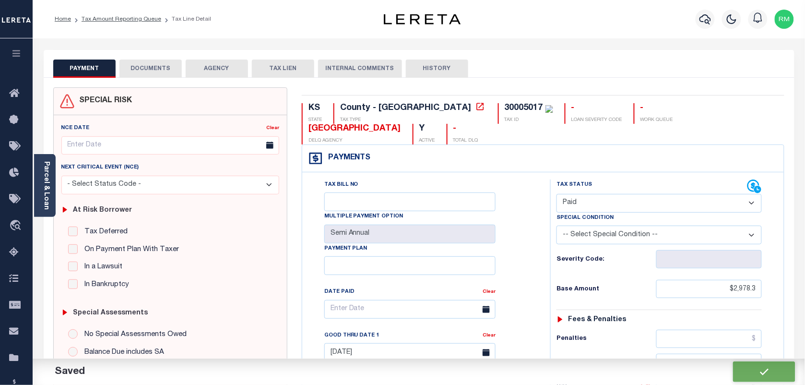
click at [159, 68] on button "DOCUMENTS" at bounding box center [150, 68] width 62 height 18
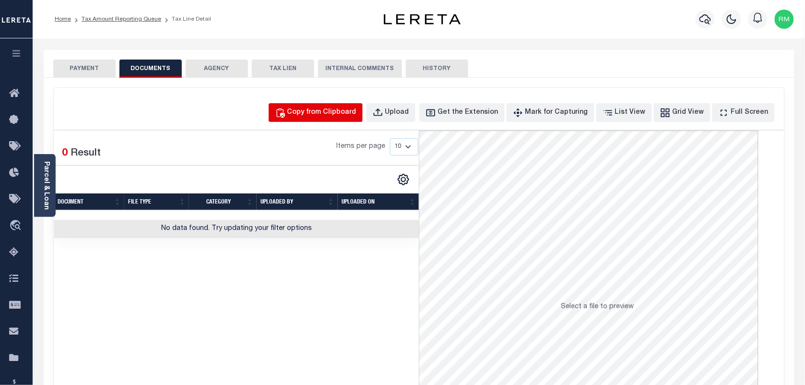
click at [338, 117] on div "Copy from Clipboard" at bounding box center [321, 112] width 69 height 11
select select "POP"
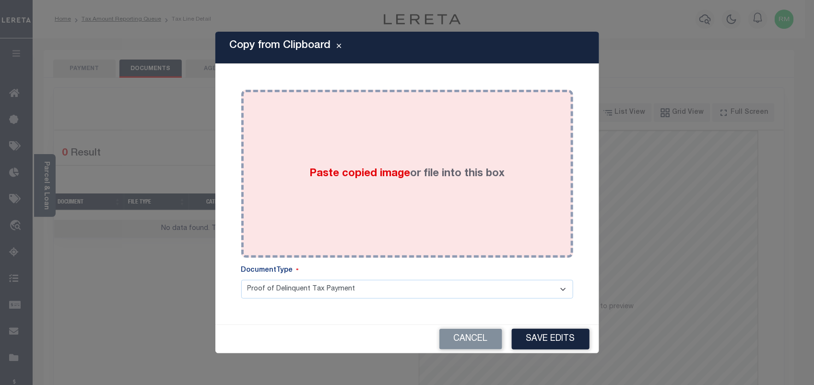
click at [346, 195] on div "Paste copied image or file into this box" at bounding box center [406, 173] width 317 height 153
click at [416, 214] on div "Paste copied image or file into this box" at bounding box center [406, 173] width 317 height 153
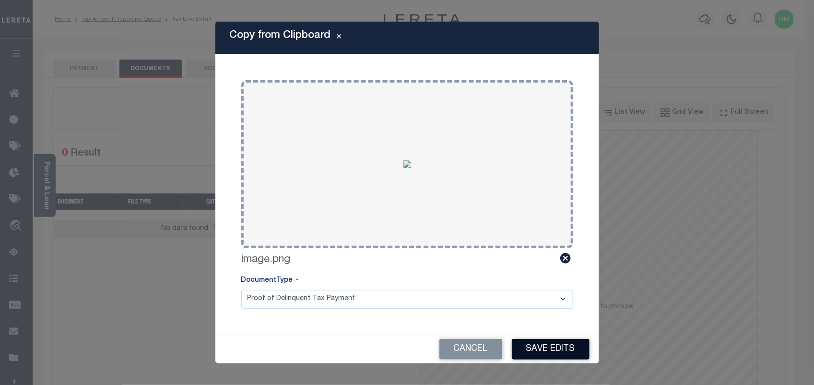
click at [557, 348] on button "Save Edits" at bounding box center [551, 349] width 78 height 21
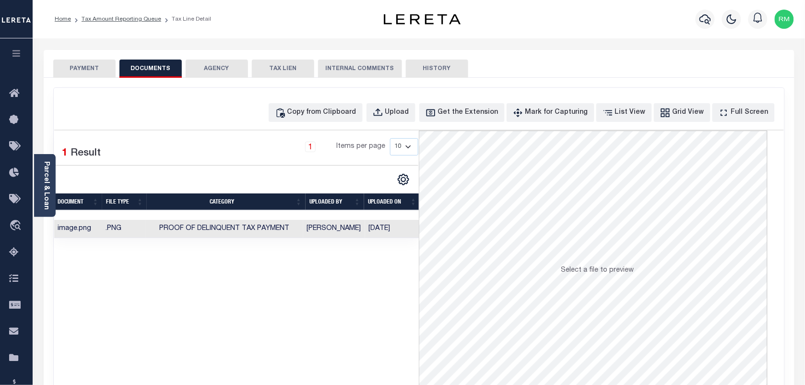
click at [129, 26] on ol "Home Tax Amount Reporting Queue Tax Line Detail" at bounding box center [133, 19] width 172 height 20
click at [133, 16] on link "Tax Amount Reporting Queue" at bounding box center [122, 19] width 80 height 6
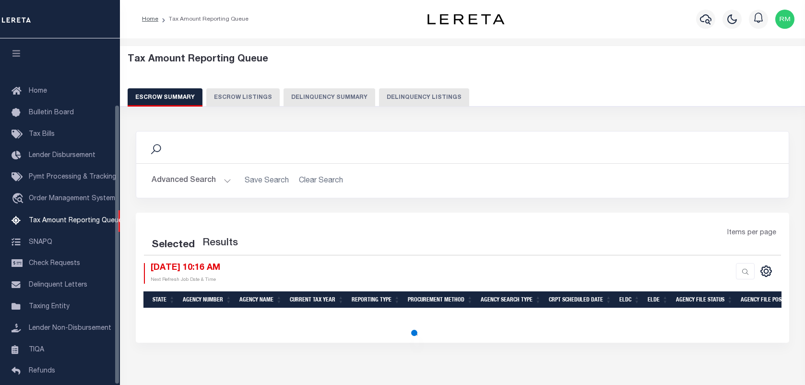
click at [406, 94] on button "Delinquency Listings" at bounding box center [424, 97] width 90 height 18
select select "100"
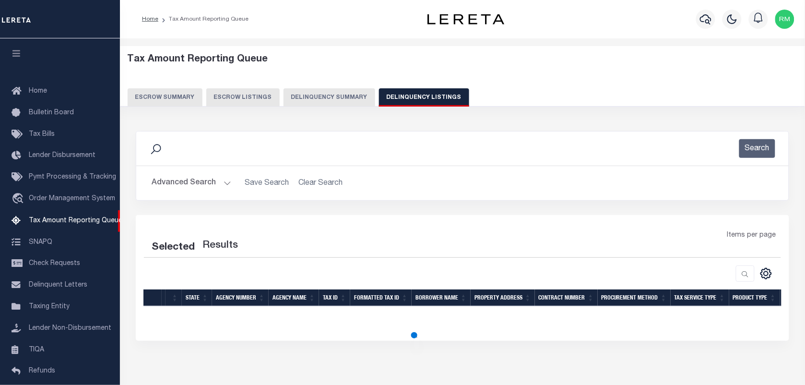
scroll to position [82, 0]
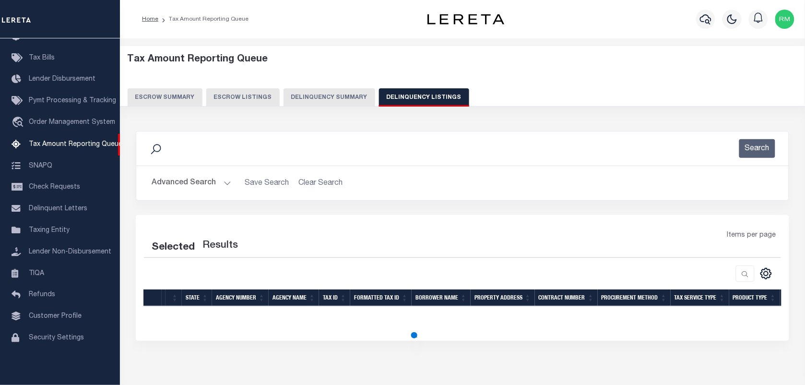
select select "100"
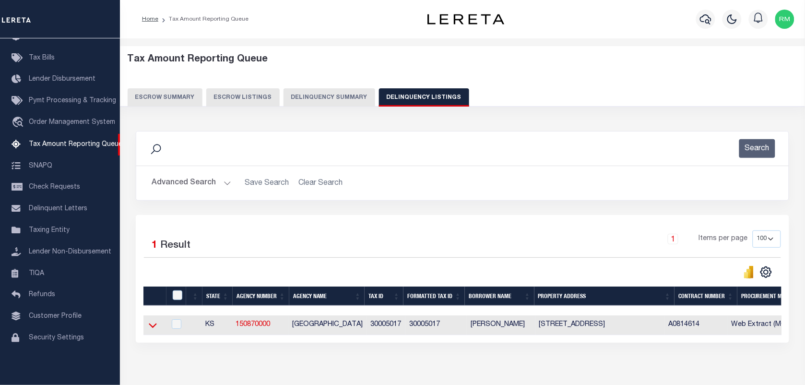
click at [153, 329] on icon at bounding box center [153, 325] width 8 height 10
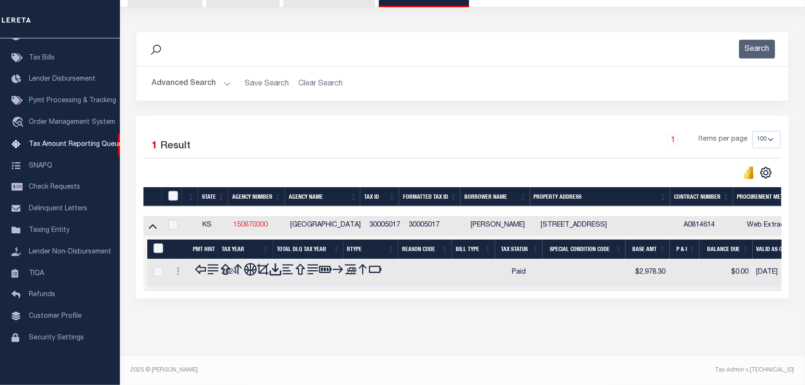
scroll to position [102, 0]
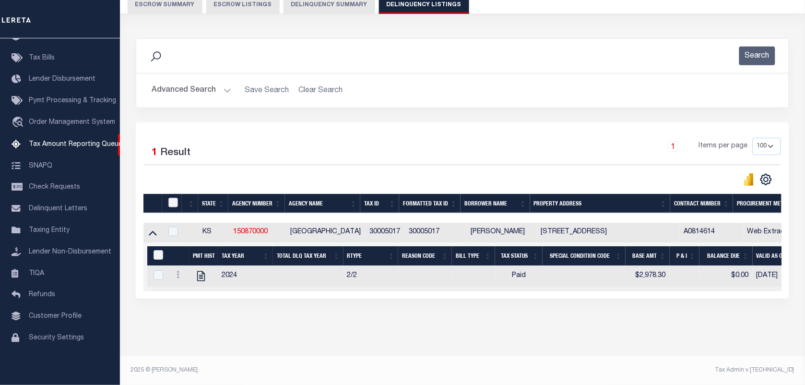
click at [173, 198] on input "checkbox" at bounding box center [173, 203] width 10 height 10
checkbox input "true"
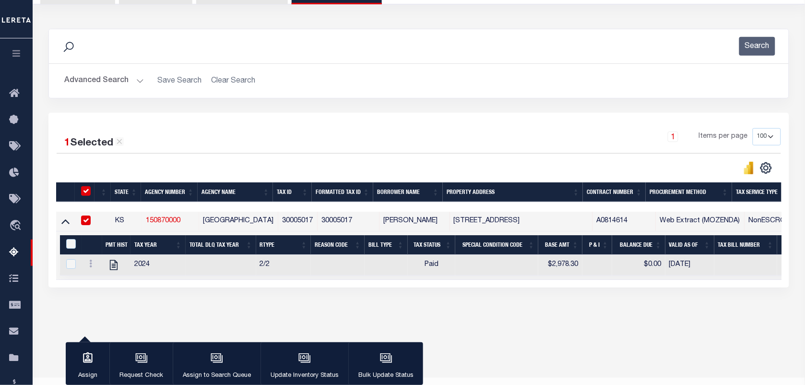
scroll to position [101, 0]
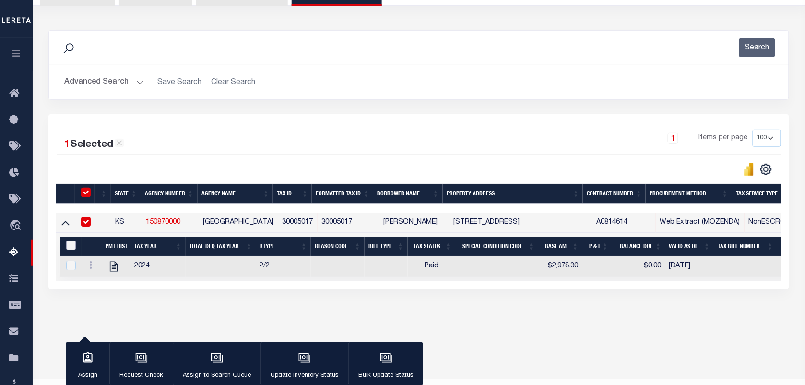
click at [73, 246] on input "&nbsp;" at bounding box center [71, 245] width 10 height 10
checkbox input "true"
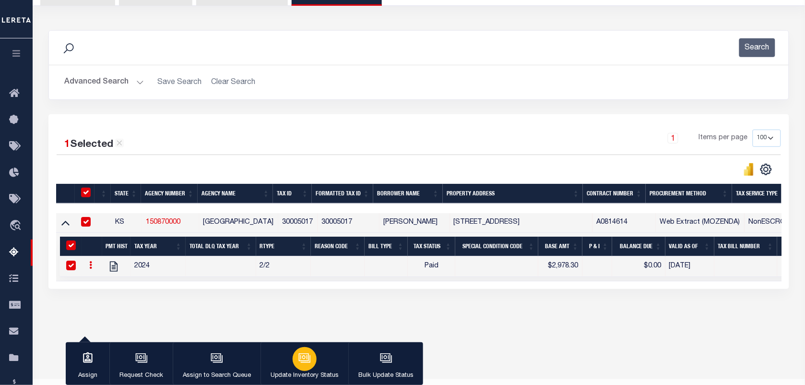
click at [296, 362] on div "button" at bounding box center [305, 359] width 24 height 24
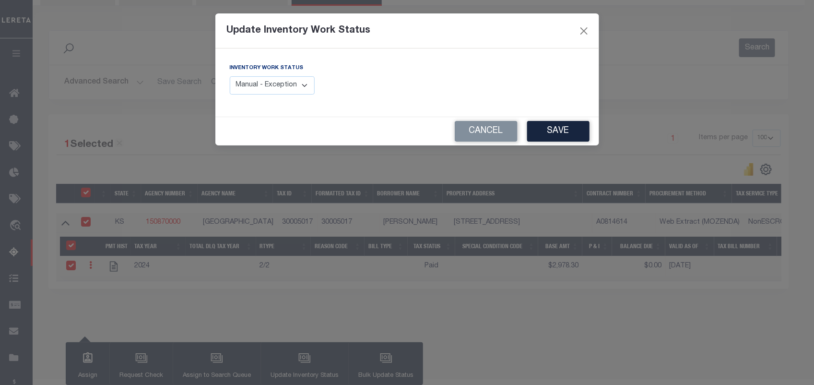
click at [281, 90] on select "Manual - Exception Pended - Awaiting Search Late Add Exception Completed" at bounding box center [272, 85] width 85 height 19
select select "4"
click at [230, 76] on select "Manual - Exception Pended - Awaiting Search Late Add Exception Completed" at bounding box center [272, 85] width 85 height 19
click at [542, 130] on button "Save" at bounding box center [558, 131] width 62 height 21
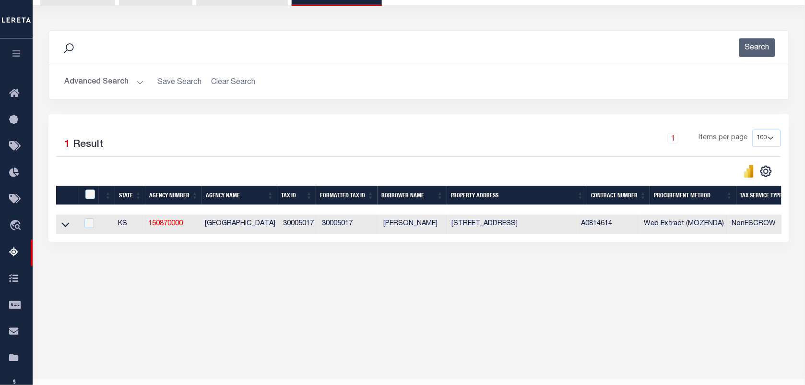
click at [138, 87] on button "Advanced Search" at bounding box center [104, 82] width 80 height 19
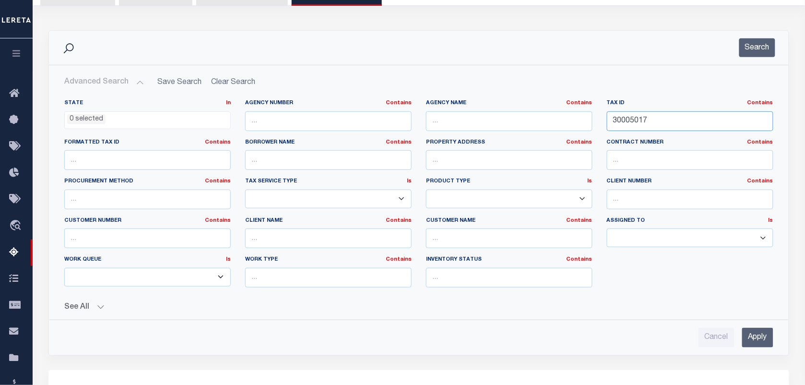
click at [666, 117] on input "30005017" at bounding box center [690, 121] width 166 height 20
paste input "6930"
type input "30006930"
click at [753, 344] on input "Apply" at bounding box center [757, 338] width 31 height 20
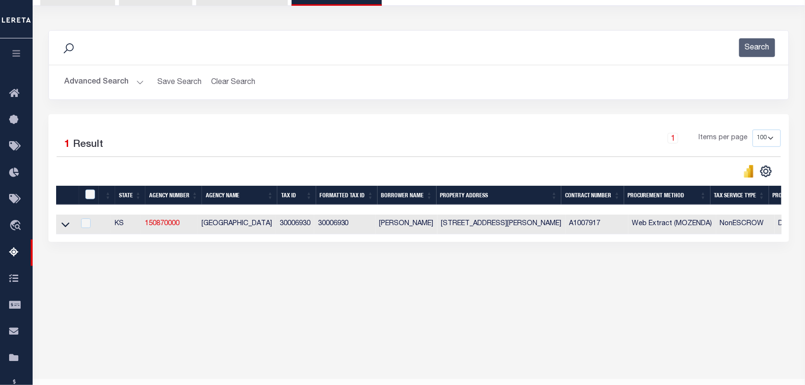
click at [66, 228] on icon at bounding box center [65, 224] width 8 height 10
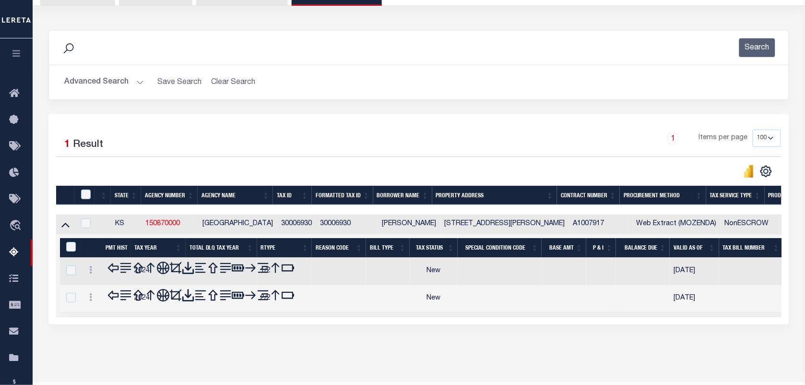
scroll to position [123, 0]
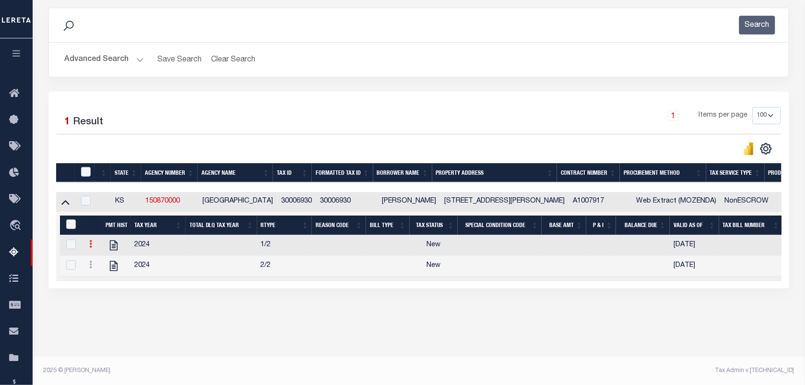
click at [92, 247] on link at bounding box center [90, 245] width 11 height 8
click at [104, 264] on img "" at bounding box center [102, 260] width 10 height 10
checkbox input "false"
checkbox input "true"
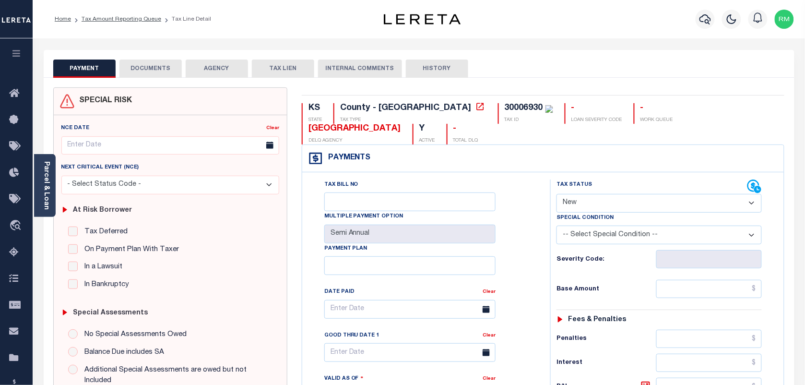
click at [617, 202] on select "- Select Status Code - Open Due/Unpaid Paid Incomplete No Tax Due Internal Refu…" at bounding box center [658, 203] width 205 height 19
select select "PYD"
click at [556, 195] on select "- Select Status Code - Open Due/Unpaid Paid Incomplete No Tax Due Internal Refu…" at bounding box center [658, 203] width 205 height 19
type input "[DATE]"
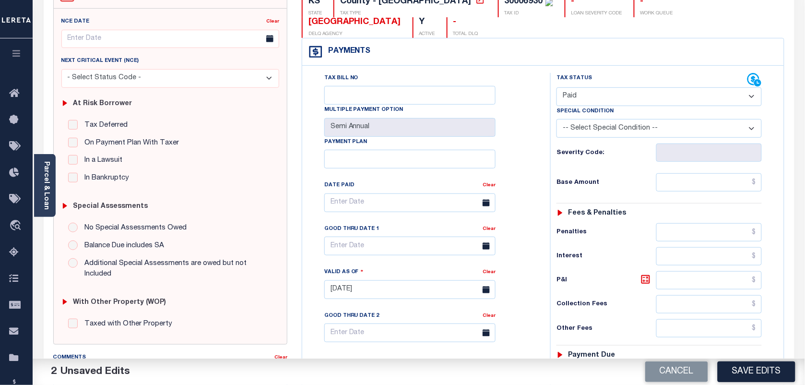
scroll to position [120, 0]
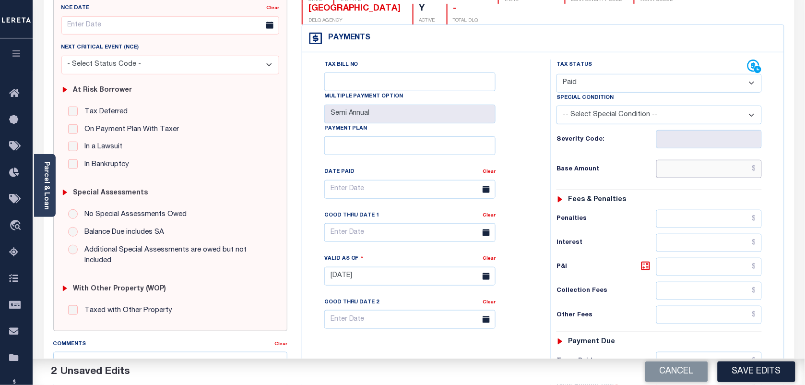
click at [678, 176] on input "text" at bounding box center [709, 169] width 106 height 18
paste input "3,411.94"
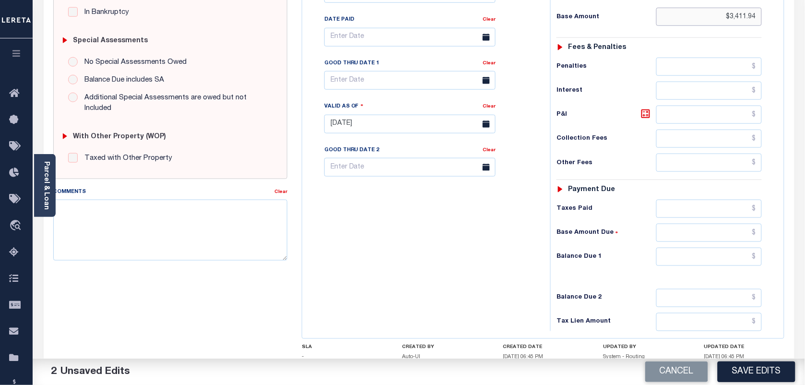
scroll to position [300, 0]
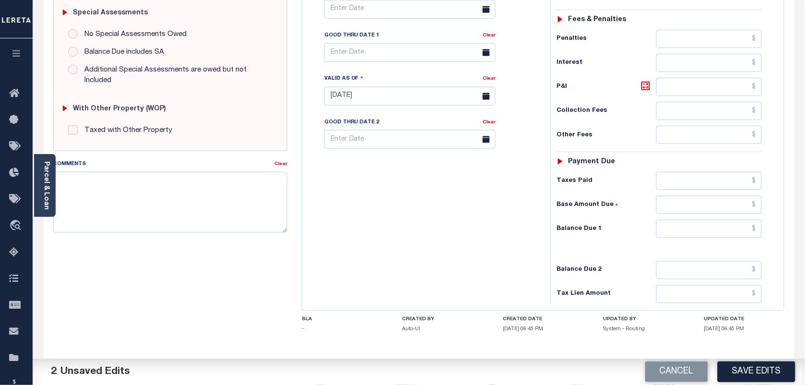
type input "$3,411.94"
click at [686, 231] on input "text" at bounding box center [709, 229] width 106 height 18
type input "$0.00"
click at [355, 50] on input "text" at bounding box center [409, 52] width 171 height 19
click at [420, 185] on span "28" at bounding box center [419, 184] width 19 height 19
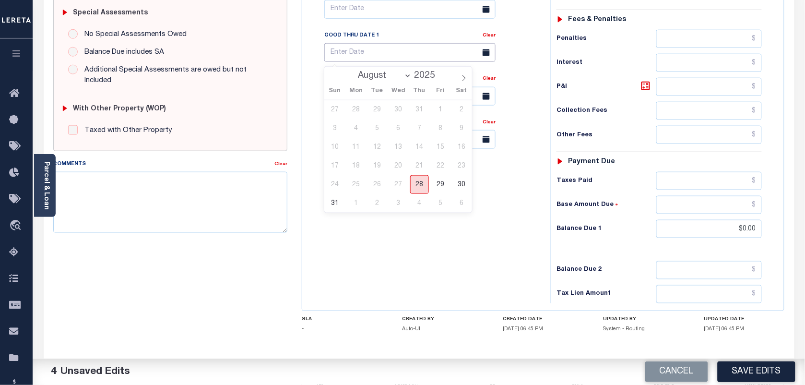
type input "[DATE]"
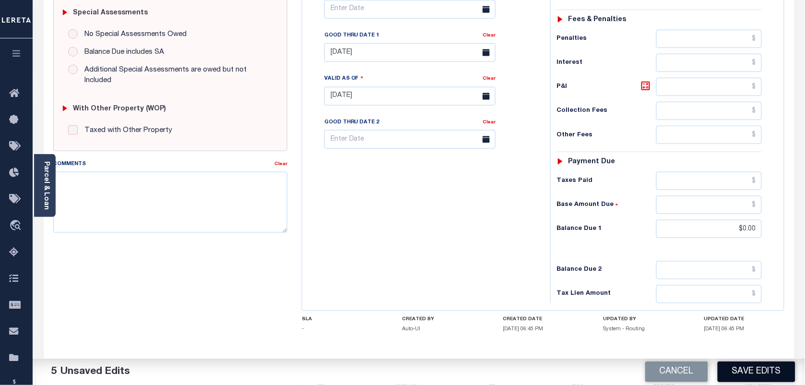
click at [747, 368] on button "Save Edits" at bounding box center [756, 371] width 78 height 21
checkbox input "false"
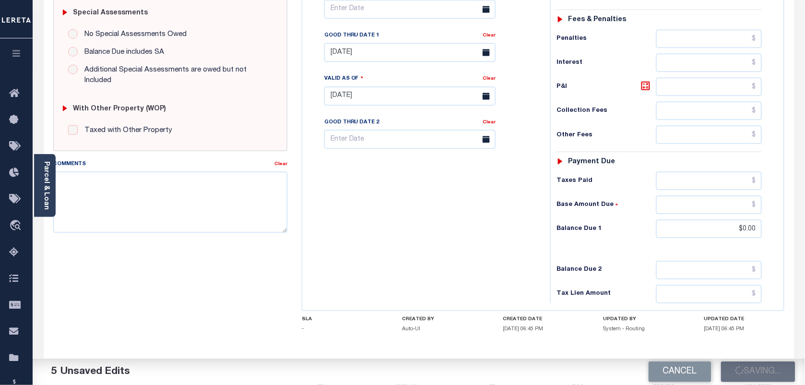
type input "$3,411.94"
type input "$0"
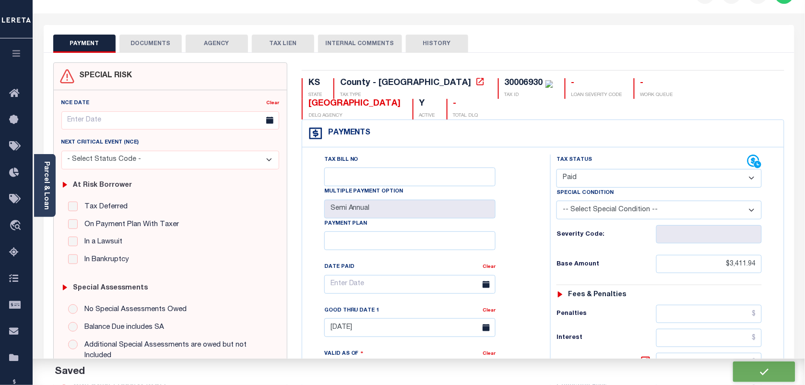
scroll to position [0, 0]
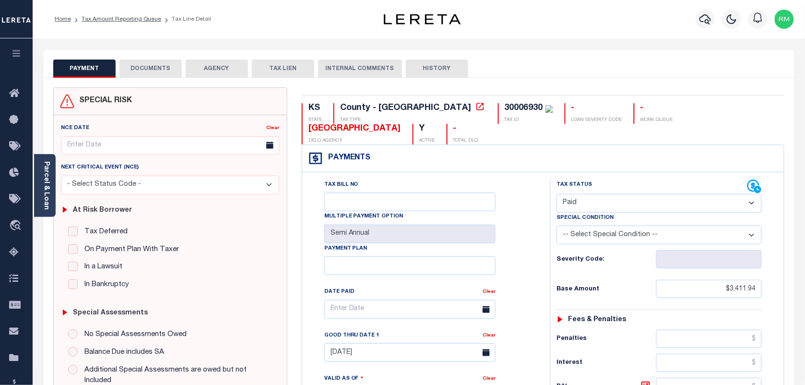
click at [162, 64] on button "DOCUMENTS" at bounding box center [150, 68] width 62 height 18
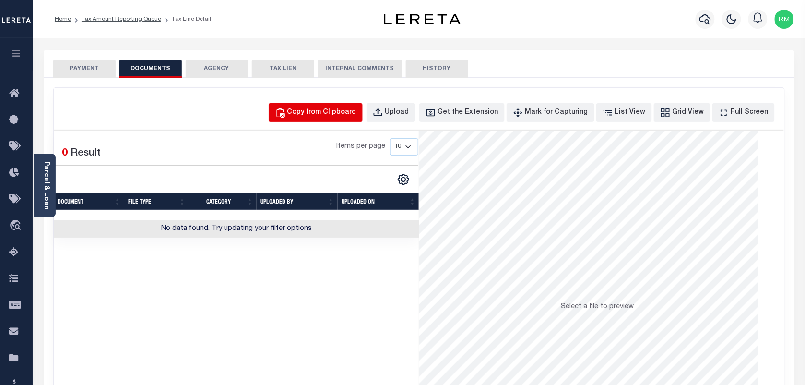
click at [334, 114] on div "Copy from Clipboard" at bounding box center [321, 112] width 69 height 11
select select "POP"
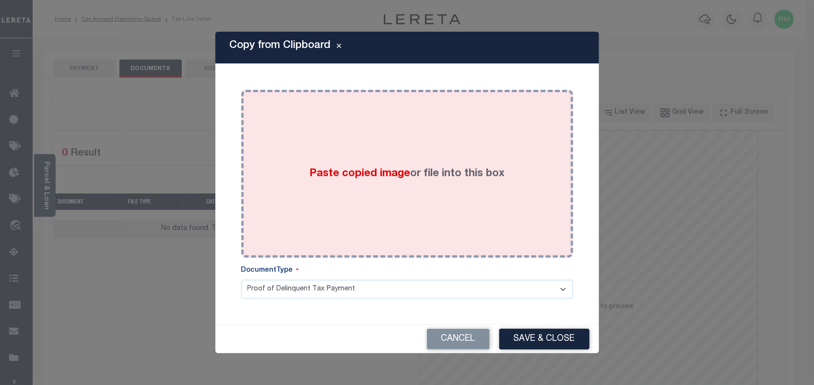
click at [389, 205] on div "Paste copied image or file into this box" at bounding box center [406, 173] width 317 height 153
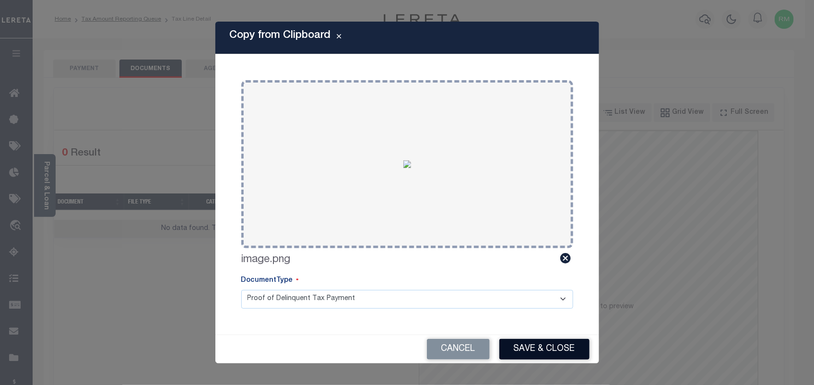
click at [530, 358] on button "Save & Close" at bounding box center [544, 349] width 90 height 21
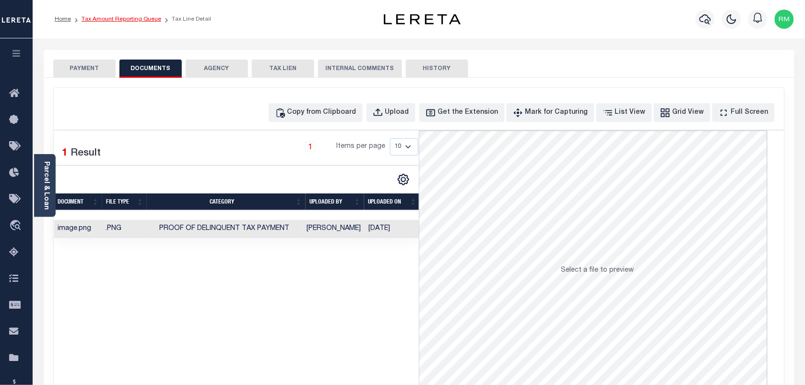
click at [105, 20] on link "Tax Amount Reporting Queue" at bounding box center [122, 19] width 80 height 6
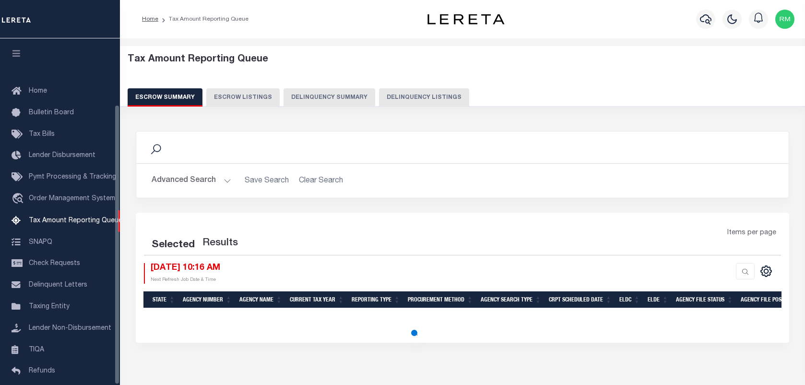
click at [418, 98] on button "Delinquency Listings" at bounding box center [424, 97] width 90 height 18
select select "100"
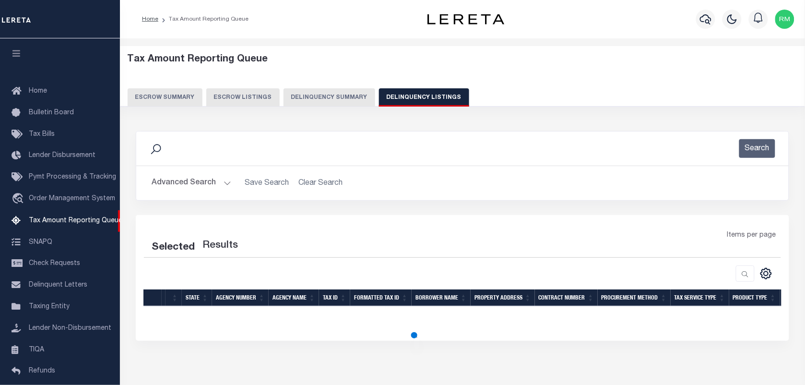
scroll to position [82, 0]
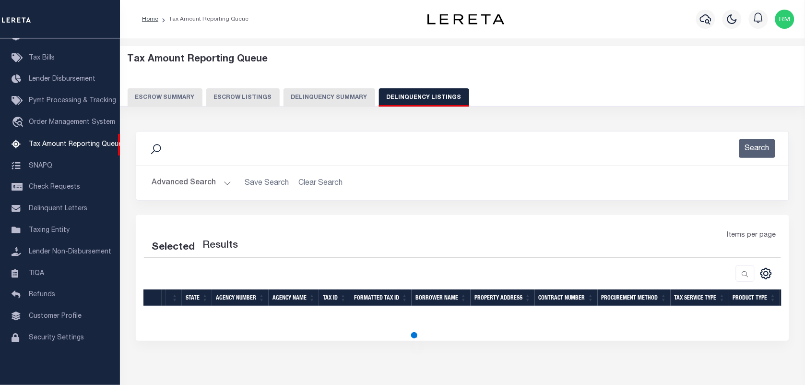
select select "100"
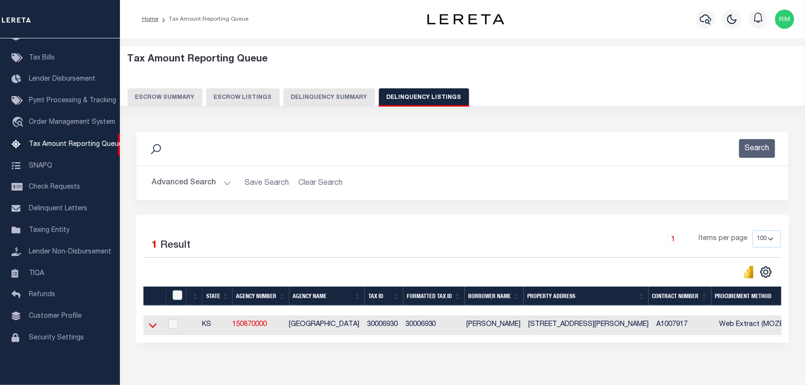
click at [151, 327] on icon at bounding box center [153, 325] width 8 height 10
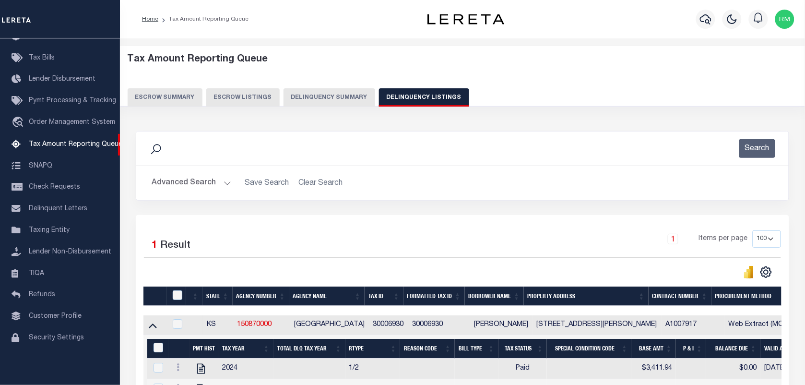
scroll to position [53, 0]
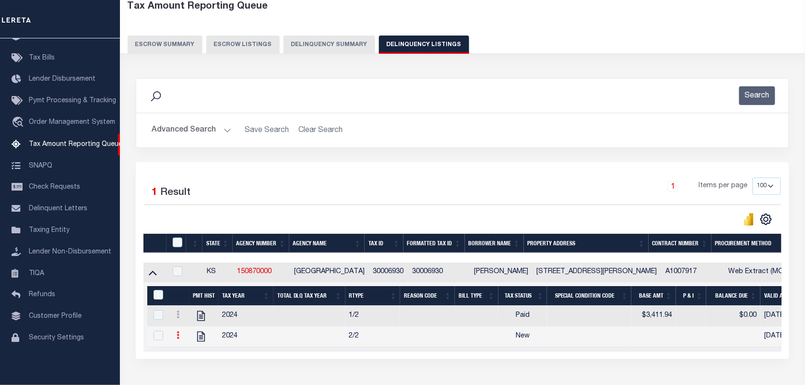
click at [178, 339] on icon at bounding box center [177, 335] width 3 height 8
click at [186, 354] on img "" at bounding box center [190, 351] width 10 height 10
checkbox input "true"
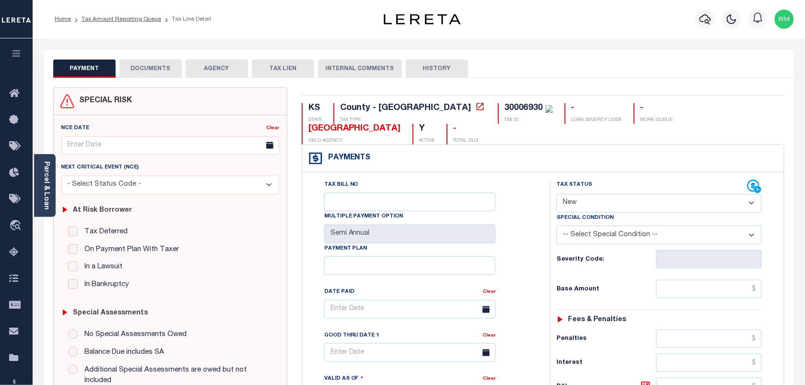
click at [631, 203] on select "- Select Status Code - Open Due/Unpaid Paid Incomplete No Tax Due Internal Refu…" at bounding box center [658, 203] width 205 height 19
select select "PYD"
click at [556, 195] on select "- Select Status Code - Open Due/Unpaid Paid Incomplete No Tax Due Internal Refu…" at bounding box center [658, 203] width 205 height 19
type input "[DATE]"
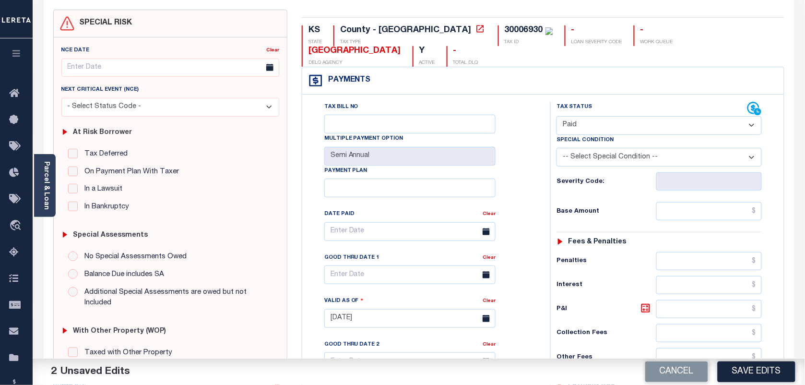
scroll to position [120, 0]
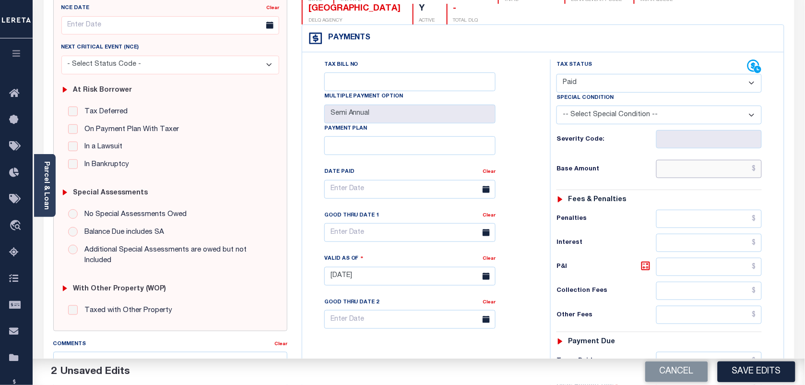
click at [691, 177] on input "text" at bounding box center [709, 169] width 106 height 18
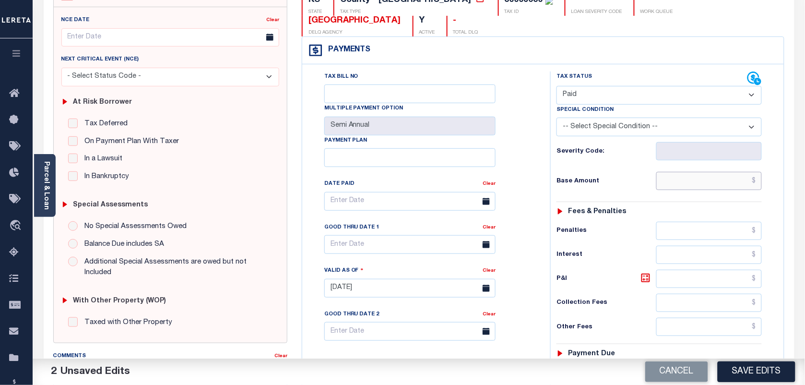
scroll to position [0, 0]
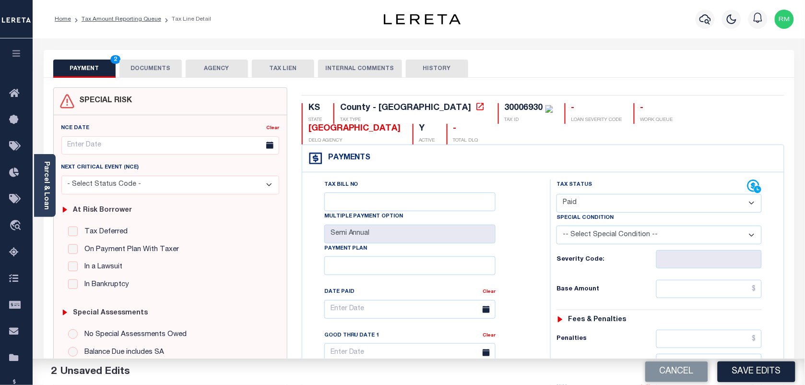
click at [141, 65] on button "DOCUMENTS" at bounding box center [150, 68] width 62 height 18
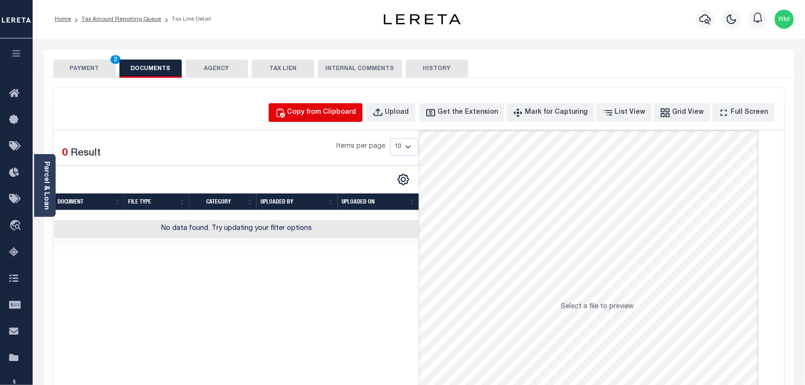
click at [328, 107] on button "Copy from Clipboard" at bounding box center [316, 112] width 94 height 19
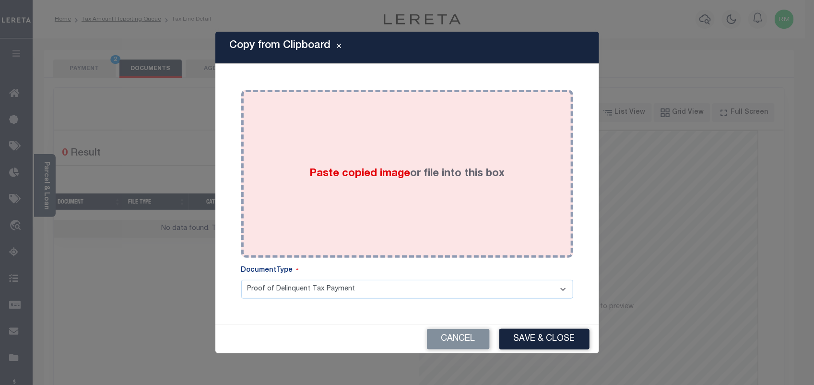
click at [314, 174] on span "Paste copied image" at bounding box center [359, 173] width 101 height 11
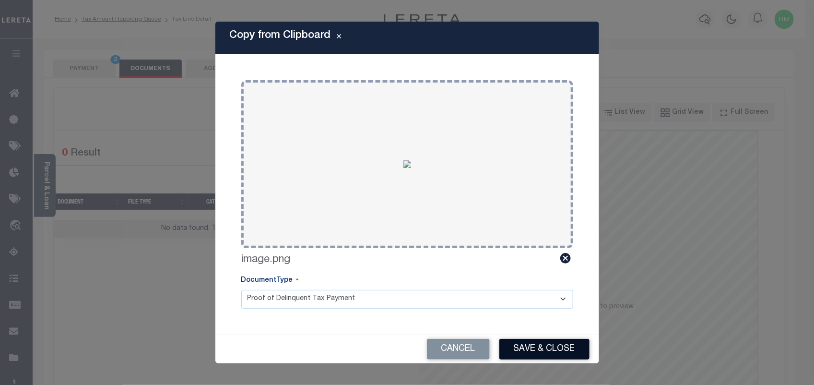
click at [527, 348] on button "Save & Close" at bounding box center [544, 349] width 90 height 21
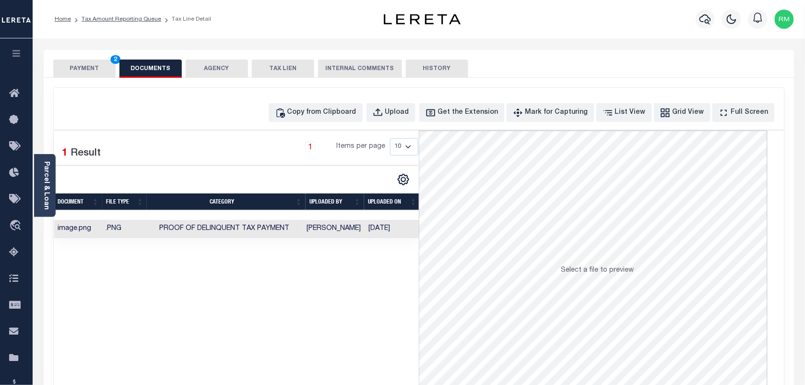
click at [85, 66] on button "PAYMENT 2" at bounding box center [84, 68] width 62 height 18
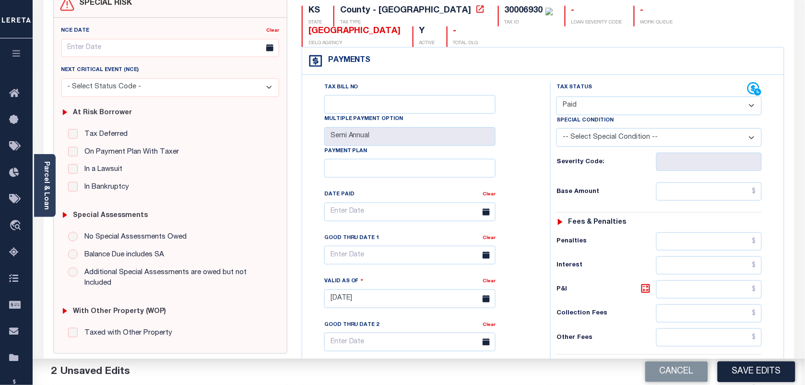
scroll to position [120, 0]
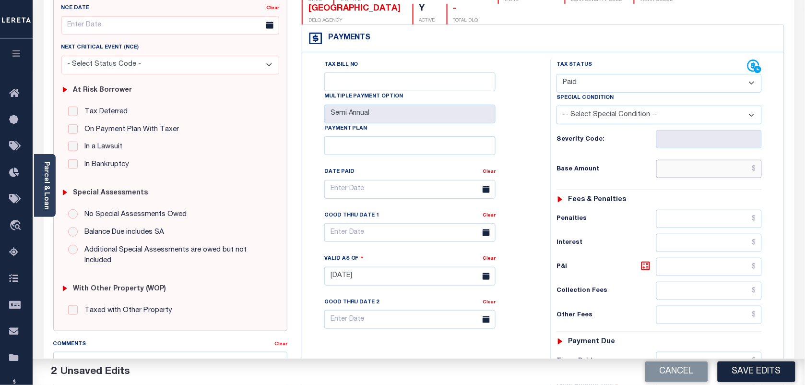
click at [701, 176] on input "text" at bounding box center [709, 169] width 106 height 18
paste input "3,411.94"
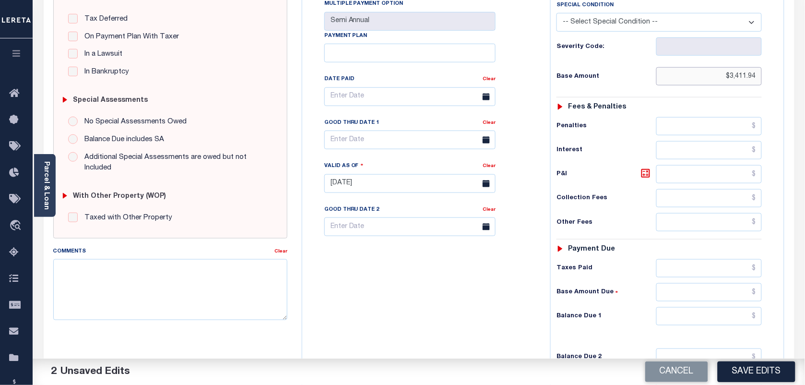
scroll to position [240, 0]
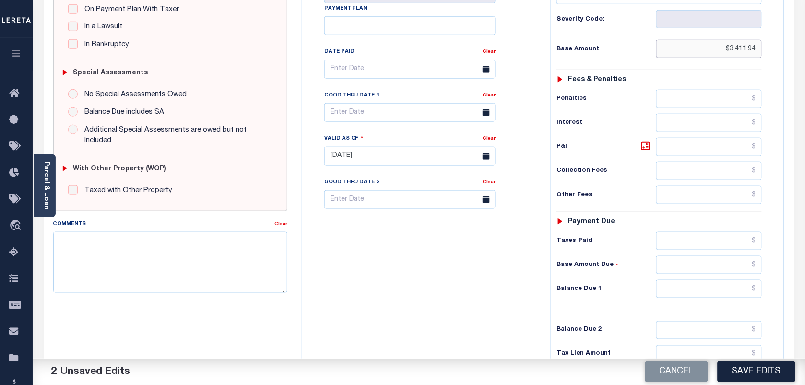
type input "$3,411.94"
click at [696, 293] on input "text" at bounding box center [709, 289] width 106 height 18
type input "$0.00"
click at [389, 121] on body "Home Tax Amount Reporting Queue Tax Line Detail" at bounding box center [402, 121] width 805 height 722
click at [413, 240] on span "28" at bounding box center [419, 244] width 19 height 19
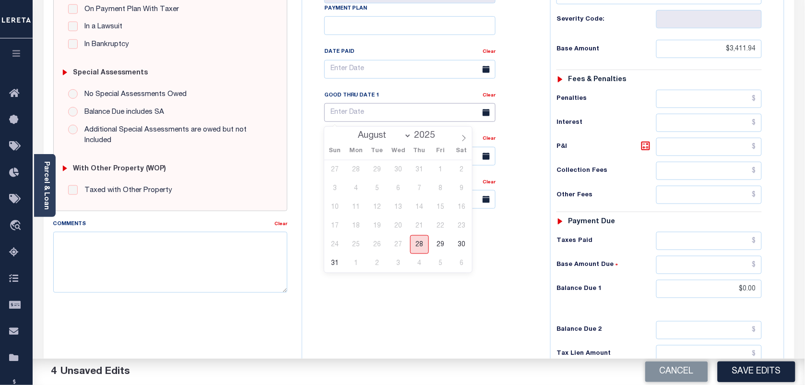
type input "[DATE]"
drag, startPoint x: 725, startPoint y: 364, endPoint x: 645, endPoint y: 358, distance: 79.8
click at [725, 364] on button "Save Edits" at bounding box center [756, 371] width 78 height 21
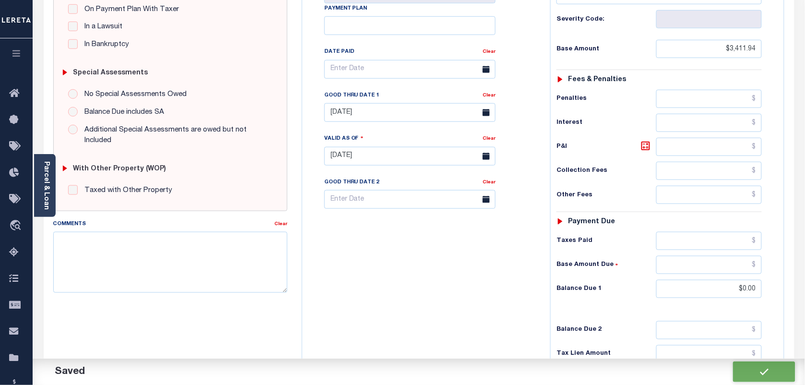
scroll to position [183, 0]
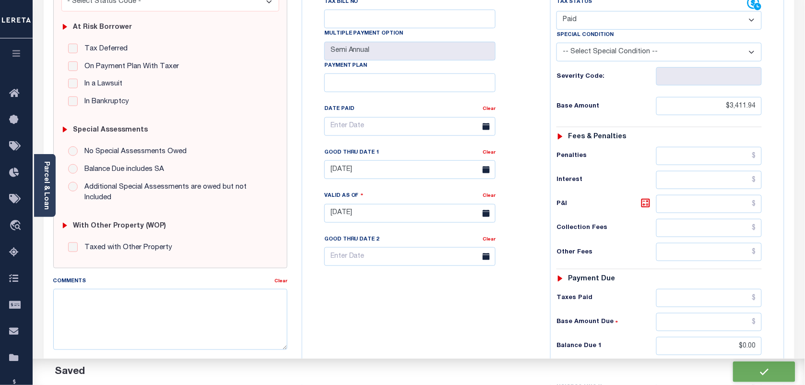
checkbox input "false"
type input "$3,411.94"
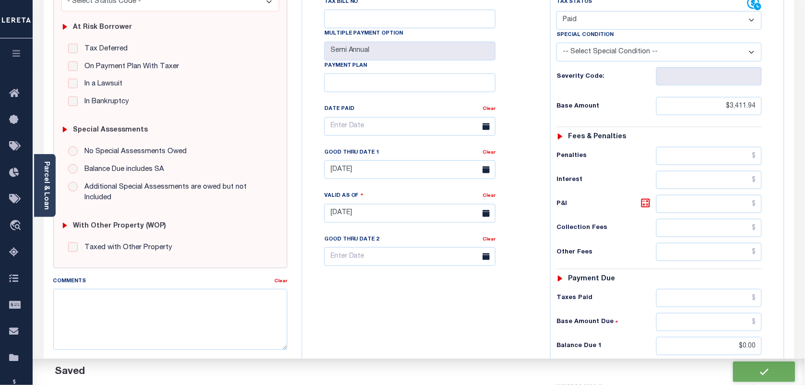
type input "$0"
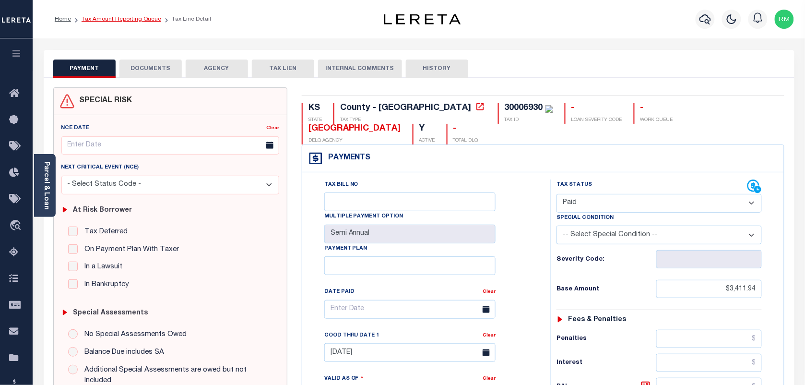
click at [144, 19] on link "Tax Amount Reporting Queue" at bounding box center [122, 19] width 80 height 6
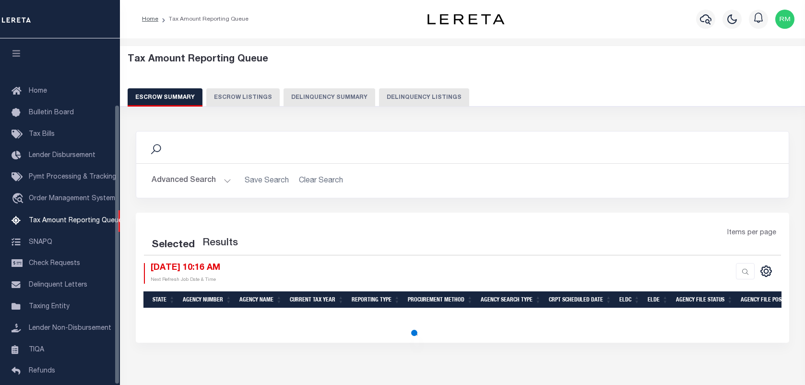
click at [408, 99] on button "Delinquency Listings" at bounding box center [424, 97] width 90 height 18
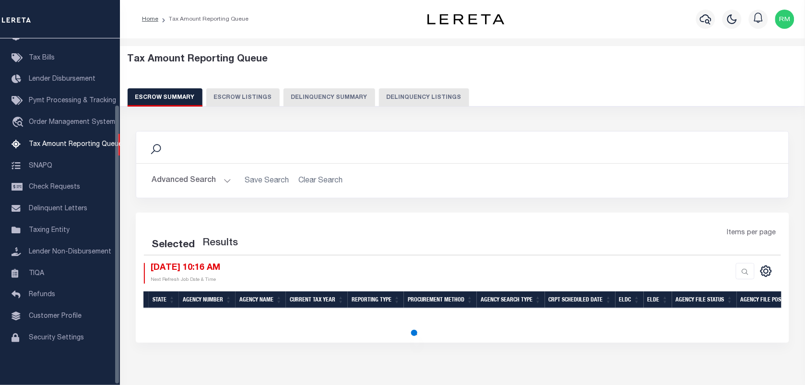
select select "100"
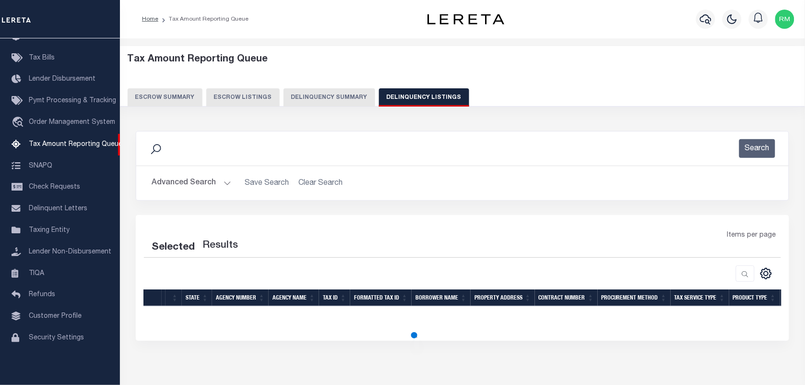
select select "100"
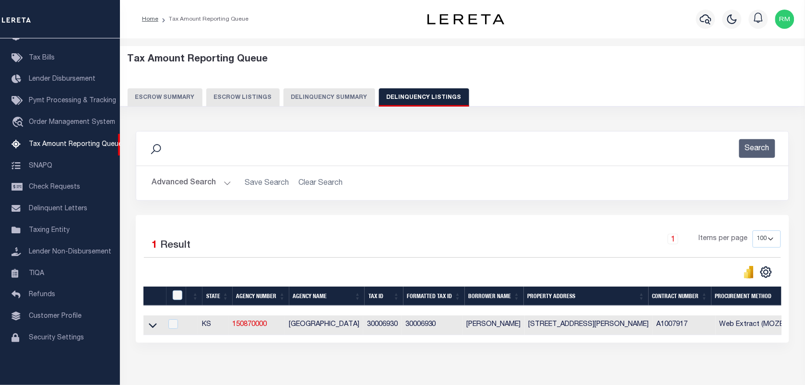
click at [151, 330] on icon at bounding box center [153, 325] width 8 height 10
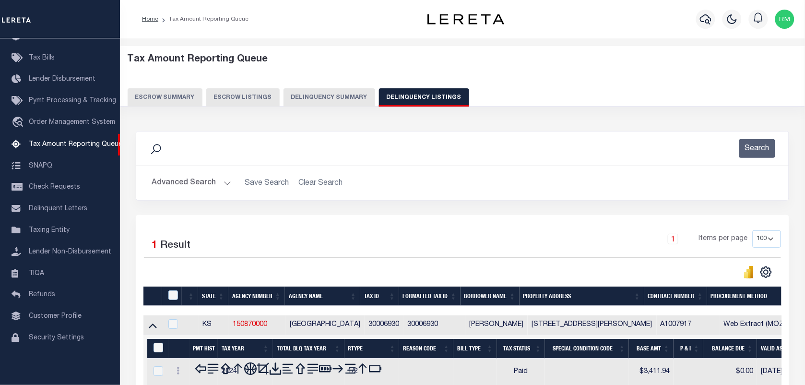
scroll to position [123, 0]
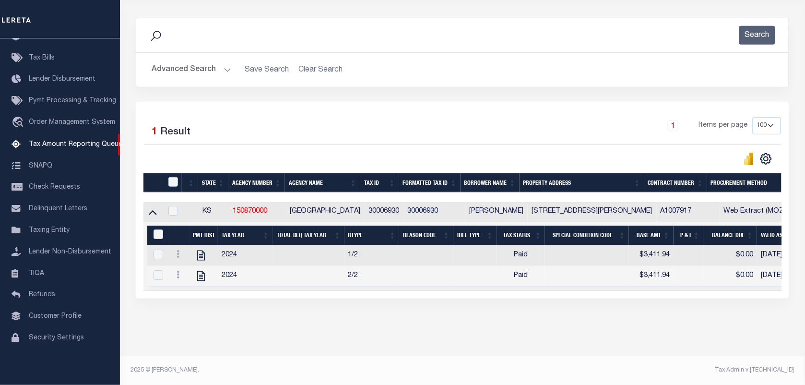
click at [178, 177] on div at bounding box center [174, 182] width 16 height 11
click at [171, 177] on input "checkbox" at bounding box center [173, 182] width 10 height 10
checkbox input "true"
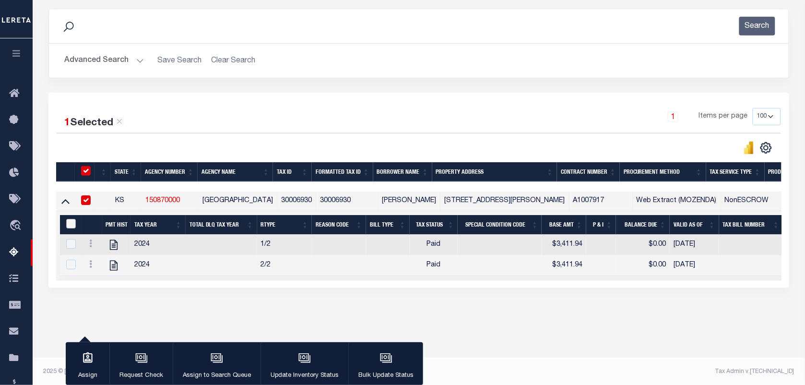
click at [71, 224] on input "&nbsp;" at bounding box center [71, 224] width 10 height 10
checkbox input "true"
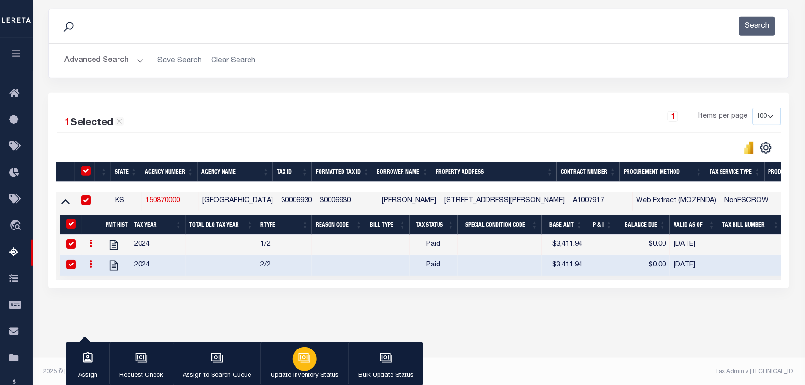
click at [295, 361] on div "button" at bounding box center [305, 359] width 24 height 24
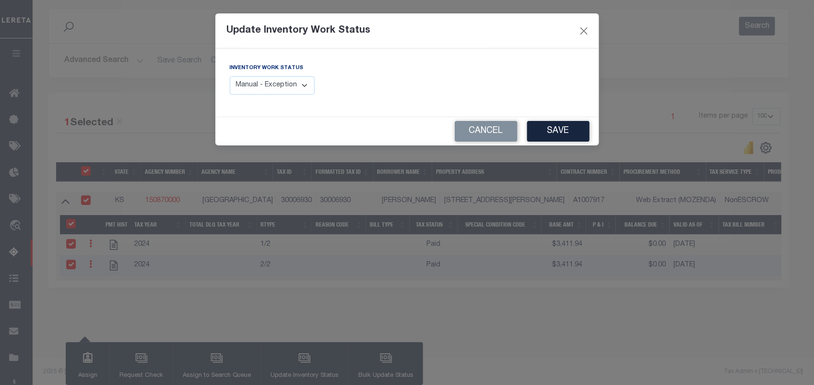
click at [304, 87] on select "Manual - Exception Pended - Awaiting Search Late Add Exception Completed" at bounding box center [272, 85] width 85 height 19
select select "4"
click at [230, 76] on select "Manual - Exception Pended - Awaiting Search Late Add Exception Completed" at bounding box center [272, 85] width 85 height 19
click at [552, 135] on button "Save" at bounding box center [558, 131] width 62 height 21
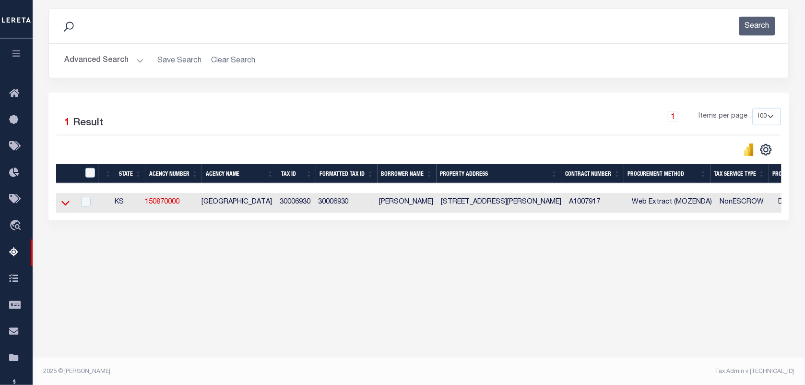
click at [64, 206] on icon at bounding box center [65, 203] width 8 height 5
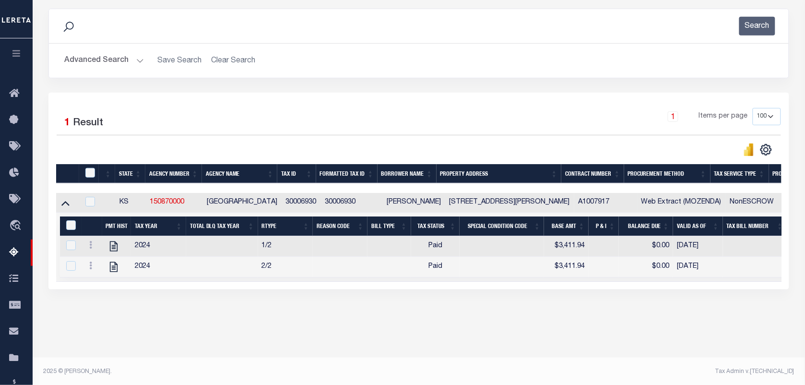
click at [131, 57] on button "Advanced Search" at bounding box center [104, 60] width 80 height 19
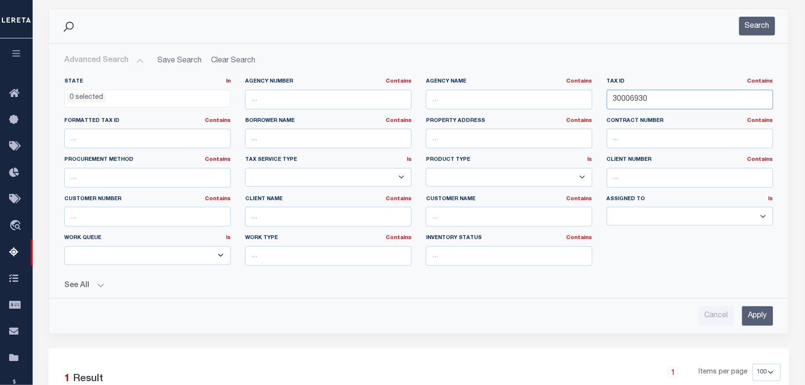
click at [653, 94] on input "30006930" at bounding box center [690, 100] width 166 height 20
paste input "00600311"
type input "00600311"
click at [761, 32] on button "Search" at bounding box center [757, 26] width 36 height 19
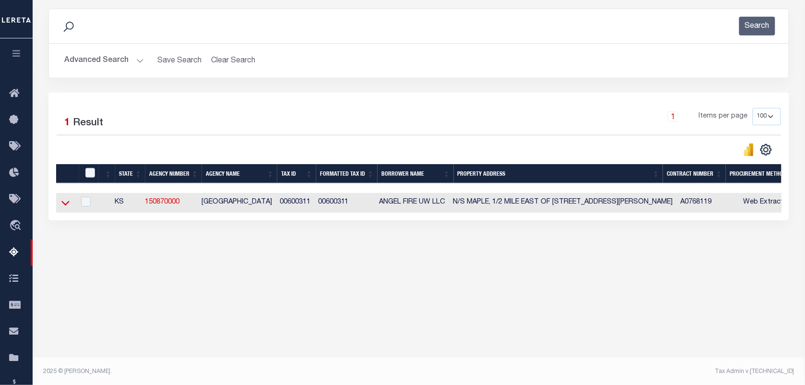
click at [68, 202] on icon at bounding box center [65, 203] width 8 height 10
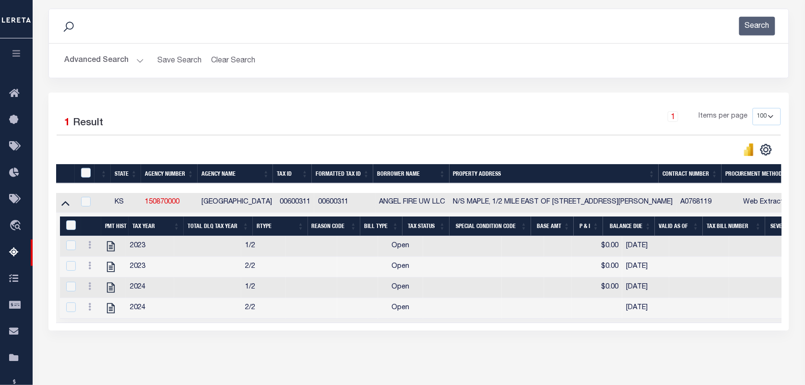
scroll to position [166, 0]
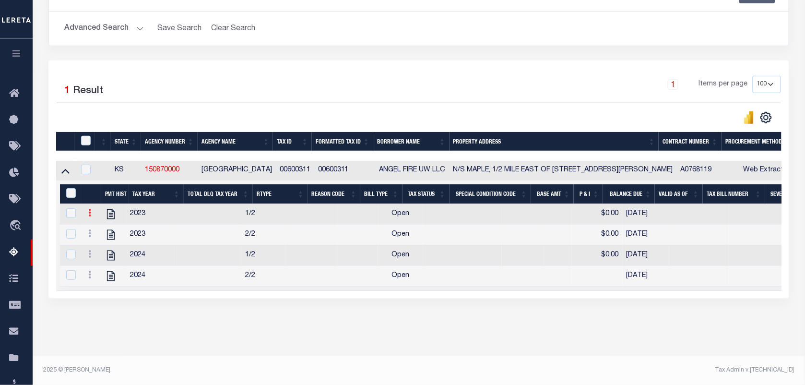
click at [87, 210] on link at bounding box center [89, 214] width 11 height 8
click at [98, 228] on img "" at bounding box center [101, 228] width 10 height 10
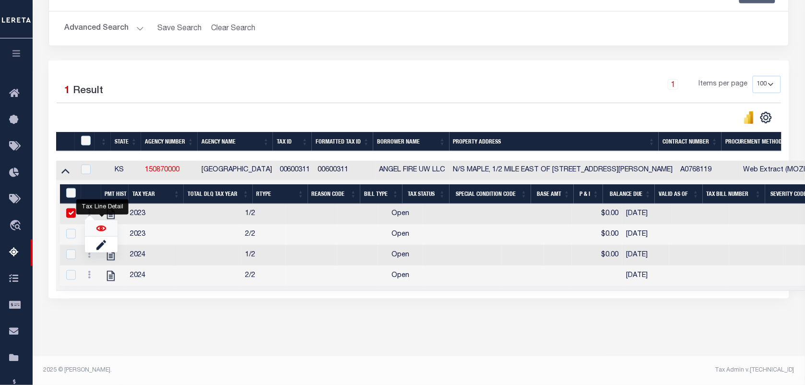
checkbox input "false"
checkbox input "true"
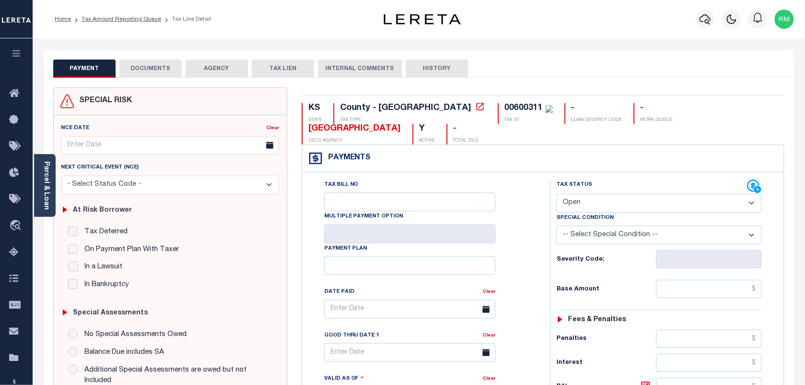
click at [602, 213] on div "Special Condition" at bounding box center [658, 218] width 205 height 13
click at [605, 210] on select "- Select Status Code - Open Due/Unpaid Paid Incomplete No Tax Due Internal Refu…" at bounding box center [658, 203] width 205 height 19
select select "NTX"
click at [556, 195] on select "- Select Status Code - Open Due/Unpaid Paid Incomplete No Tax Due Internal Refu…" at bounding box center [658, 203] width 205 height 19
type input "[DATE]"
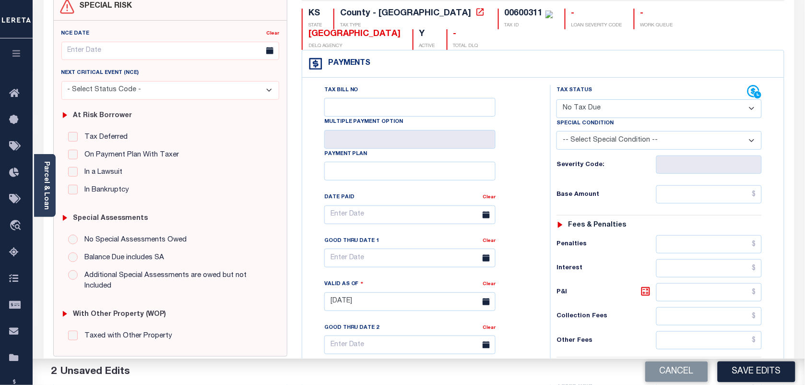
scroll to position [120, 0]
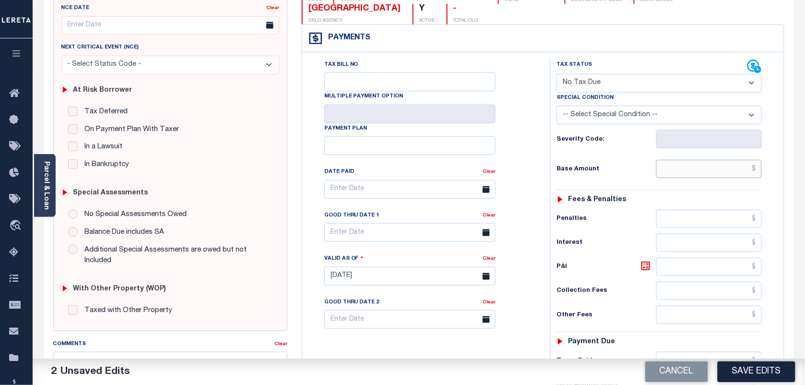
click at [734, 169] on input "text" at bounding box center [709, 169] width 106 height 18
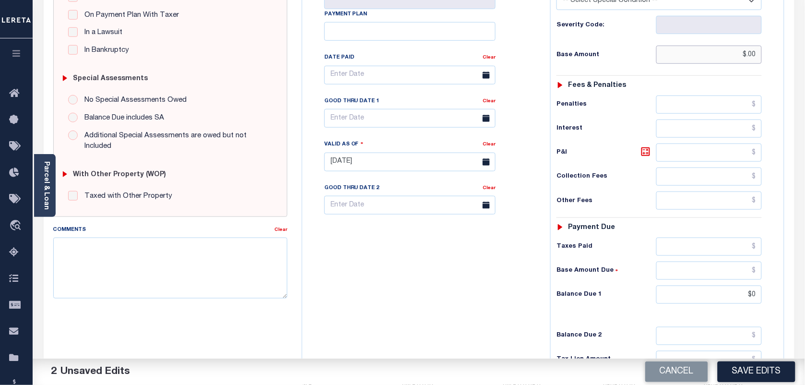
scroll to position [346, 0]
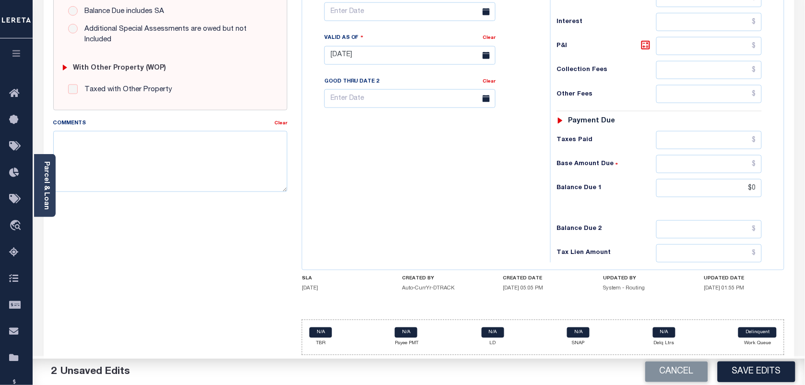
type input "$.00"
click at [729, 188] on input "$0" at bounding box center [709, 188] width 106 height 18
click at [756, 186] on input "$0" at bounding box center [709, 188] width 106 height 18
type input "$"
type input "$0.00"
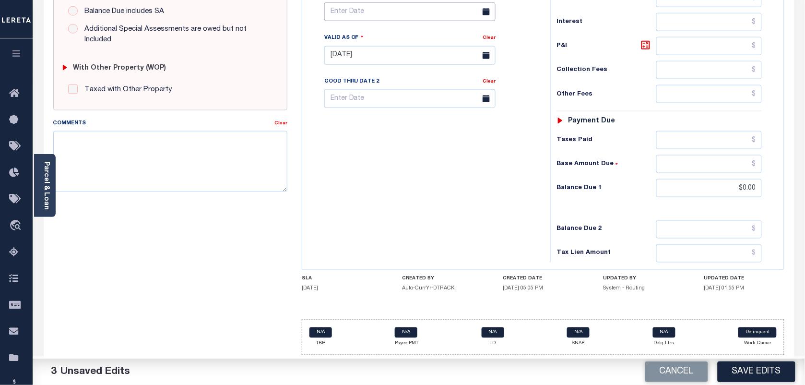
click at [390, 10] on input "text" at bounding box center [409, 11] width 171 height 19
click at [421, 153] on span "4" at bounding box center [419, 162] width 19 height 19
type input "[DATE]"
click at [729, 365] on button "Save Edits" at bounding box center [756, 371] width 78 height 21
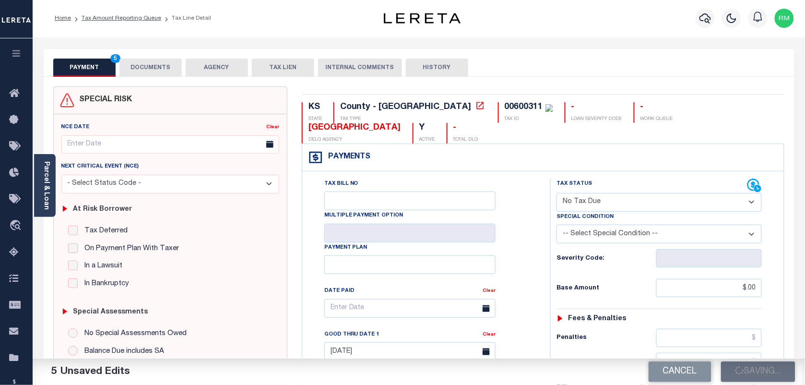
scroll to position [0, 0]
checkbox input "false"
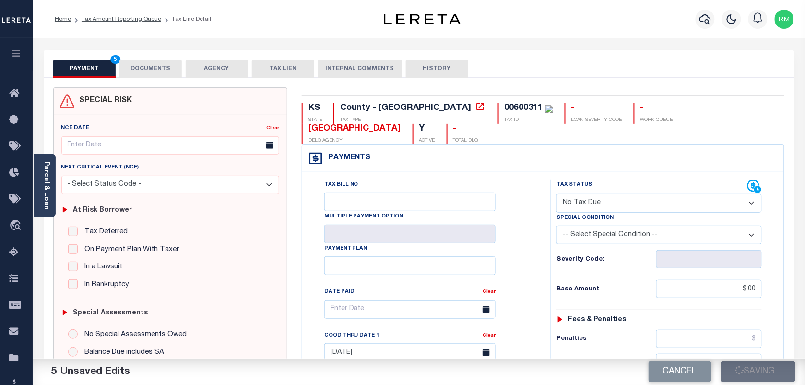
type input "$0"
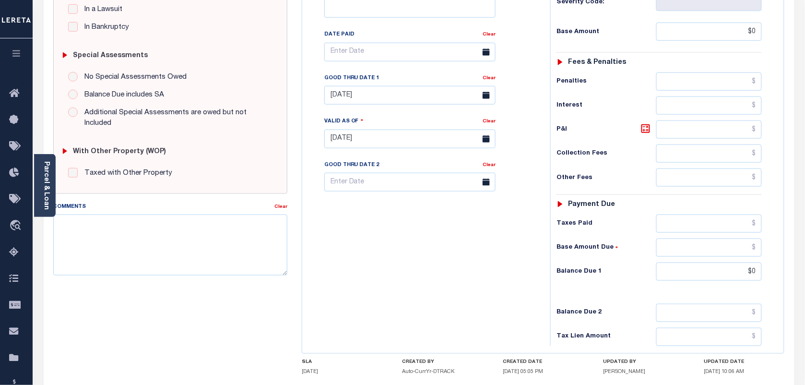
scroll to position [300, 0]
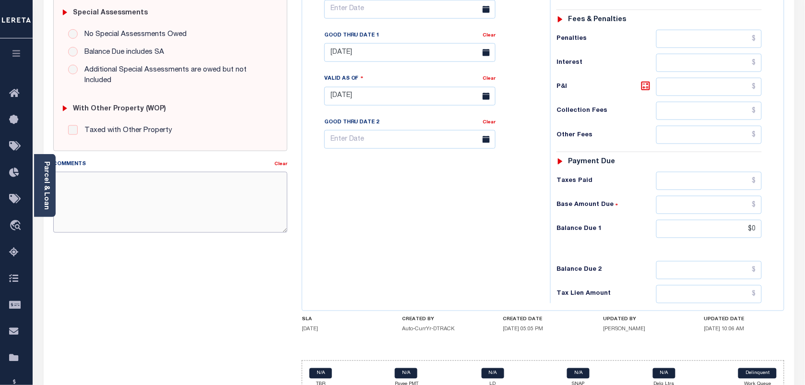
click at [143, 180] on textarea "Comments" at bounding box center [170, 202] width 234 height 60
type textarea "a"
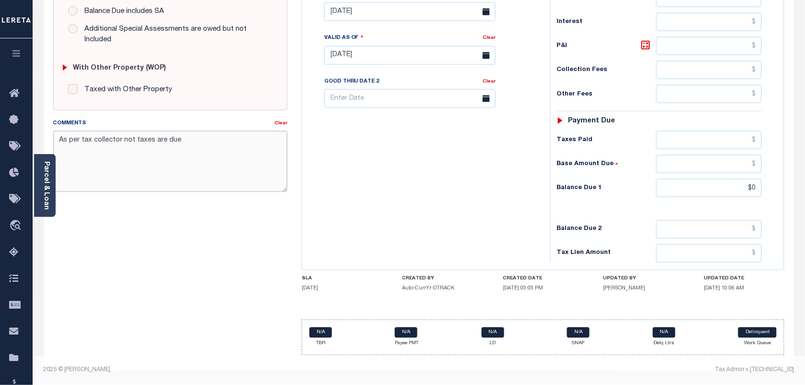
scroll to position [0, 0]
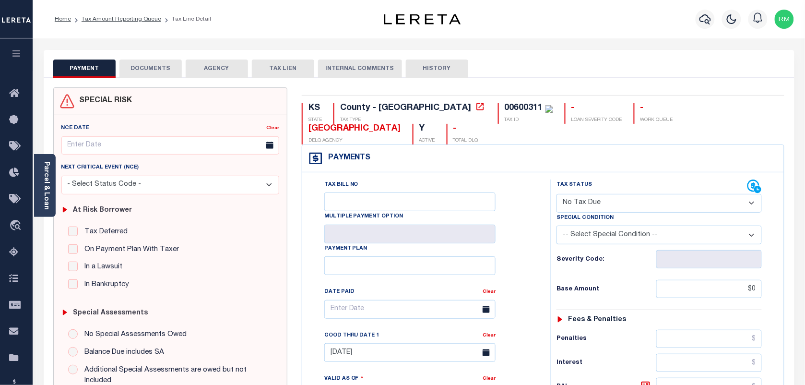
type textarea "As per tax collector not taxes are due"
click at [607, 209] on select "- Select Status Code - Open Due/Unpaid Paid Incomplete No Tax Due Internal Refu…" at bounding box center [658, 203] width 205 height 19
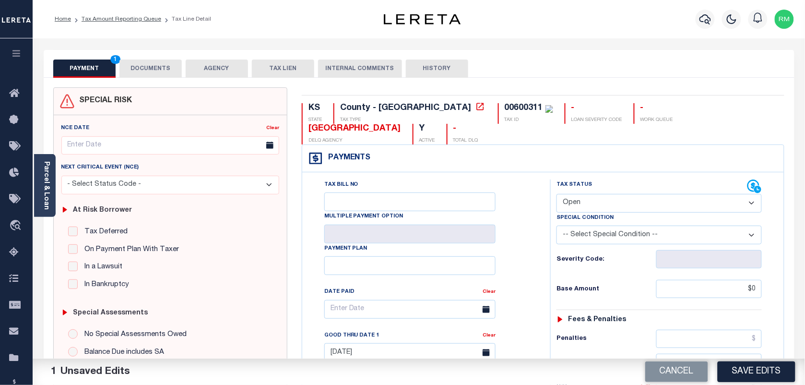
click at [556, 195] on select "- Select Status Code - Open Due/Unpaid Paid Incomplete No Tax Due Internal Refu…" at bounding box center [658, 203] width 205 height 19
click at [603, 211] on select "- Select Status Code - Open Due/Unpaid Paid Incomplete No Tax Due Internal Refu…" at bounding box center [658, 203] width 205 height 19
click at [556, 195] on select "- Select Status Code - Open Due/Unpaid Paid Incomplete No Tax Due Internal Refu…" at bounding box center [658, 203] width 205 height 19
drag, startPoint x: 610, startPoint y: 204, endPoint x: 608, endPoint y: 211, distance: 7.1
click at [610, 204] on select "- Select Status Code - Open Due/Unpaid Paid Incomplete No Tax Due Internal Refu…" at bounding box center [658, 203] width 205 height 19
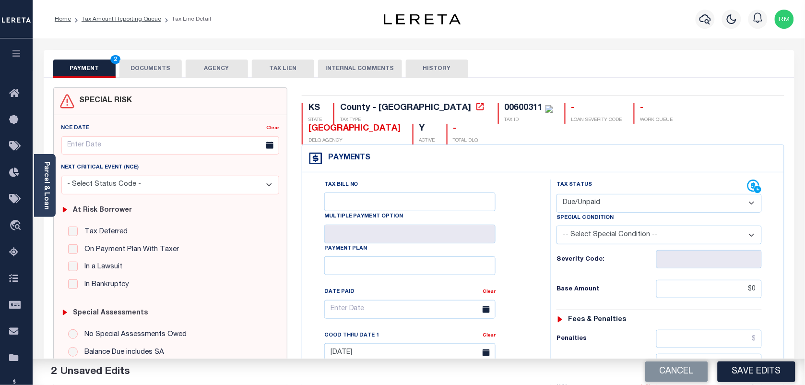
select select "NTX"
click at [556, 195] on select "- Select Status Code - Open Due/Unpaid Paid Incomplete No Tax Due Internal Refu…" at bounding box center [658, 203] width 205 height 19
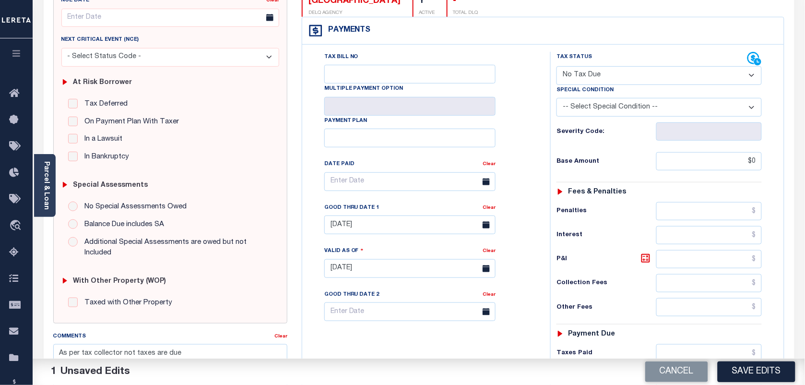
scroll to position [180, 0]
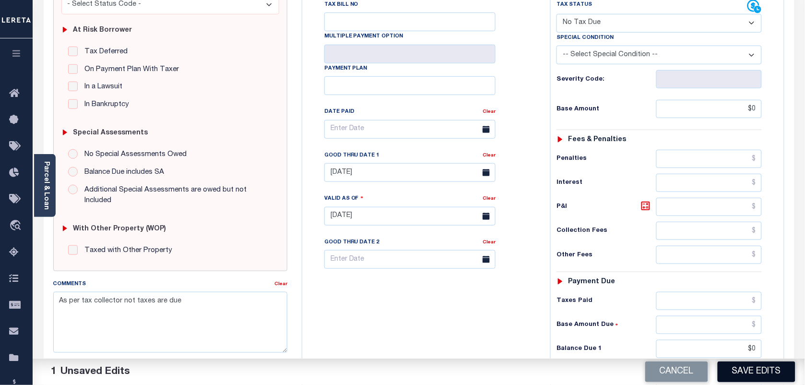
click at [777, 366] on button "Save Edits" at bounding box center [756, 371] width 78 height 21
checkbox input "false"
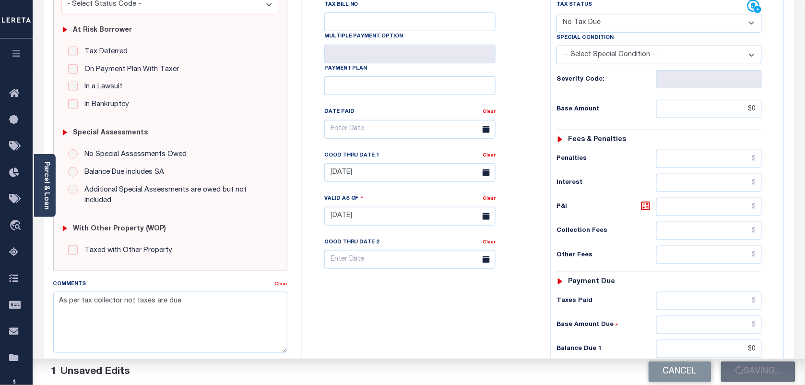
type input "$0"
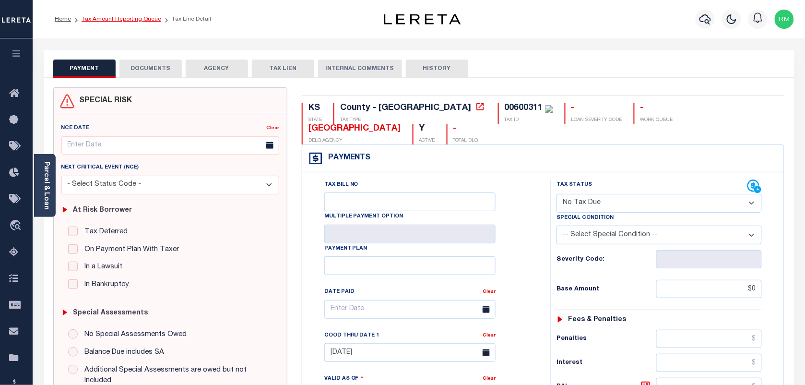
click at [141, 18] on link "Tax Amount Reporting Queue" at bounding box center [122, 19] width 80 height 6
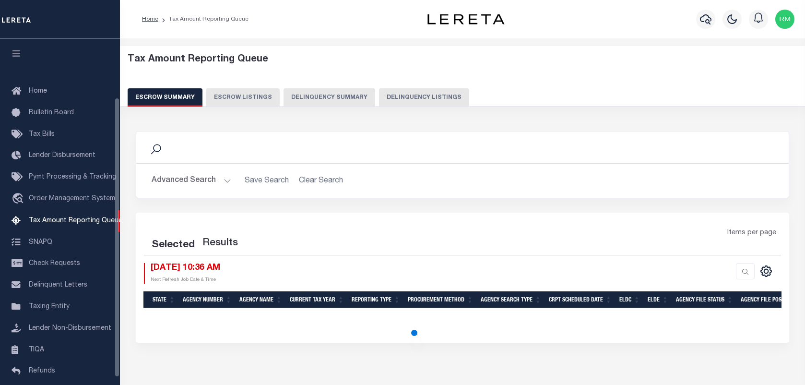
click at [433, 97] on button "Delinquency Listings" at bounding box center [424, 97] width 90 height 18
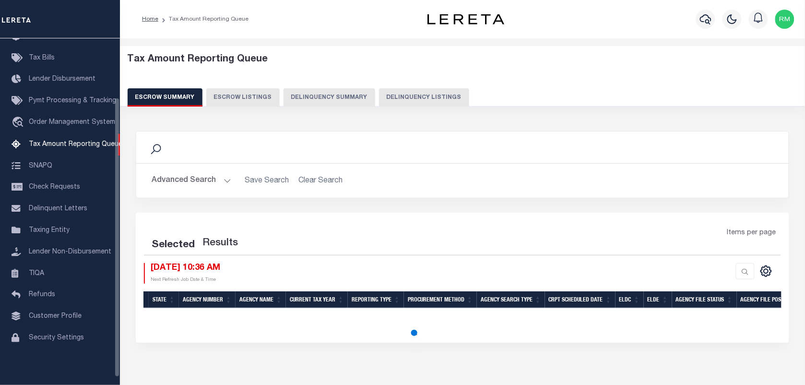
select select "100"
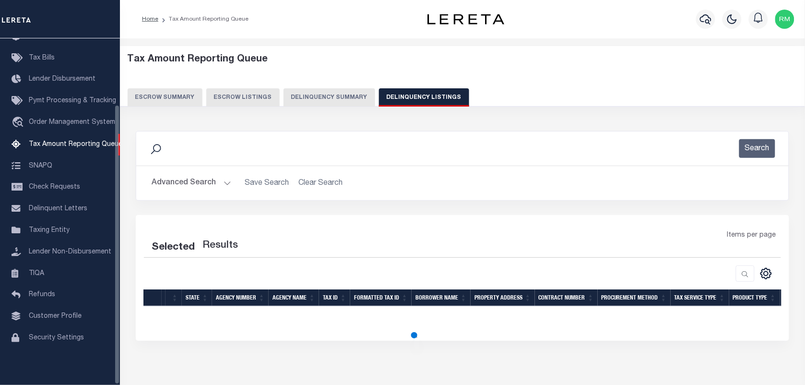
scroll to position [82, 0]
select select "100"
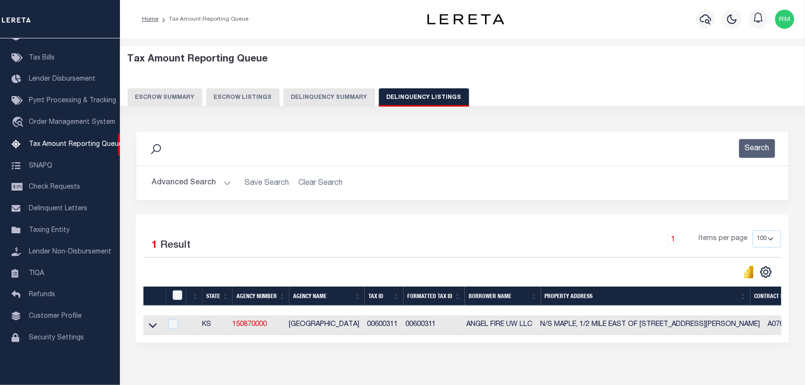
click at [153, 328] on icon at bounding box center [153, 325] width 8 height 5
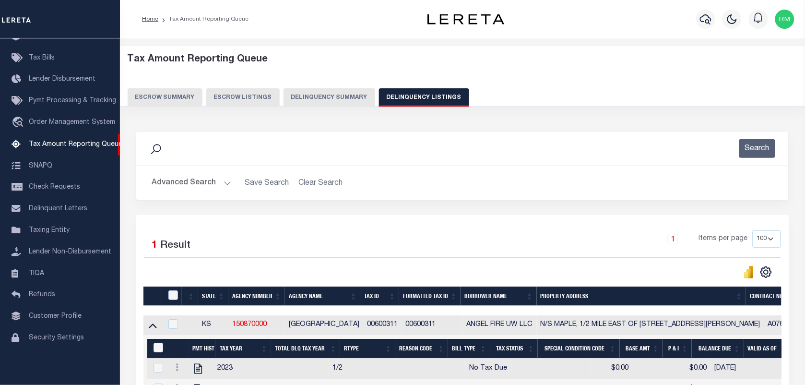
scroll to position [166, 0]
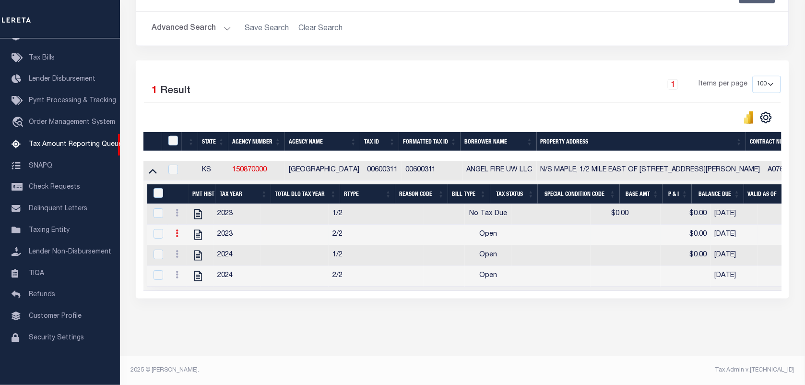
click at [177, 229] on icon at bounding box center [177, 233] width 3 height 8
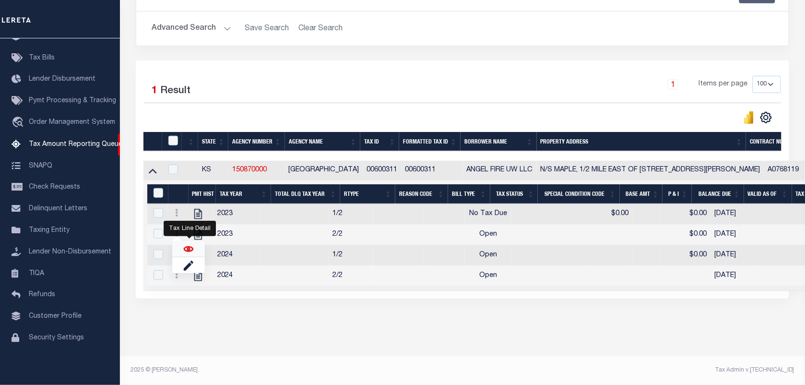
click at [185, 245] on img "" at bounding box center [189, 249] width 10 height 10
checkbox input "true"
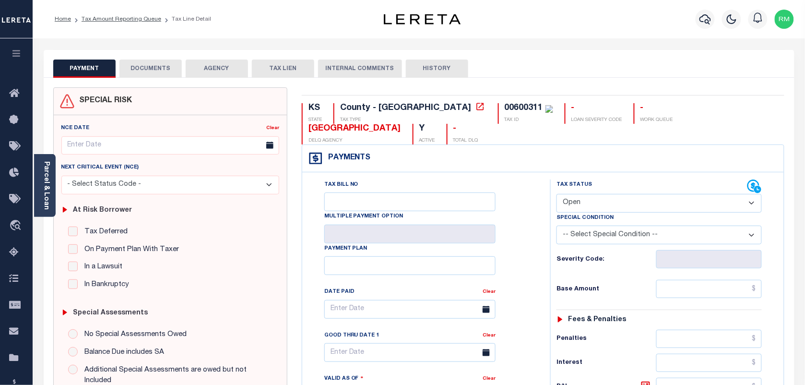
click at [587, 204] on select "- Select Status Code - Open Due/Unpaid Paid Incomplete No Tax Due Internal Refu…" at bounding box center [658, 203] width 205 height 19
select select "NTX"
click at [556, 195] on select "- Select Status Code - Open Due/Unpaid Paid Incomplete No Tax Due Internal Refu…" at bounding box center [658, 203] width 205 height 19
type input "[DATE]"
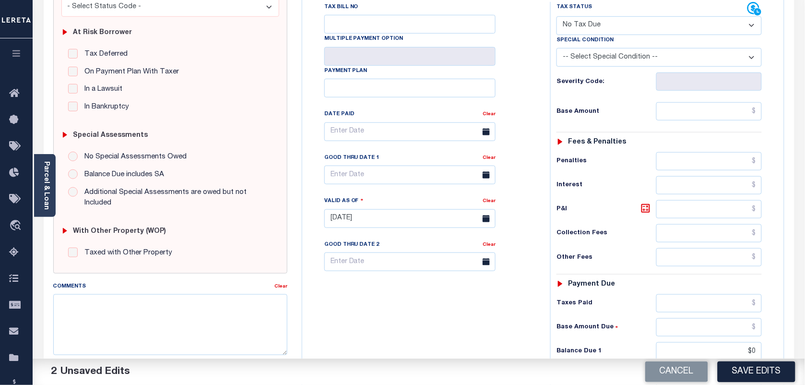
scroll to position [180, 0]
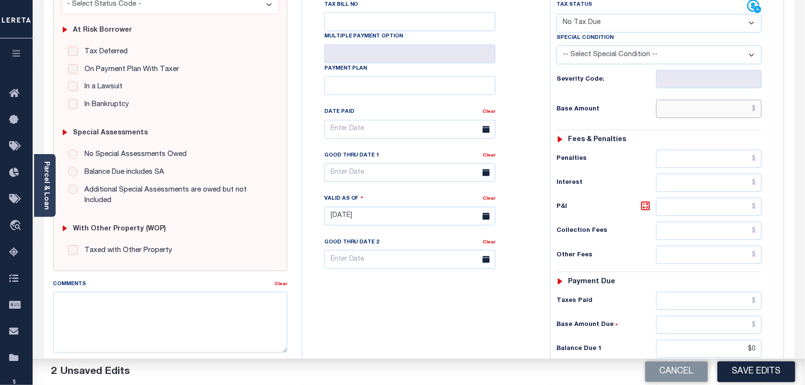
click at [728, 108] on input "text" at bounding box center [709, 109] width 106 height 18
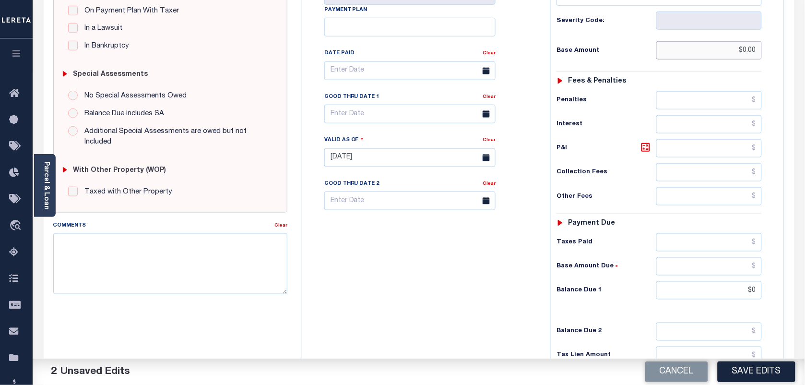
scroll to position [240, 0]
type input "$0.00"
drag, startPoint x: 757, startPoint y: 293, endPoint x: 770, endPoint y: 301, distance: 15.5
click at [757, 293] on input "$0" at bounding box center [709, 289] width 106 height 18
type input "$0.00"
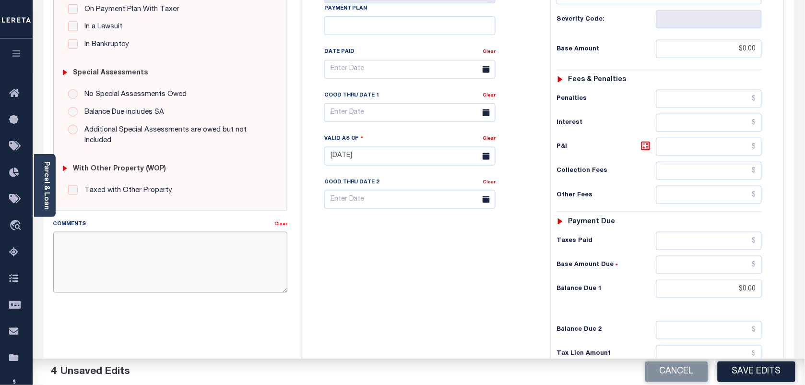
click at [194, 259] on textarea "Comments" at bounding box center [170, 262] width 234 height 60
type textarea "As per tax collector no taxes are billed"
click at [374, 121] on body "Home Tax Amount Reporting Queue Tax Line Detail" at bounding box center [402, 122] width 805 height 725
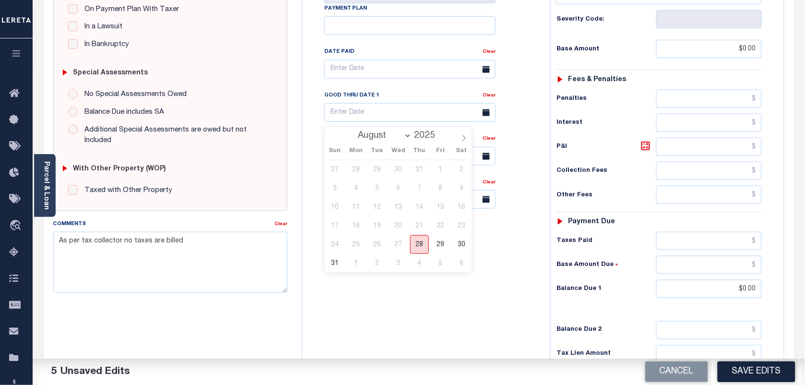
click at [425, 245] on span "28" at bounding box center [419, 244] width 19 height 19
type input "[DATE]"
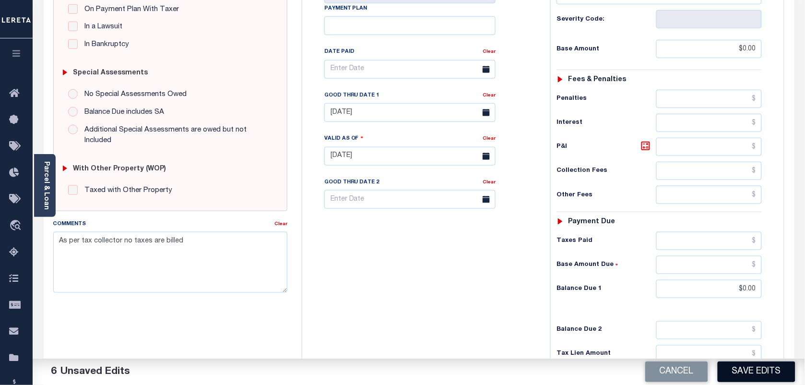
click at [758, 367] on button "Save Edits" at bounding box center [756, 371] width 78 height 21
checkbox input "false"
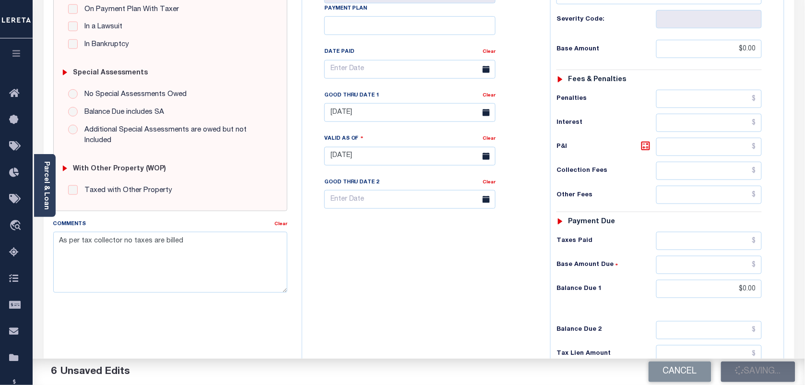
type input "$0"
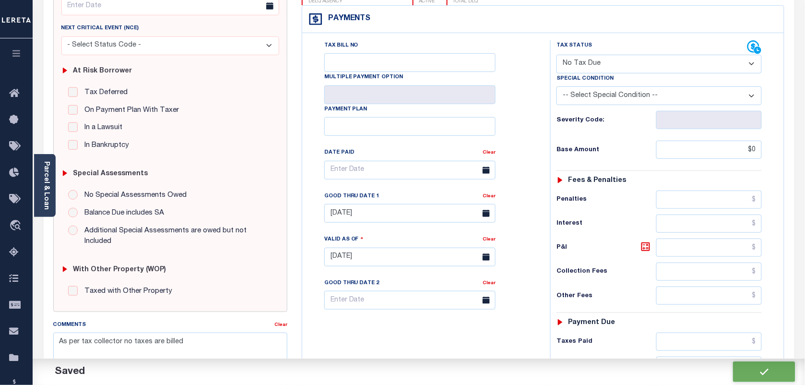
scroll to position [0, 0]
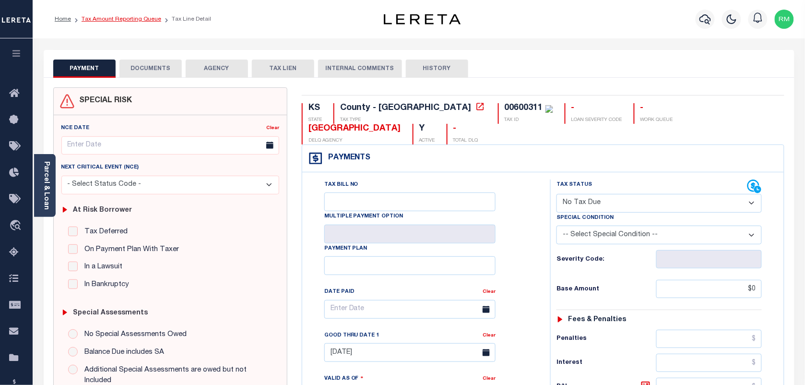
click at [132, 18] on link "Tax Amount Reporting Queue" at bounding box center [122, 19] width 80 height 6
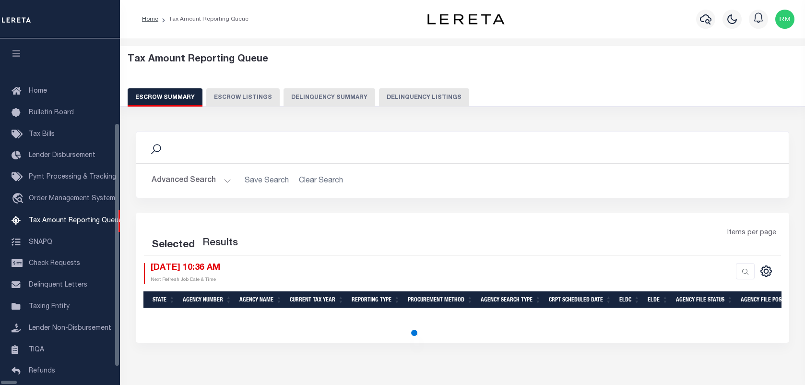
select select "100"
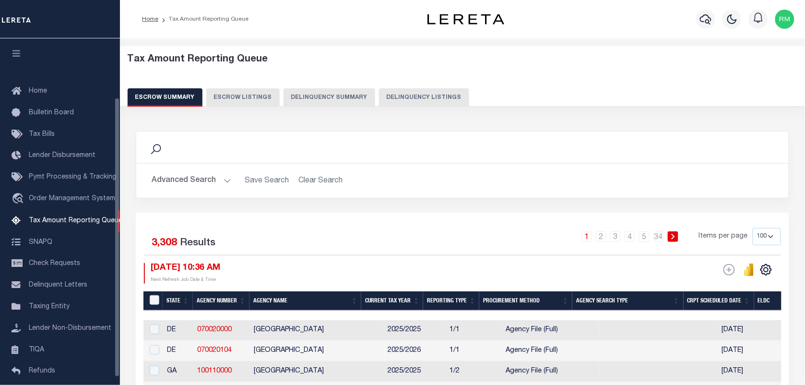
scroll to position [73, 0]
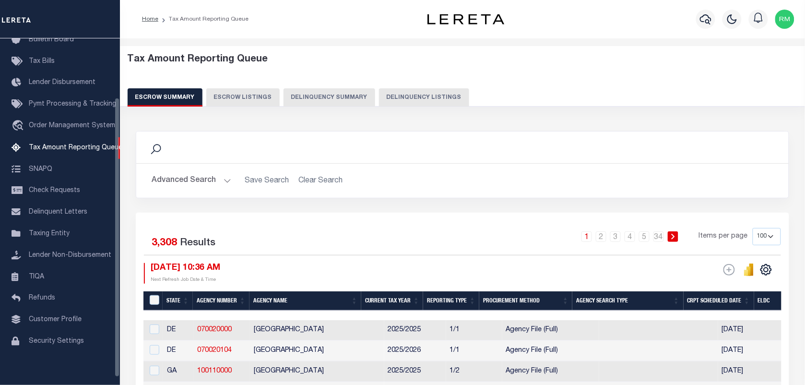
click at [394, 100] on button "Delinquency Listings" at bounding box center [424, 97] width 90 height 18
select select "100"
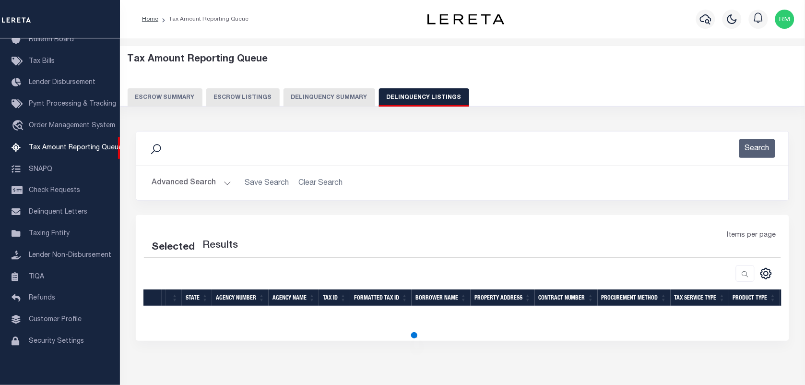
select select "100"
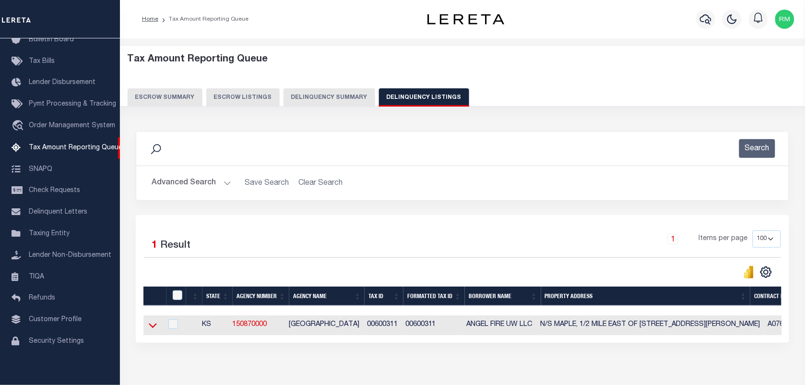
click at [150, 330] on icon at bounding box center [153, 325] width 8 height 10
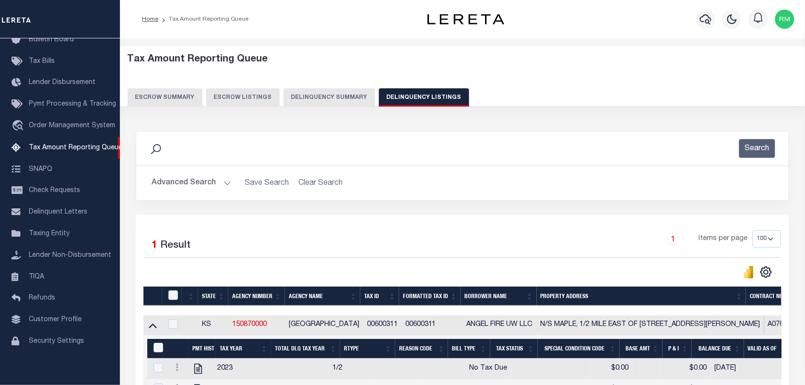
scroll to position [166, 0]
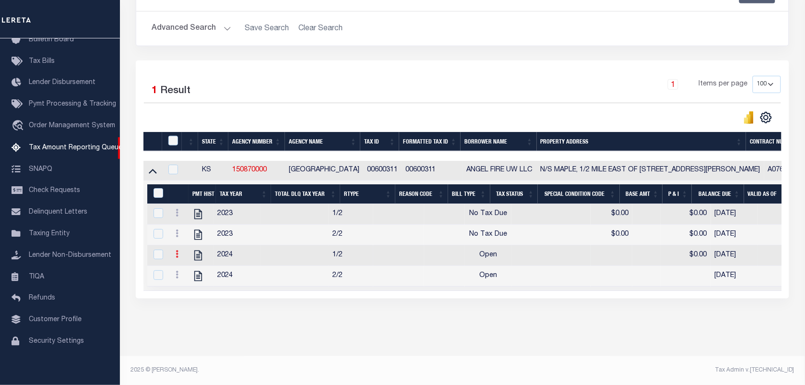
click at [176, 250] on icon at bounding box center [177, 254] width 3 height 8
click at [187, 271] on img "" at bounding box center [189, 270] width 10 height 10
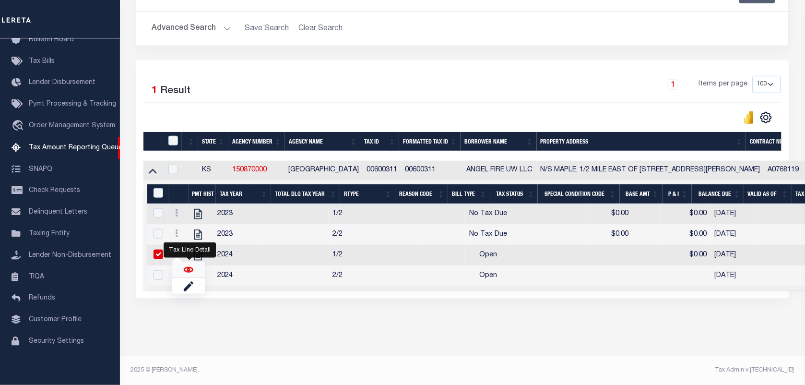
checkbox input "true"
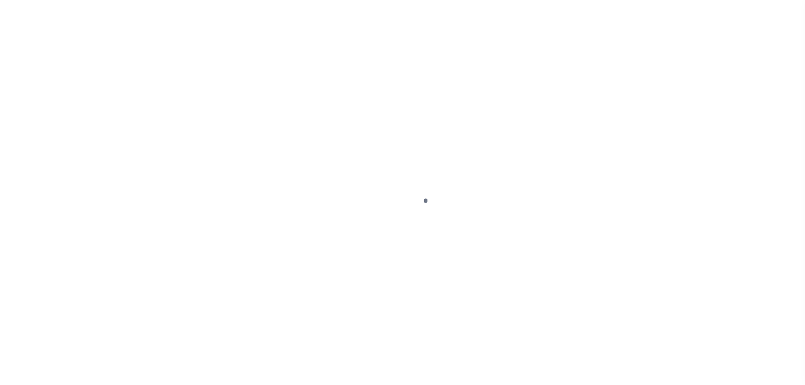
select select "OP2"
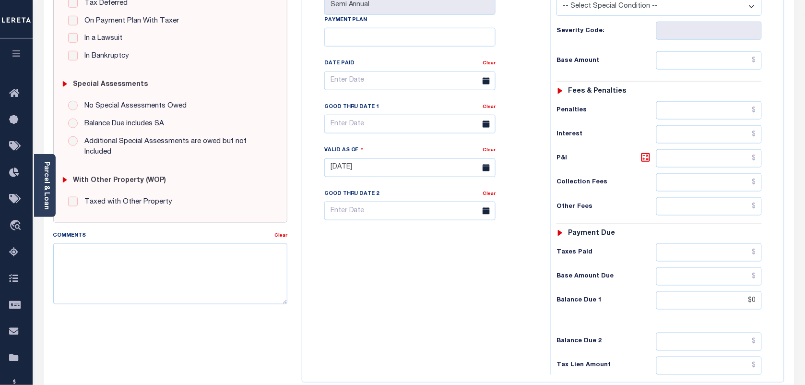
scroll to position [240, 0]
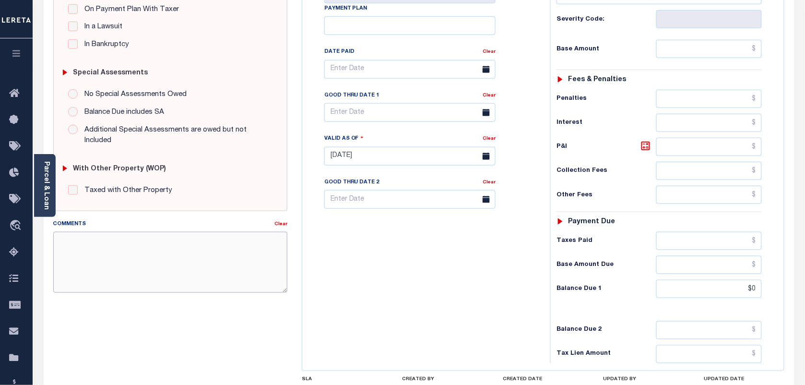
click at [175, 255] on textarea "Comments" at bounding box center [170, 262] width 234 height 60
paste textarea "As per tax collector no taxes are billed"
type textarea "As per tax collector no taxes are billed"
type input "[DATE]"
click at [734, 46] on input "text" at bounding box center [709, 49] width 106 height 18
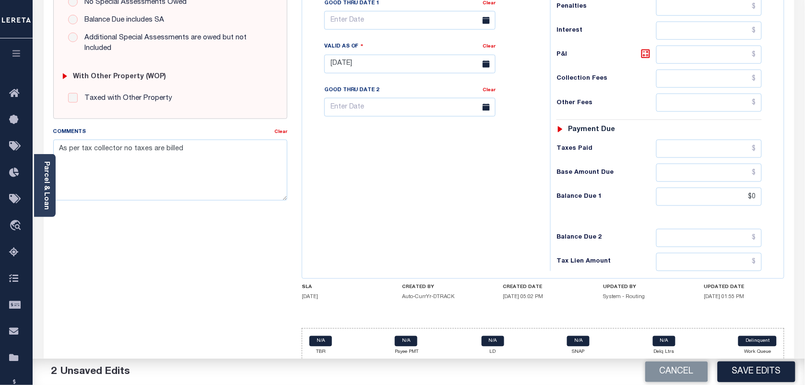
scroll to position [346, 0]
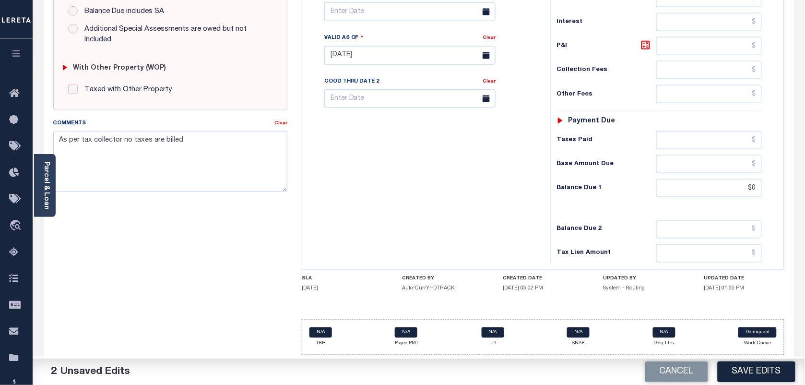
type input "$0.00"
click at [714, 189] on input "$0" at bounding box center [709, 188] width 106 height 18
type input "$0.00"
drag, startPoint x: 761, startPoint y: 368, endPoint x: 756, endPoint y: 367, distance: 5.4
click at [761, 368] on button "Save Edits" at bounding box center [756, 371] width 78 height 21
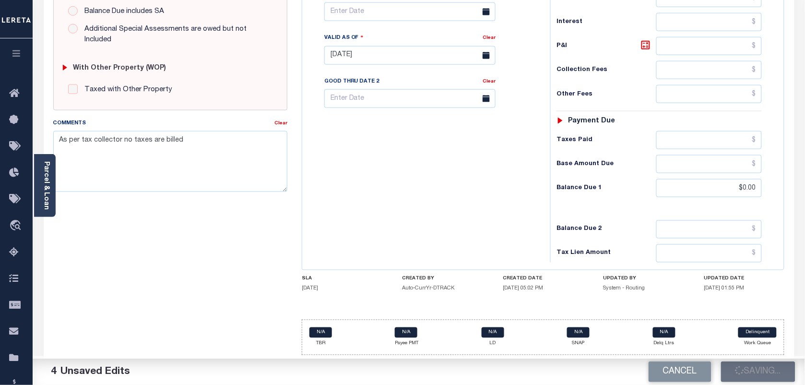
checkbox input "false"
type input "$0"
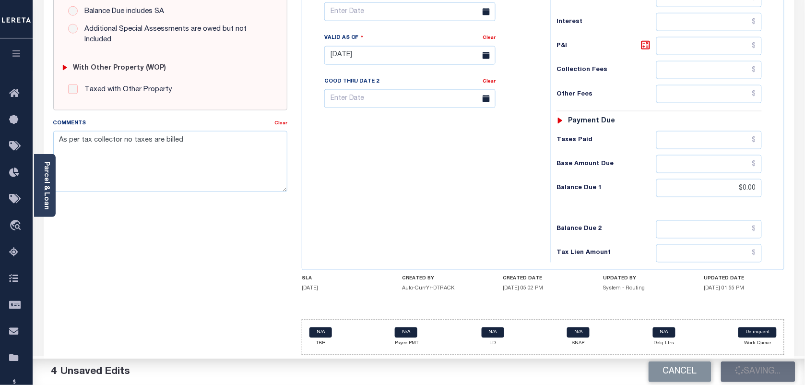
type input "$0"
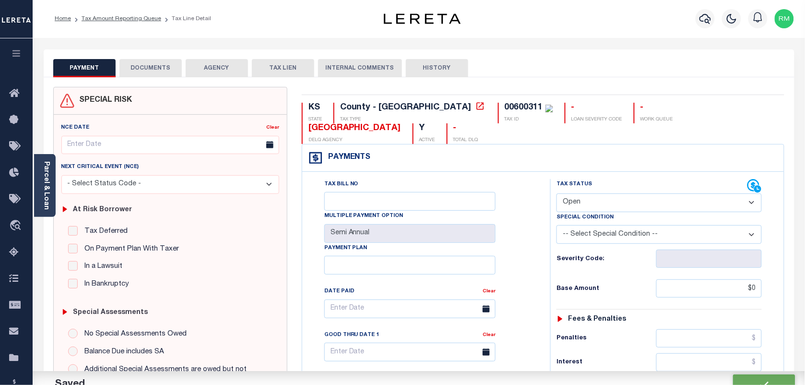
scroll to position [0, 0]
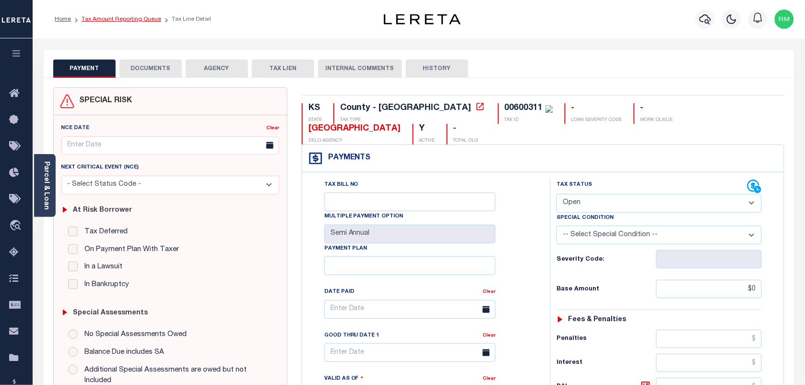
click at [140, 22] on link "Tax Amount Reporting Queue" at bounding box center [122, 19] width 80 height 6
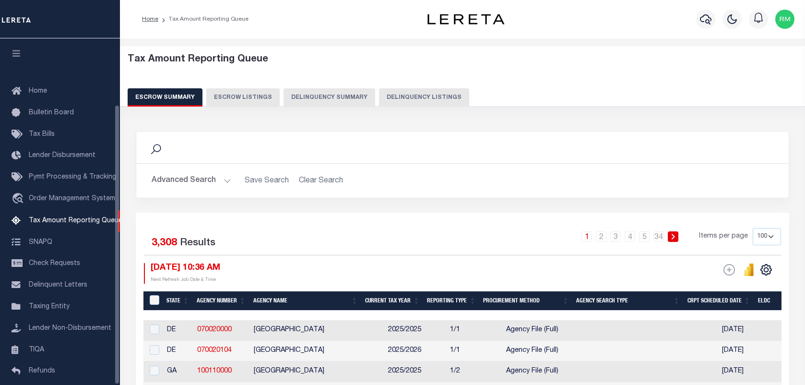
click at [400, 102] on button "Delinquency Listings" at bounding box center [424, 97] width 90 height 18
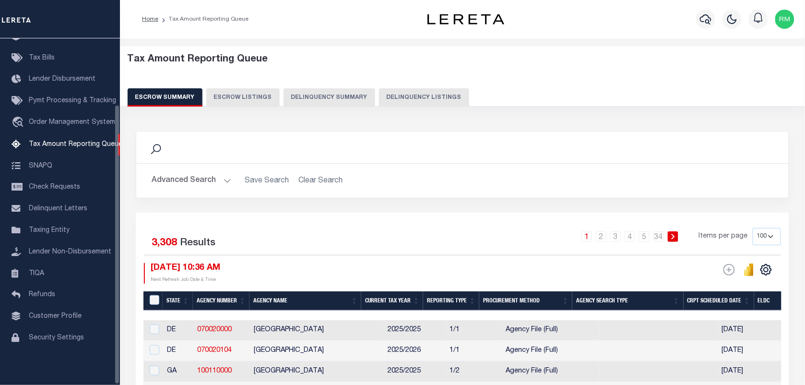
select select "100"
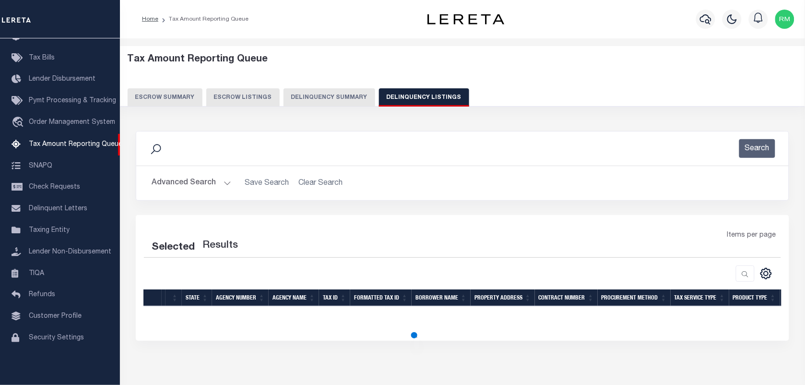
select select "100"
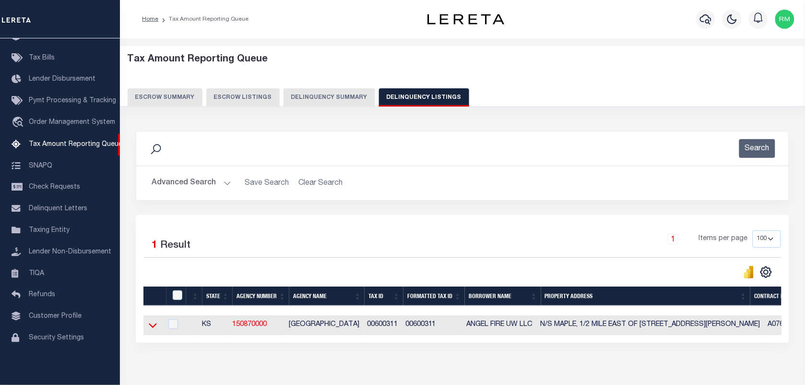
click at [152, 328] on icon at bounding box center [153, 325] width 8 height 10
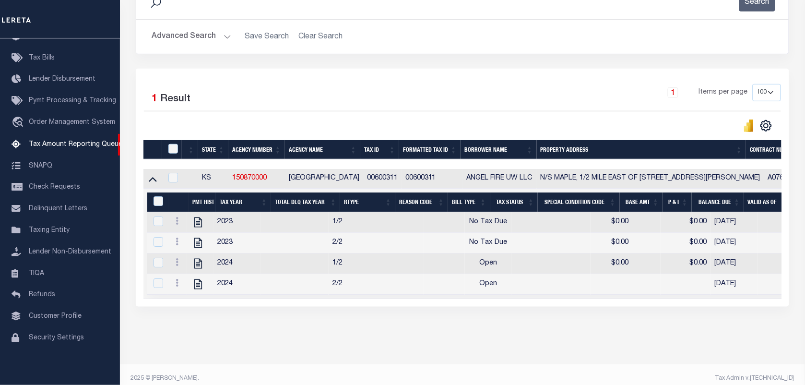
scroll to position [123, 0]
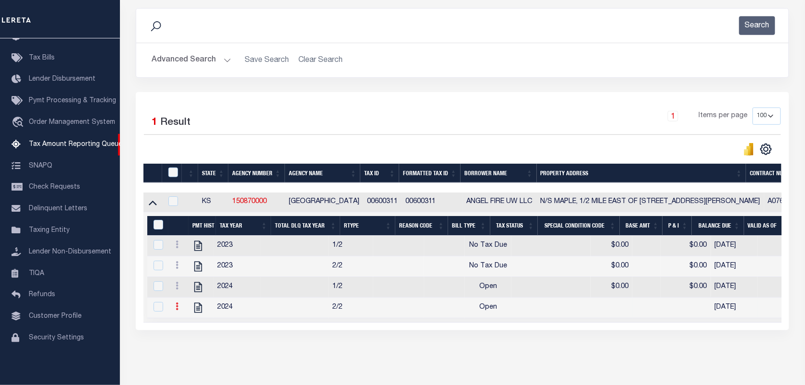
click at [180, 311] on link at bounding box center [177, 308] width 11 height 8
click at [187, 276] on img "" at bounding box center [189, 277] width 10 height 10
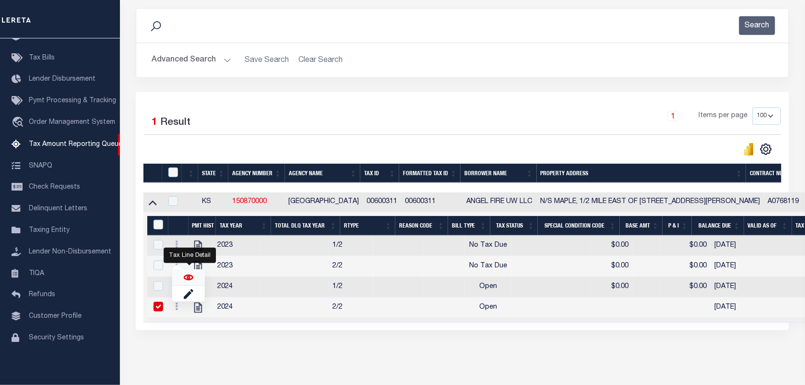
checkbox input "true"
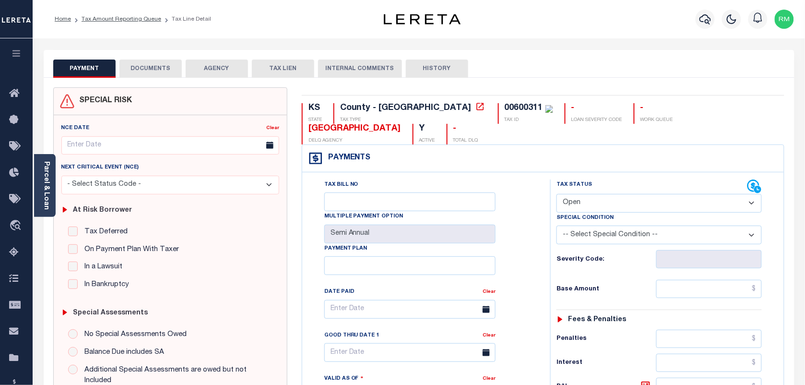
click at [605, 199] on select "- Select Status Code - Open Due/Unpaid Paid Incomplete No Tax Due Internal Refu…" at bounding box center [658, 203] width 205 height 19
select select "NTX"
click at [556, 195] on select "- Select Status Code - Open Due/Unpaid Paid Incomplete No Tax Due Internal Refu…" at bounding box center [658, 203] width 205 height 19
type input "[DATE]"
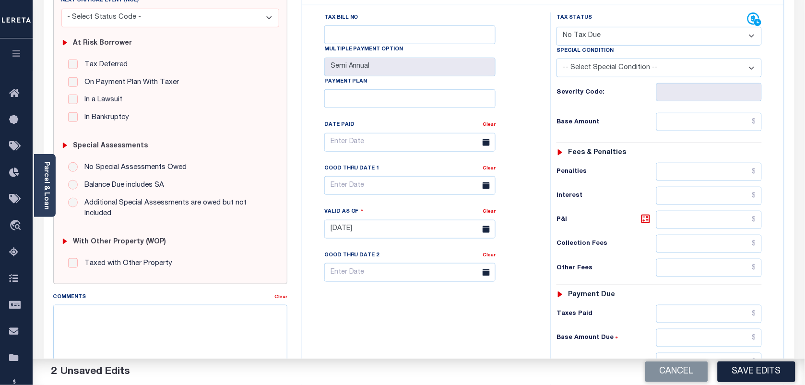
scroll to position [240, 0]
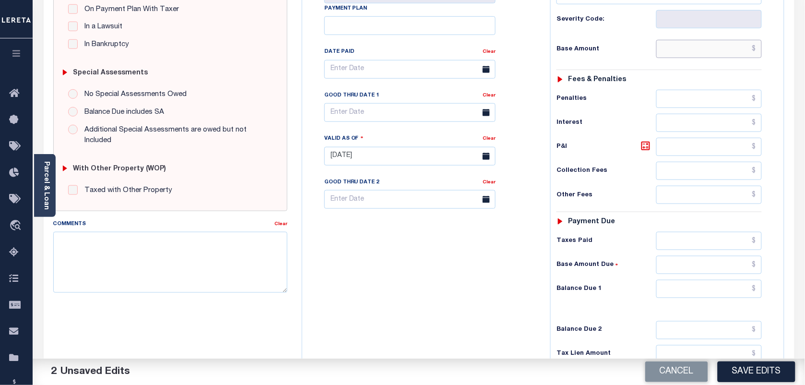
click at [721, 56] on input "text" at bounding box center [709, 49] width 106 height 18
type input "$0.00"
click at [749, 283] on div "Tax Status Status - Select Status Code -" at bounding box center [662, 151] width 224 height 423
click at [749, 289] on input "text" at bounding box center [709, 289] width 106 height 18
type input "$0.00"
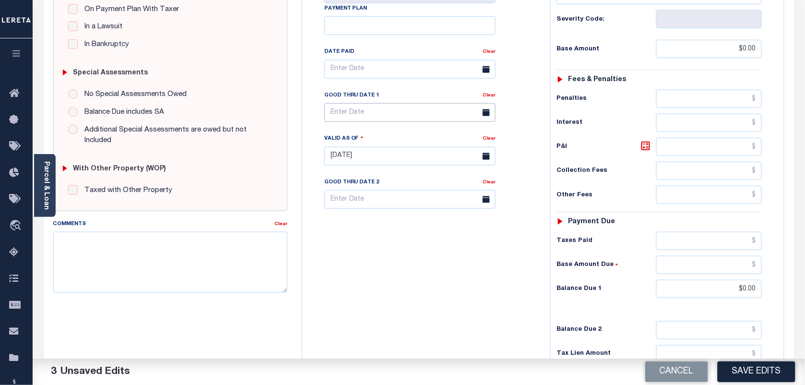
click at [399, 121] on body "Home Tax Amount Reporting Queue Tax Line Detail" at bounding box center [402, 122] width 805 height 725
click at [424, 250] on span "28" at bounding box center [419, 244] width 19 height 19
type input "[DATE]"
click at [169, 261] on textarea "Comments" at bounding box center [170, 262] width 234 height 60
paste textarea "As per tax collector no taxes are billed"
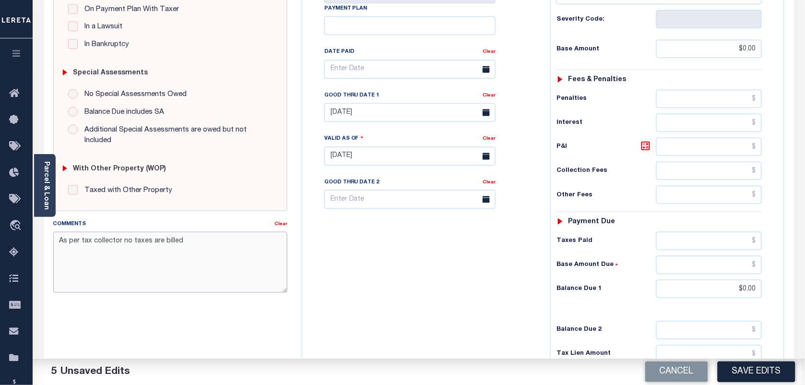
type textarea "As per tax collector no taxes are billed"
click at [752, 373] on button "Save Edits" at bounding box center [756, 371] width 78 height 21
checkbox input "false"
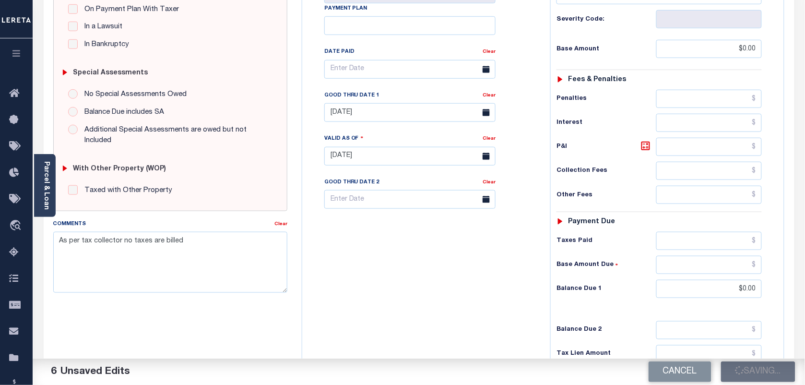
checkbox input "false"
type input "$0"
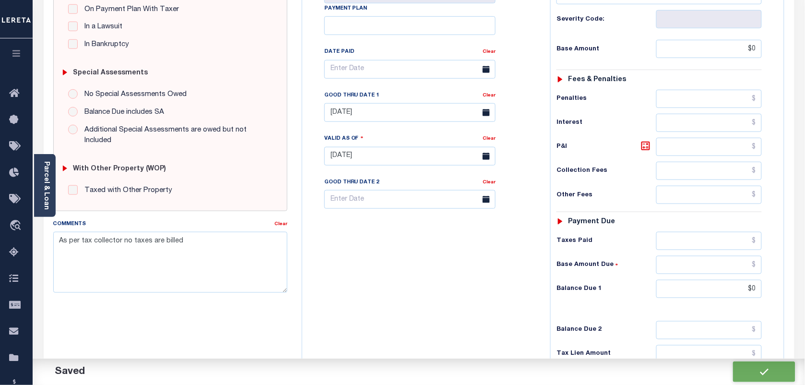
scroll to position [0, 0]
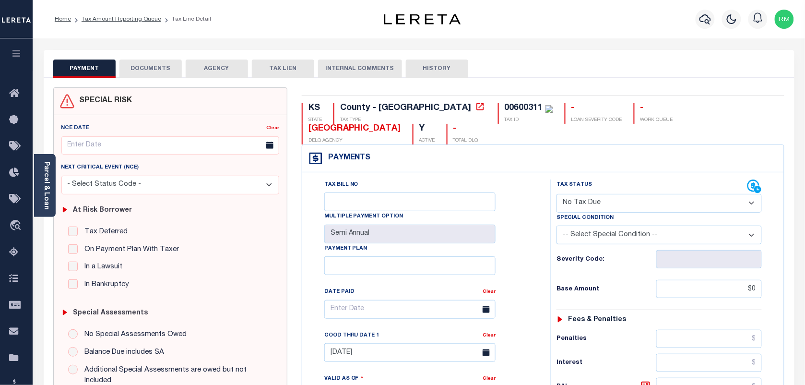
click at [141, 24] on ol "Home Tax Amount Reporting Queue Tax Line Detail" at bounding box center [133, 19] width 172 height 20
click at [144, 23] on li "Tax Amount Reporting Queue" at bounding box center [116, 19] width 90 height 9
click at [147, 18] on link "Tax Amount Reporting Queue" at bounding box center [122, 19] width 80 height 6
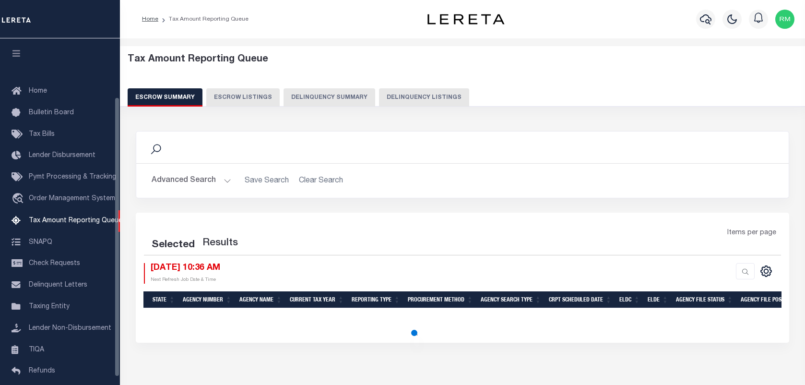
click at [428, 94] on button "Delinquency Listings" at bounding box center [424, 97] width 90 height 18
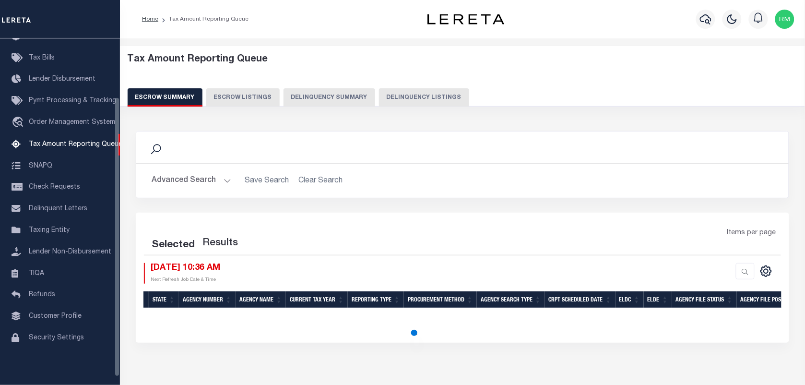
select select "100"
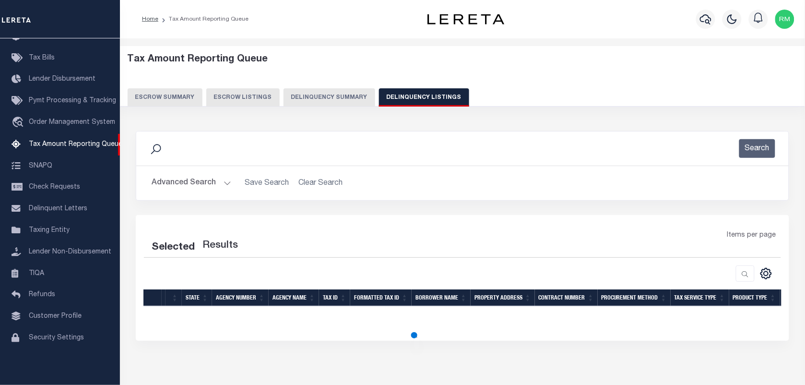
select select "100"
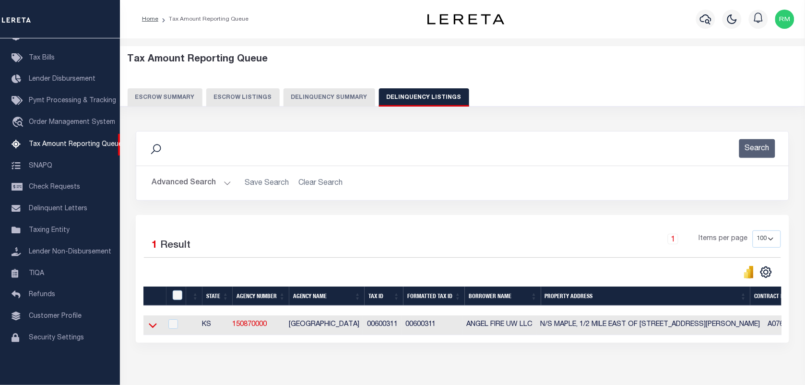
click at [149, 329] on icon at bounding box center [153, 325] width 8 height 10
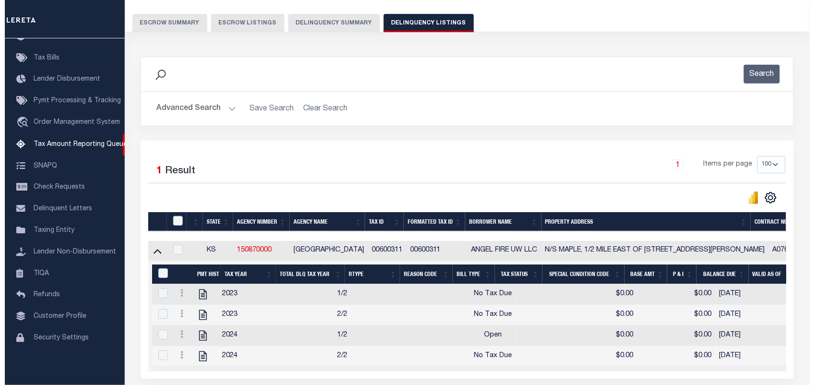
scroll to position [120, 0]
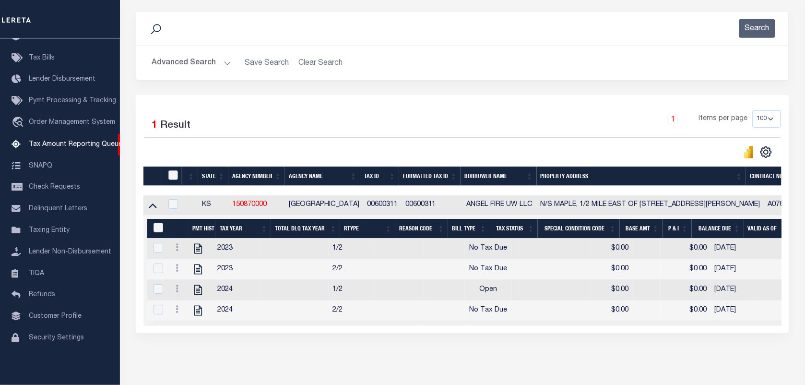
click at [176, 174] on input "checkbox" at bounding box center [173, 175] width 10 height 10
checkbox input "true"
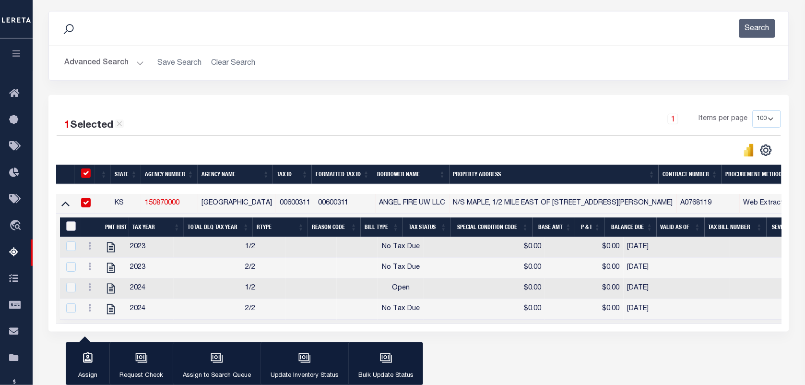
click at [73, 223] on input "&nbsp;" at bounding box center [71, 226] width 10 height 10
checkbox input "true"
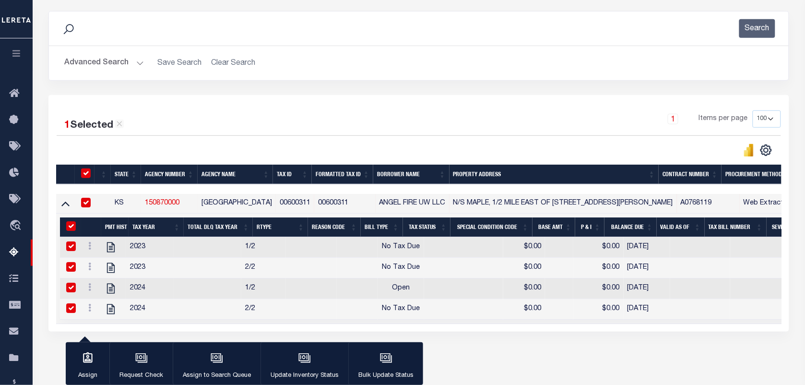
checkbox input "true"
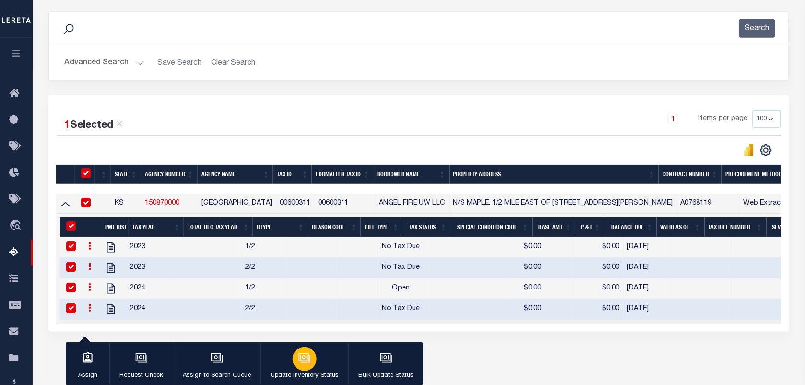
click at [310, 371] on p "Update Inventory Status" at bounding box center [304, 376] width 68 height 10
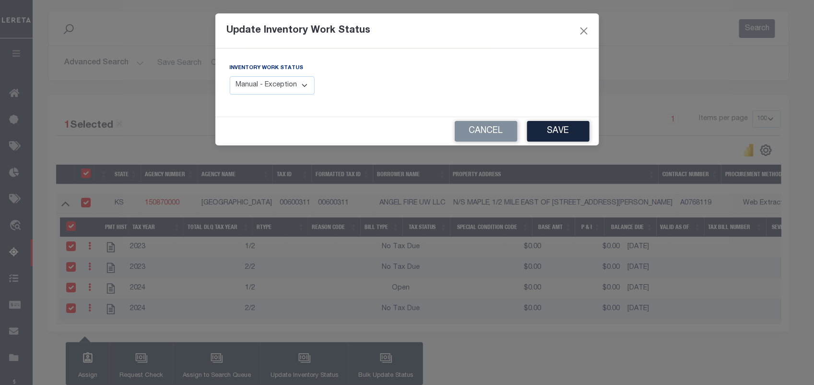
click at [297, 80] on select "Manual - Exception Pended - Awaiting Search Late Add Exception Completed" at bounding box center [272, 85] width 85 height 19
select select "4"
click at [230, 76] on select "Manual - Exception Pended - Awaiting Search Late Add Exception Completed" at bounding box center [272, 85] width 85 height 19
click at [557, 130] on button "Save" at bounding box center [558, 131] width 62 height 21
